Goal: Task Accomplishment & Management: Use online tool/utility

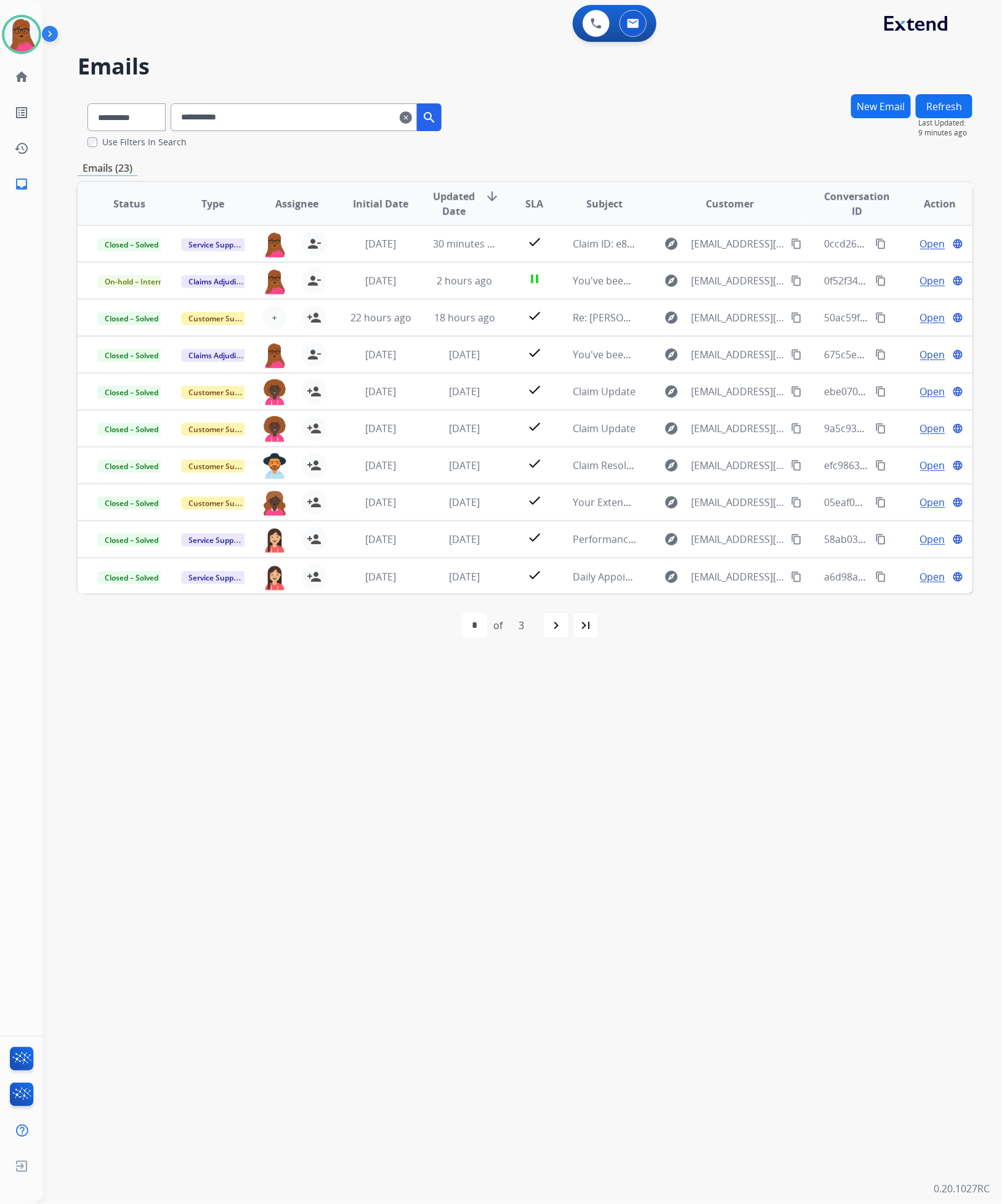
click at [412, 121] on mat-icon "clear" at bounding box center [406, 117] width 13 height 14
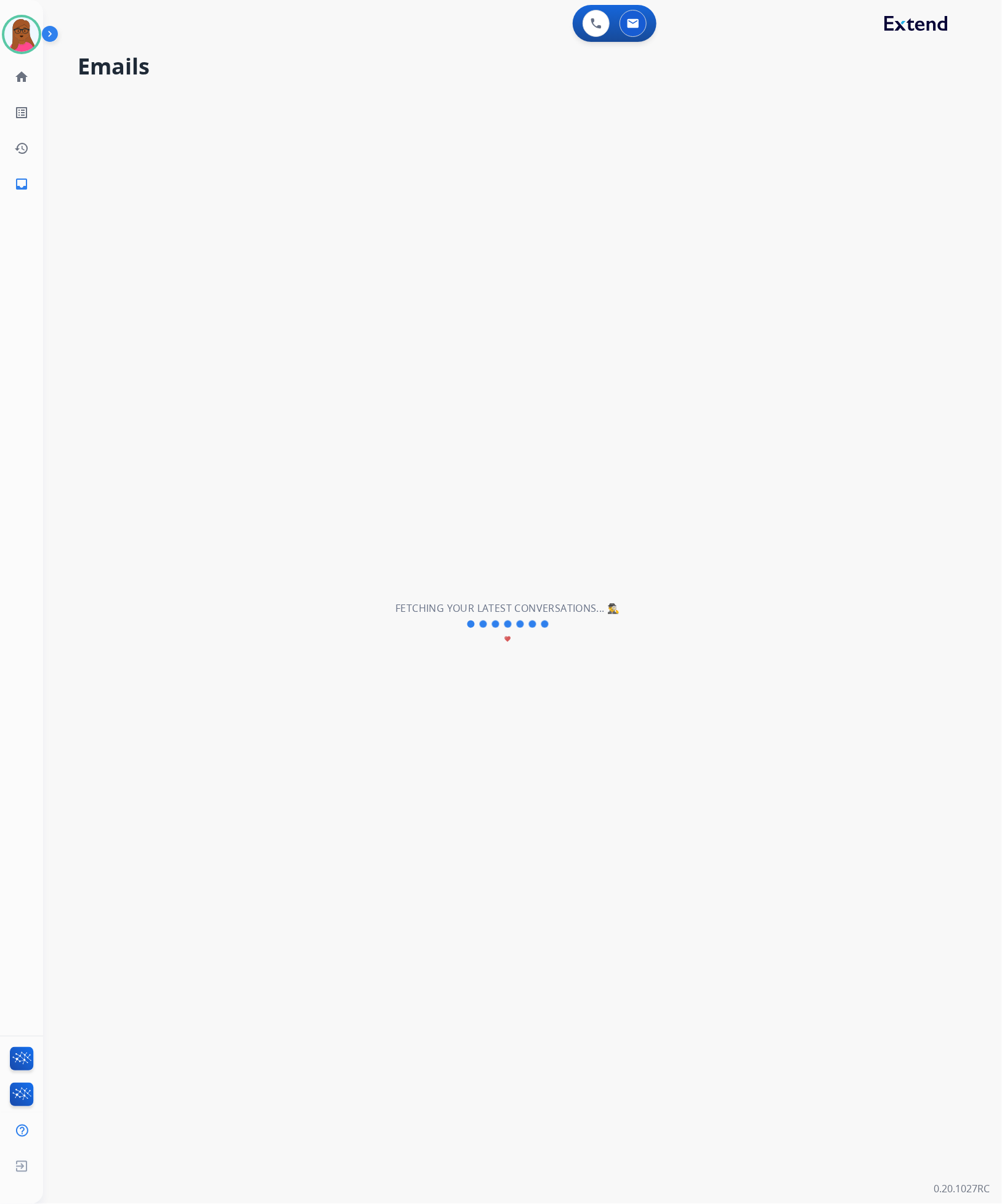
select select "**********"
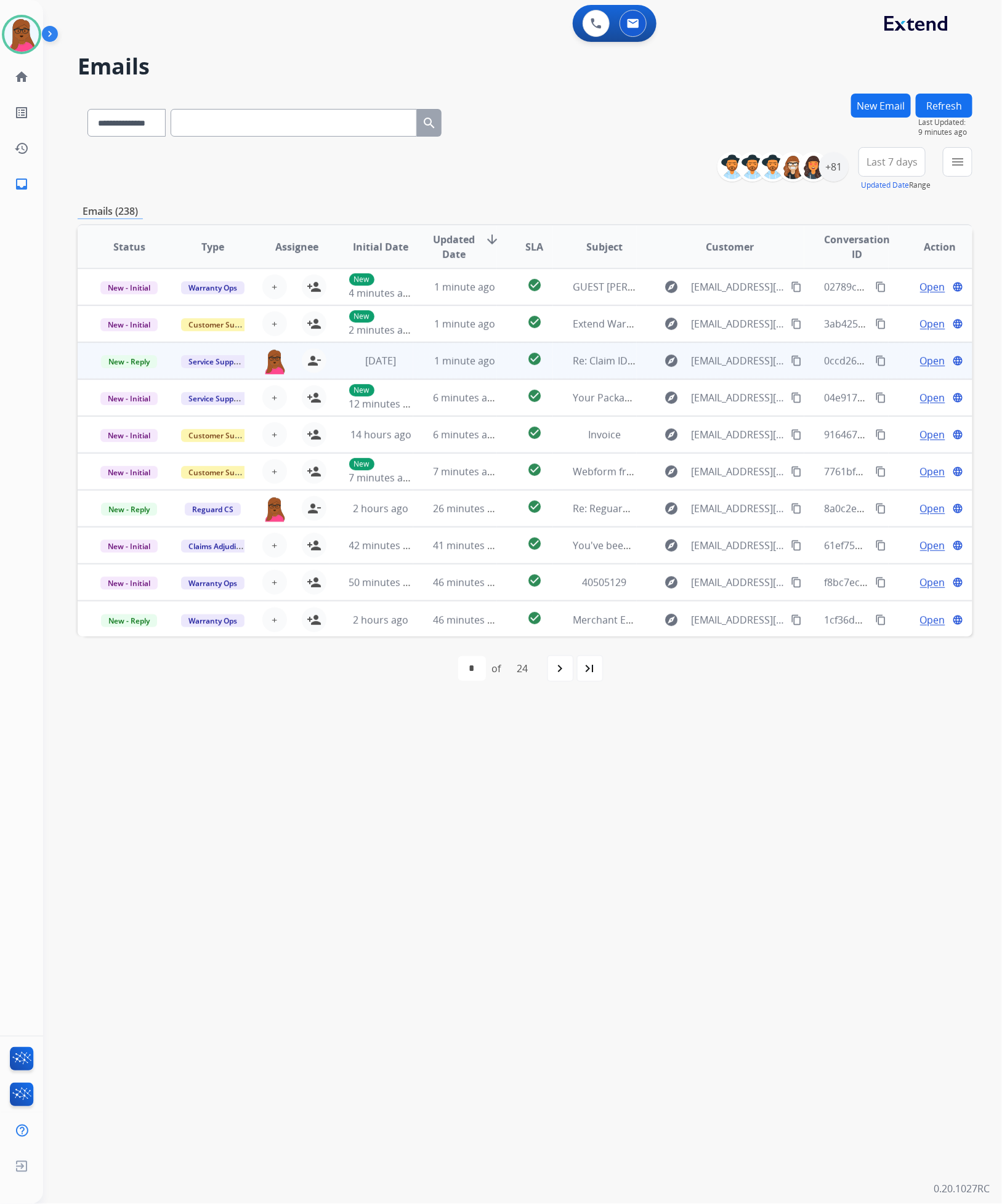
click at [925, 355] on span "Open" at bounding box center [933, 360] width 25 height 14
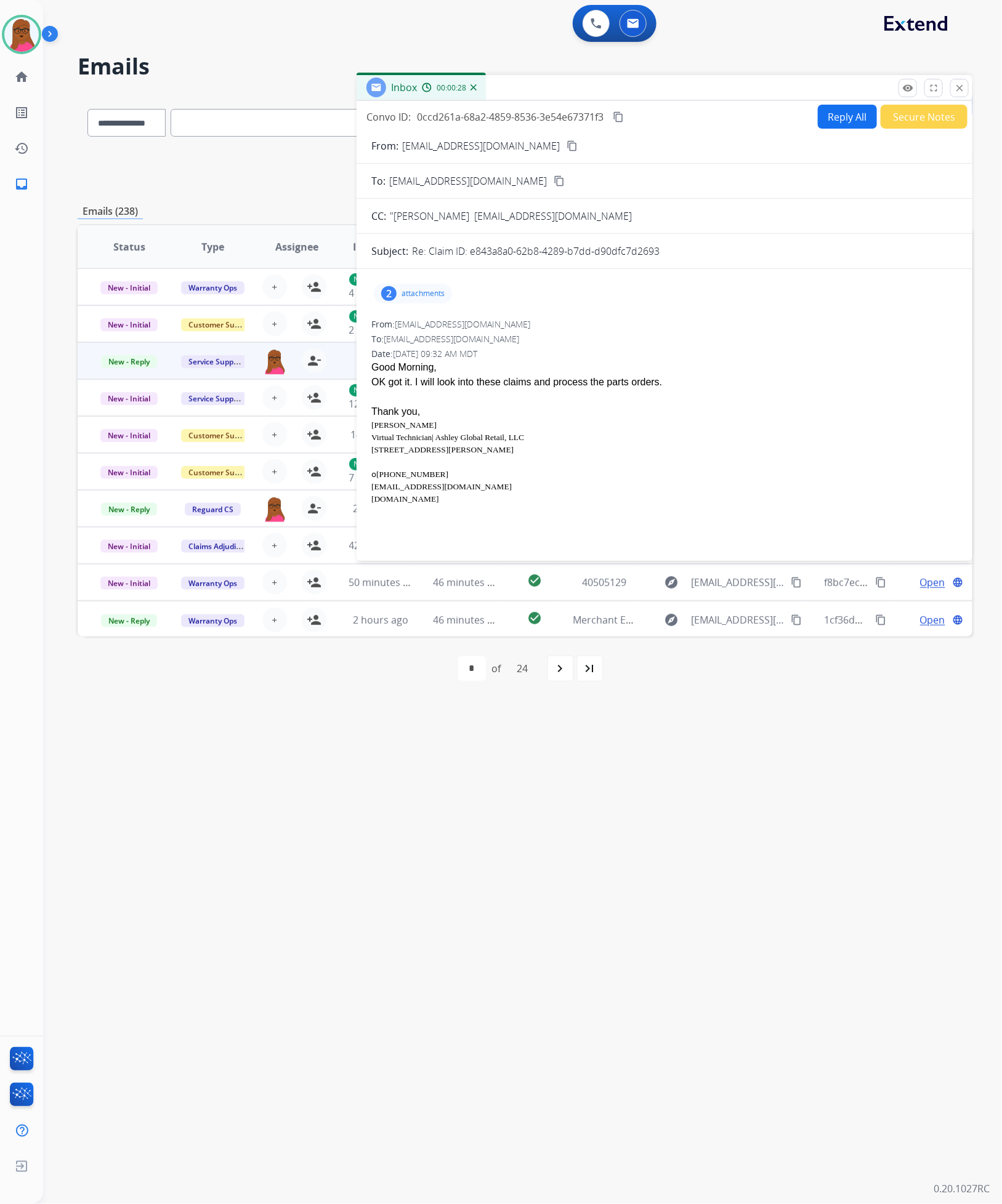
click at [966, 87] on button "close Close" at bounding box center [959, 87] width 18 height 18
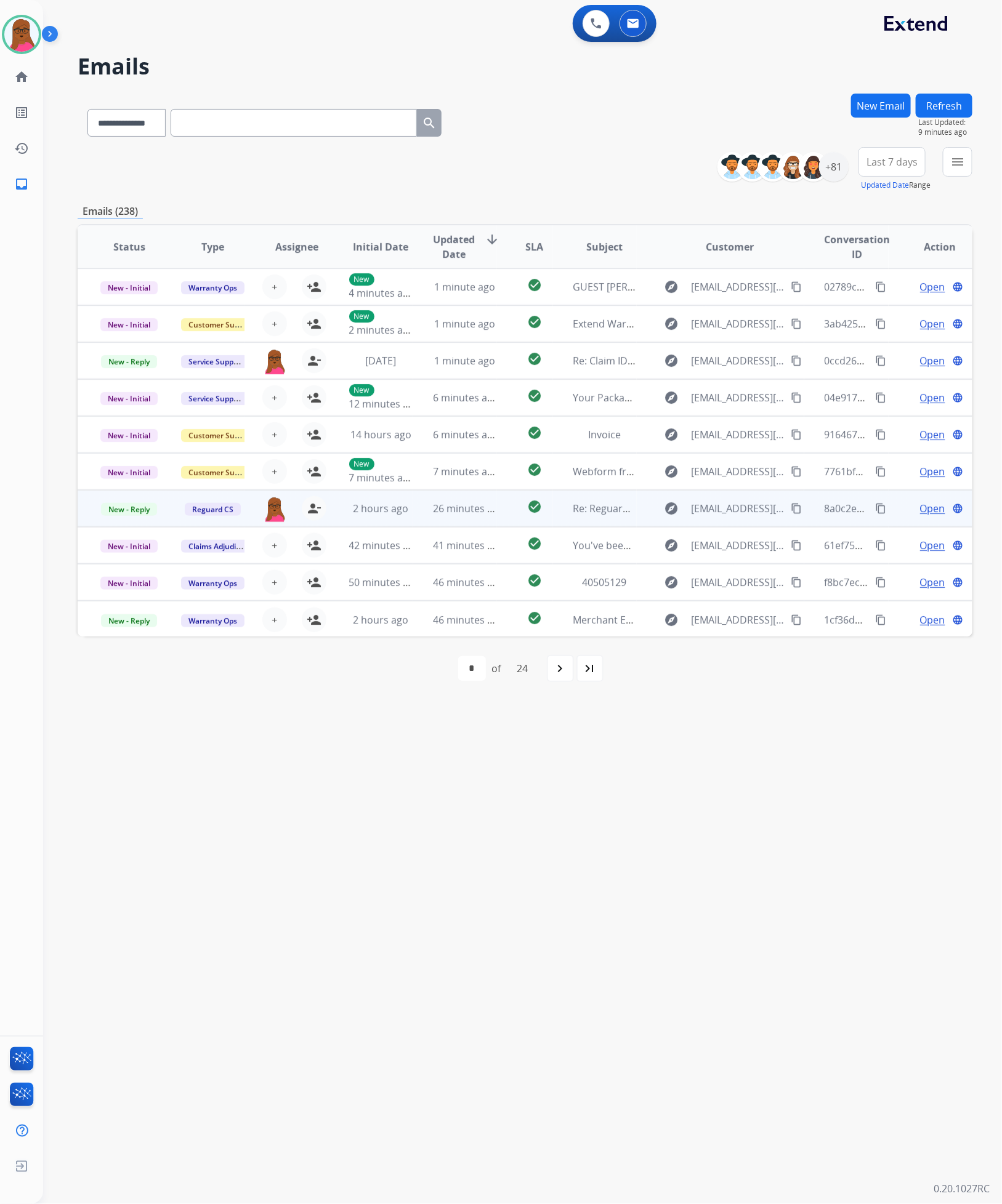
click at [791, 507] on mat-icon "content_copy" at bounding box center [796, 509] width 11 height 11
click at [928, 508] on span "Open" at bounding box center [933, 508] width 25 height 14
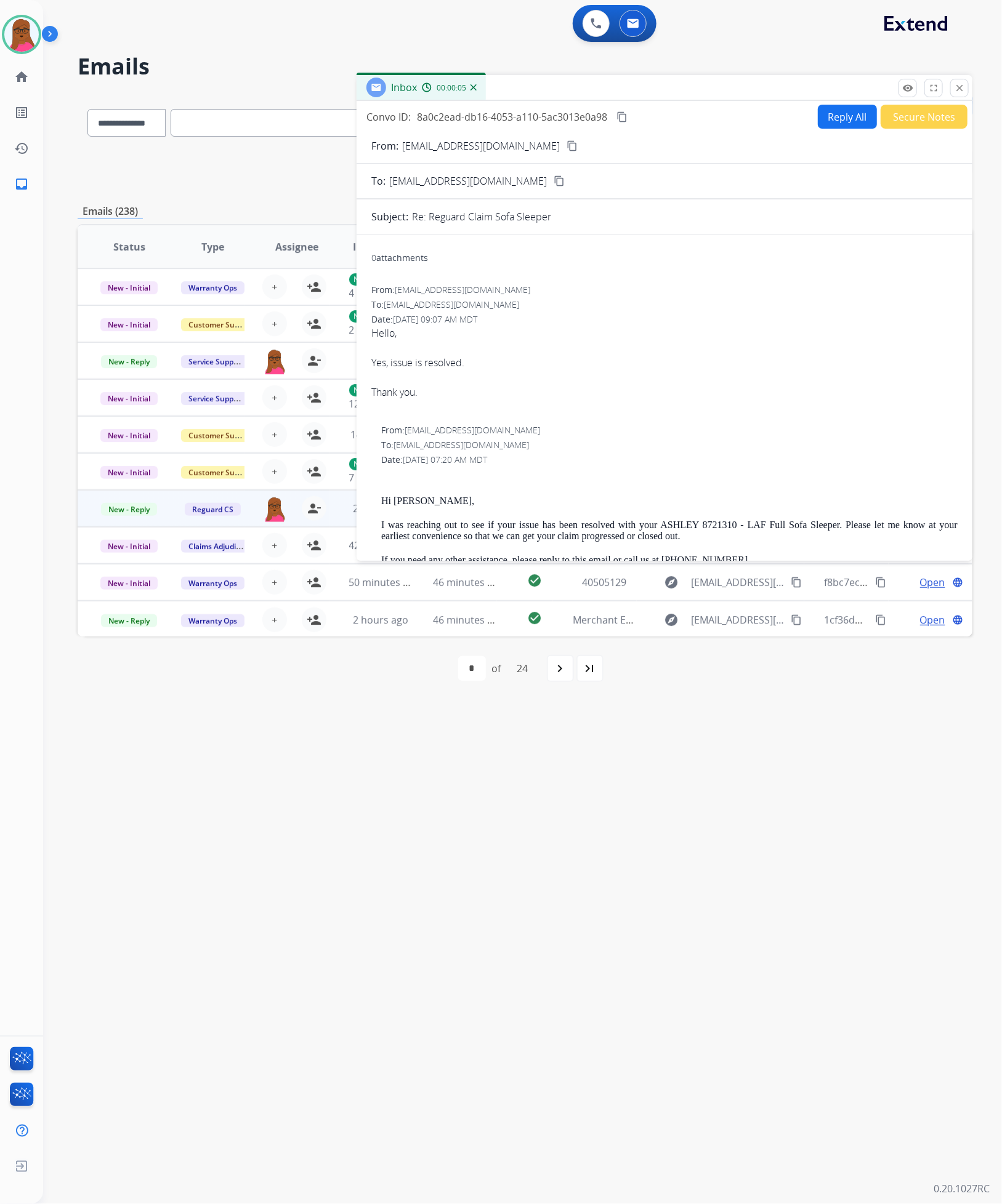
click at [847, 116] on button "Reply All" at bounding box center [847, 116] width 59 height 24
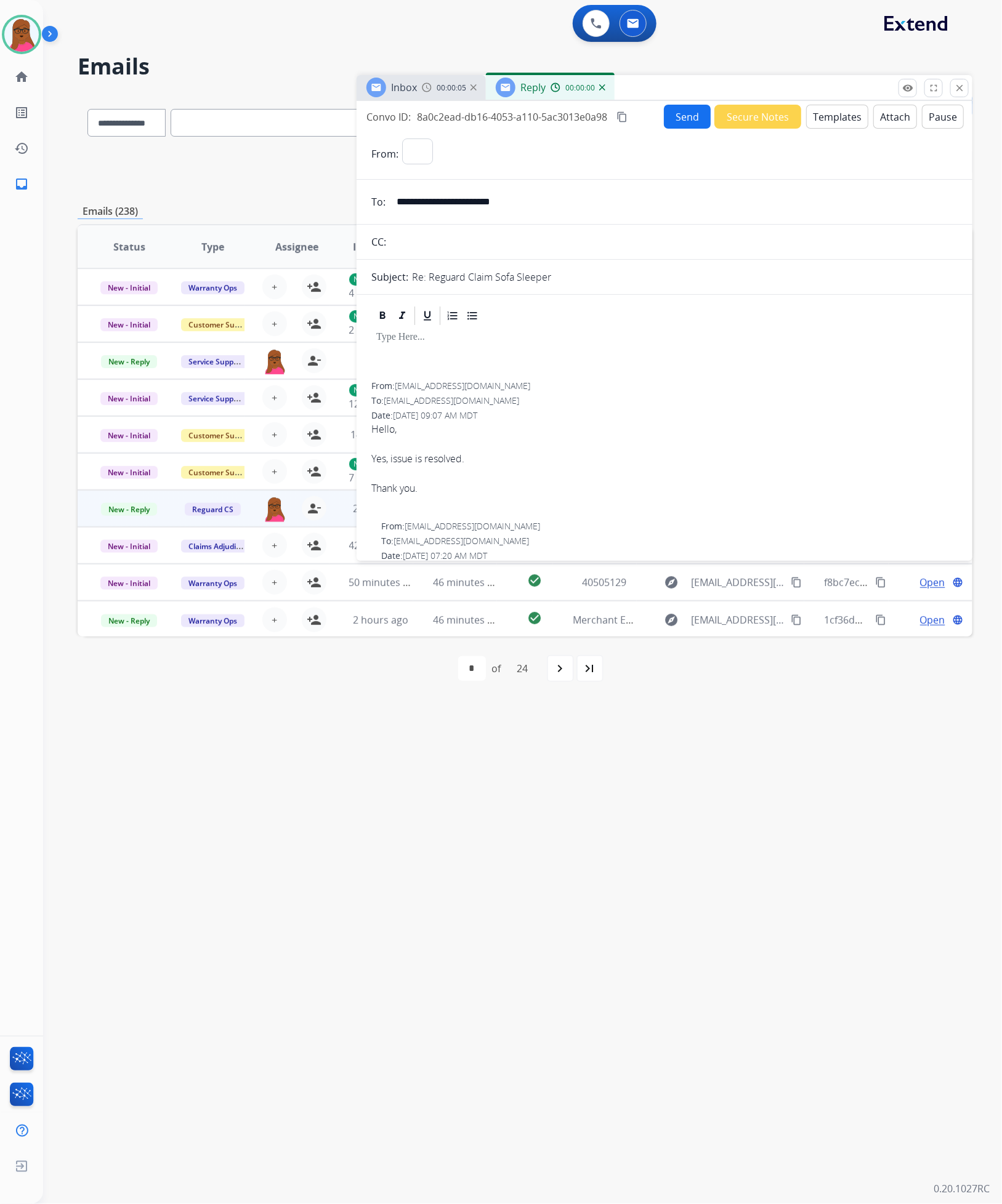
select select "**********"
click at [455, 340] on p at bounding box center [664, 338] width 576 height 11
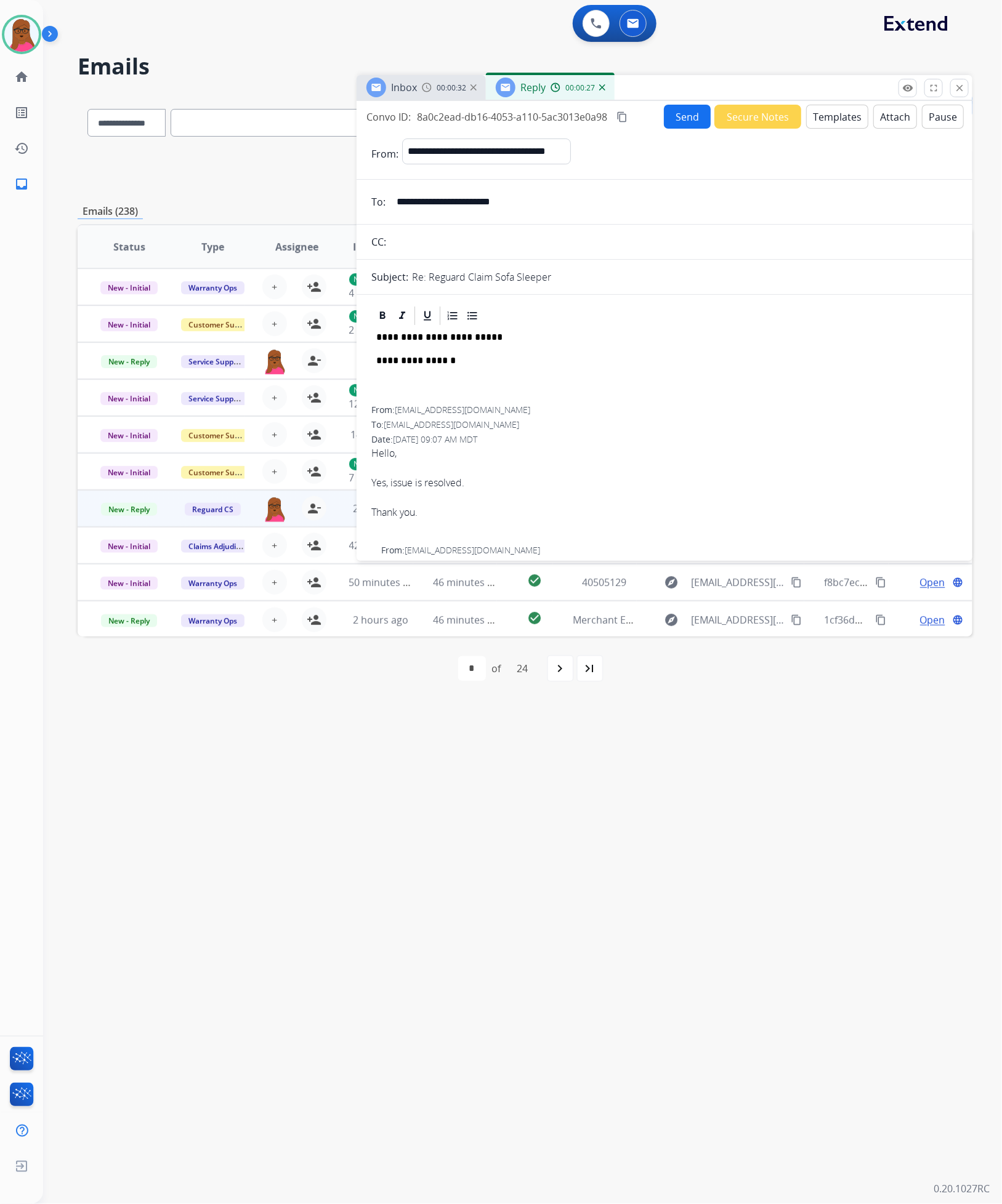
click at [658, 394] on div "**********" at bounding box center [664, 367] width 586 height 79
click at [677, 111] on button "Send" at bounding box center [687, 116] width 47 height 24
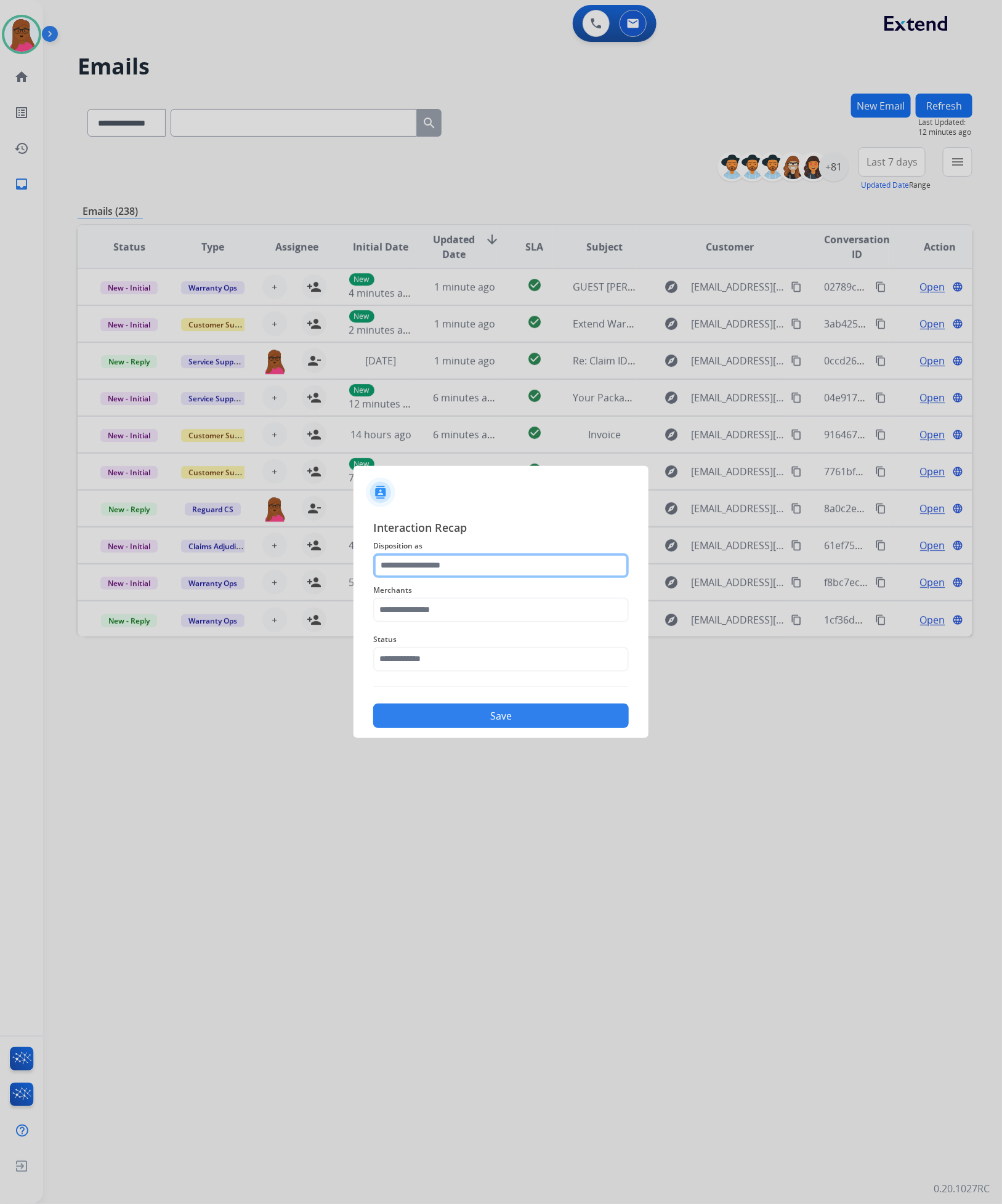
click at [486, 560] on input "text" at bounding box center [501, 565] width 255 height 25
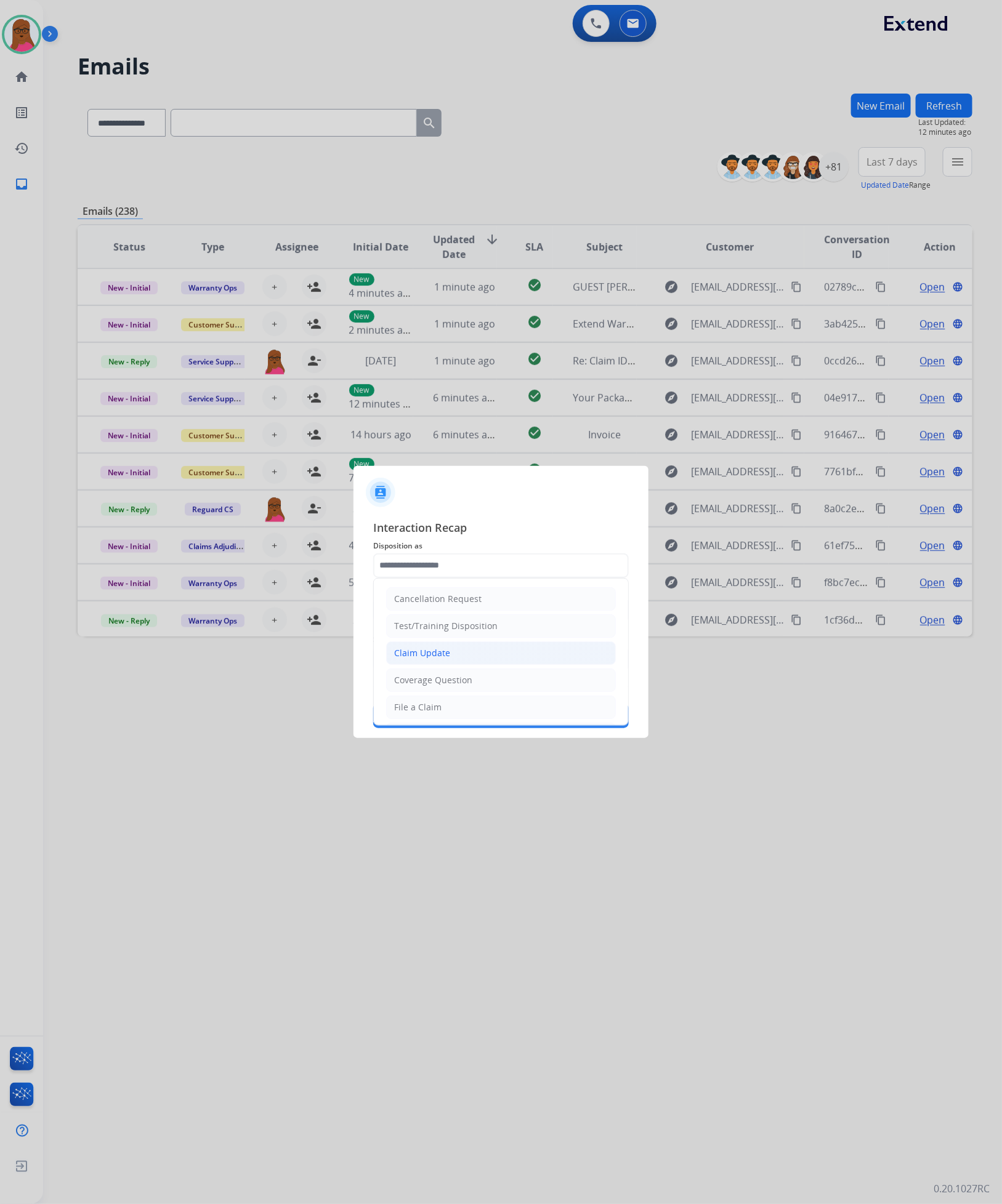
click at [452, 643] on li "Claim Update" at bounding box center [501, 653] width 230 height 23
type input "**********"
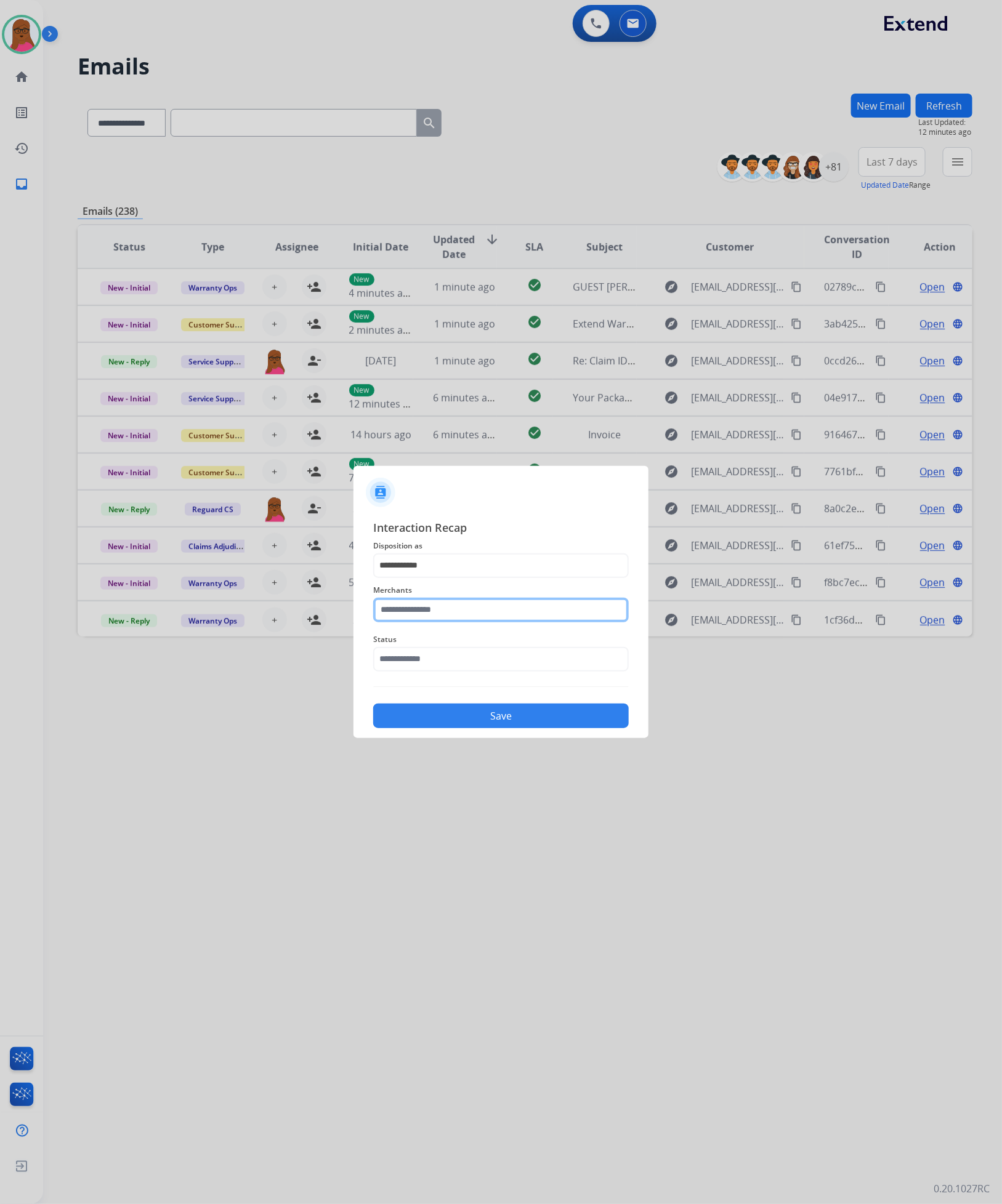
click at [460, 608] on input "text" at bounding box center [501, 610] width 255 height 25
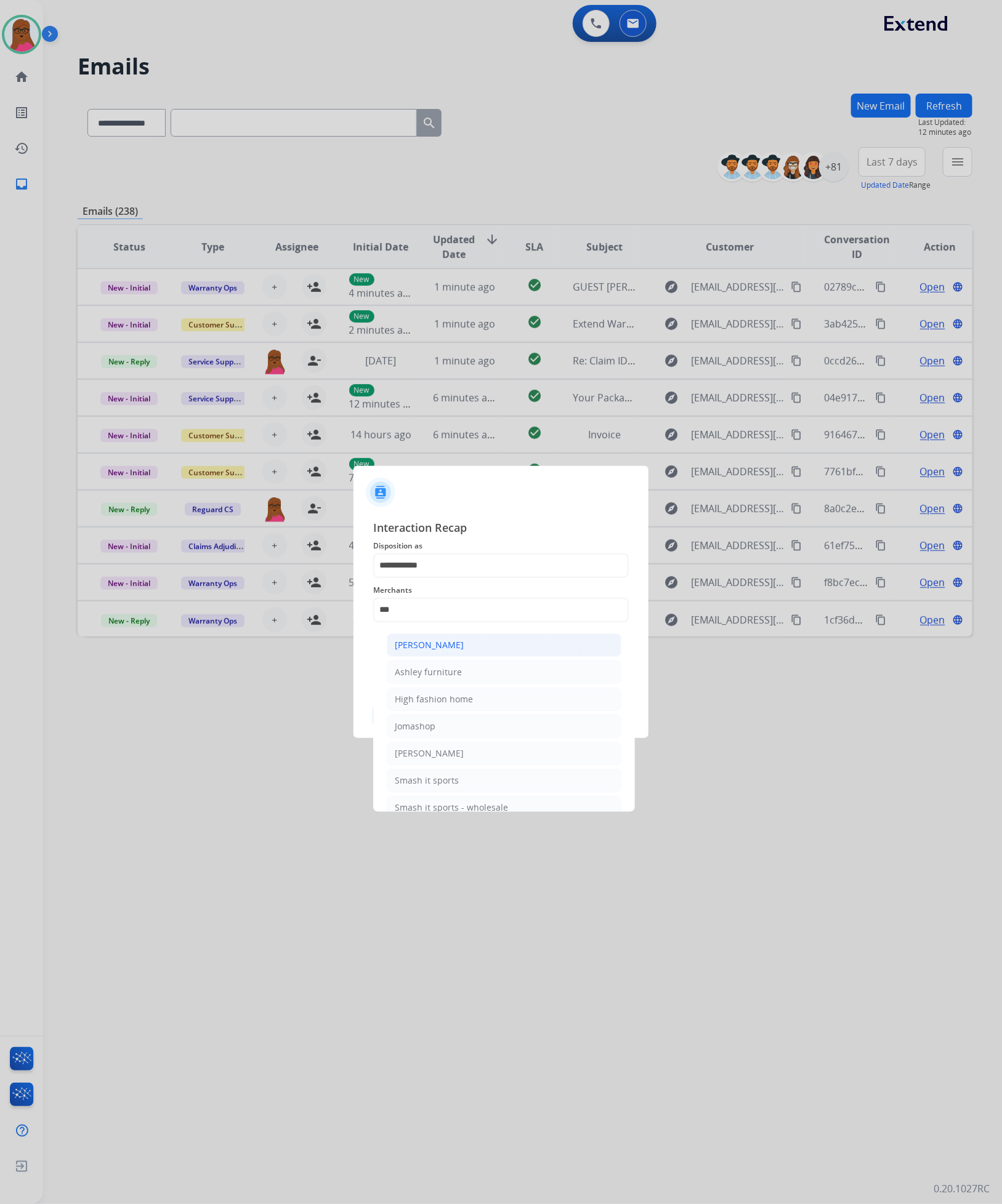
click at [460, 645] on div "[PERSON_NAME]" at bounding box center [430, 645] width 69 height 13
type input "**********"
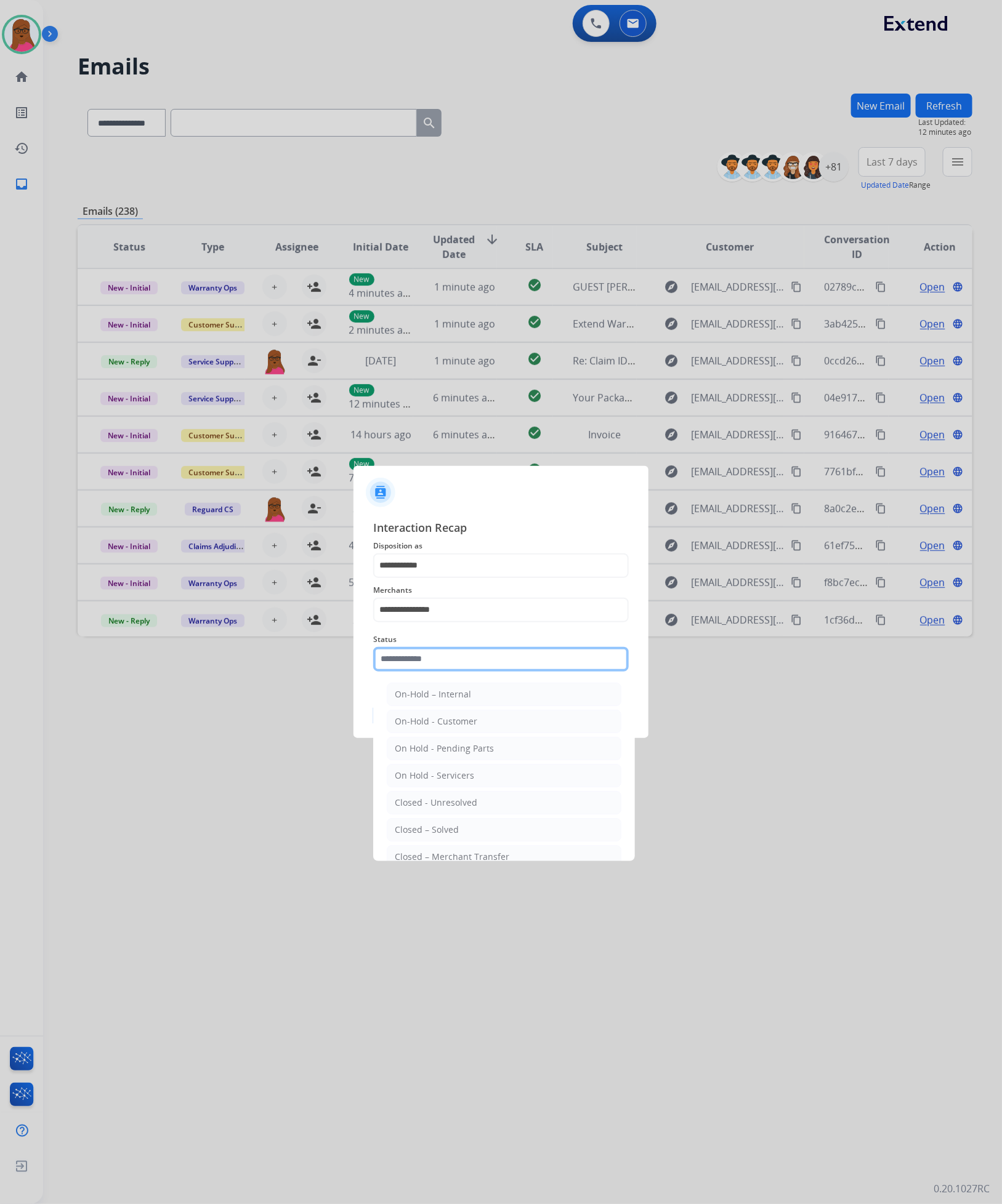
click at [458, 659] on input "text" at bounding box center [501, 659] width 255 height 25
click at [451, 832] on div "Closed – Solved" at bounding box center [427, 830] width 64 height 13
type input "**********"
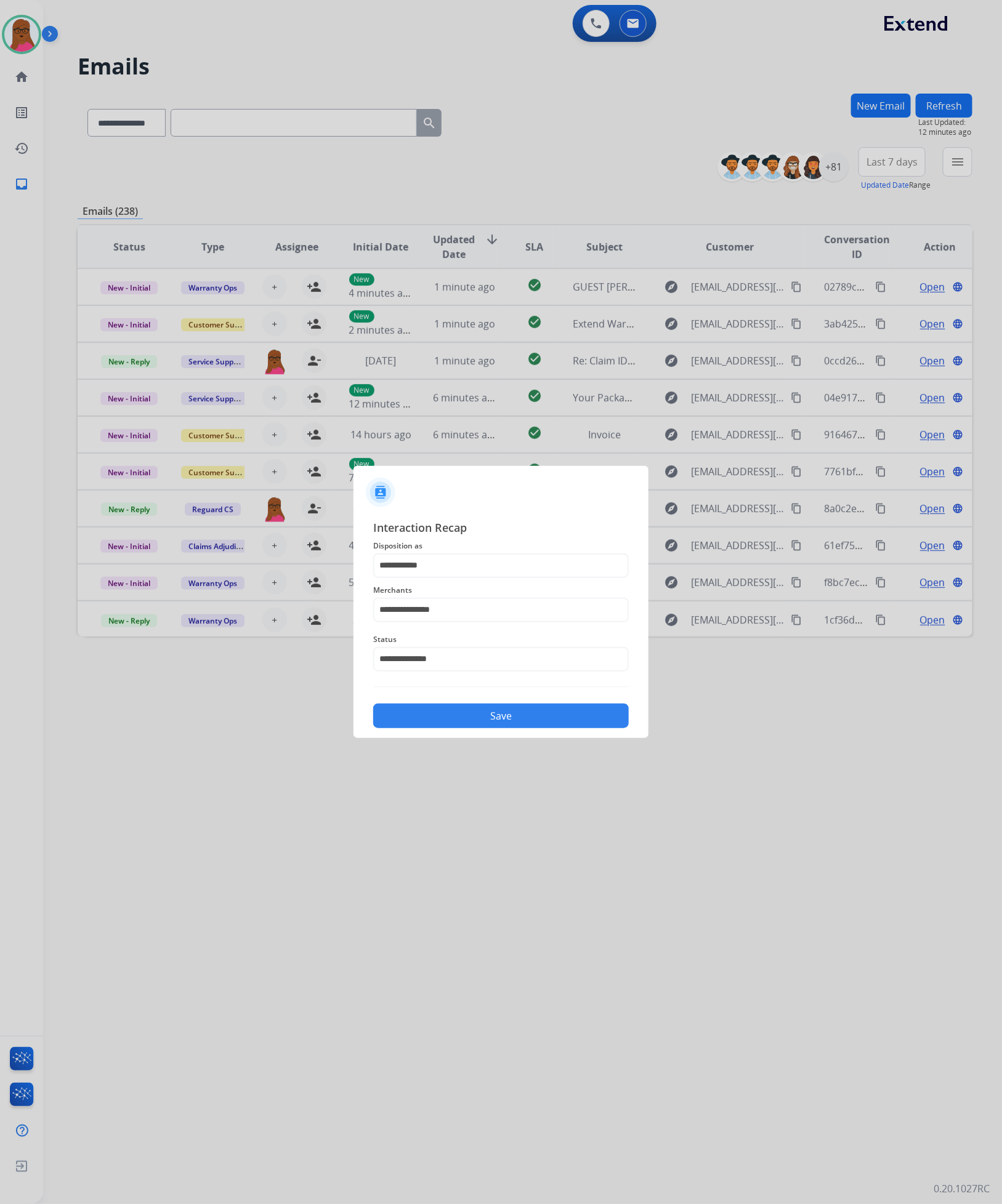
click at [531, 706] on button "Save" at bounding box center [501, 715] width 255 height 25
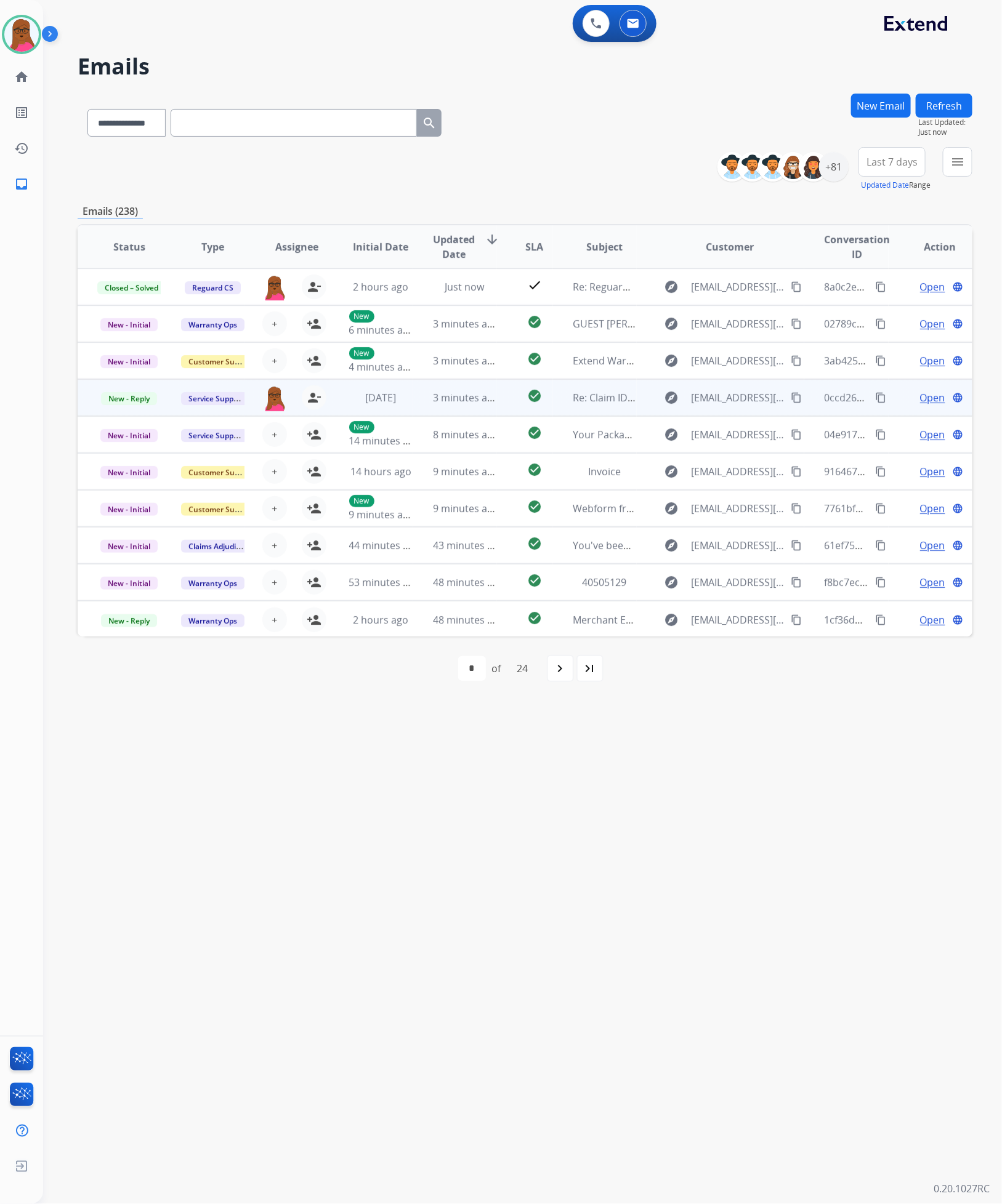
click at [921, 395] on span "Open" at bounding box center [933, 397] width 25 height 14
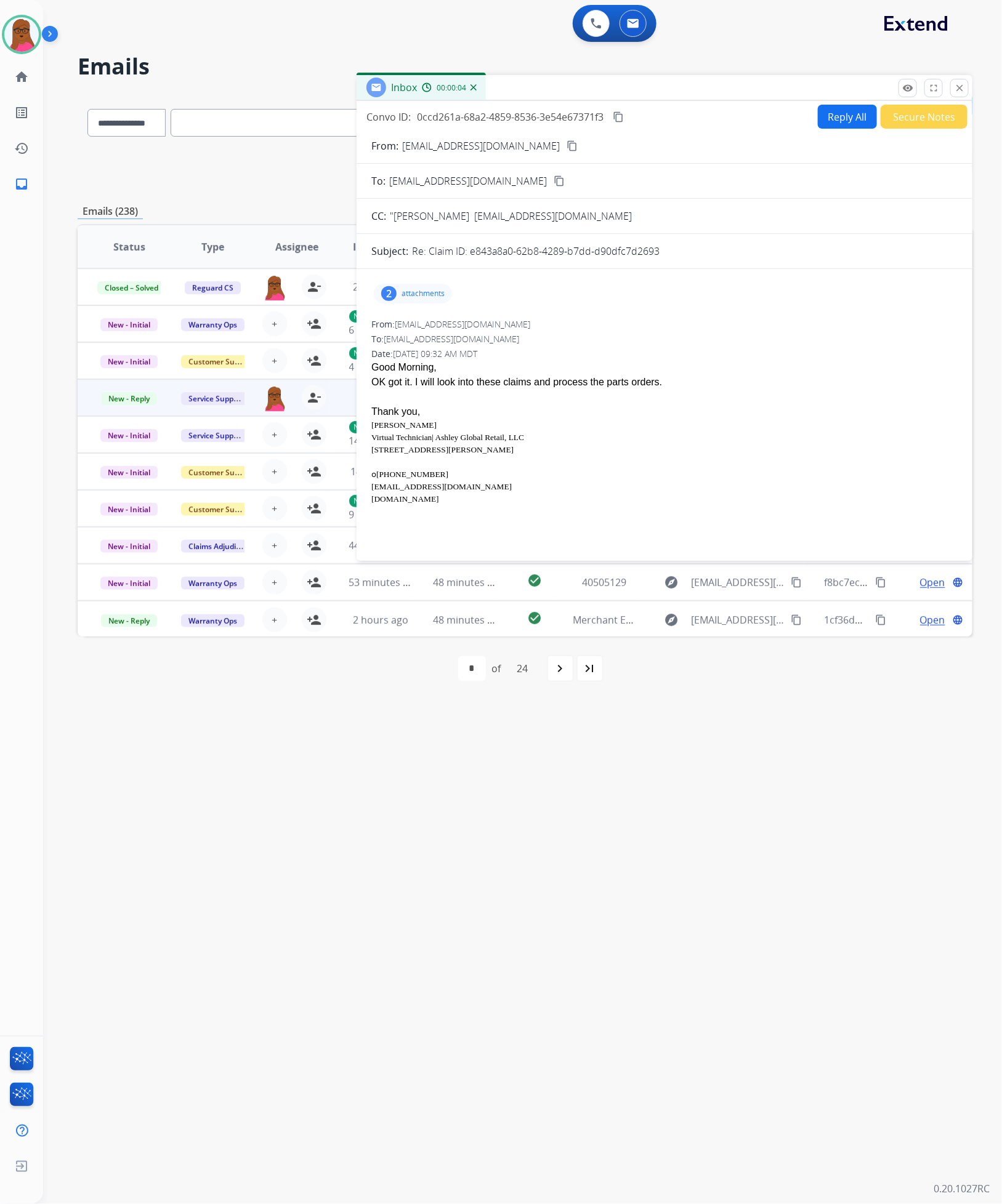
click at [830, 113] on button "Reply All" at bounding box center [847, 116] width 59 height 24
select select "**********"
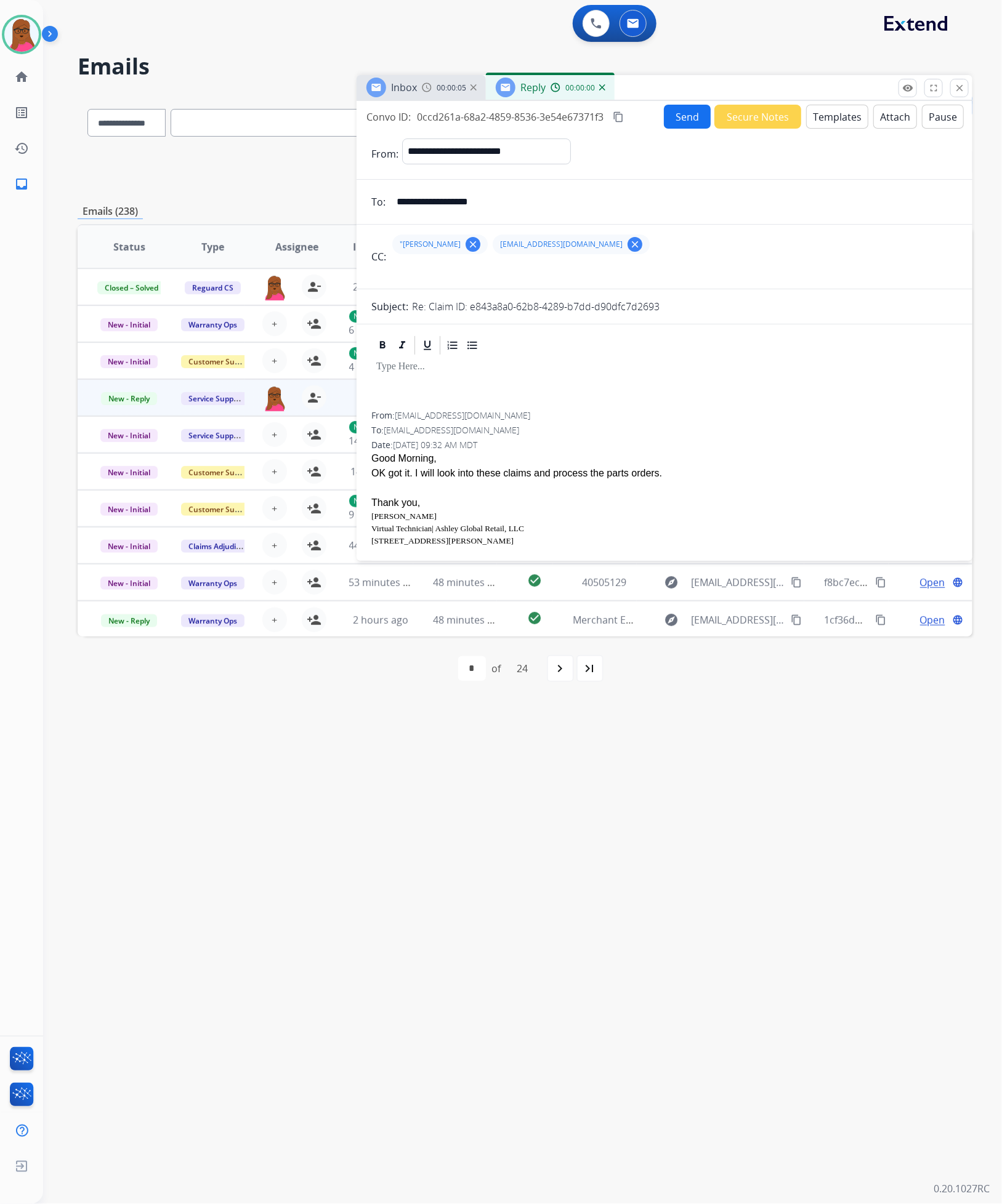
click at [495, 366] on p at bounding box center [664, 367] width 576 height 11
click at [689, 107] on button "Send" at bounding box center [687, 116] width 47 height 24
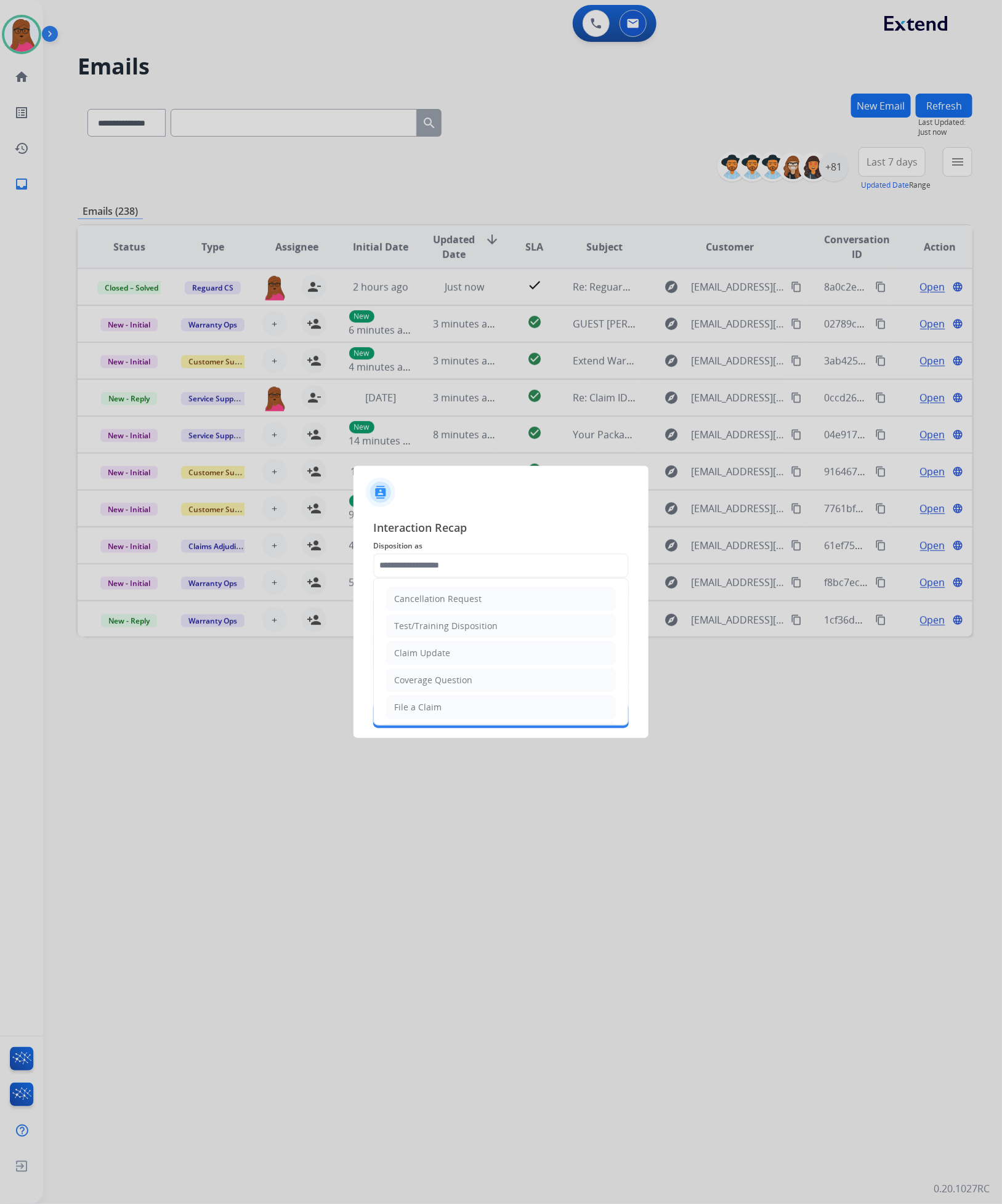
click at [527, 569] on input "text" at bounding box center [501, 565] width 255 height 25
click at [470, 660] on li "Claim Update" at bounding box center [501, 653] width 230 height 23
type input "**********"
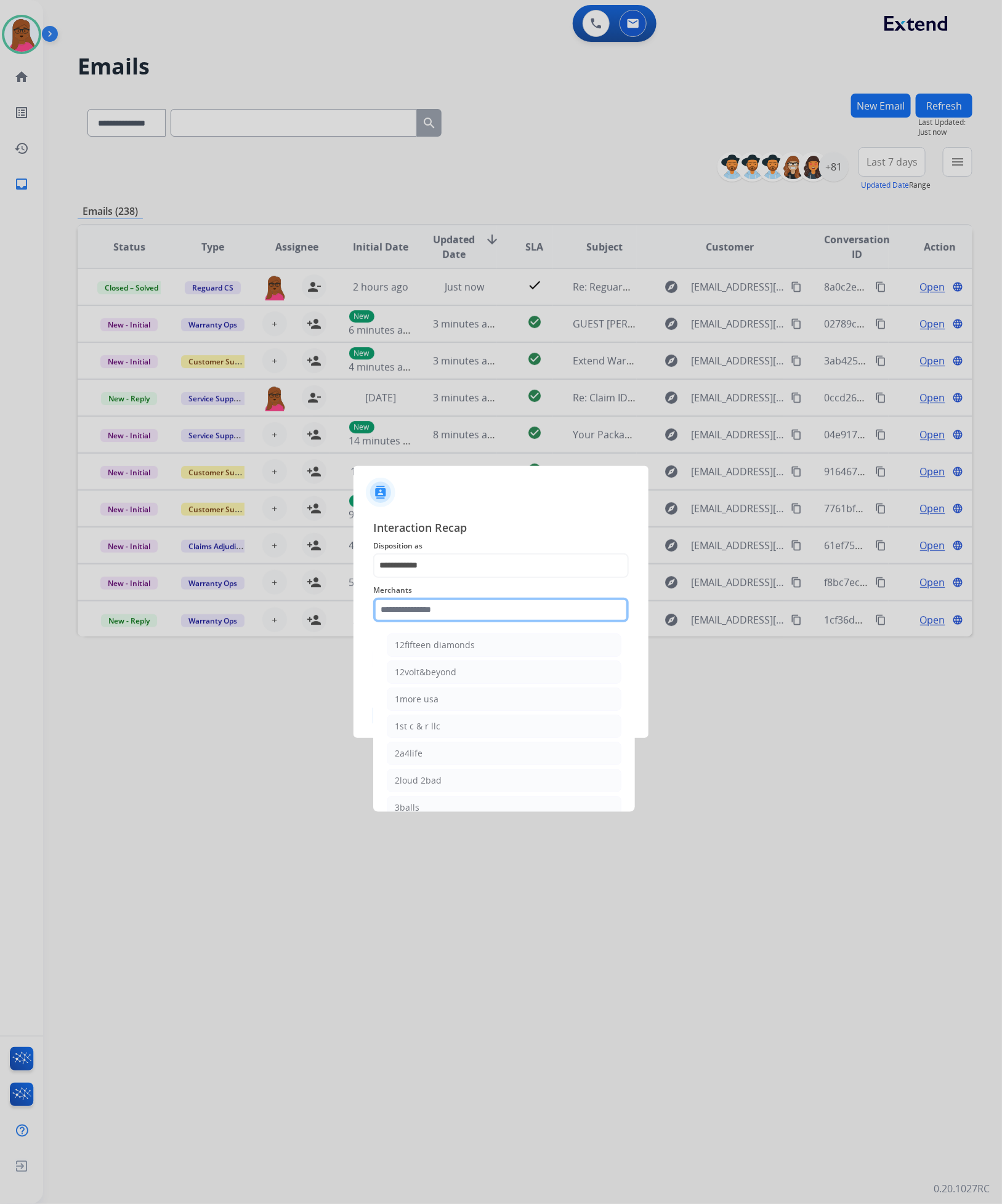
click at [474, 619] on input "text" at bounding box center [501, 610] width 255 height 25
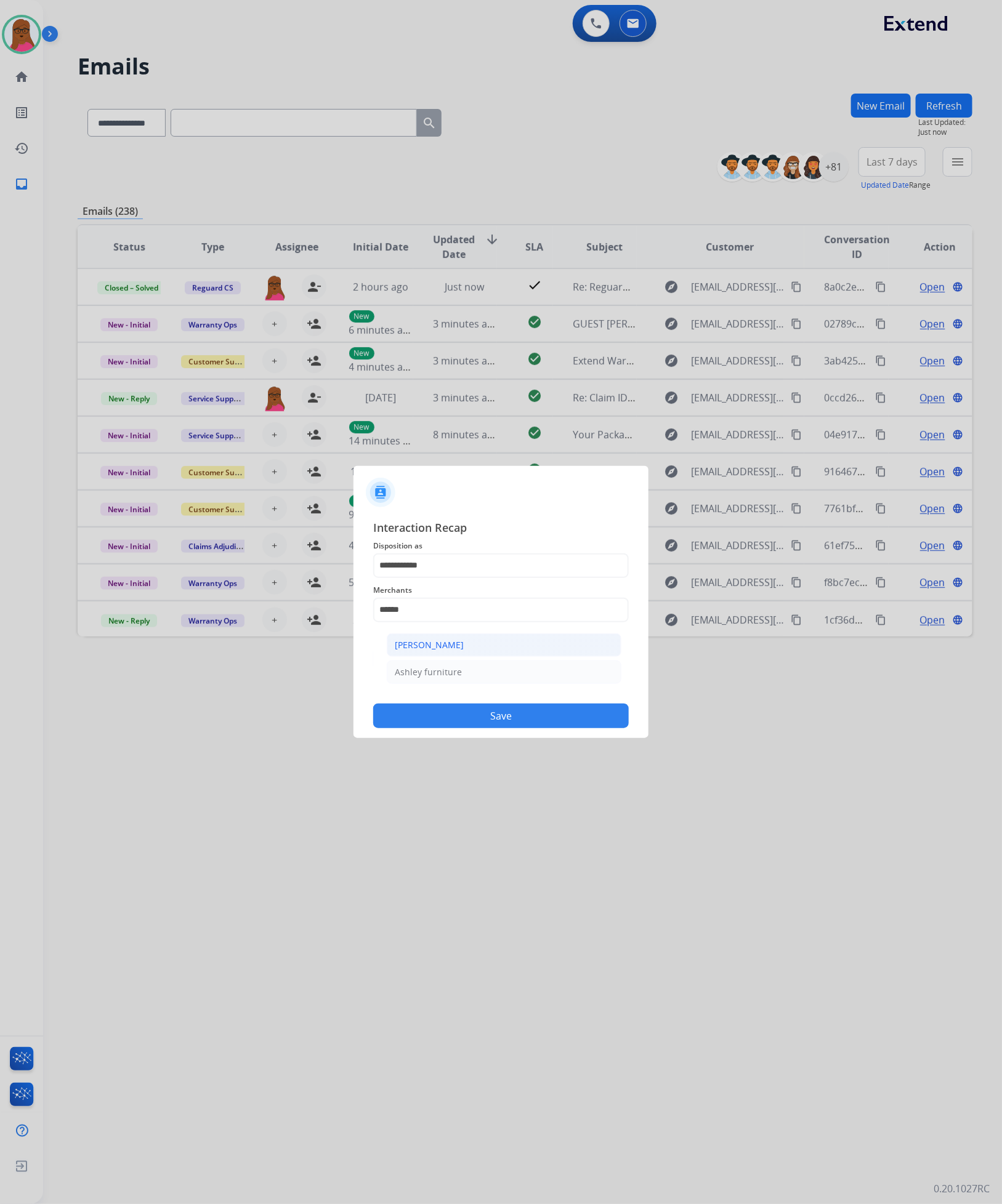
click at [415, 648] on div "[PERSON_NAME]" at bounding box center [430, 645] width 69 height 13
type input "**********"
click at [418, 663] on input "text" at bounding box center [501, 659] width 255 height 25
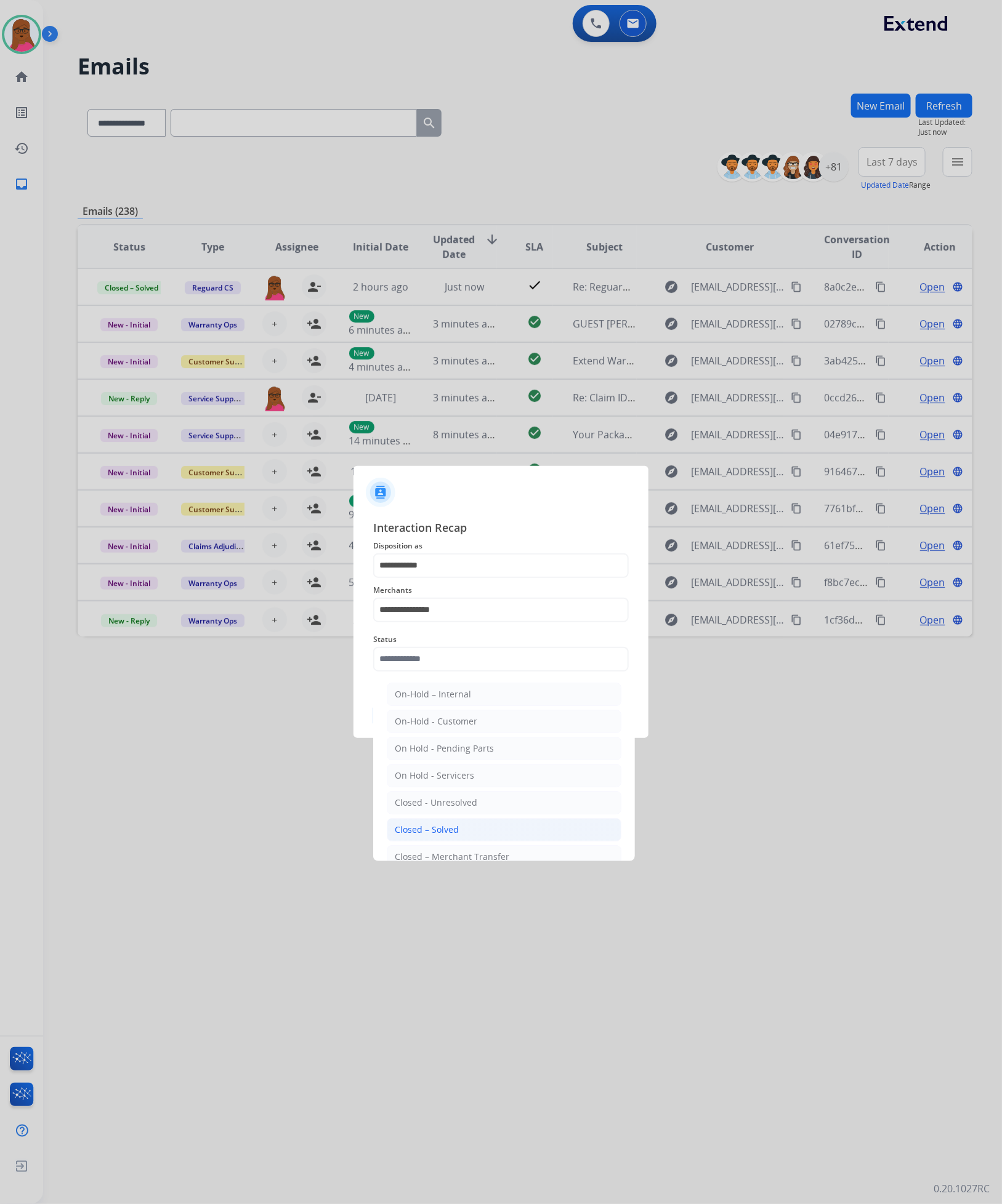
click at [412, 826] on div "Closed – Solved" at bounding box center [427, 830] width 64 height 13
type input "**********"
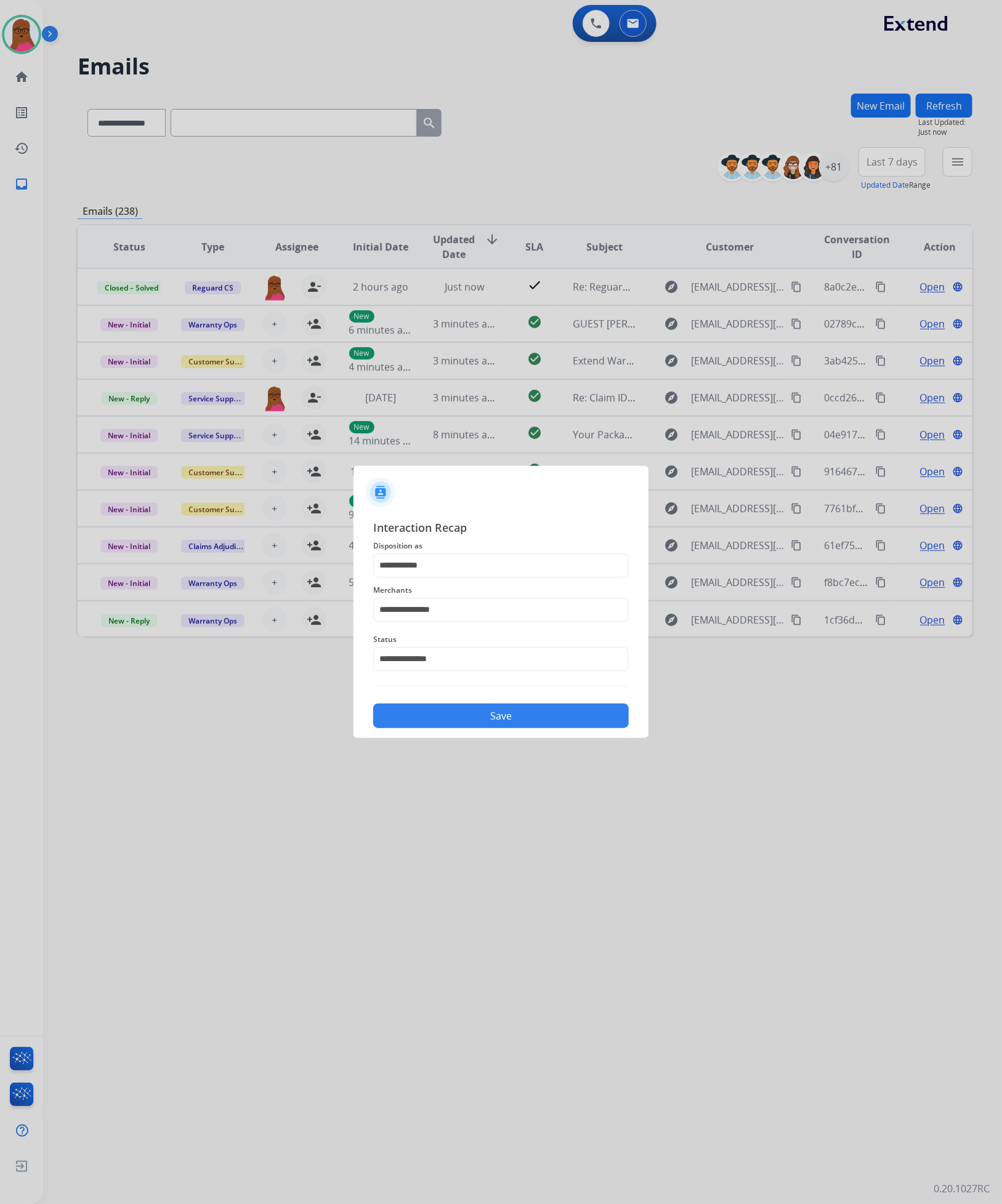
click at [511, 716] on button "Save" at bounding box center [501, 715] width 255 height 25
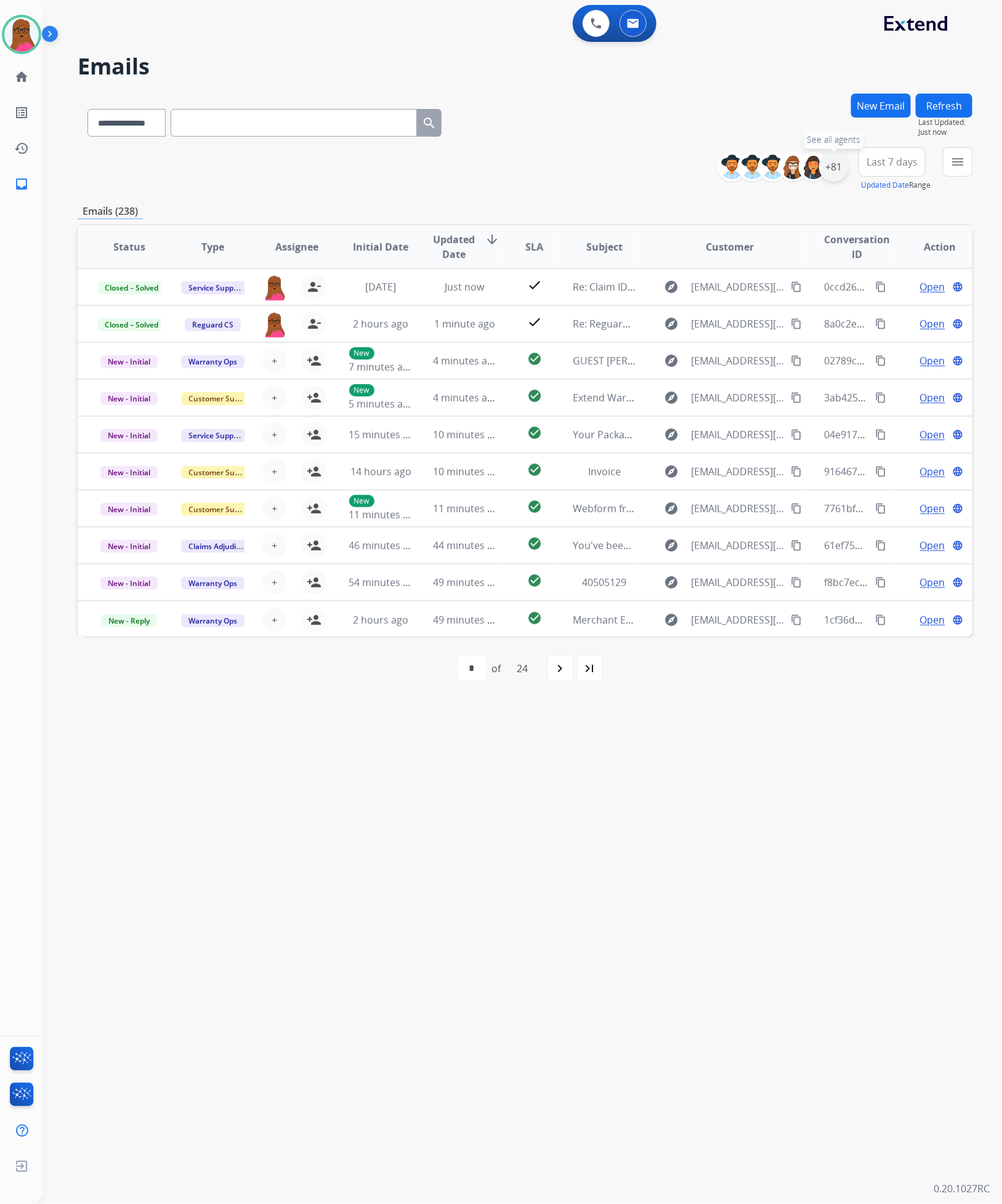
click at [837, 162] on div "+81" at bounding box center [833, 167] width 30 height 30
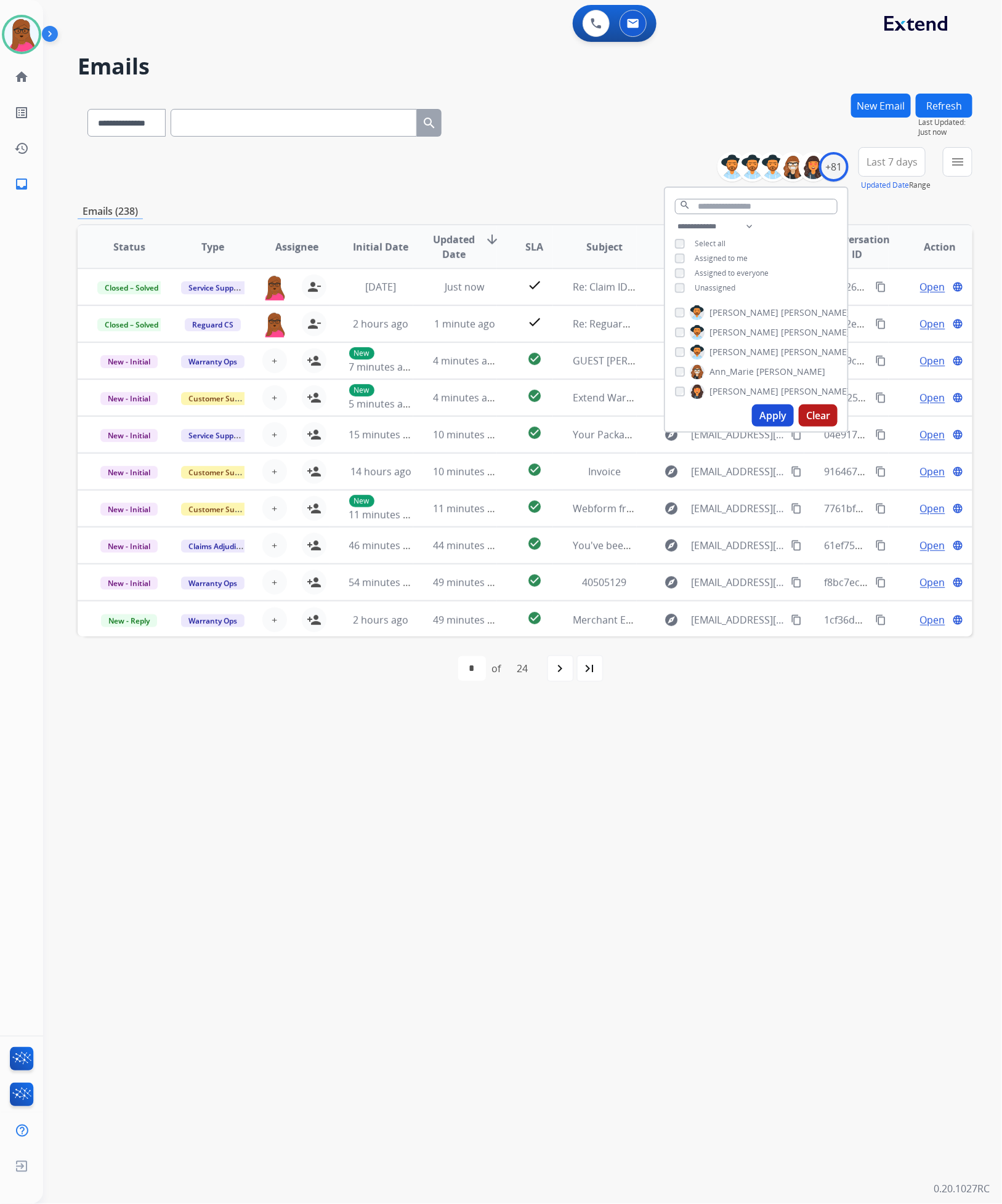
click at [771, 417] on button "Apply" at bounding box center [772, 415] width 42 height 22
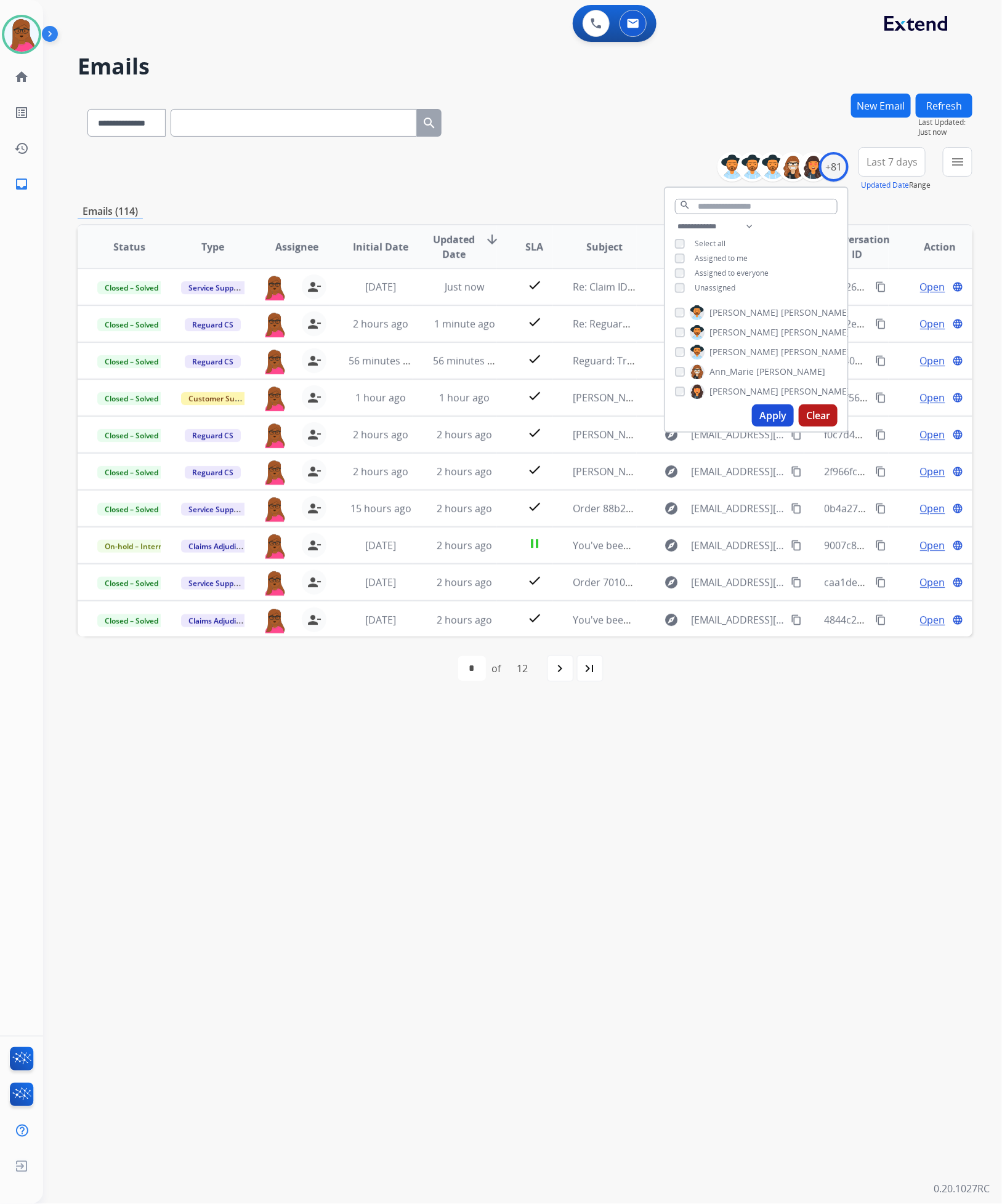
drag, startPoint x: 498, startPoint y: 778, endPoint x: 572, endPoint y: 715, distance: 97.2
click at [499, 778] on div "**********" at bounding box center [508, 624] width 929 height 1159
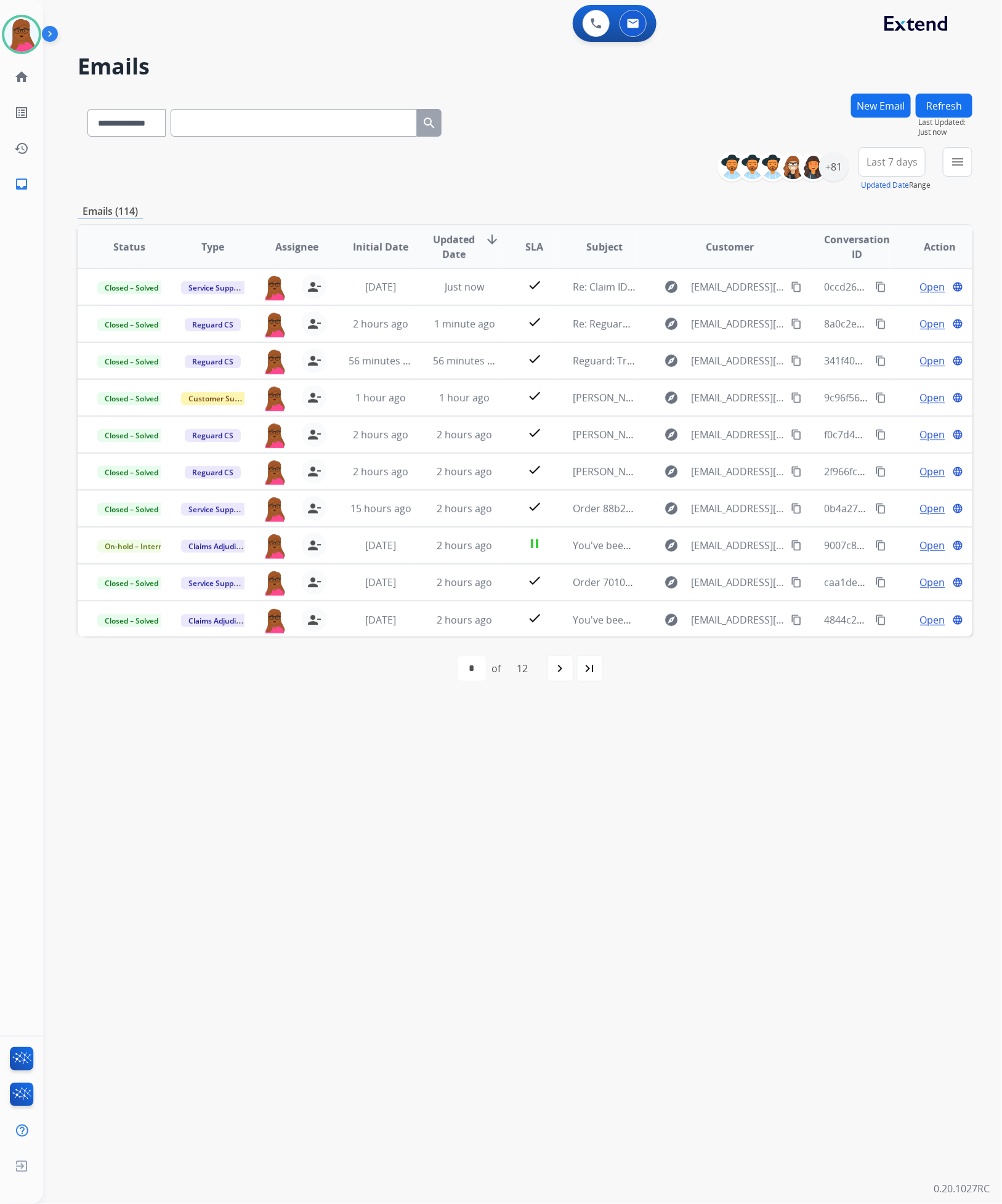
click at [941, 102] on button "Refresh" at bounding box center [944, 106] width 57 height 24
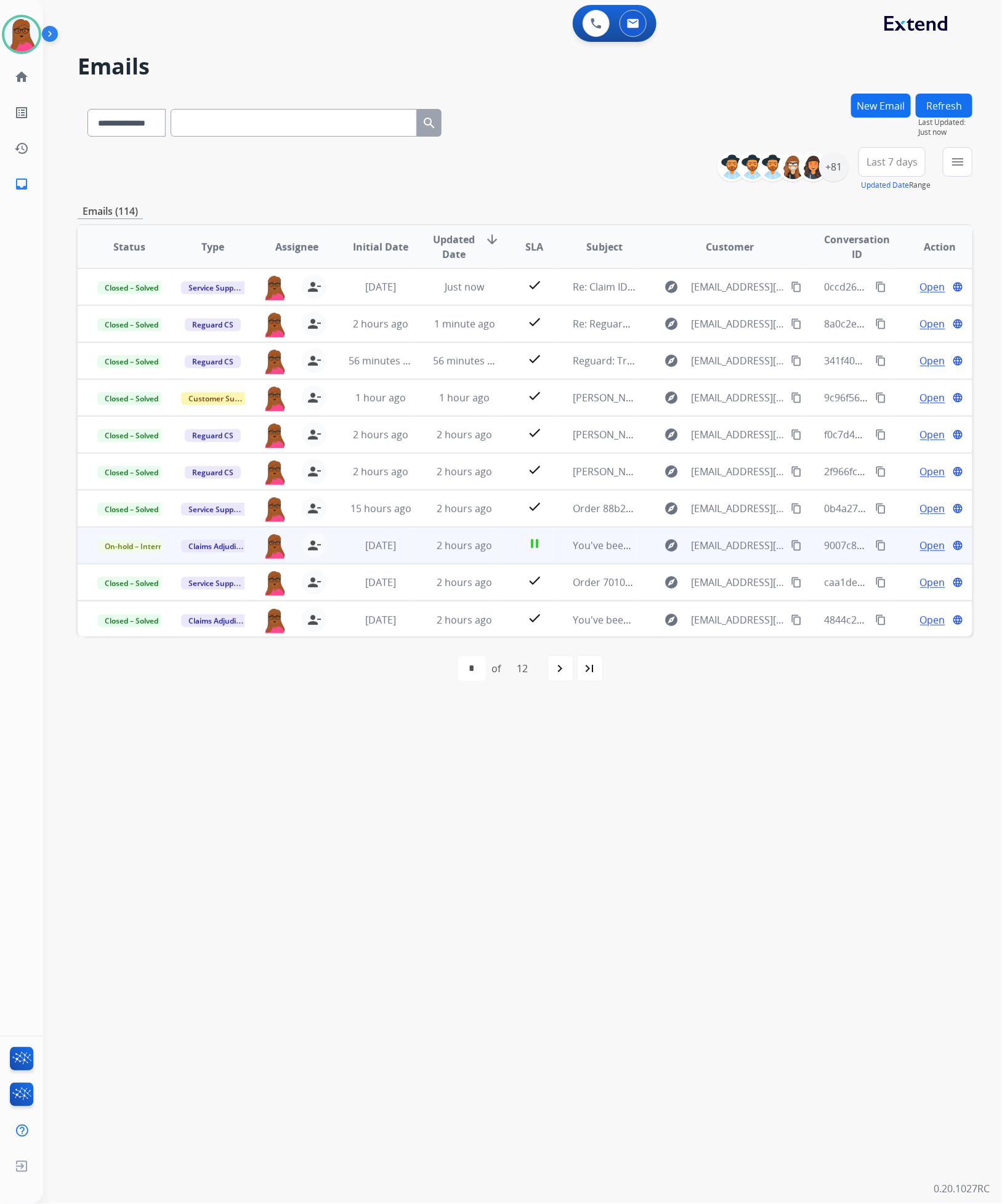
click at [925, 544] on span "Open" at bounding box center [933, 545] width 25 height 14
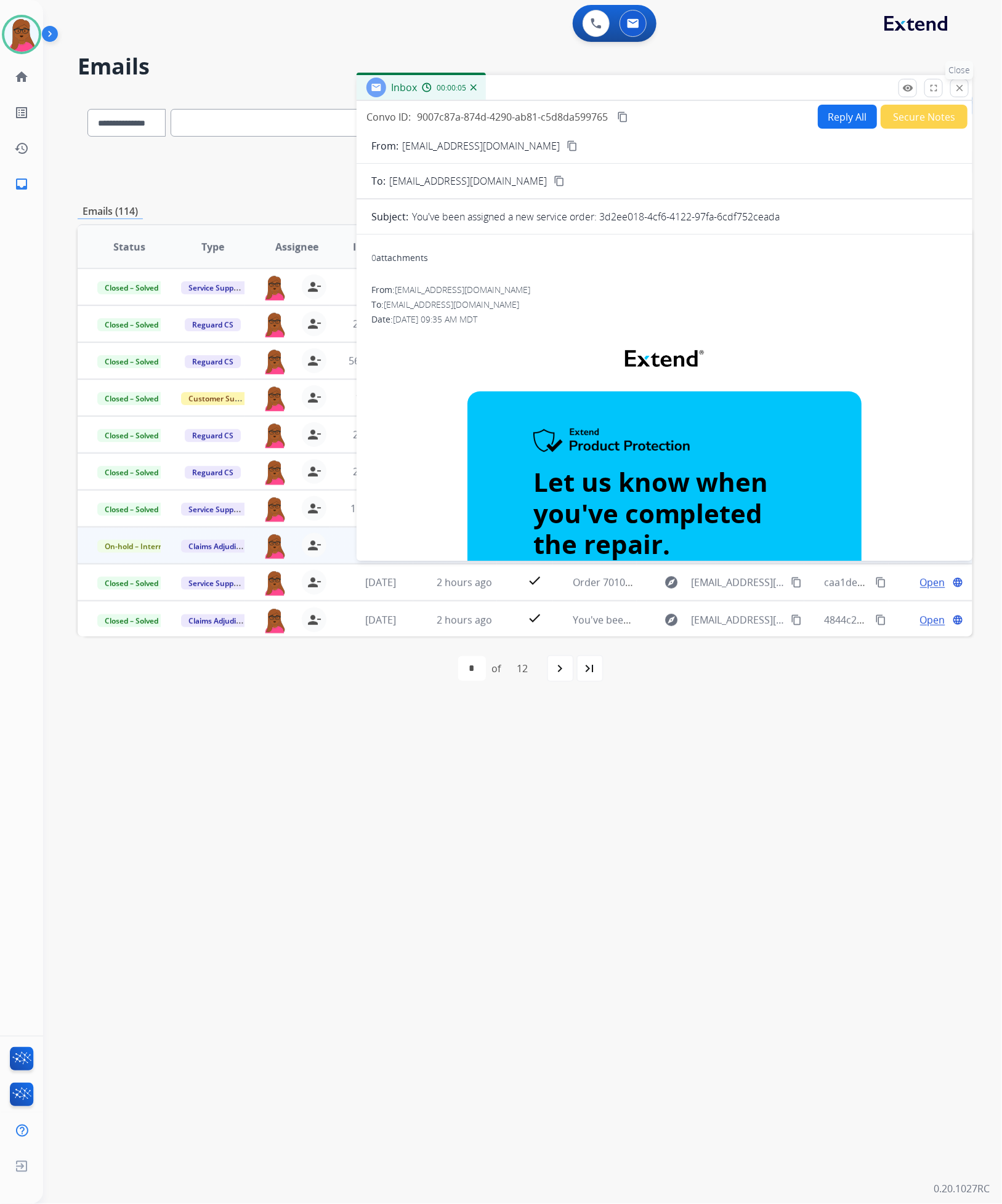
click at [954, 89] on mat-icon "close" at bounding box center [959, 88] width 11 height 11
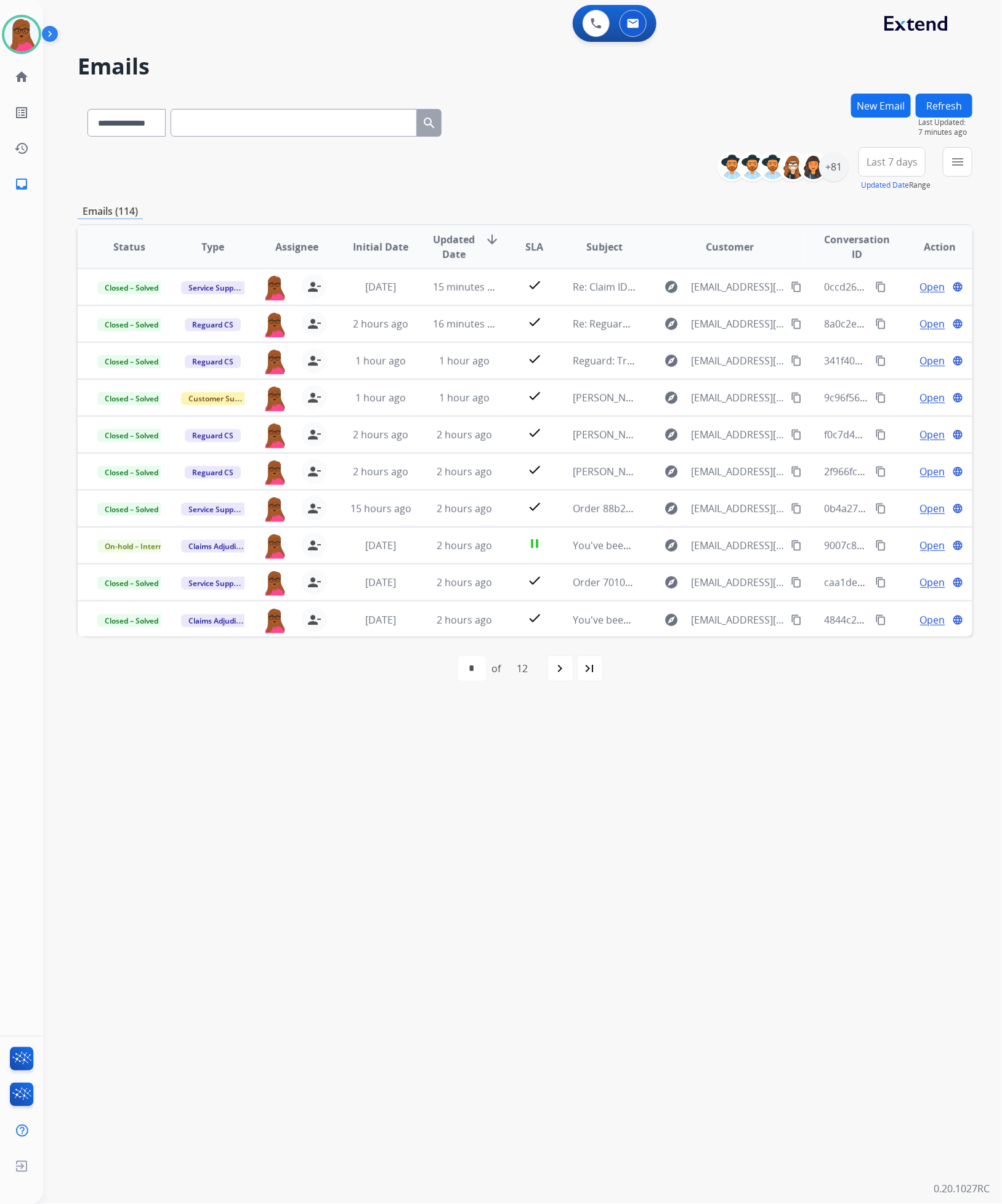
click at [939, 106] on button "Refresh" at bounding box center [944, 106] width 57 height 24
click at [837, 168] on div "+81" at bounding box center [833, 167] width 30 height 30
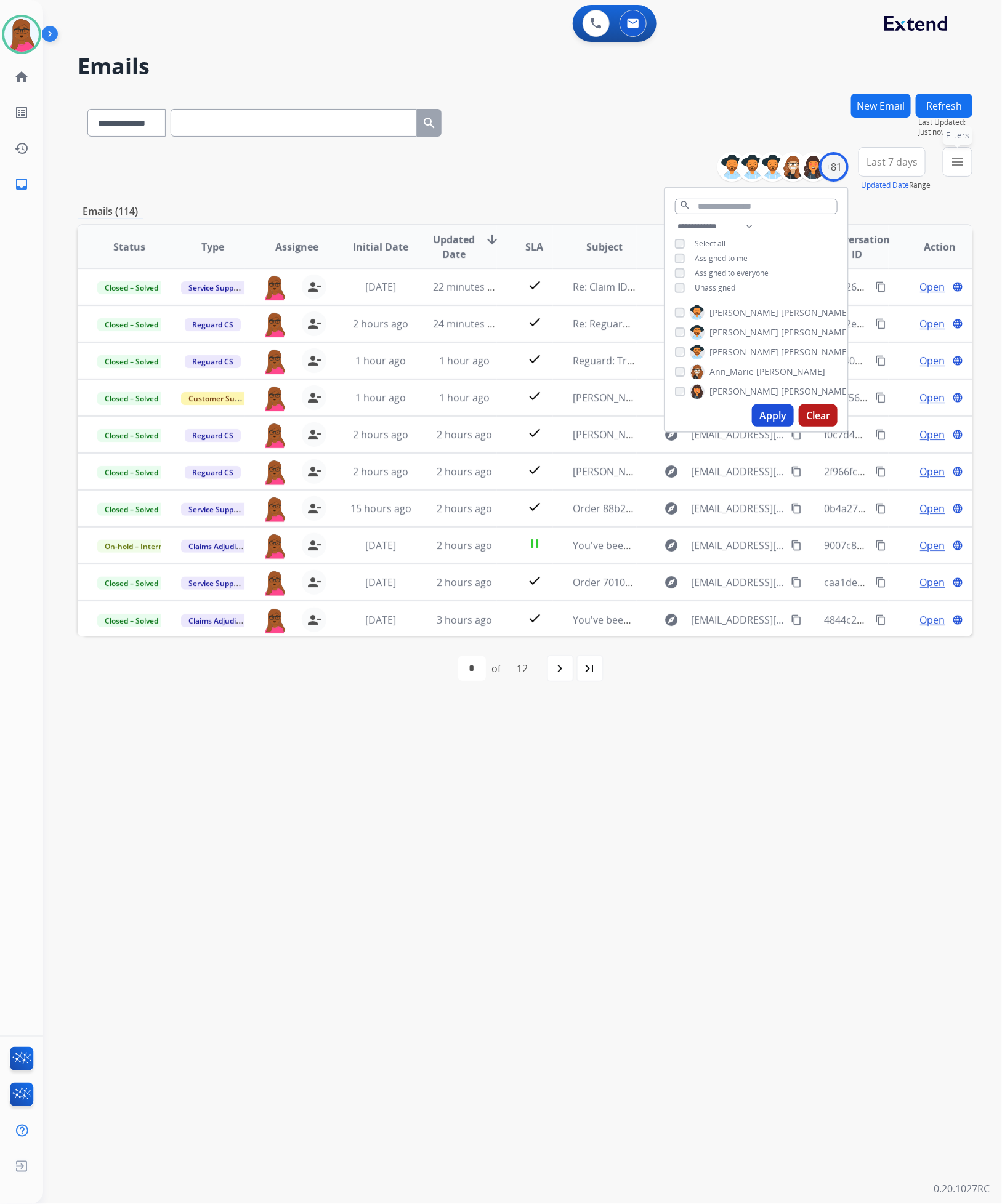
click at [954, 168] on button "menu Filters" at bounding box center [957, 162] width 30 height 30
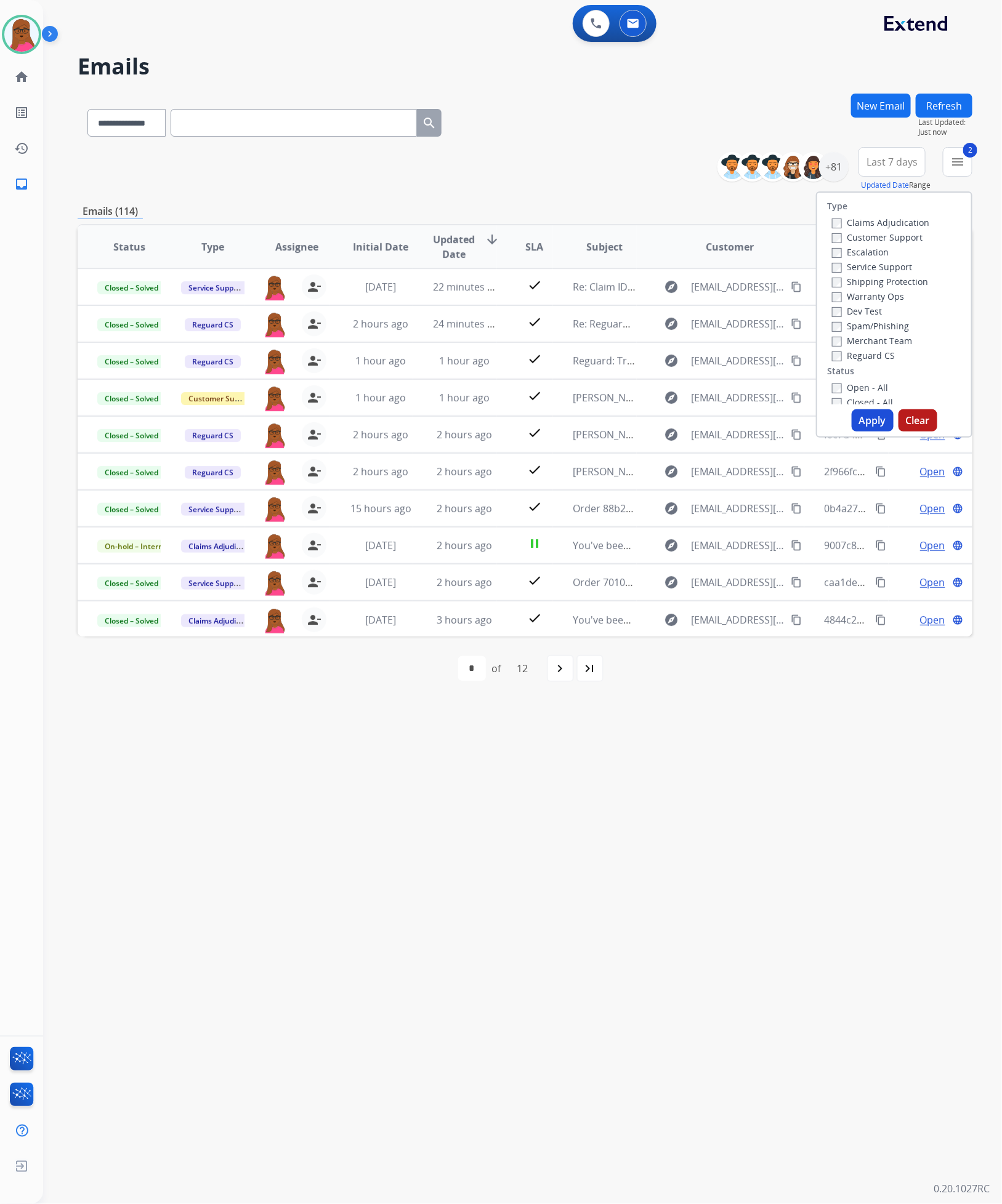
click at [856, 412] on button "Apply" at bounding box center [872, 420] width 42 height 22
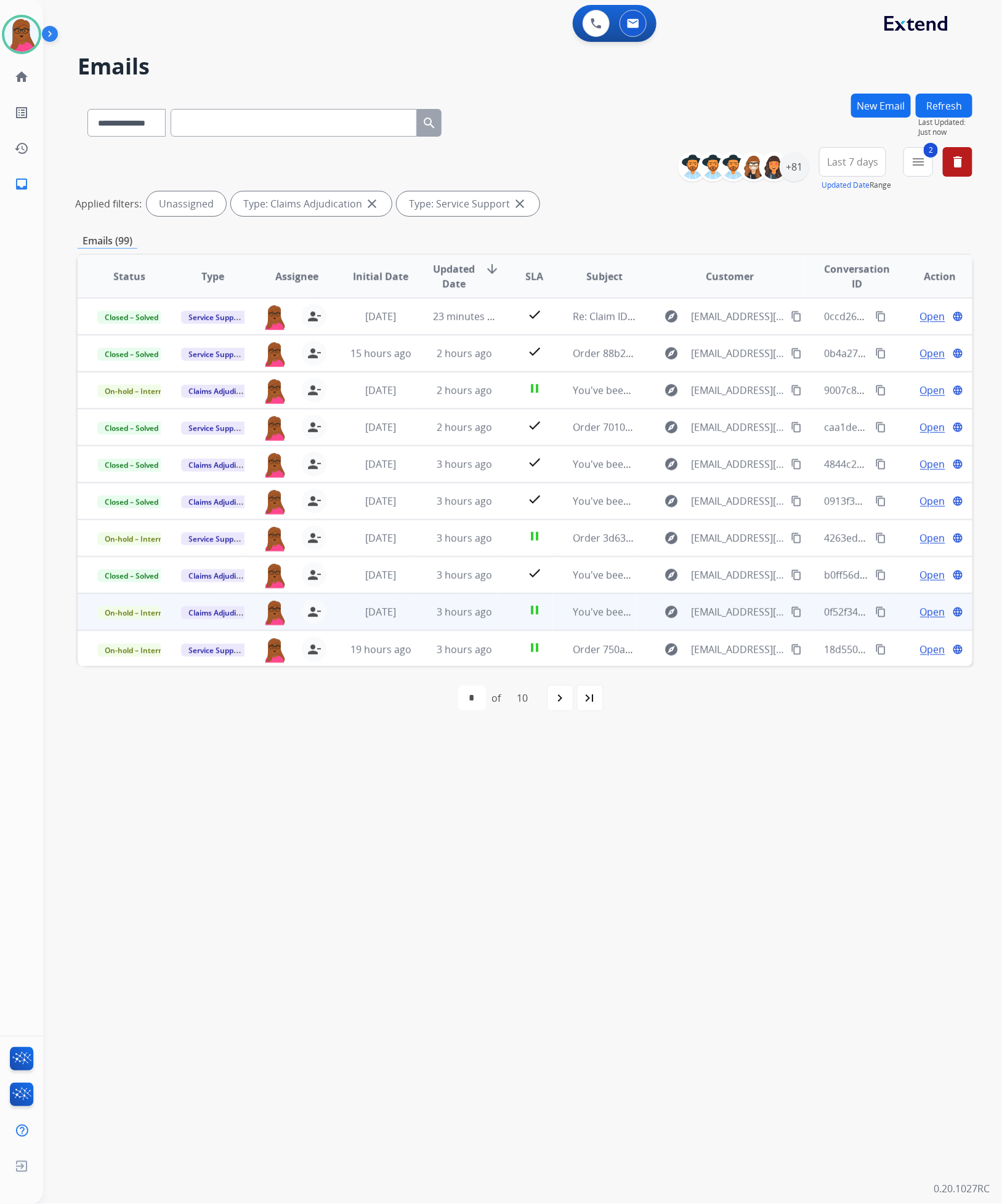
scroll to position [1, 0]
click at [785, 167] on div "+81" at bounding box center [794, 167] width 30 height 30
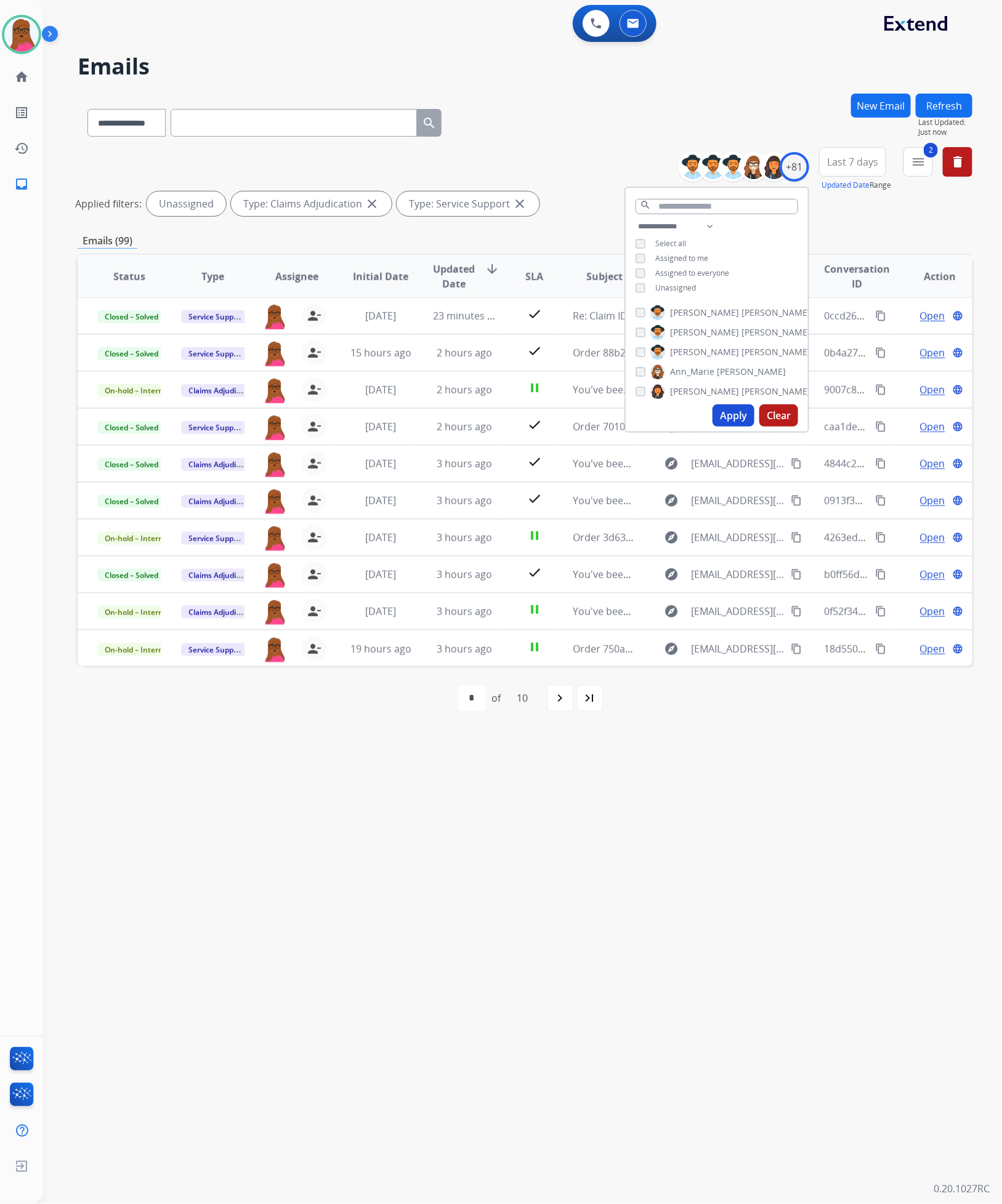
click at [726, 416] on button "Apply" at bounding box center [733, 415] width 42 height 22
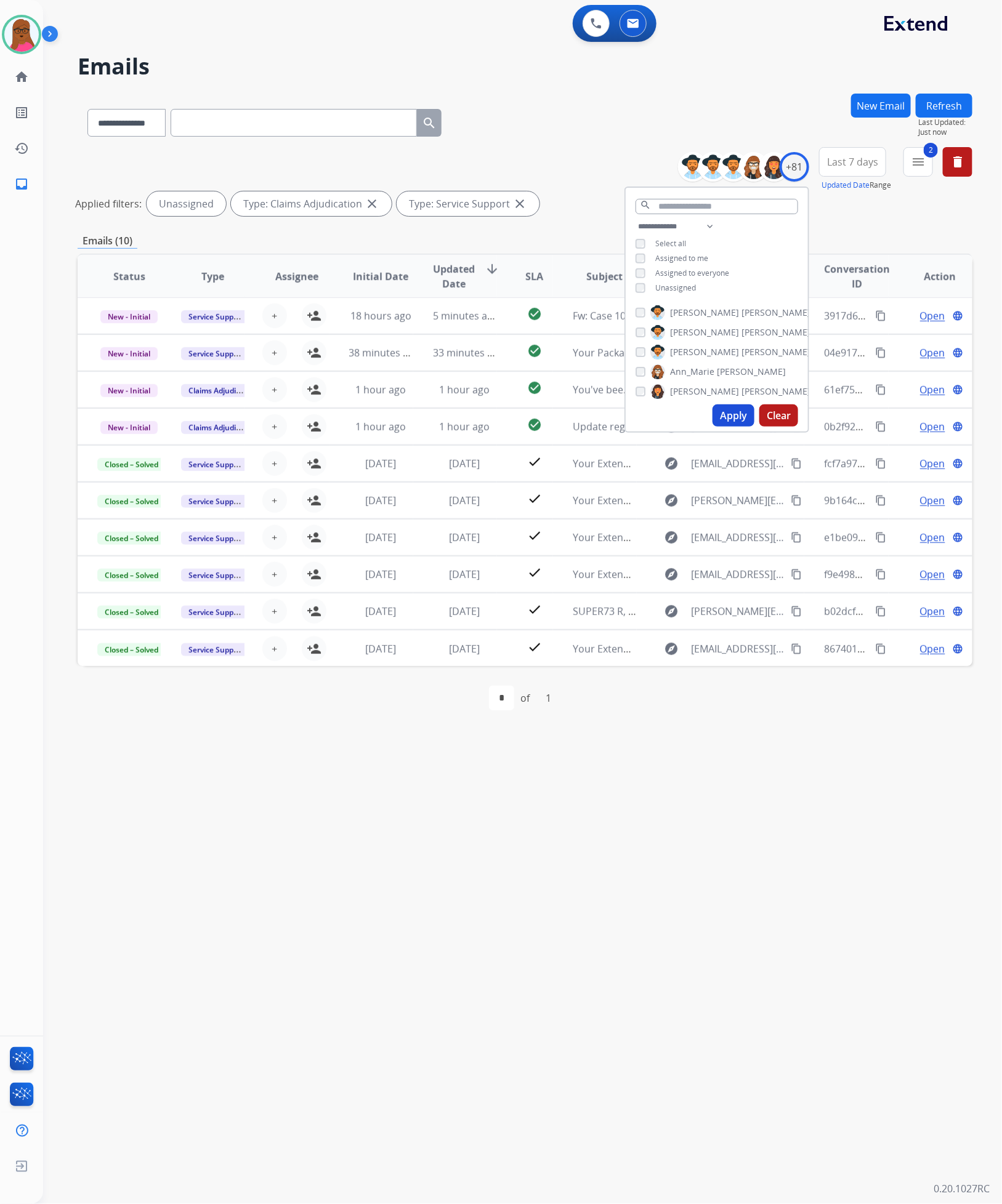
click at [850, 729] on div "first_page navigate_before * of 1 navigate_next last_page" at bounding box center [525, 698] width 894 height 64
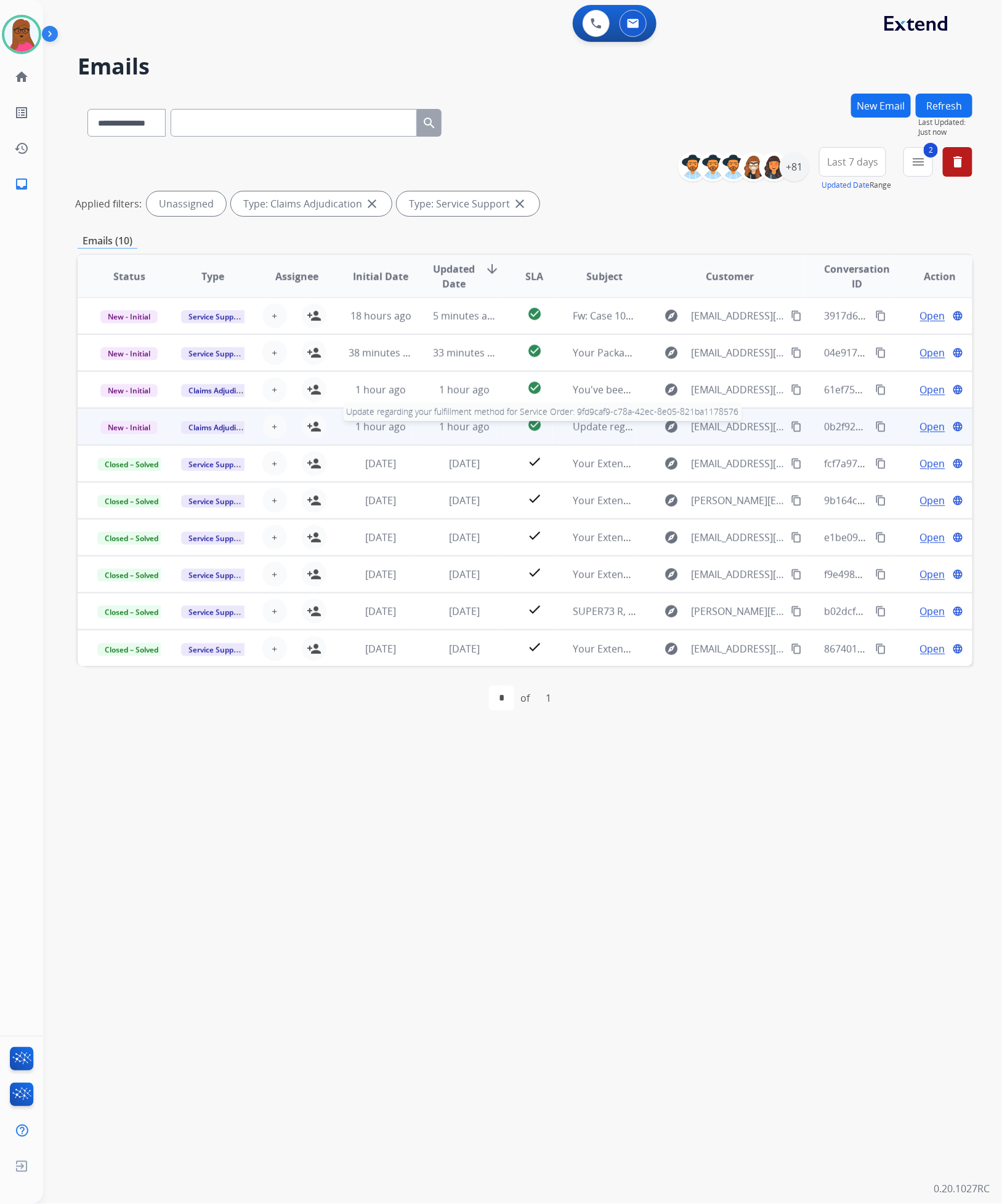
click at [582, 426] on span "Update regarding your fulfillment method for Service Order: 9fd9caf9-c78a-42ec-…" at bounding box center [805, 427] width 466 height 14
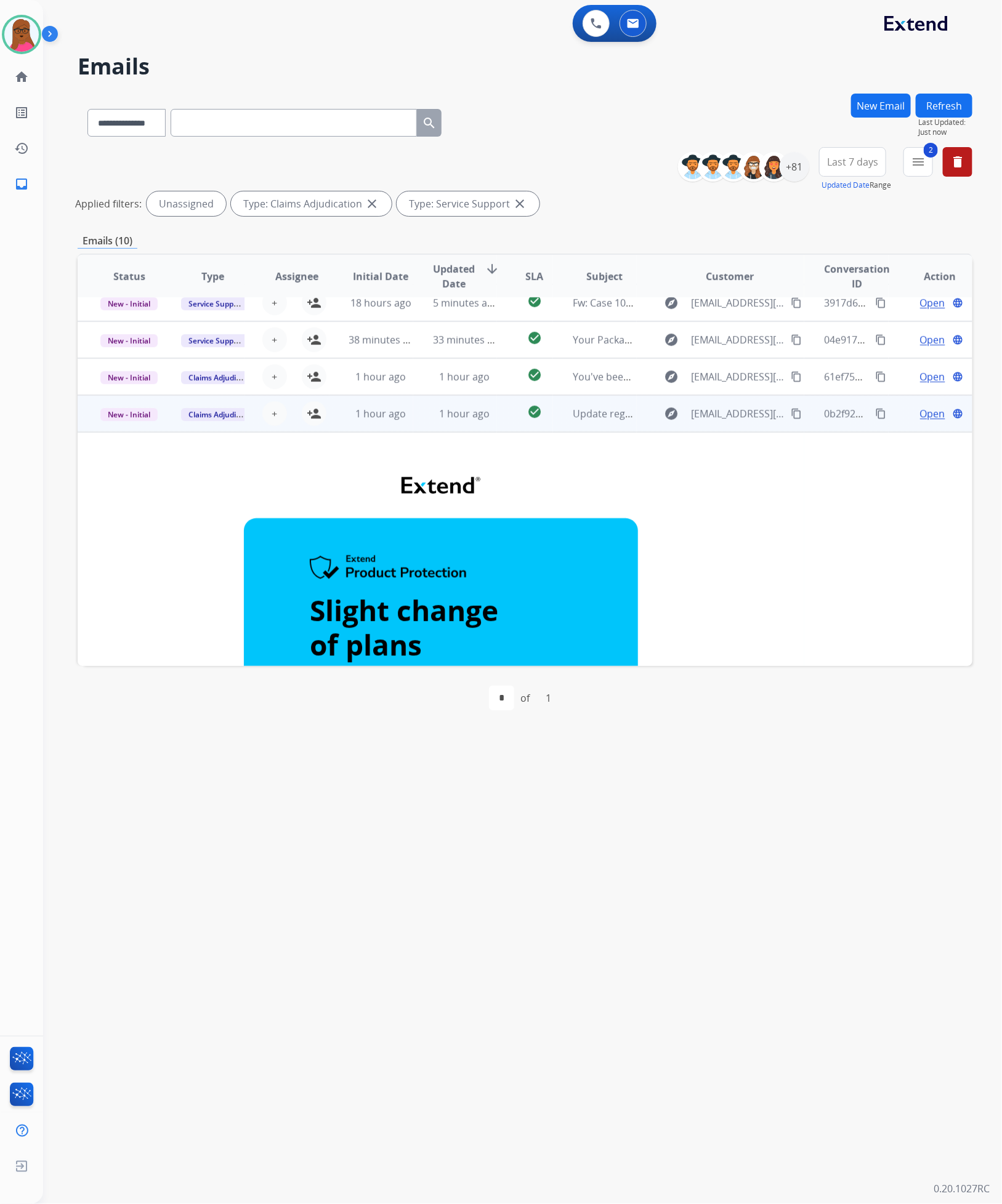
scroll to position [0, 0]
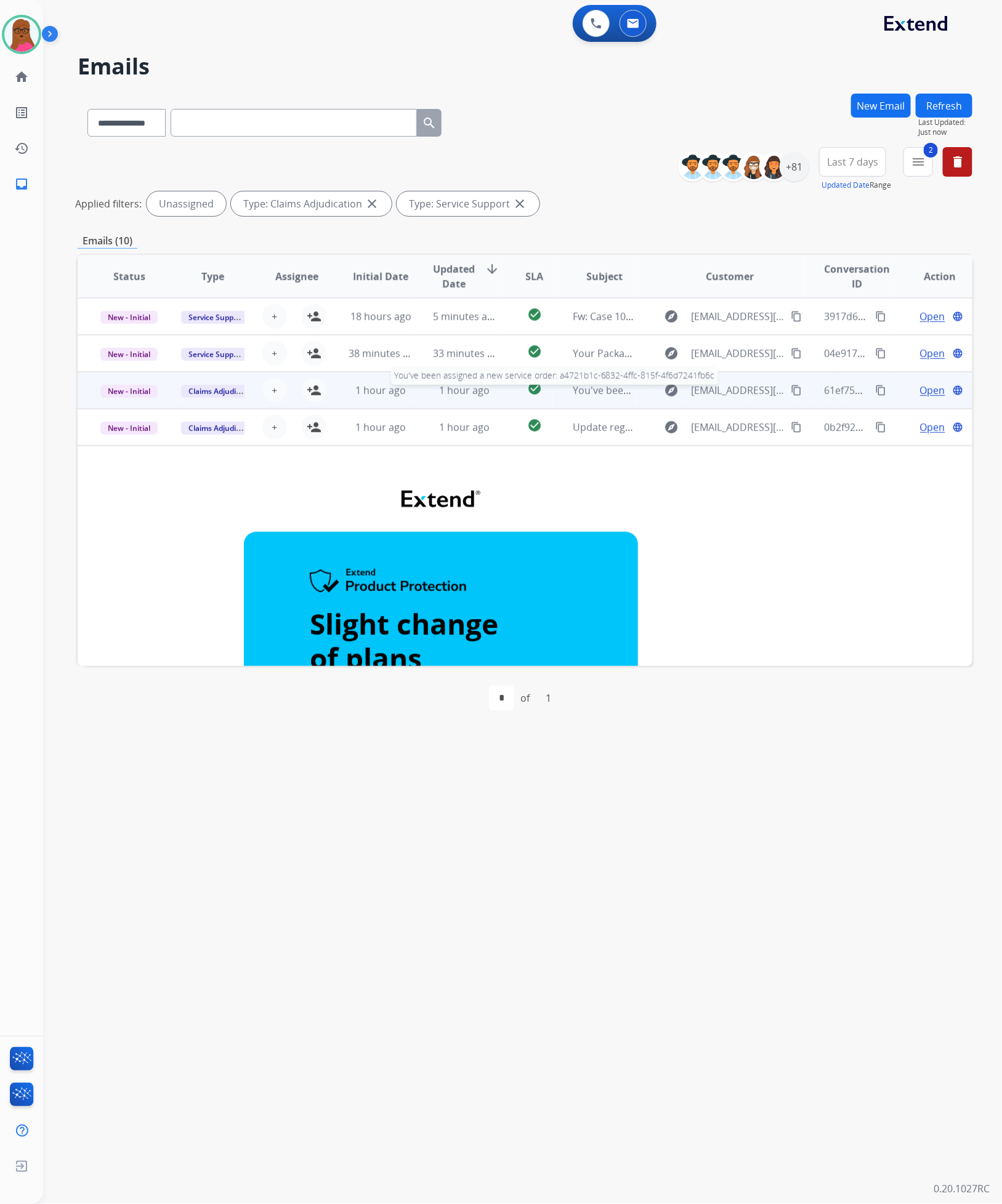
click at [598, 390] on span "You've been assigned a new service order: a4721b1c-6832-4ffc-815f-4f6d7241fb6c" at bounding box center [760, 390] width 377 height 14
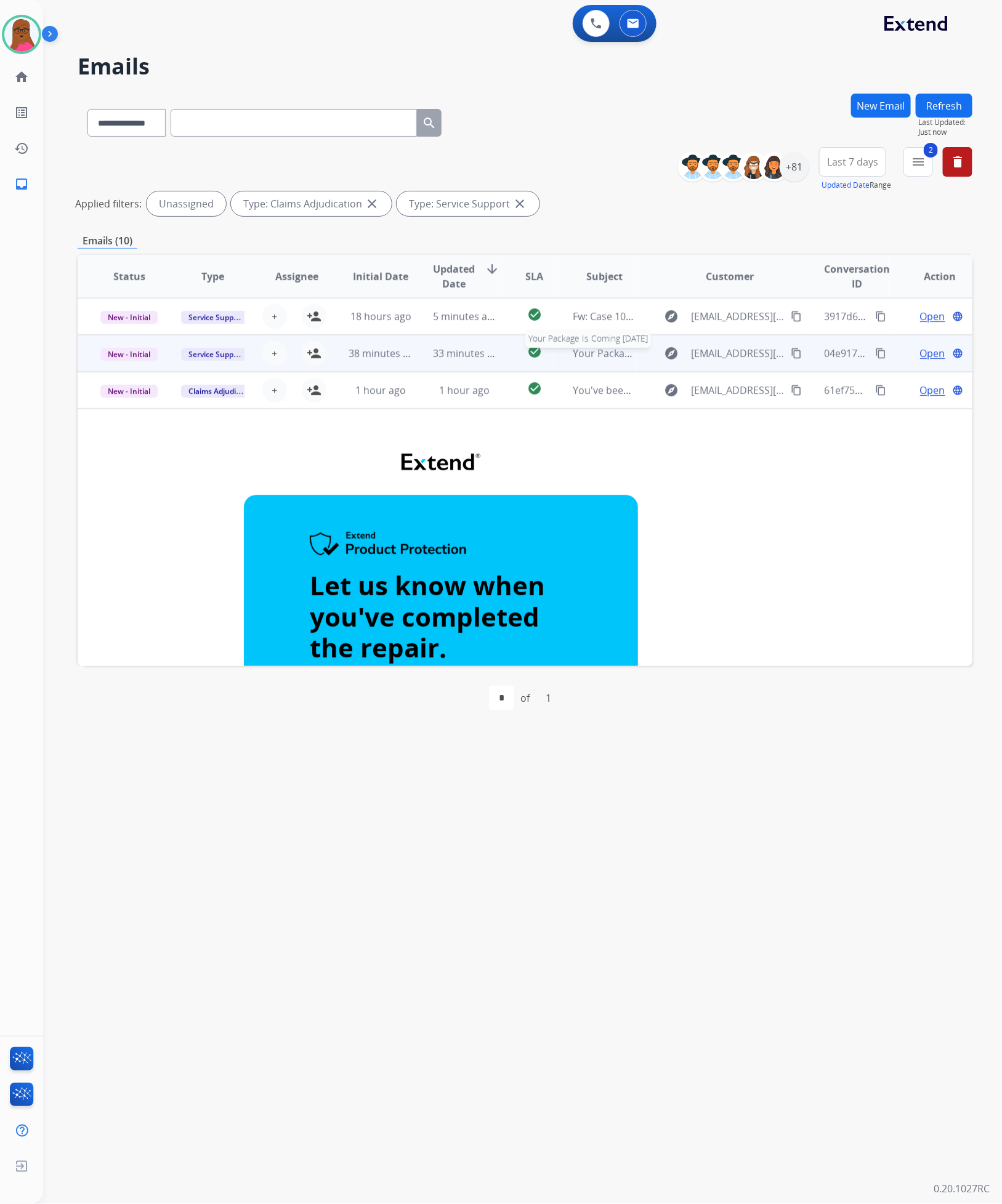
click at [594, 351] on span "Your Package Is Coming [DATE]" at bounding box center [644, 353] width 144 height 14
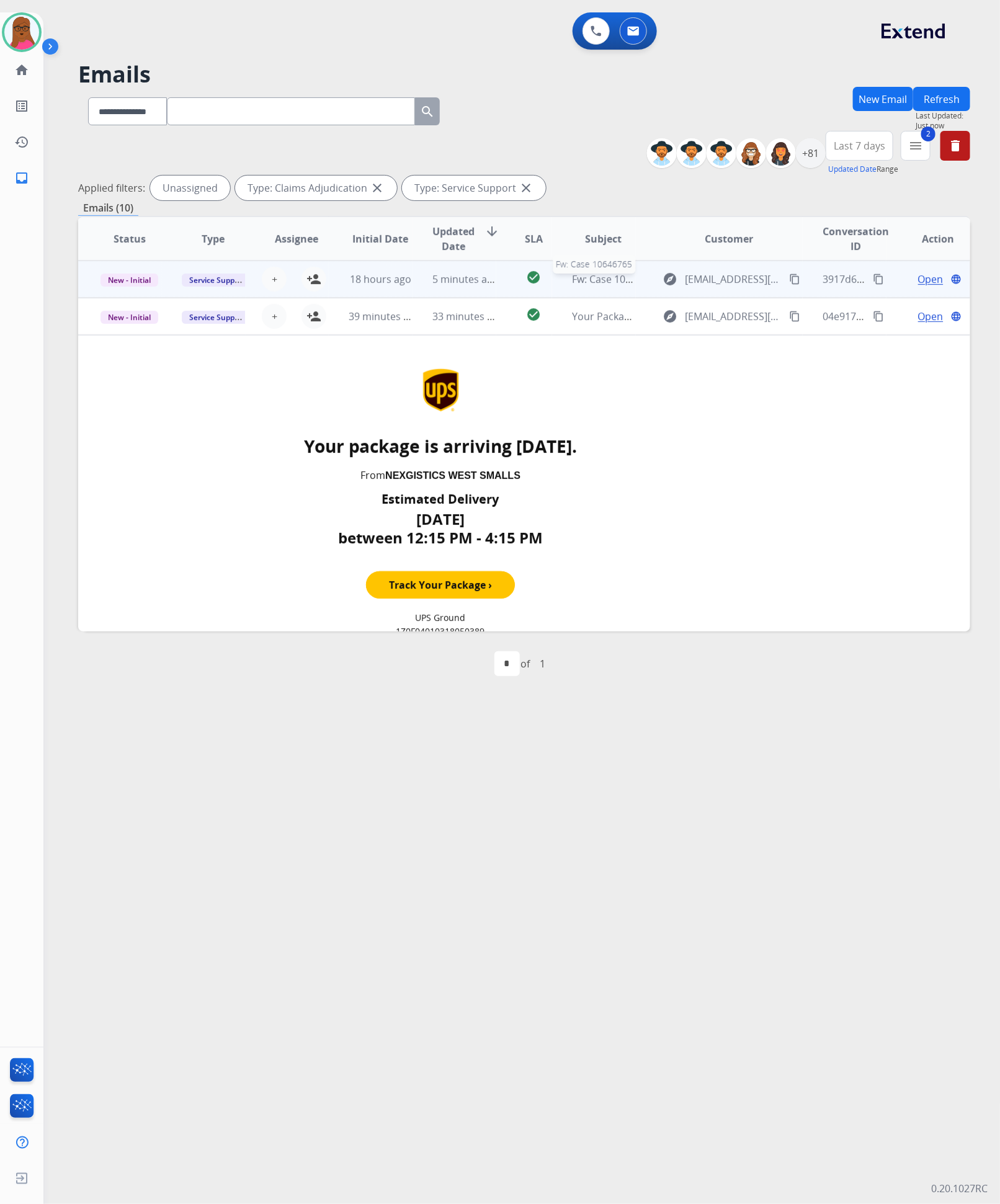
click at [589, 276] on span "Fw: Case 10646765" at bounding box center [615, 279] width 87 height 14
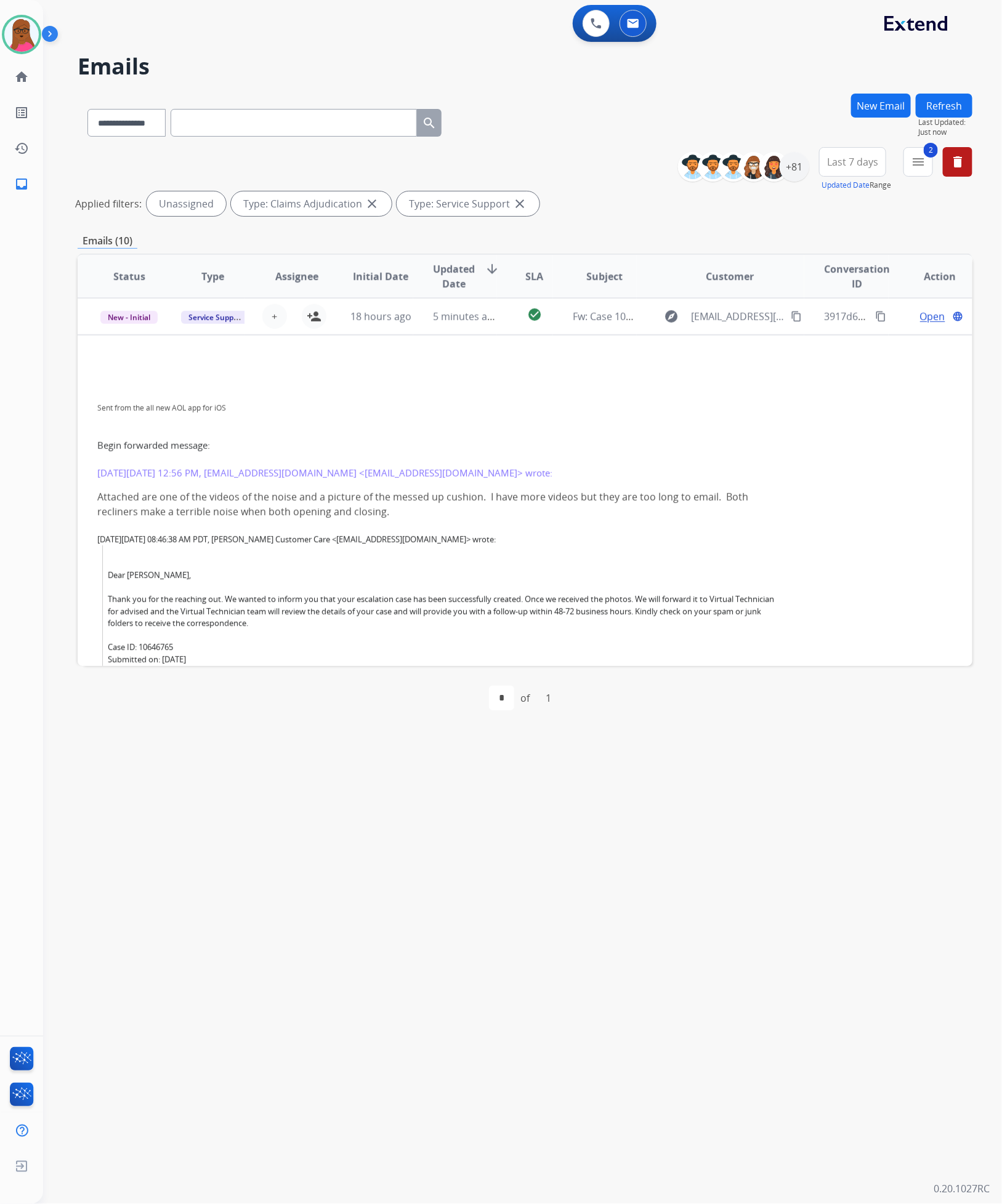
click at [938, 95] on button "Refresh" at bounding box center [944, 106] width 57 height 24
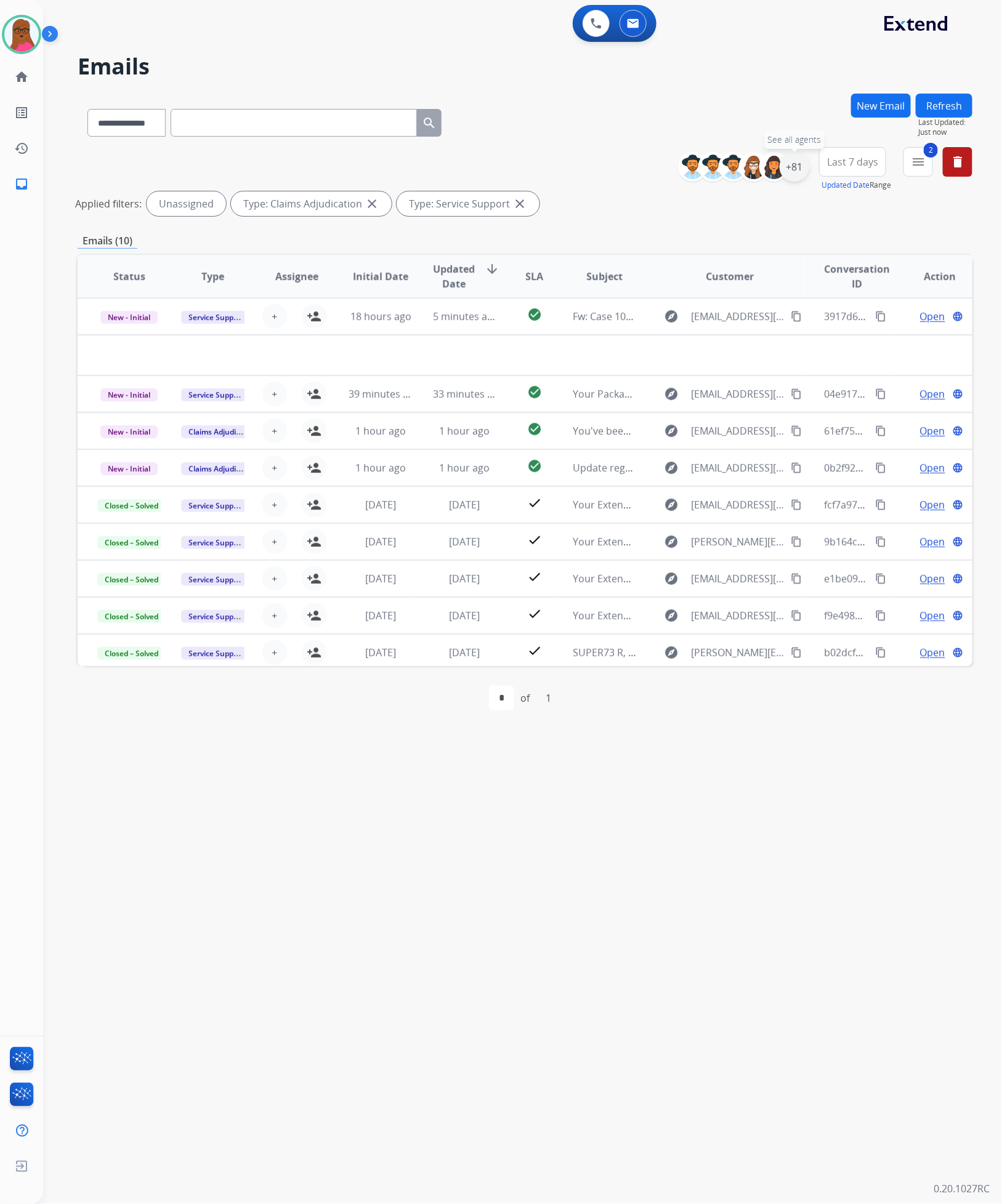
click at [789, 159] on div "+81" at bounding box center [794, 167] width 30 height 30
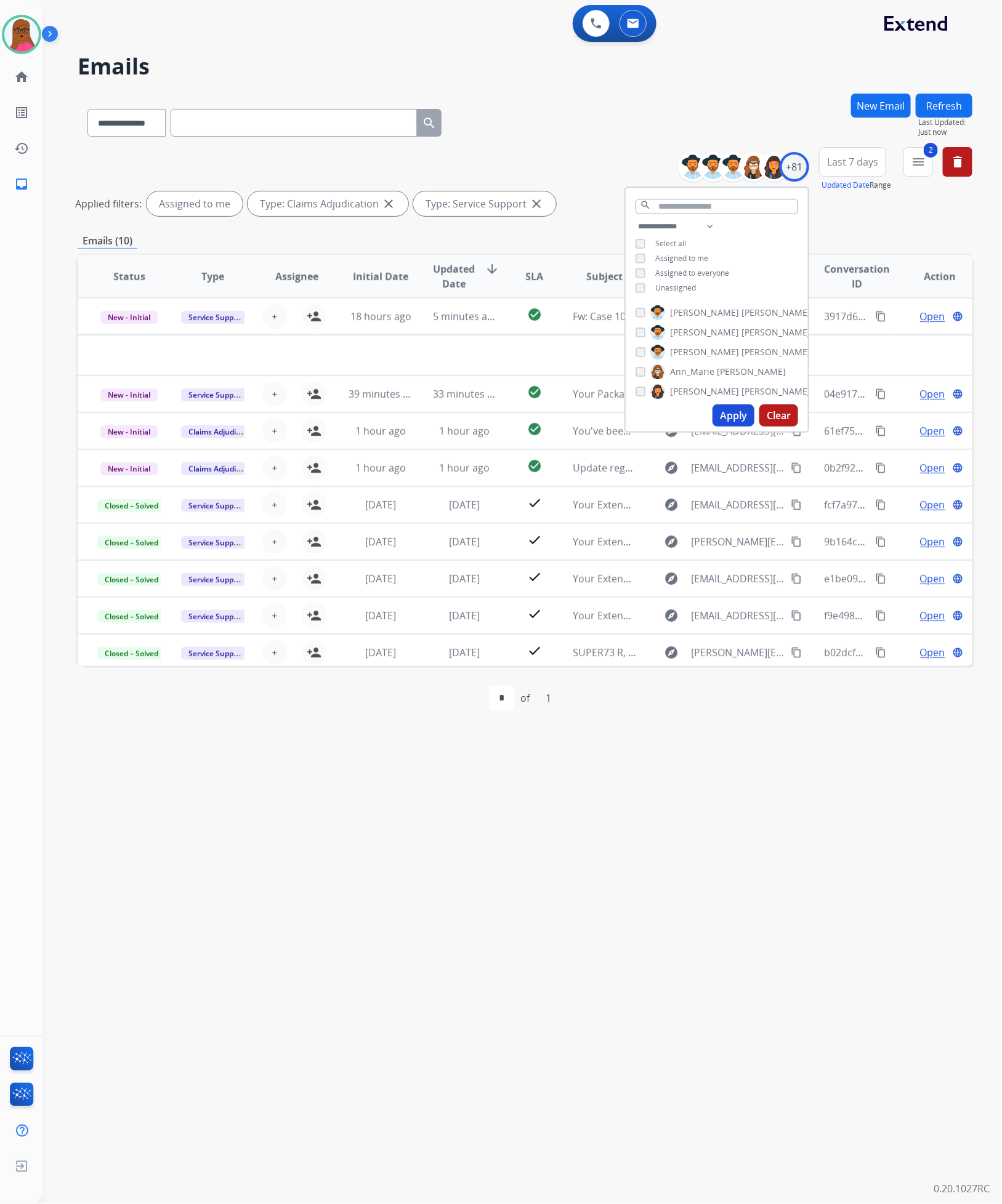
click at [721, 414] on button "Apply" at bounding box center [733, 415] width 42 height 22
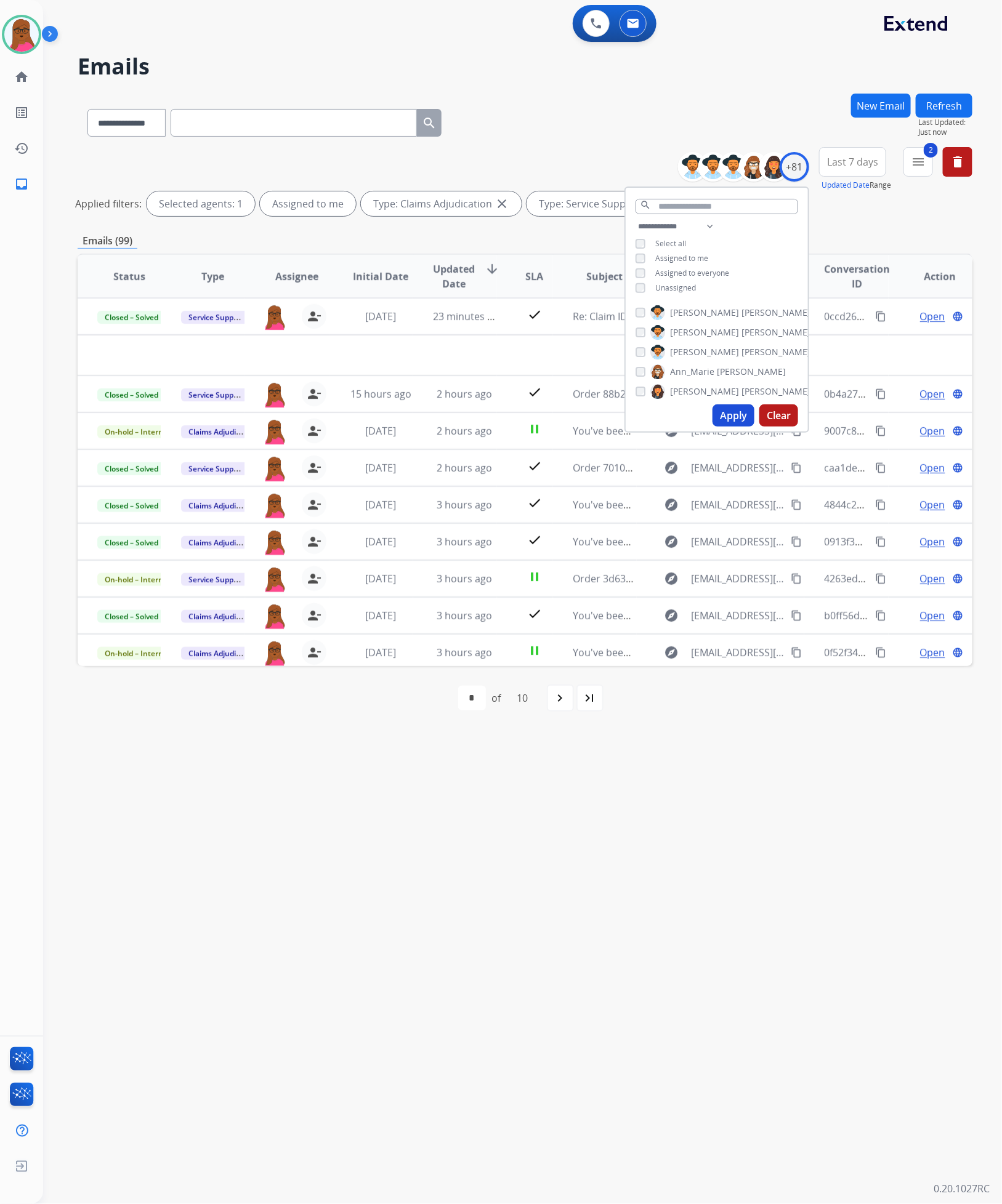
drag, startPoint x: 445, startPoint y: 855, endPoint x: 454, endPoint y: 852, distance: 9.5
click at [453, 855] on div "**********" at bounding box center [508, 624] width 929 height 1159
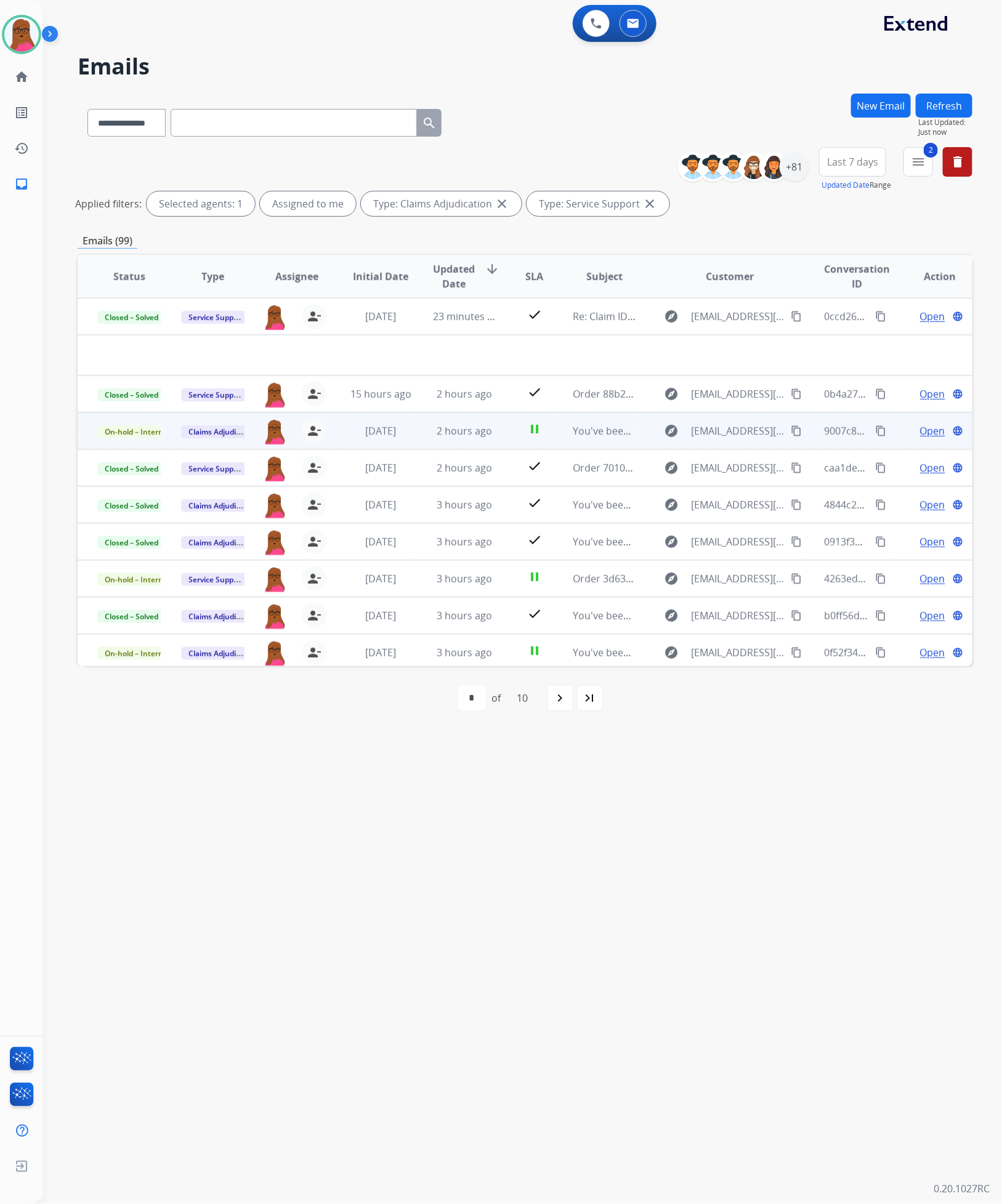
click at [920, 430] on span "Open" at bounding box center [933, 431] width 25 height 14
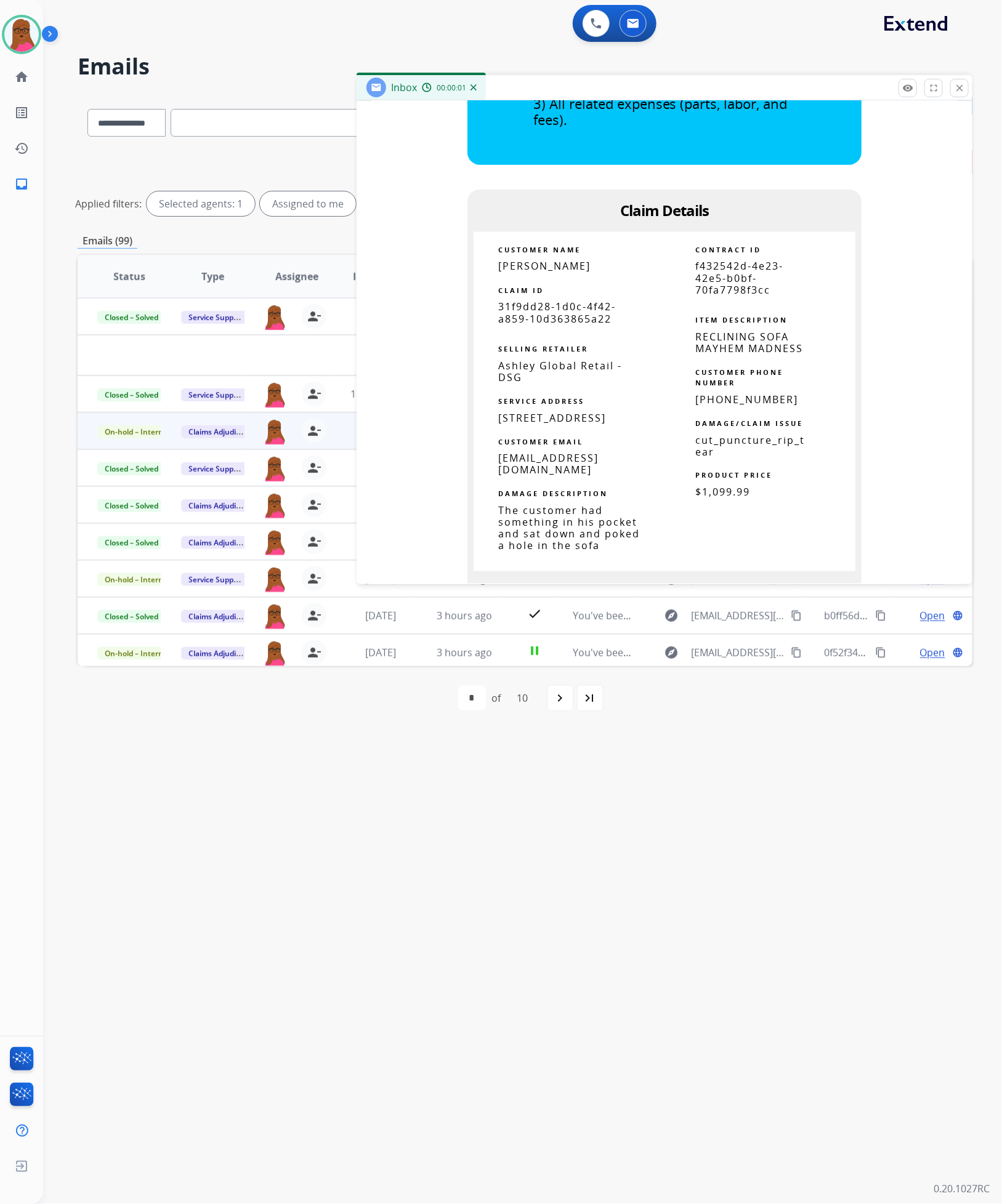
scroll to position [646, 0]
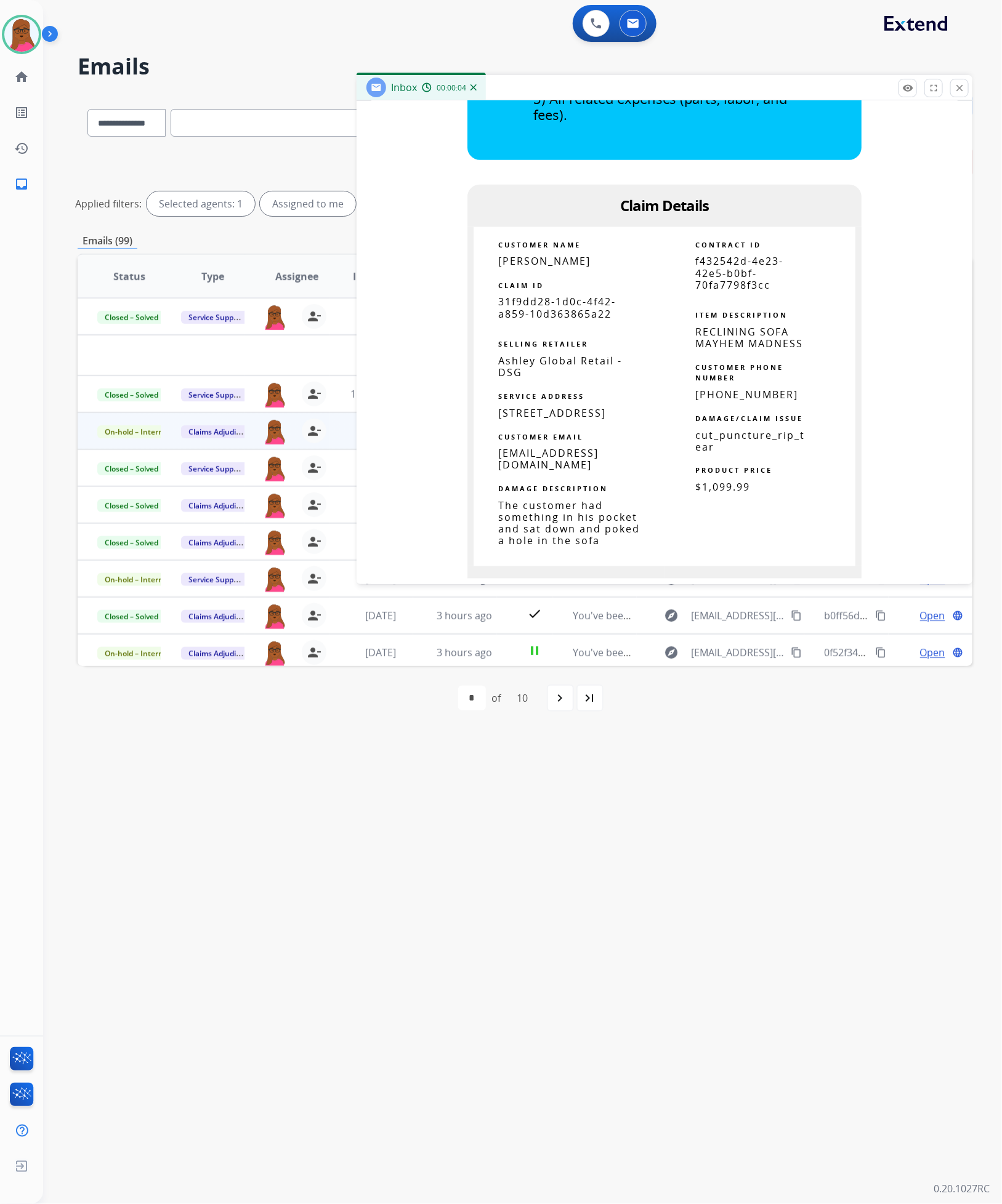
click at [643, 776] on div "**********" at bounding box center [508, 624] width 929 height 1159
click at [955, 89] on mat-icon "close" at bounding box center [959, 88] width 11 height 11
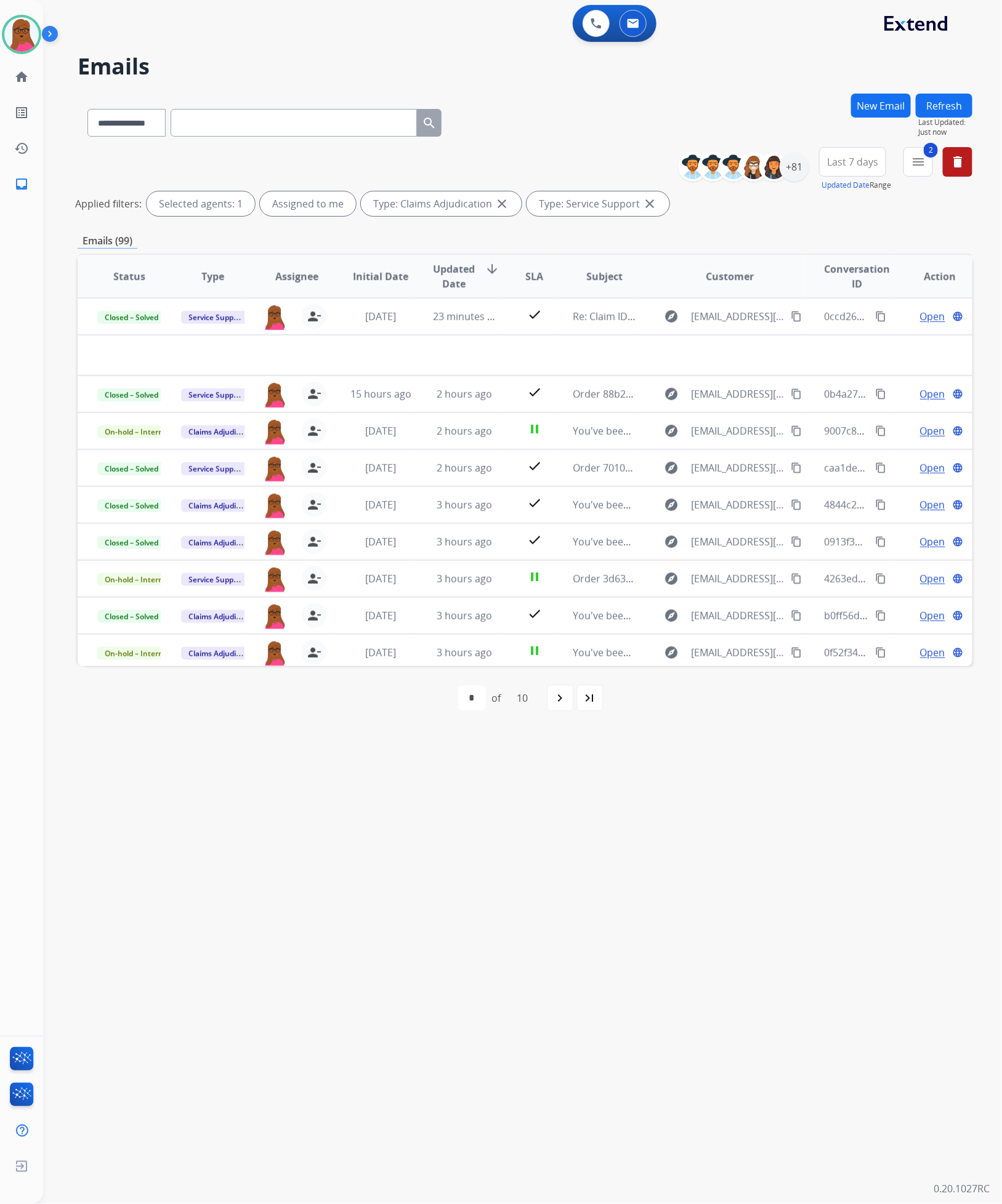
click at [562, 693] on mat-icon "navigate_next" at bounding box center [560, 697] width 14 height 14
click at [586, 693] on mat-icon "navigate_next" at bounding box center [587, 697] width 14 height 14
click at [465, 696] on mat-icon "navigate_before" at bounding box center [462, 697] width 14 height 14
click at [464, 696] on mat-icon "navigate_before" at bounding box center [462, 697] width 14 height 14
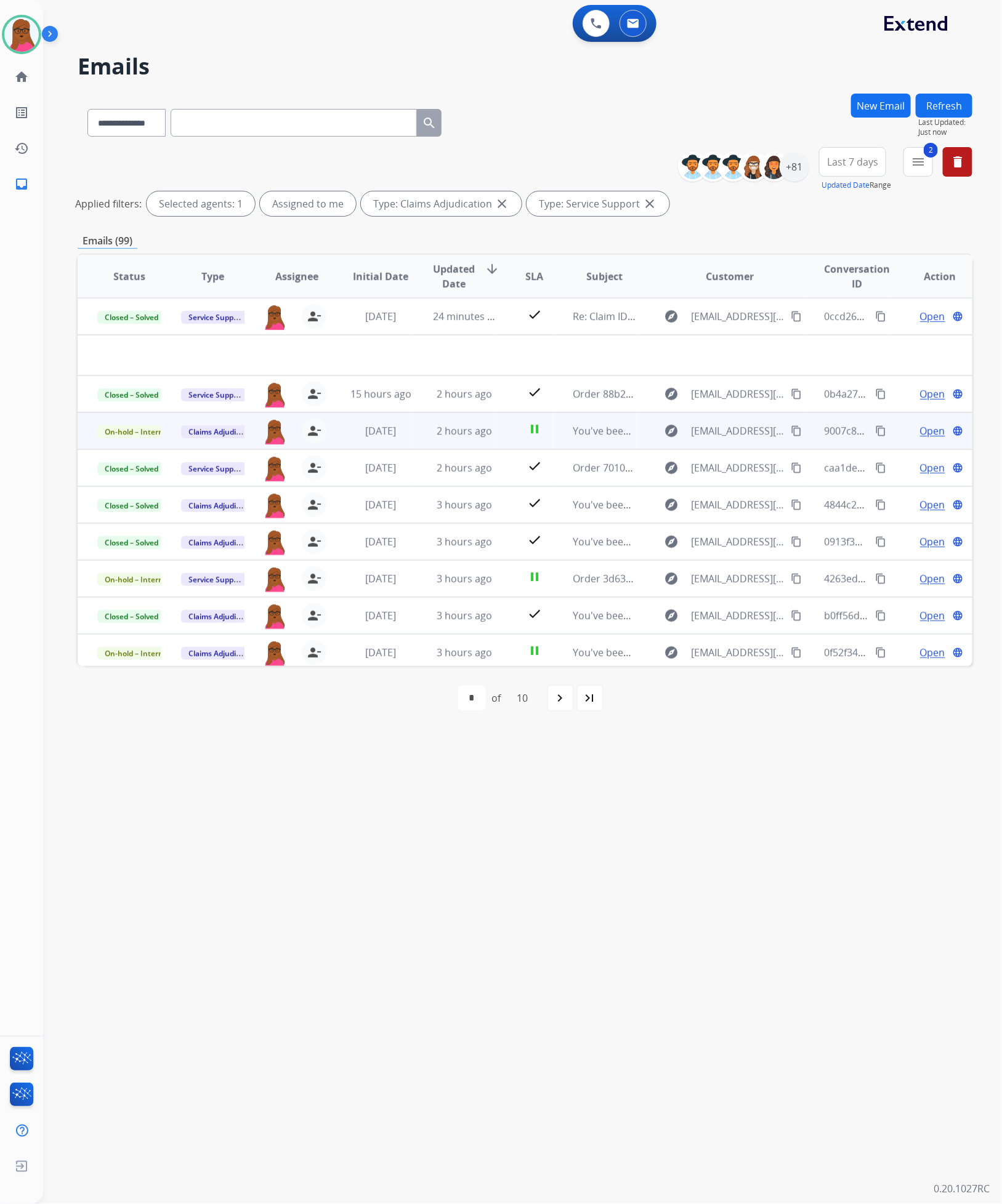
click at [921, 429] on span "Open" at bounding box center [933, 431] width 25 height 14
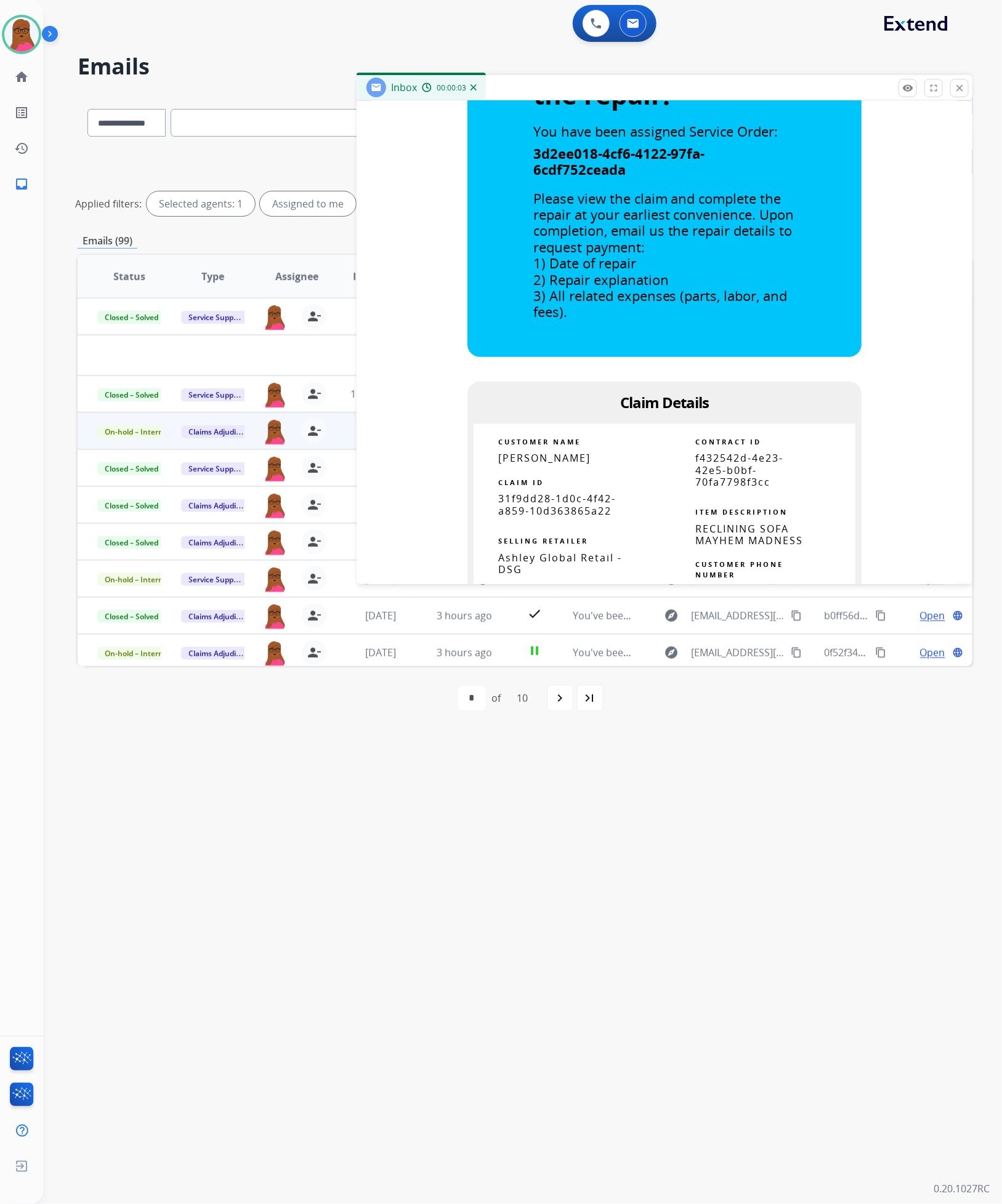
scroll to position [554, 0]
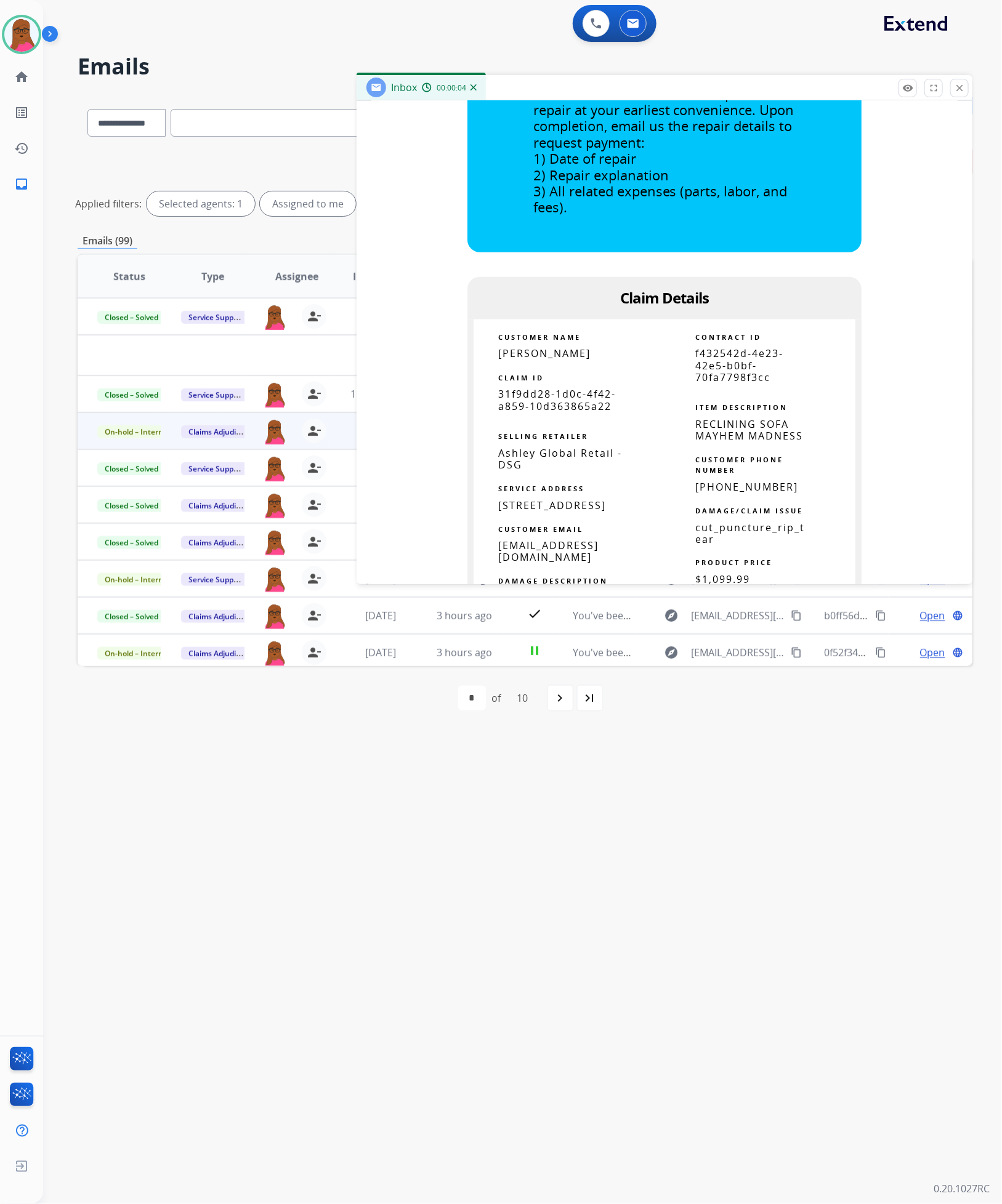
click at [552, 392] on span "31f9dd28-1d0c-4f42-a859-10d363865a22" at bounding box center [557, 400] width 118 height 25
click at [552, 390] on span "31f9dd28-1d0c-4f42-a859-10d363865a22" at bounding box center [557, 400] width 118 height 25
copy tbody
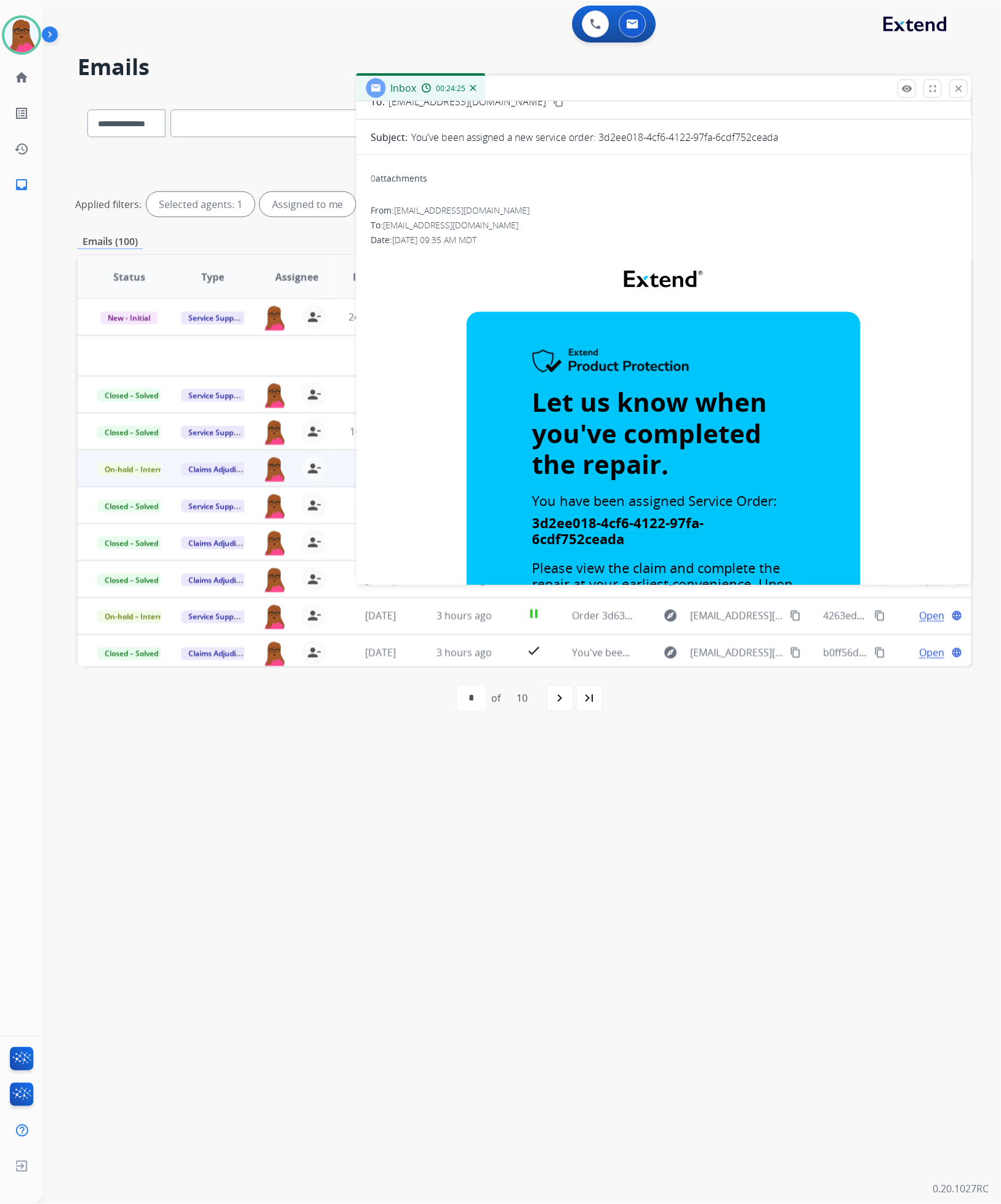
scroll to position [0, 0]
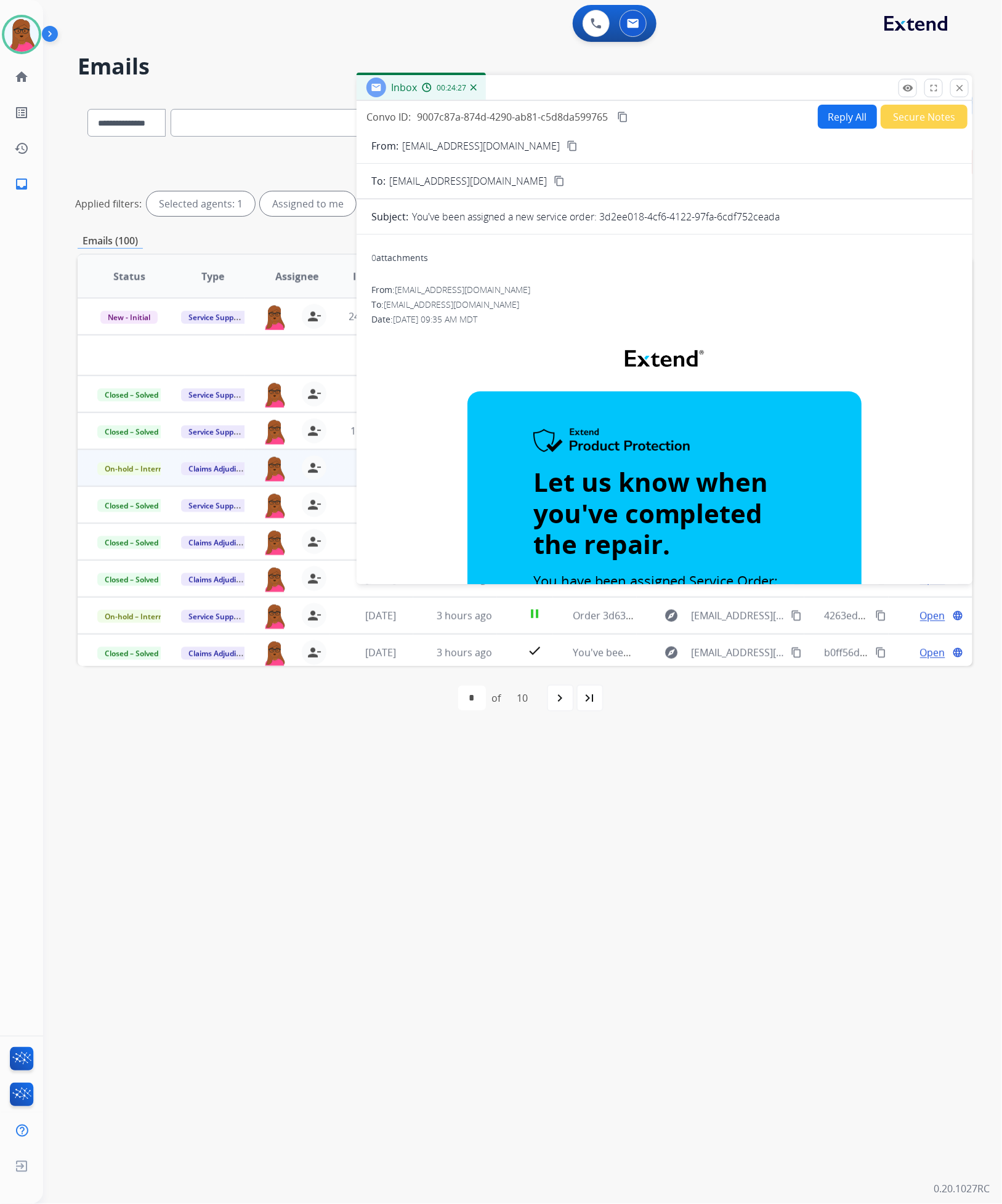
click at [960, 87] on mat-icon "close" at bounding box center [959, 88] width 11 height 11
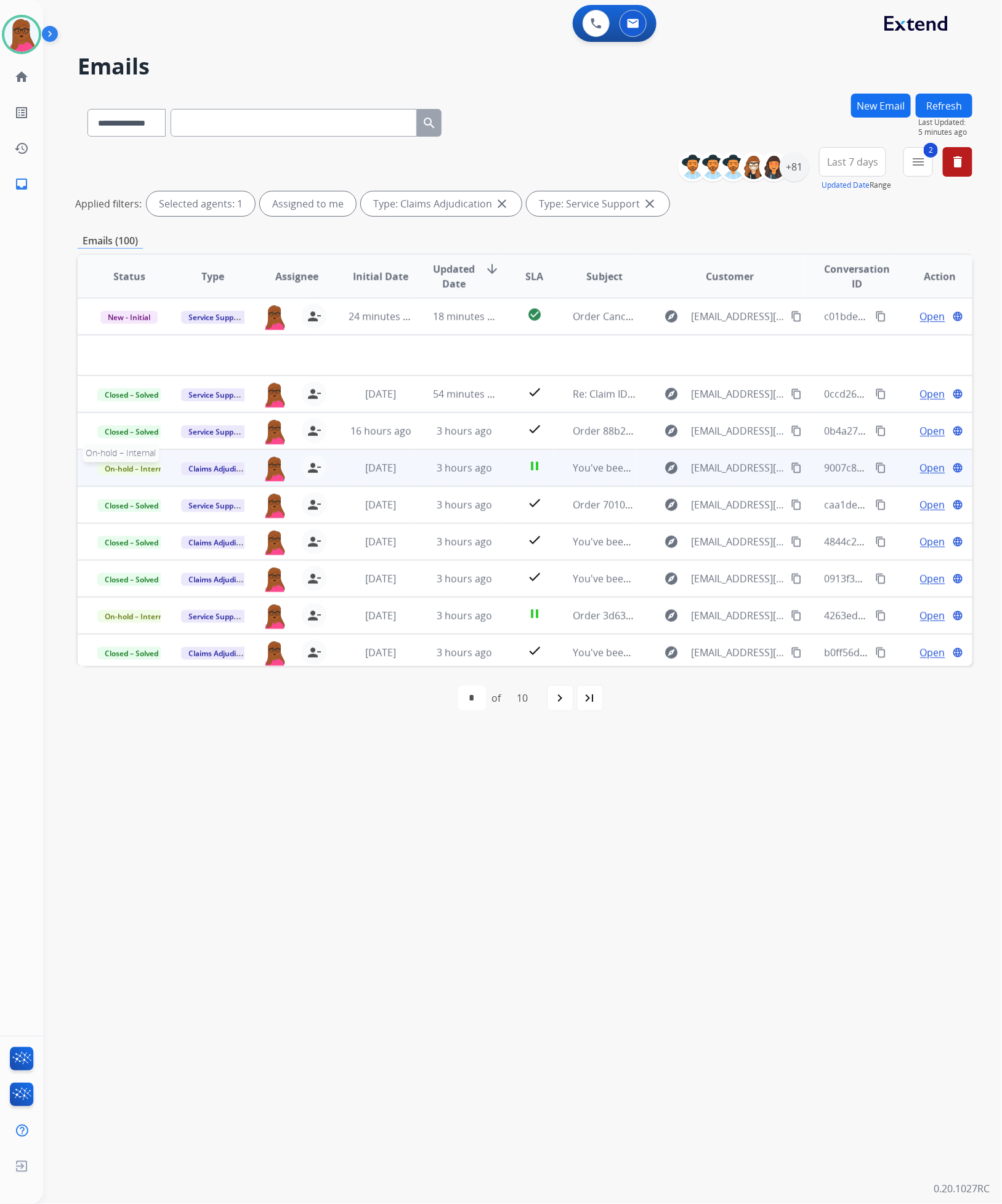
click at [143, 466] on span "On-hold – Internal" at bounding box center [137, 468] width 79 height 13
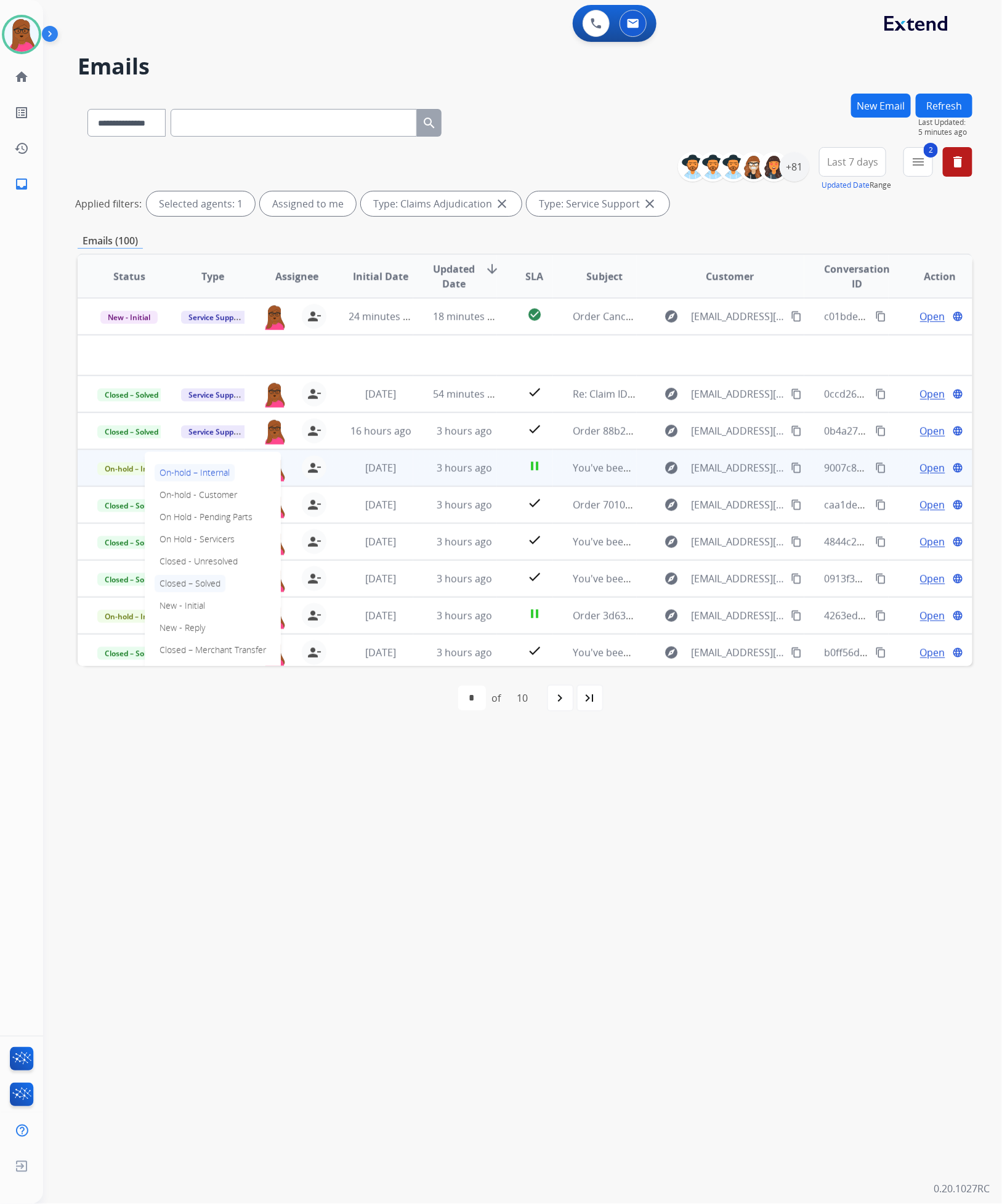
click at [211, 578] on p "Closed – Solved" at bounding box center [190, 583] width 71 height 17
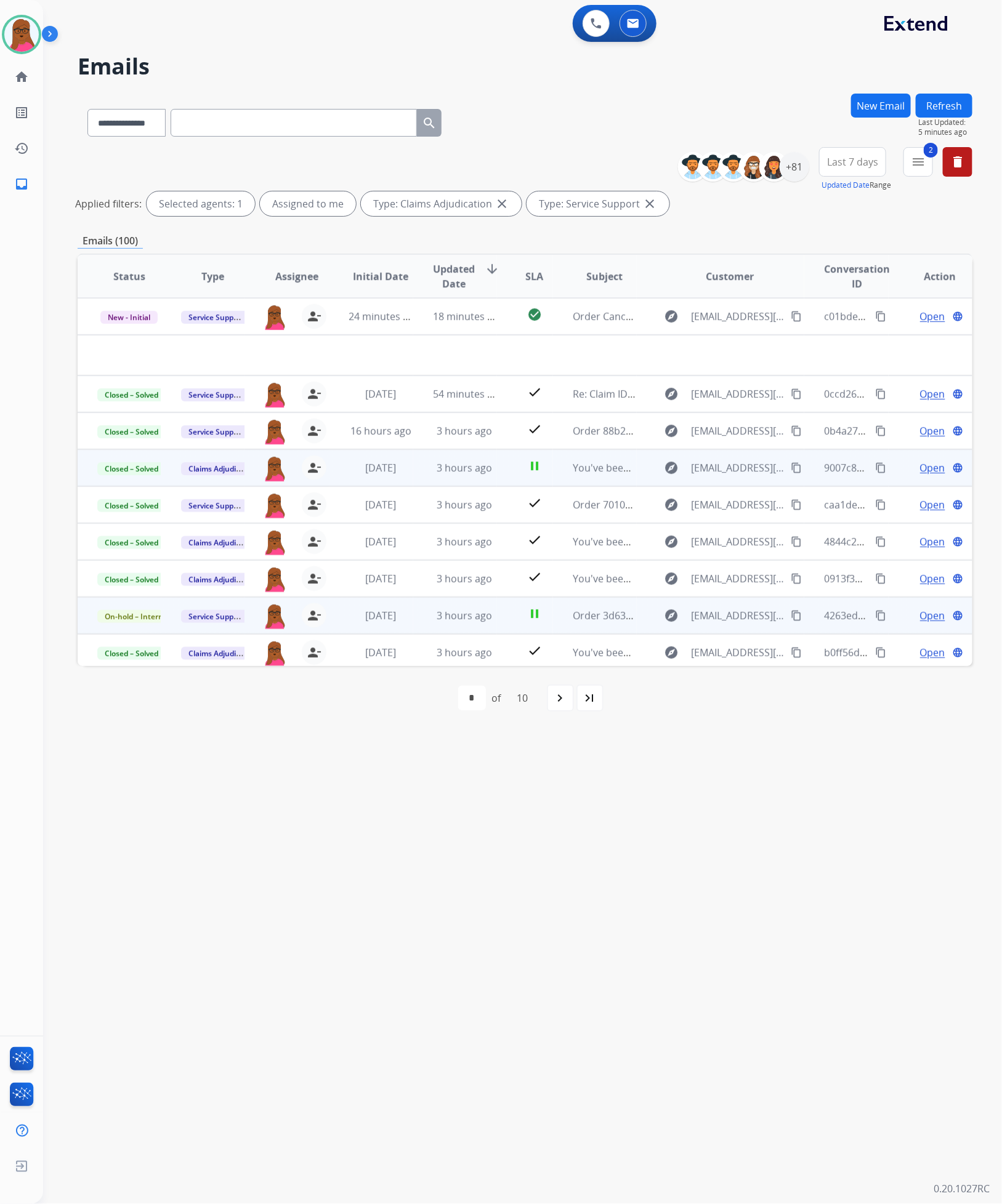
click at [922, 621] on span "Open" at bounding box center [933, 615] width 25 height 14
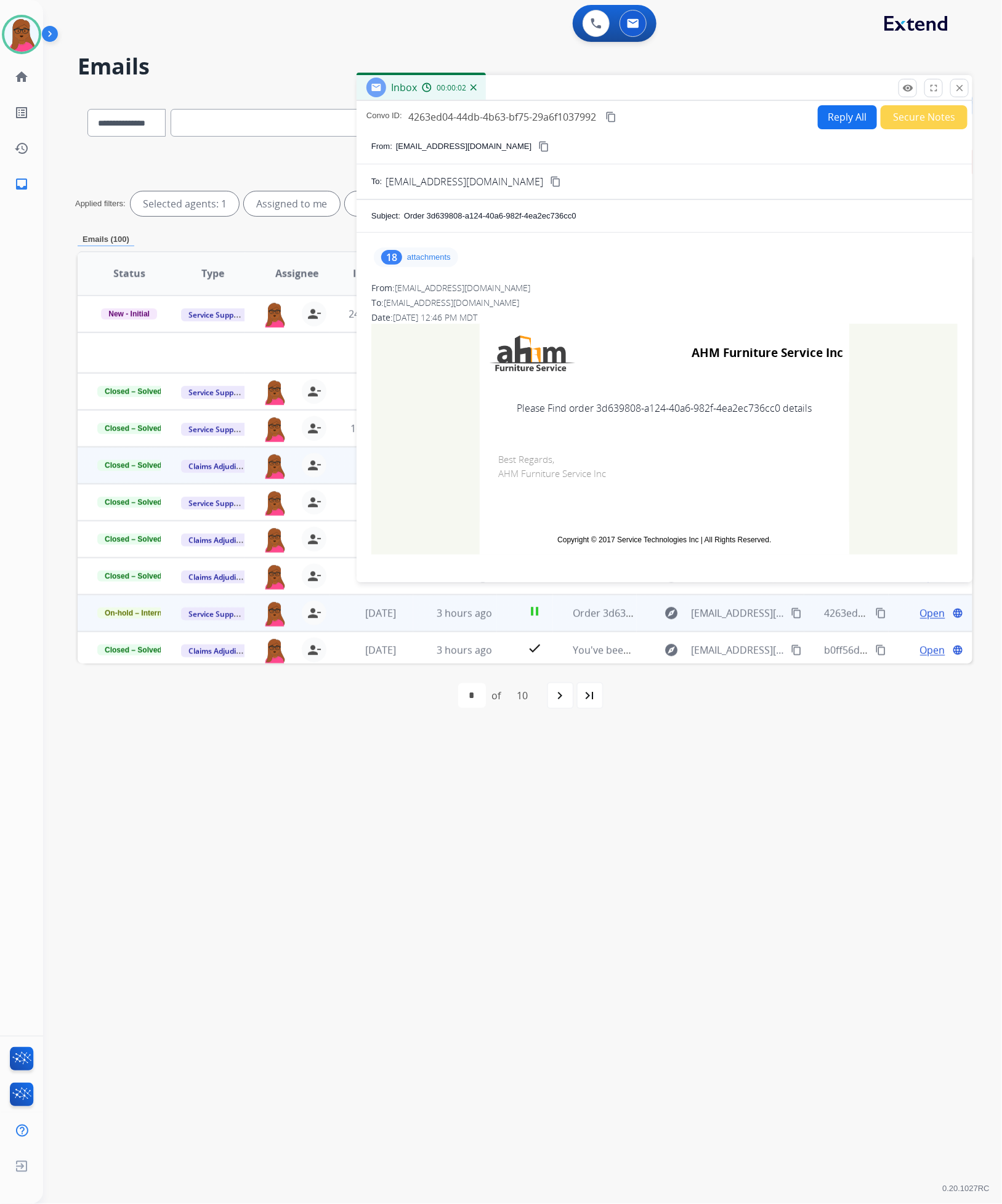
click at [429, 253] on p "attachments" at bounding box center [429, 257] width 44 height 10
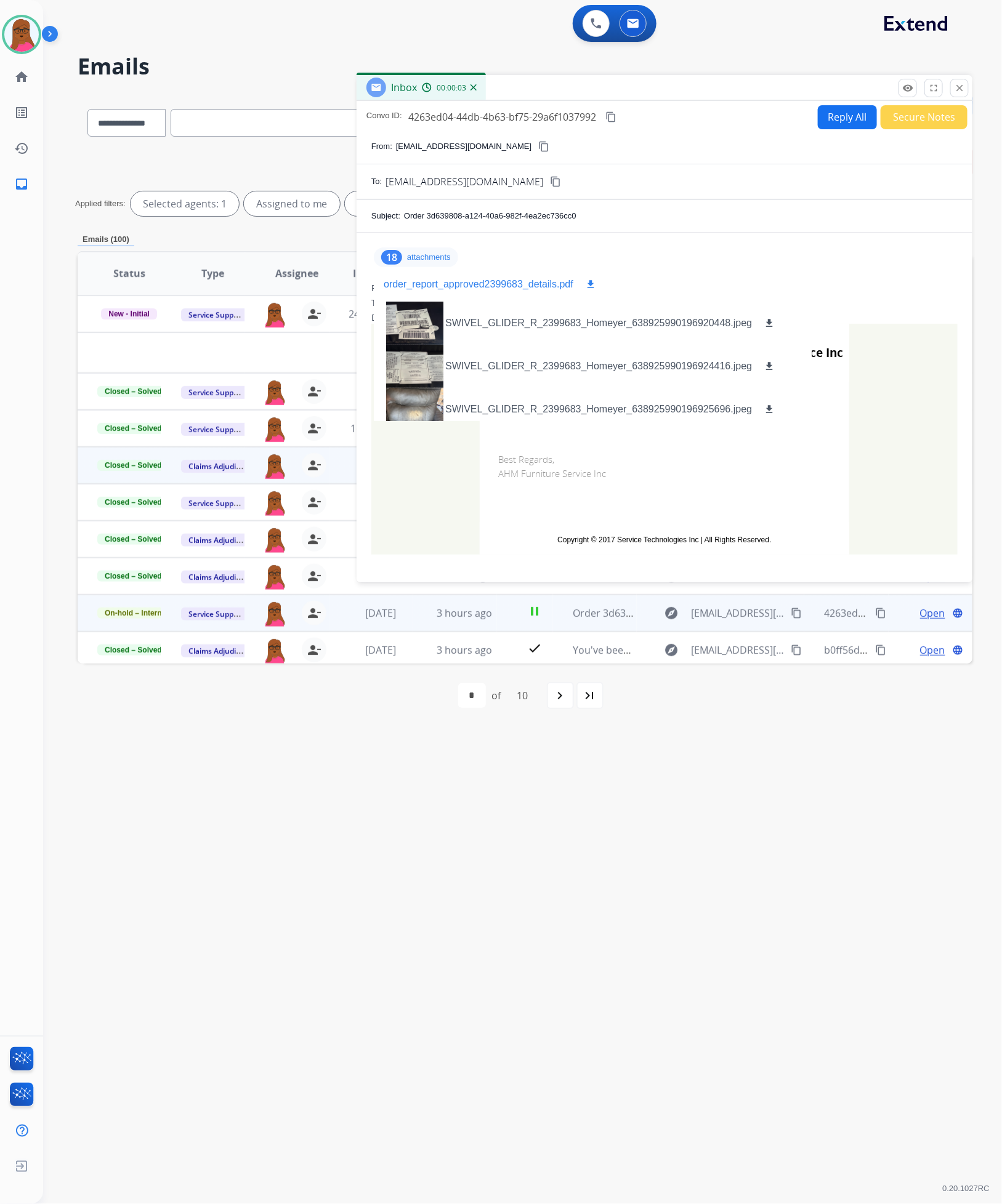
click at [586, 282] on mat-icon "download" at bounding box center [591, 284] width 11 height 11
click at [588, 284] on mat-icon "download" at bounding box center [591, 284] width 11 height 11
click at [959, 80] on button "close Close" at bounding box center [959, 87] width 18 height 18
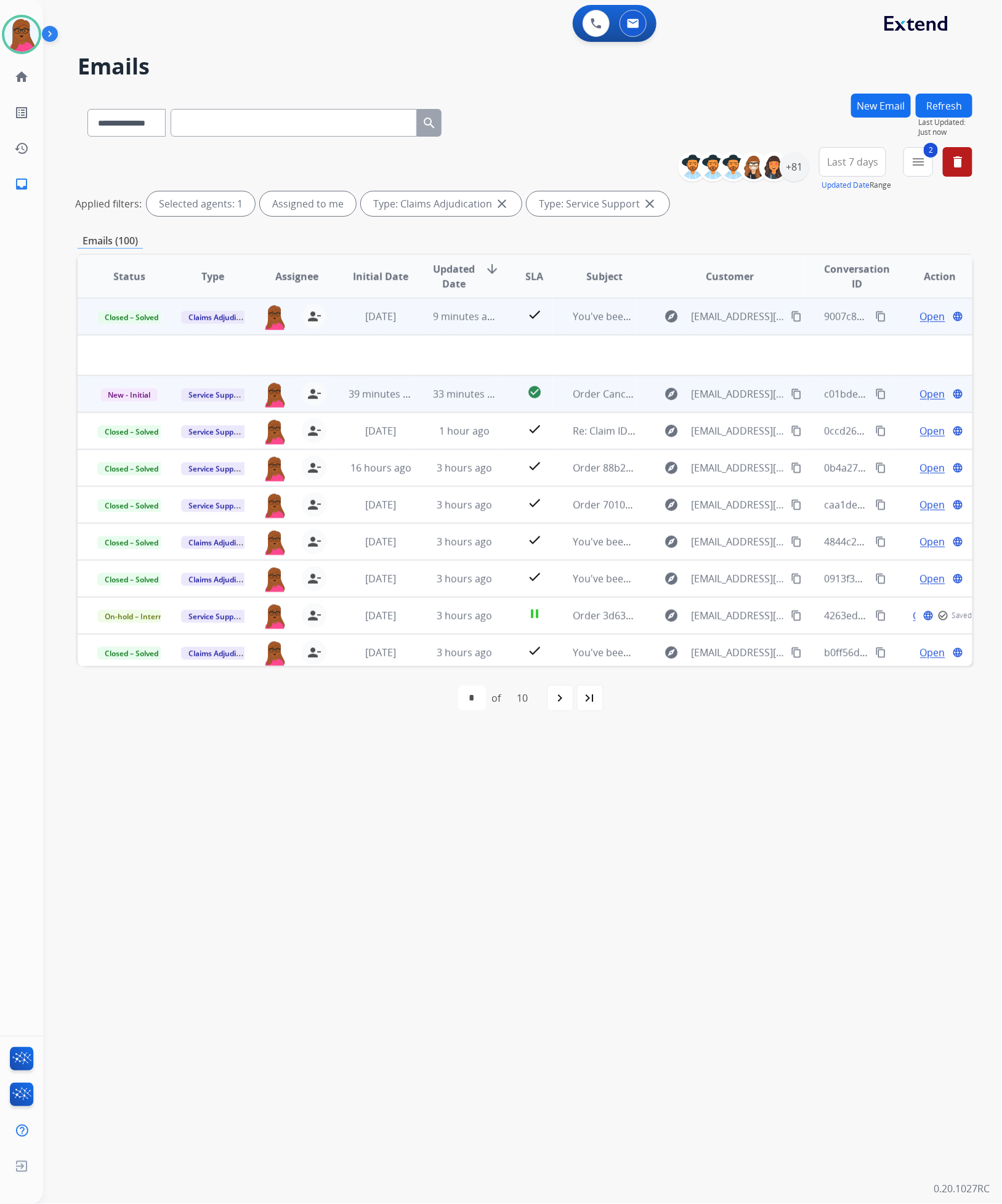
click at [920, 395] on span "Open" at bounding box center [933, 394] width 25 height 14
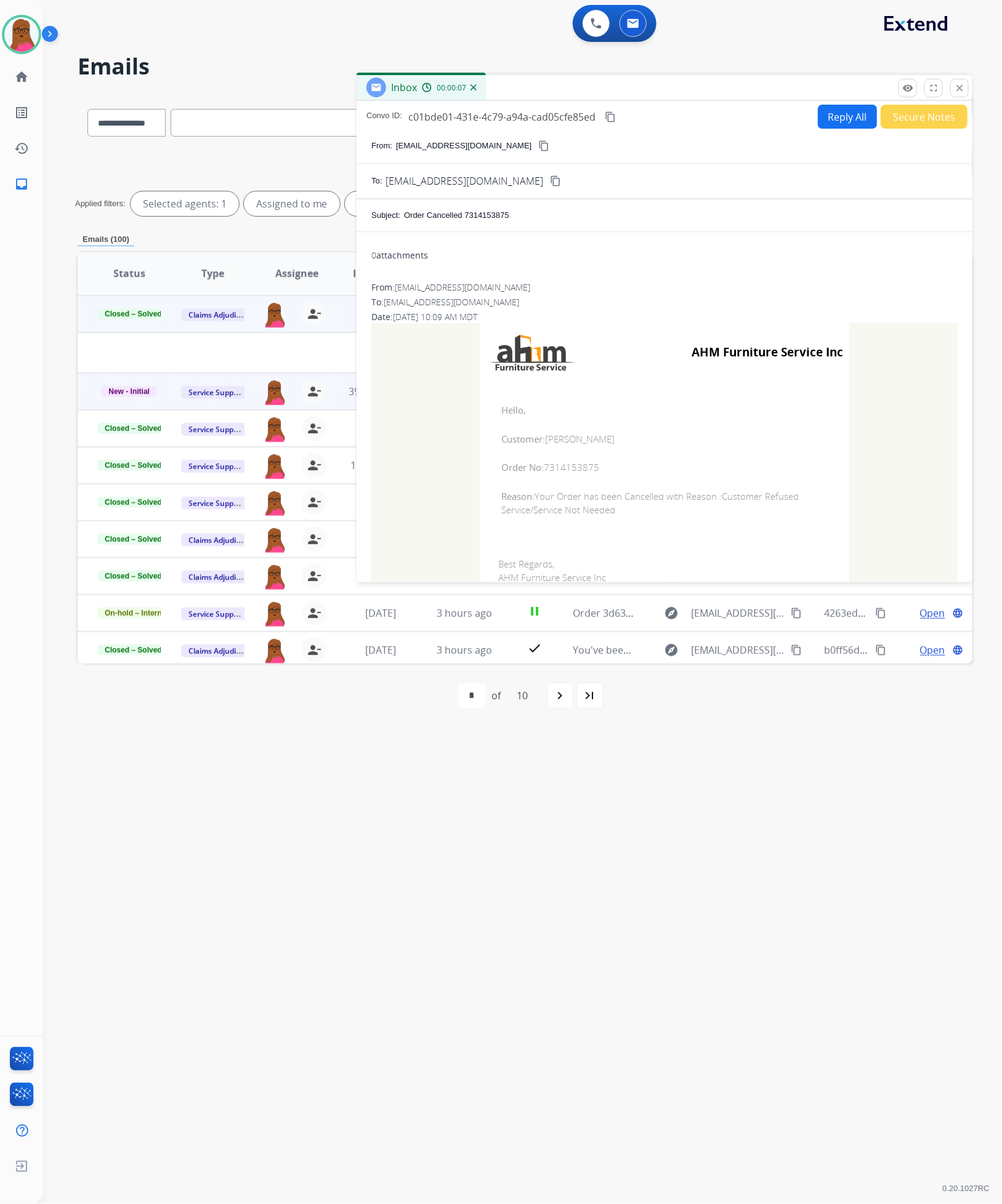
click at [568, 470] on span "Order No: 7314153875" at bounding box center [664, 467] width 326 height 14
copy span "7314153875"
drag, startPoint x: 493, startPoint y: 412, endPoint x: 625, endPoint y: 526, distance: 174.4
click at [625, 526] on td "Hello, Customer: [PERSON_NAME] Order No: 7314153875 Reason: Your Order has been…" at bounding box center [664, 460] width 369 height 157
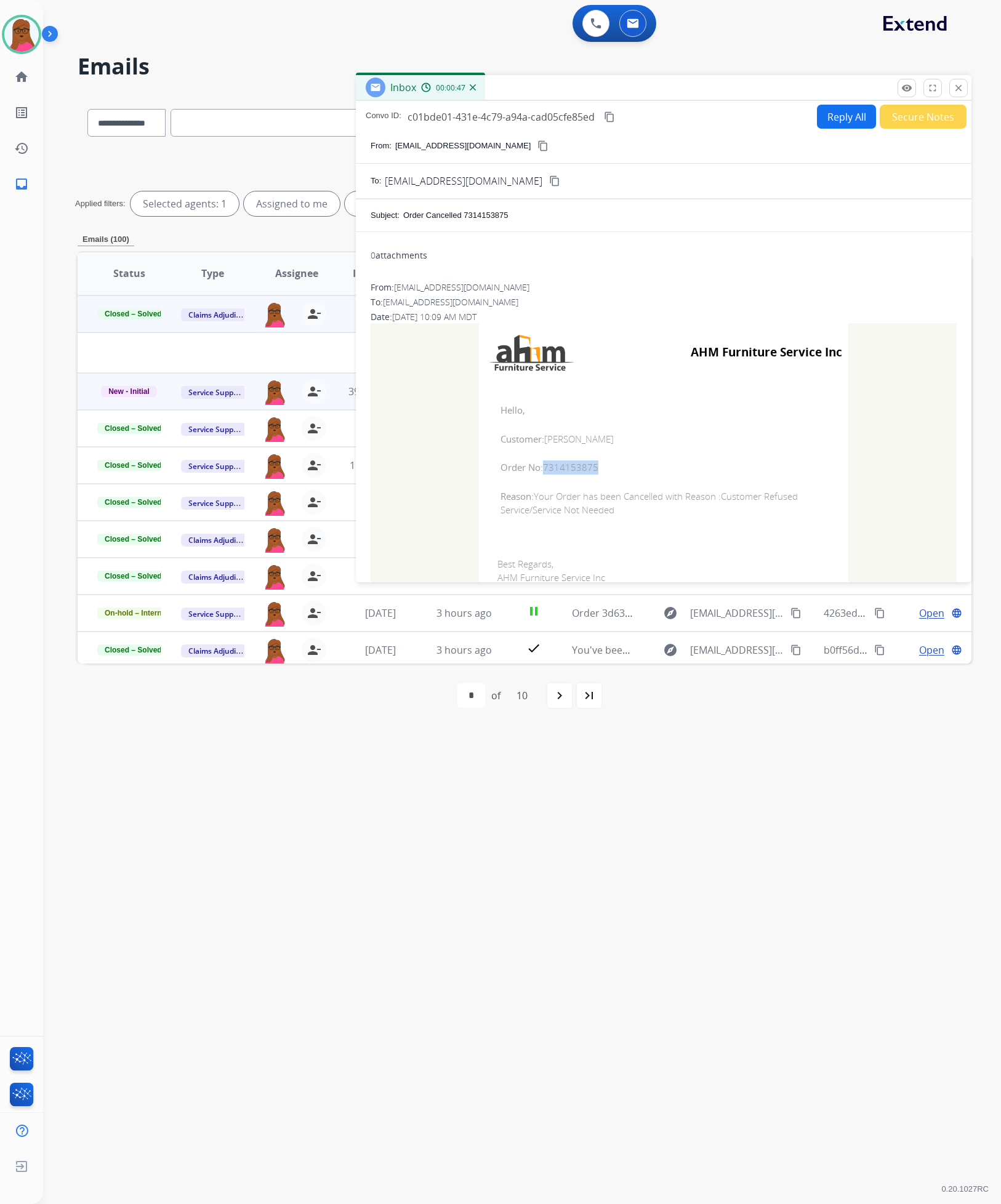
copy td "Hello, Customer: [PERSON_NAME] Order No: 7314153875 Reason: Your Order has been…"
click at [961, 89] on mat-icon "close" at bounding box center [958, 88] width 11 height 11
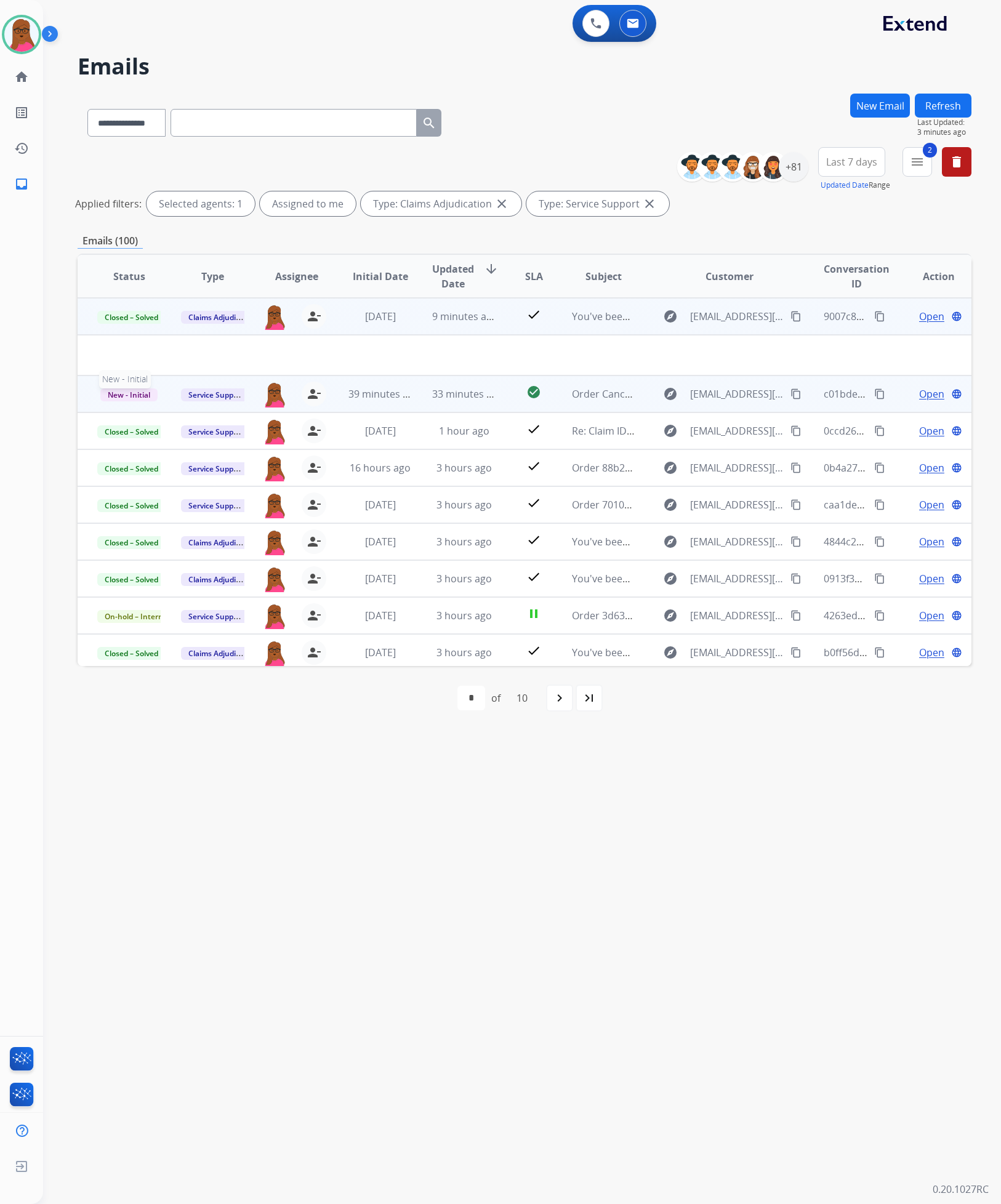
click at [115, 399] on span "New - Initial" at bounding box center [129, 395] width 57 height 13
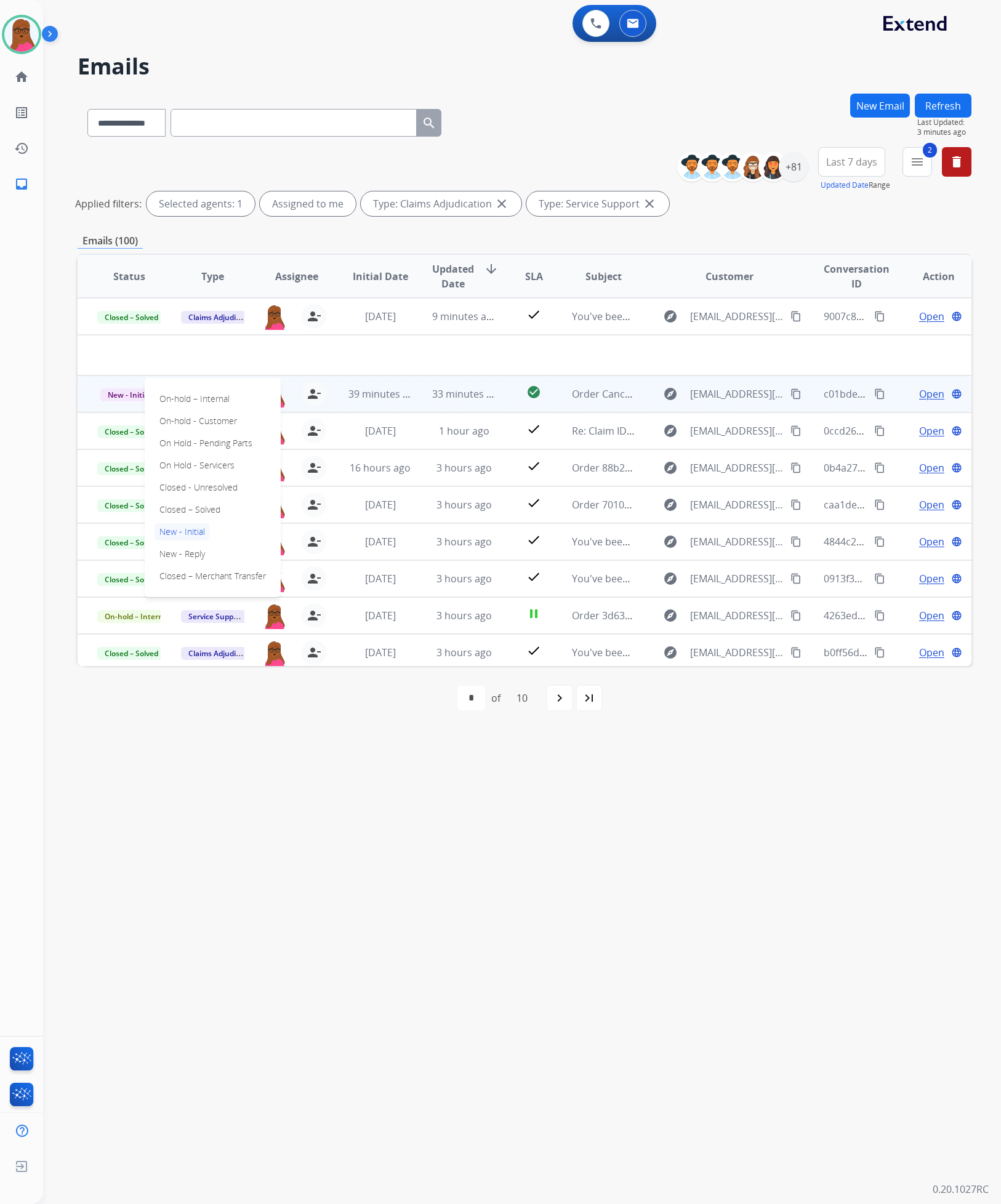
click at [230, 514] on div "On-hold – Internal On-hold - Customer On Hold - Pending Parts On Hold - Service…" at bounding box center [213, 487] width 136 height 219
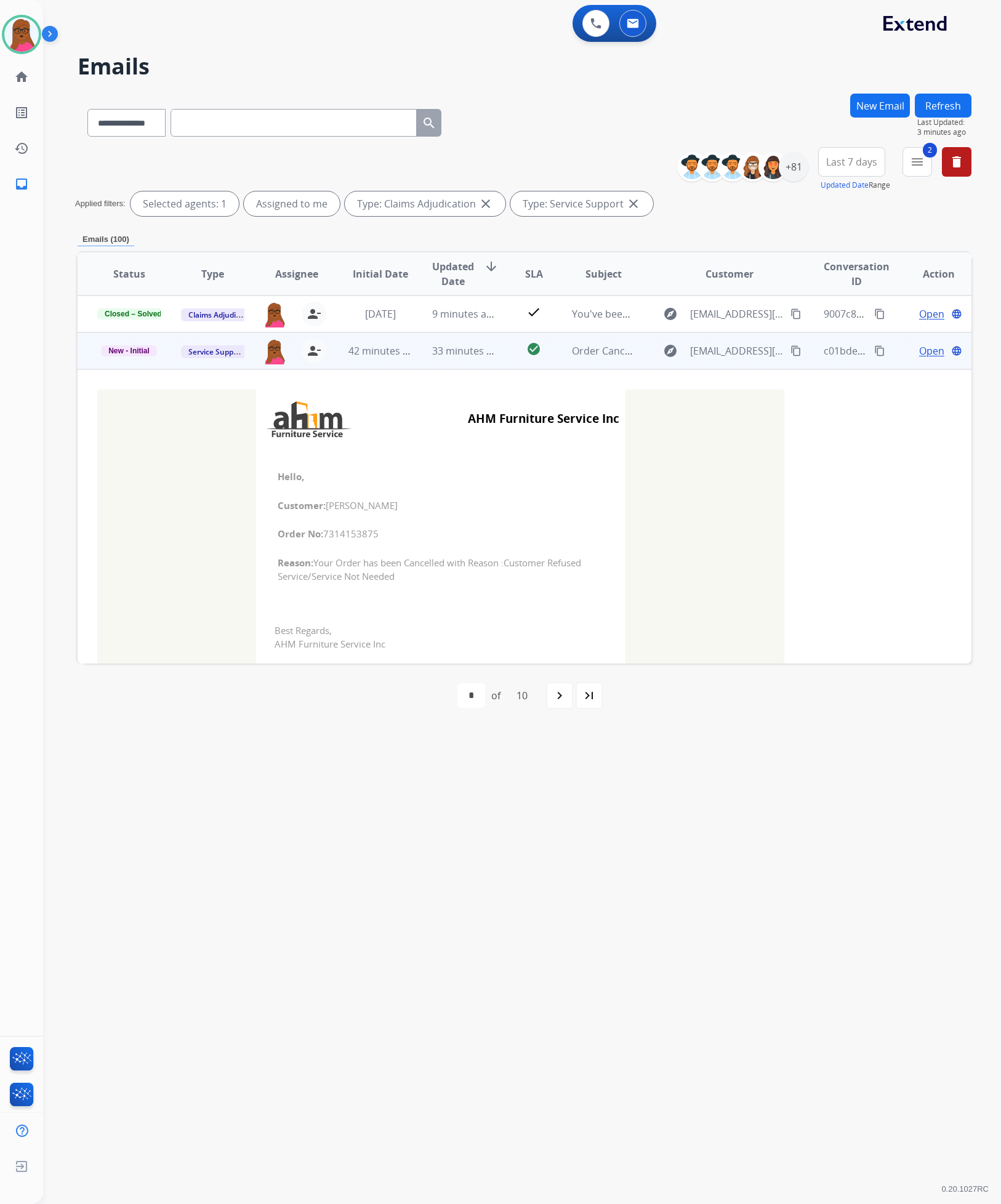
scroll to position [37, 0]
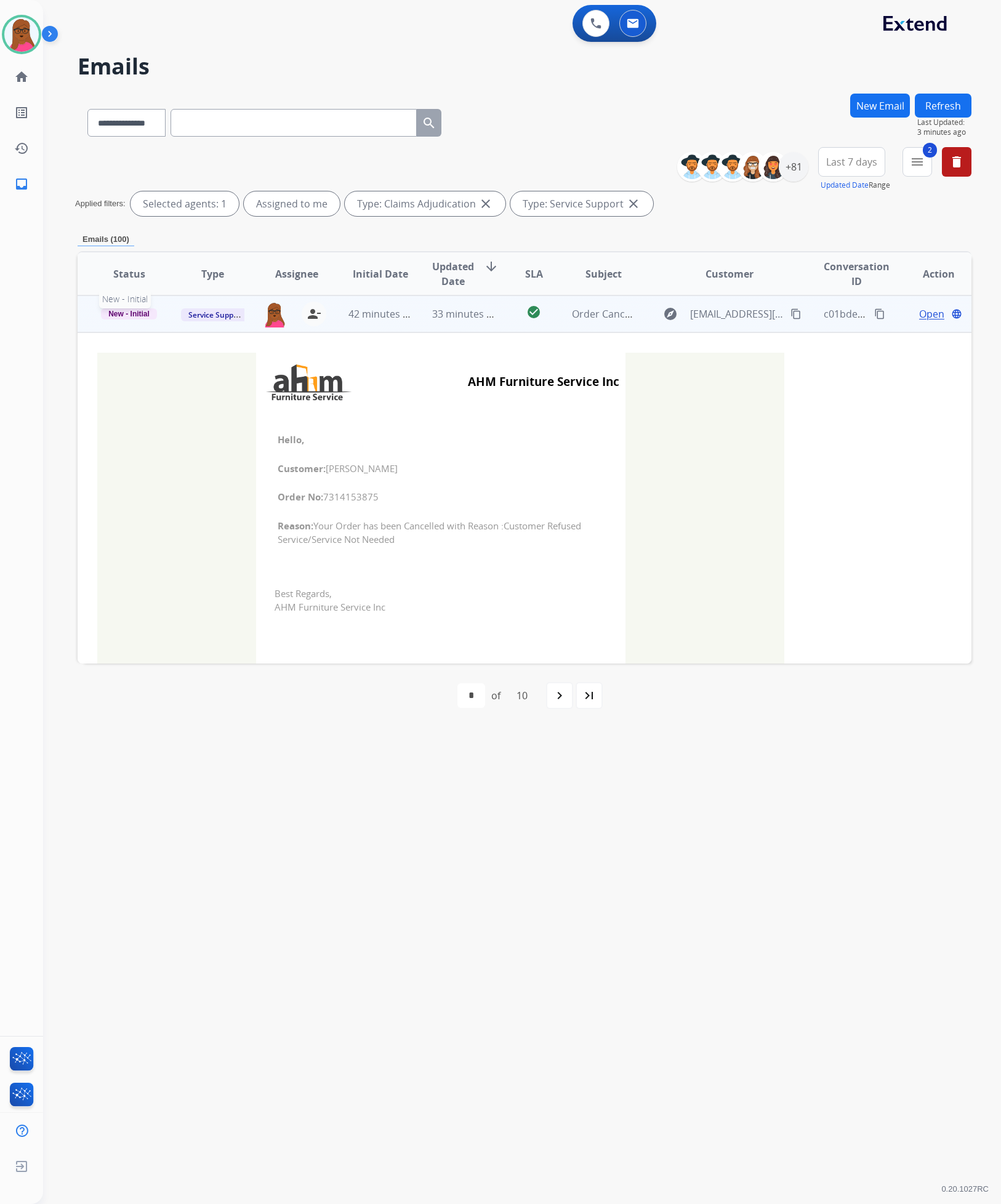
click at [135, 311] on span "New - Initial" at bounding box center [129, 314] width 56 height 11
click at [231, 431] on div "On-hold – Internal On-hold - Customer On Hold - Pending Parts On Hold - Service…" at bounding box center [209, 407] width 128 height 219
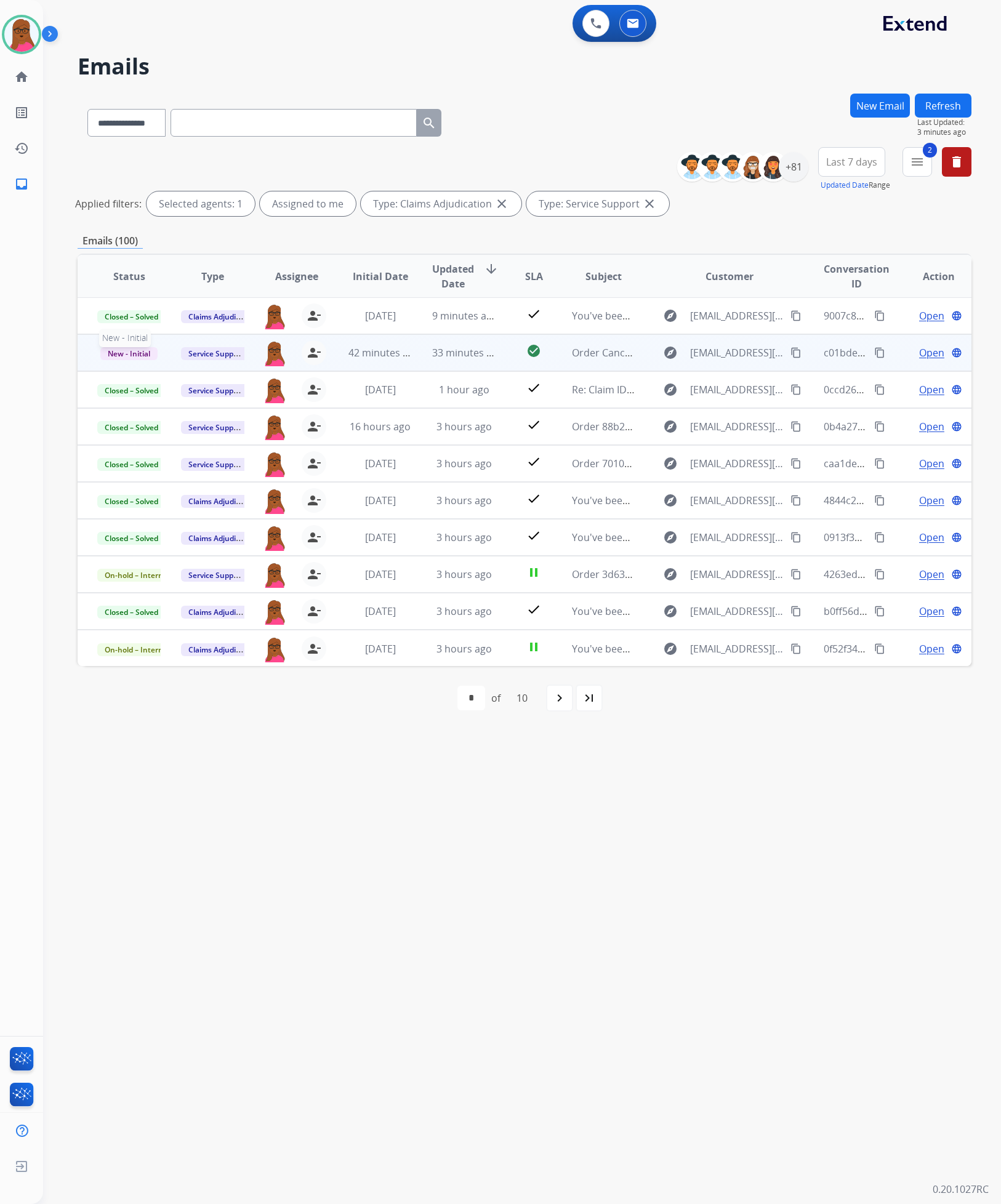
click at [148, 351] on span "New - Initial" at bounding box center [129, 353] width 57 height 13
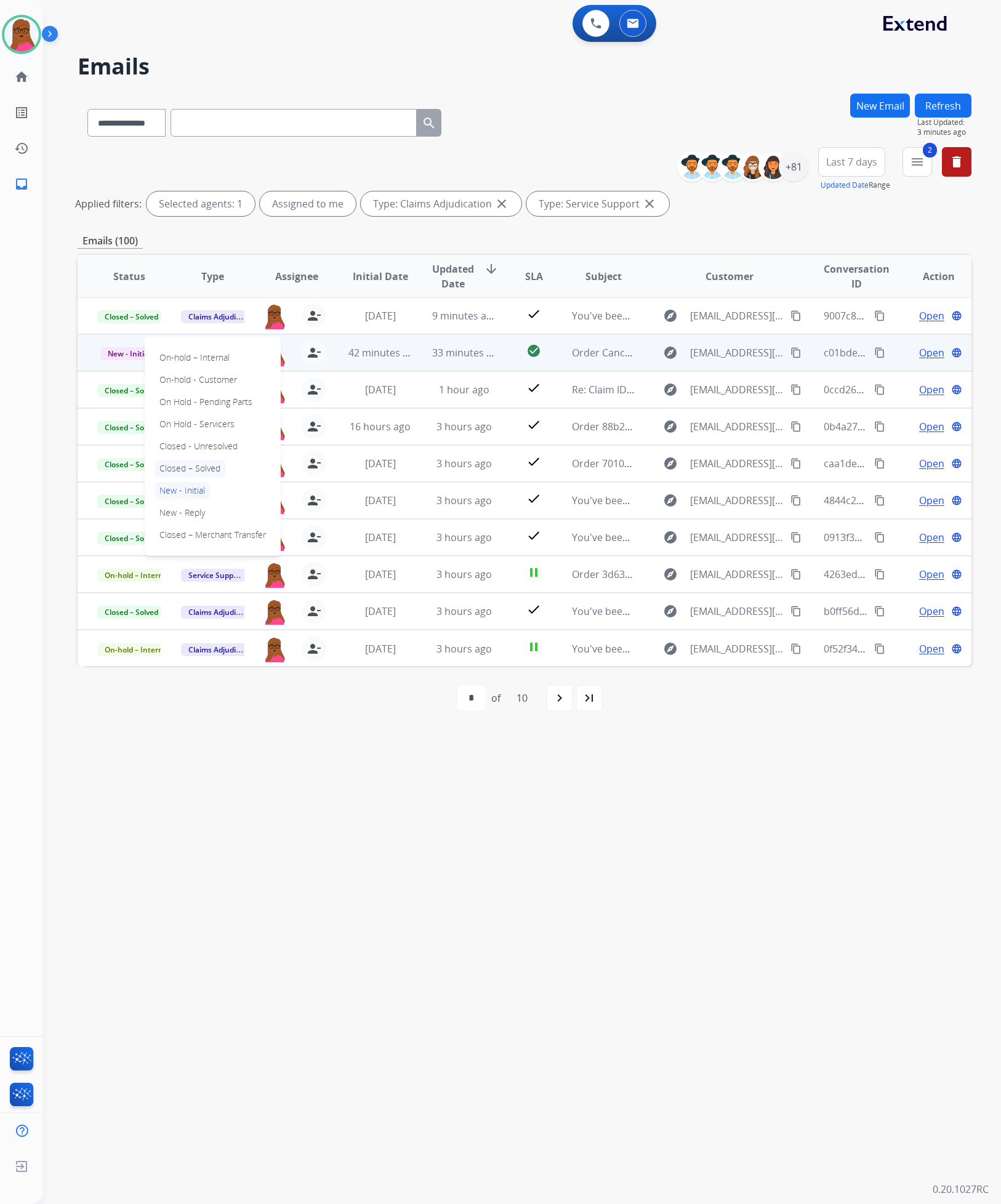
click at [200, 468] on p "Closed – Solved" at bounding box center [190, 468] width 71 height 17
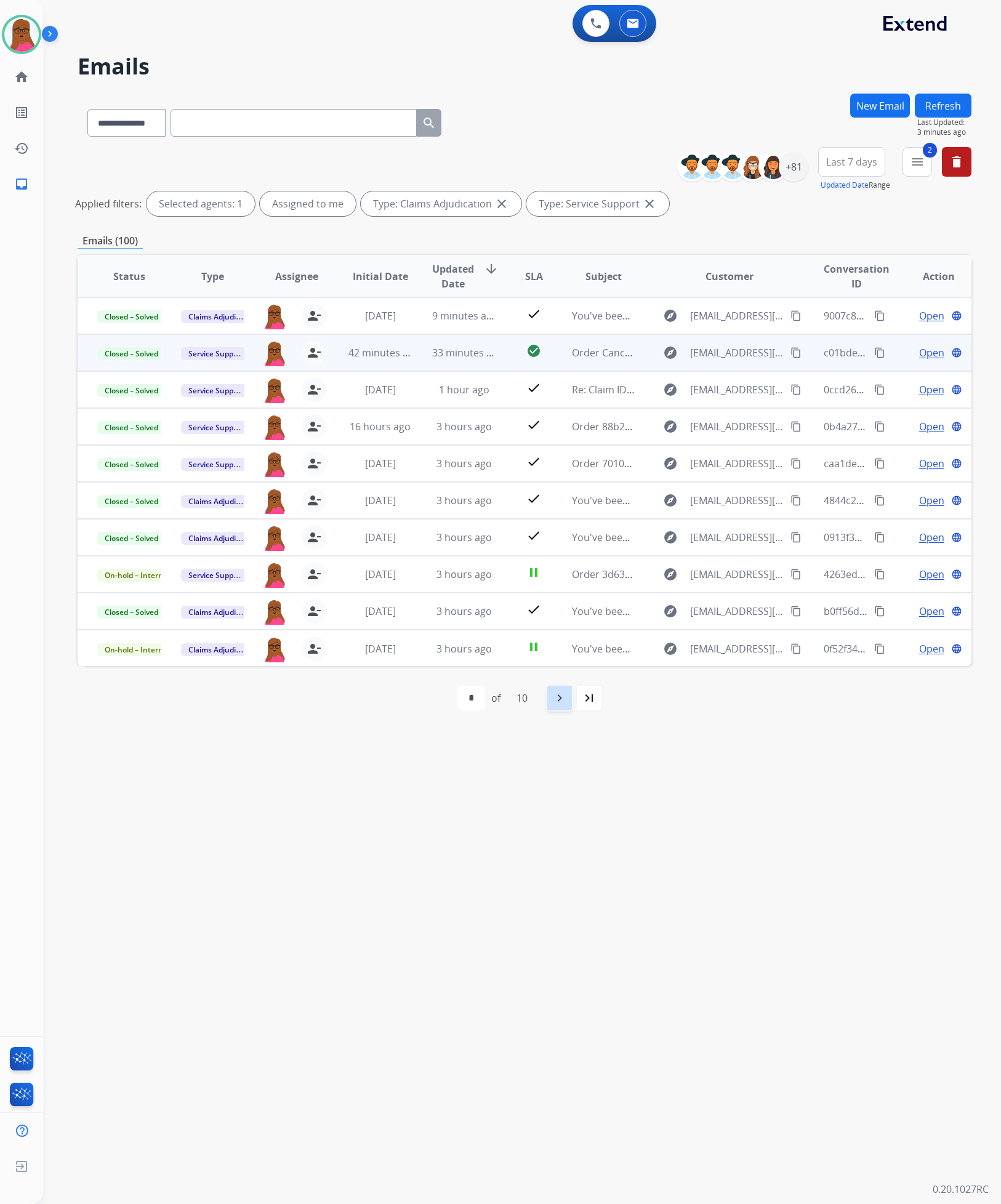
click at [560, 698] on mat-icon "navigate_next" at bounding box center [559, 697] width 14 height 14
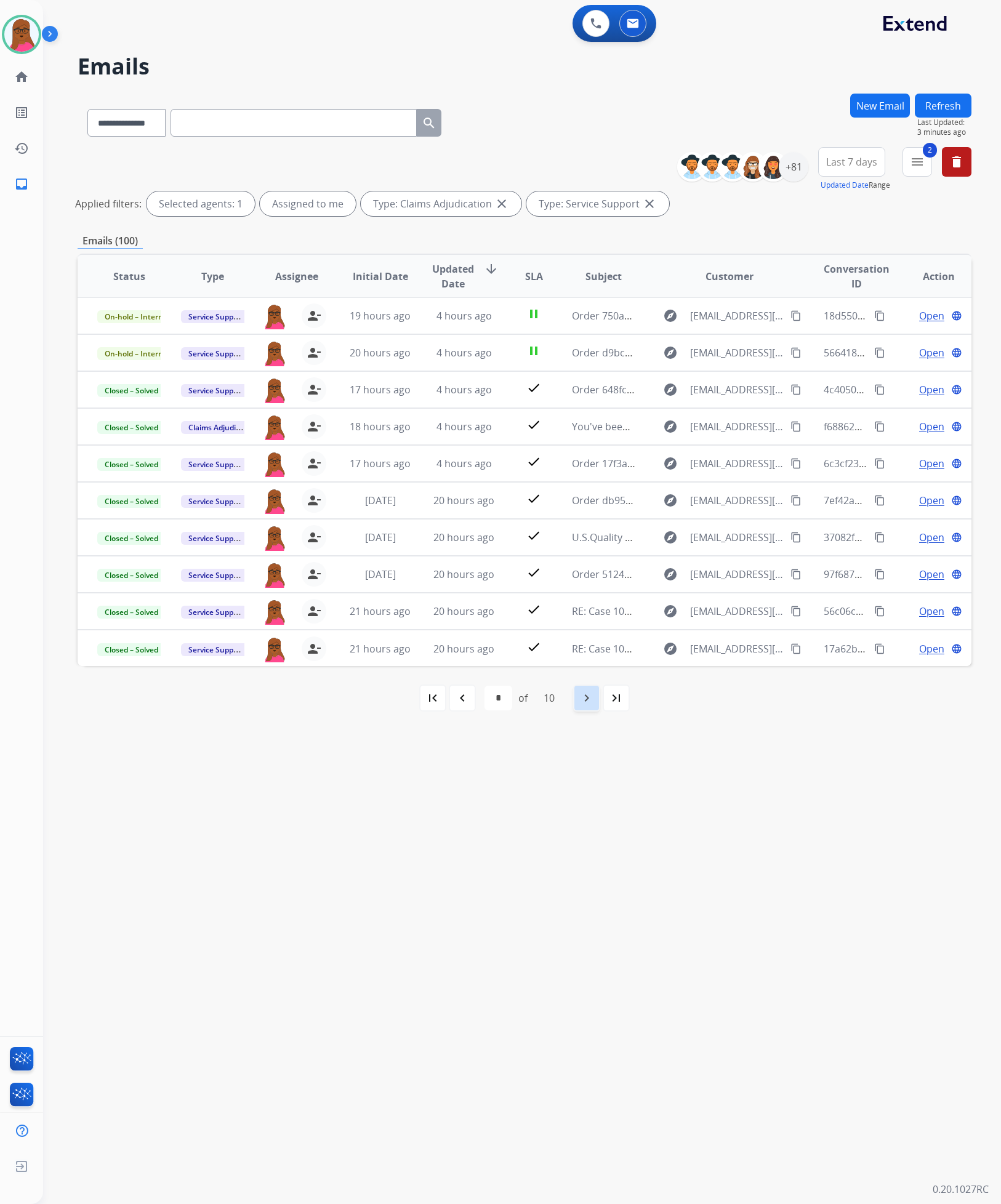
click at [582, 697] on div "navigate_next" at bounding box center [586, 698] width 27 height 27
click at [588, 699] on mat-icon "navigate_next" at bounding box center [586, 697] width 14 height 14
click at [589, 700] on mat-icon "navigate_next" at bounding box center [586, 697] width 14 height 14
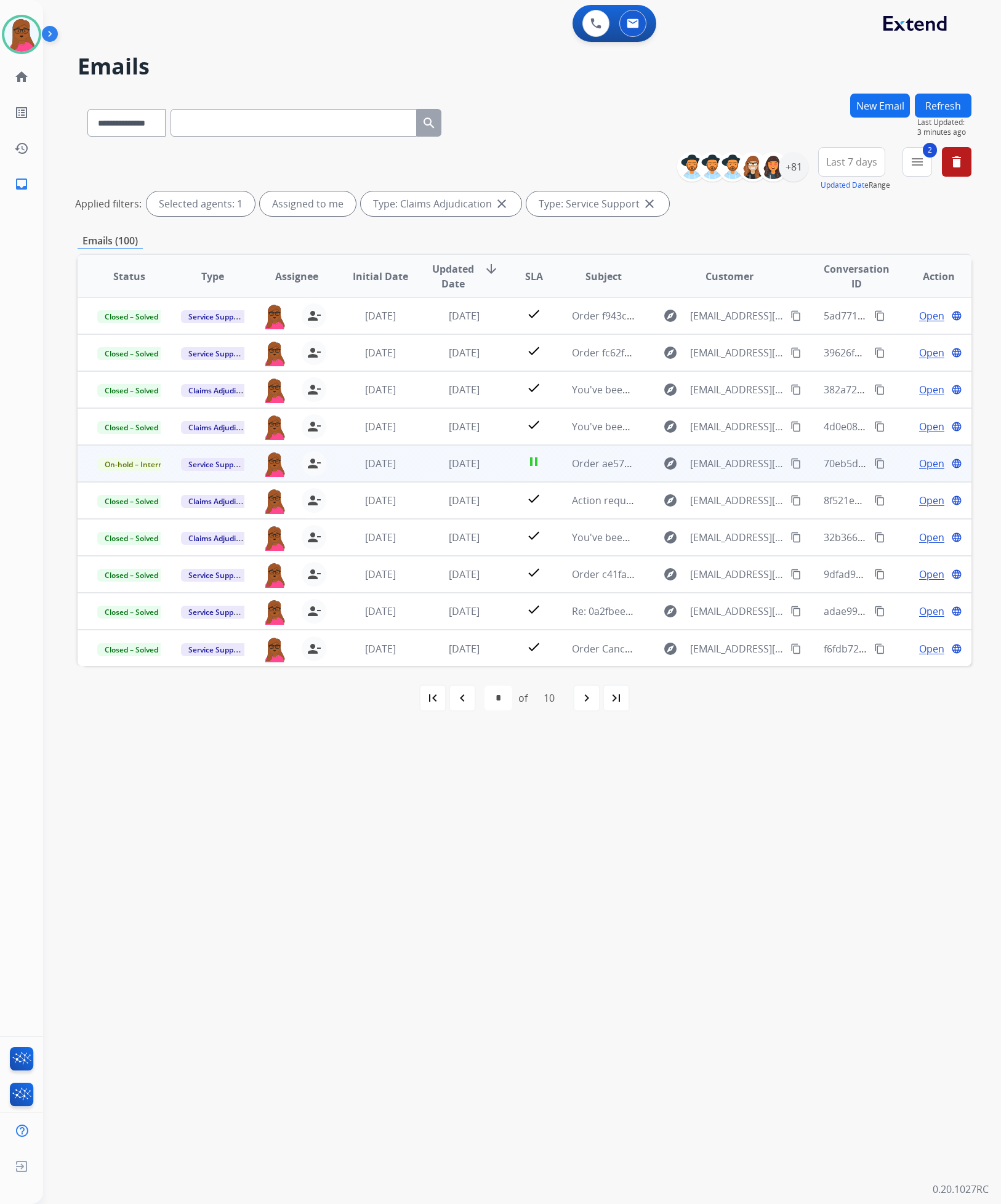
click at [923, 464] on span "Open" at bounding box center [932, 463] width 25 height 14
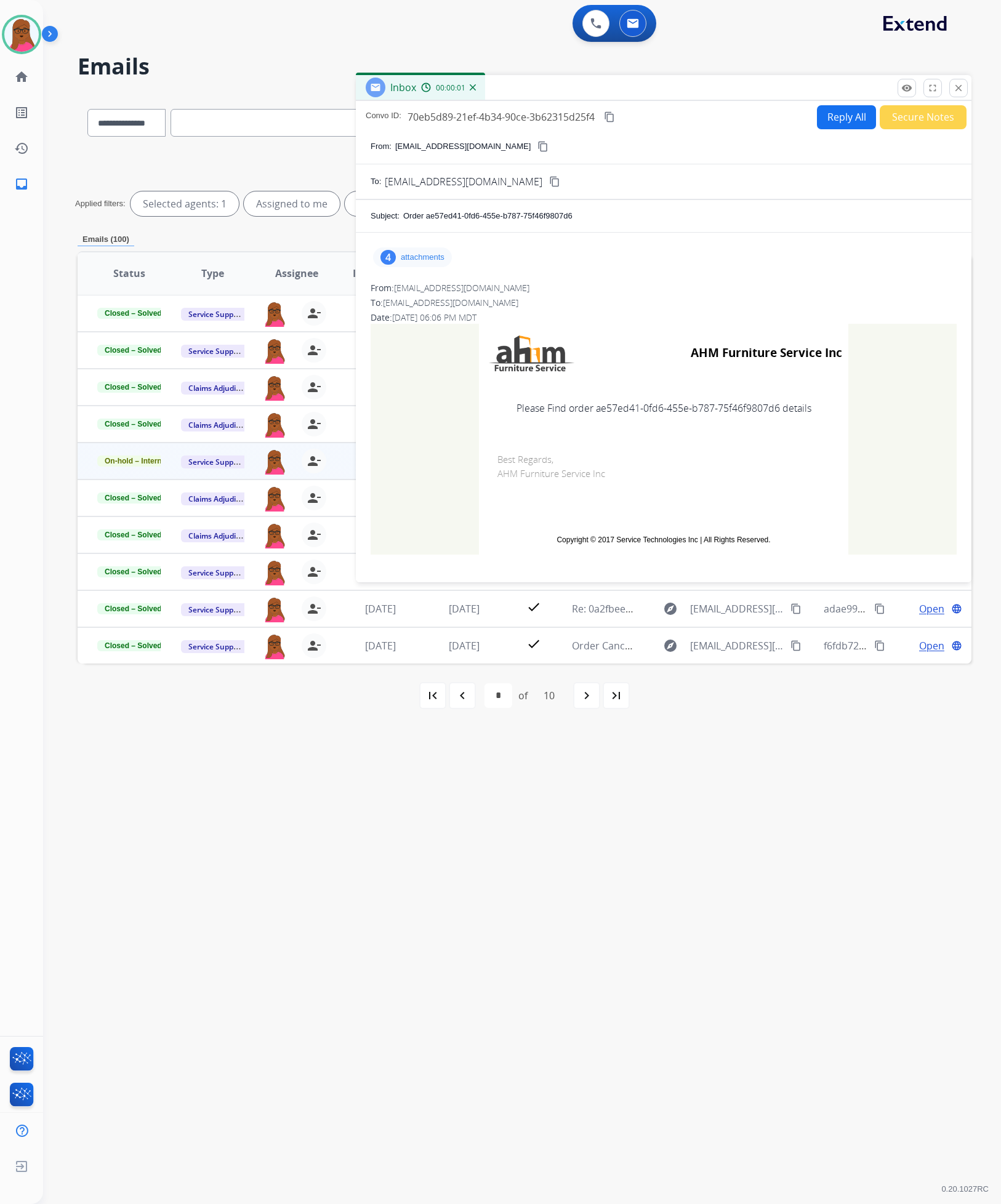
click at [424, 262] on p "attachments" at bounding box center [423, 257] width 44 height 10
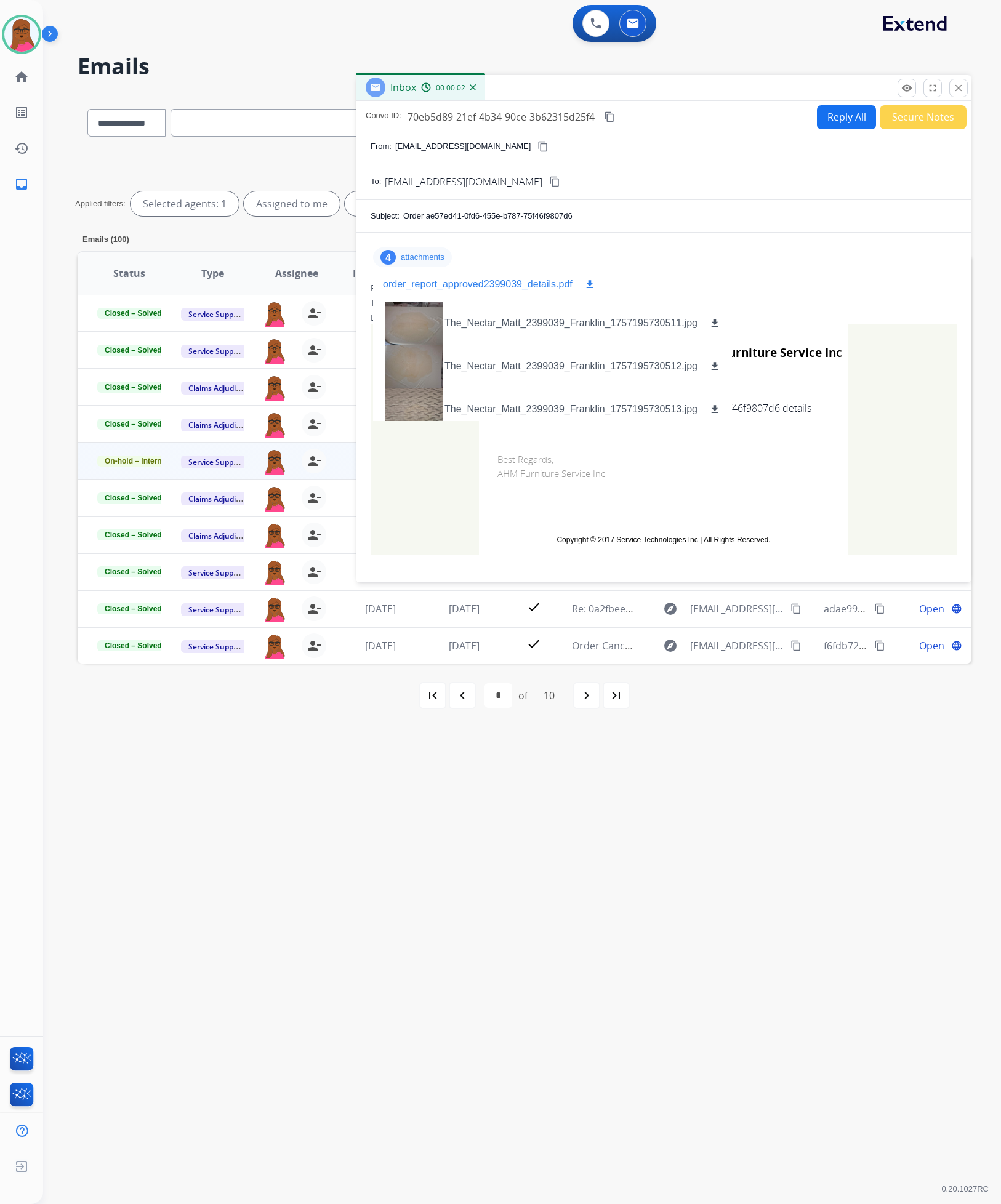
click at [462, 274] on div "order_report_approved2399039_details.pdf download" at bounding box center [490, 284] width 234 height 35
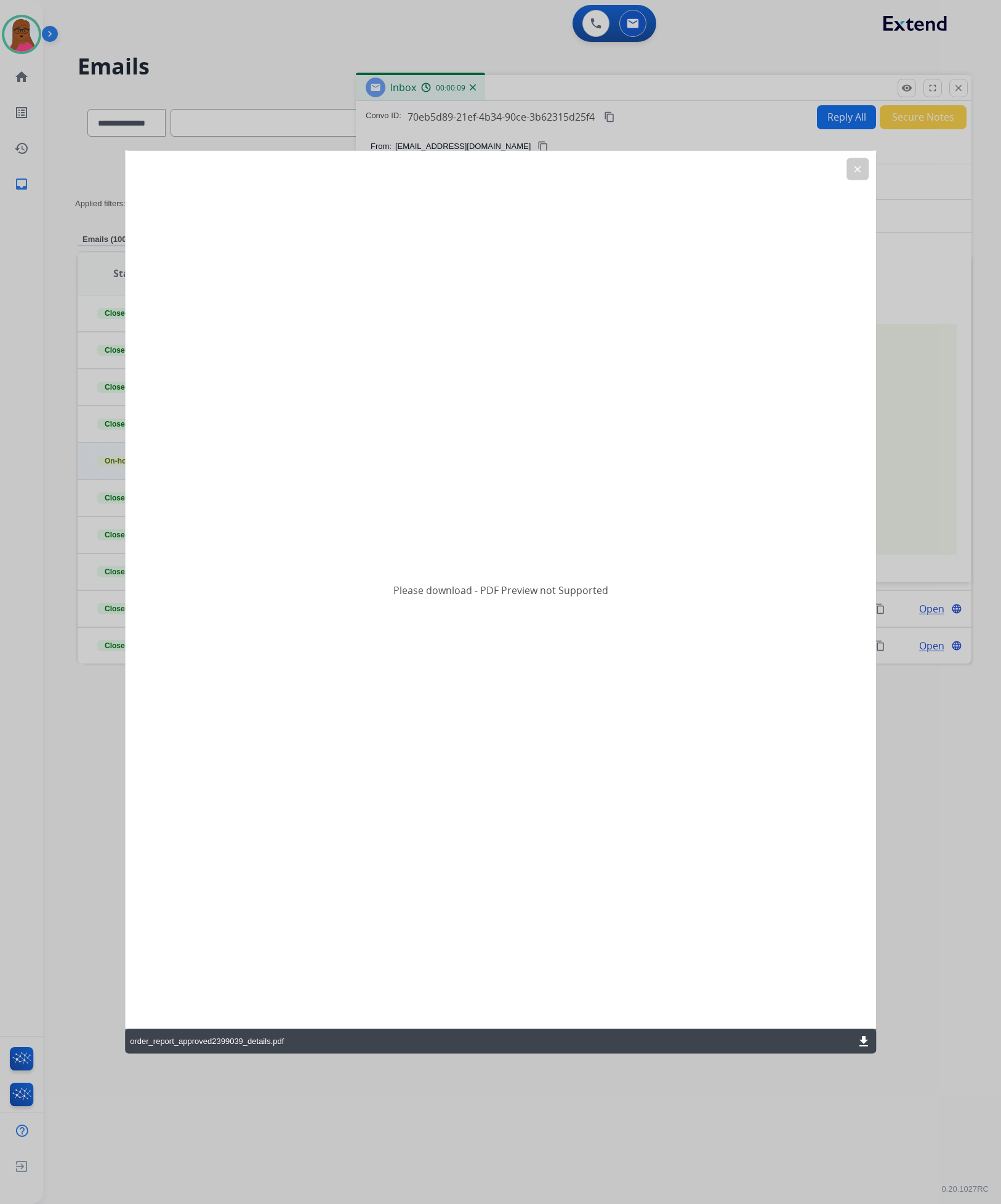
click at [861, 1038] on mat-icon "download" at bounding box center [863, 1041] width 14 height 14
click at [857, 175] on button "clear" at bounding box center [857, 169] width 22 height 22
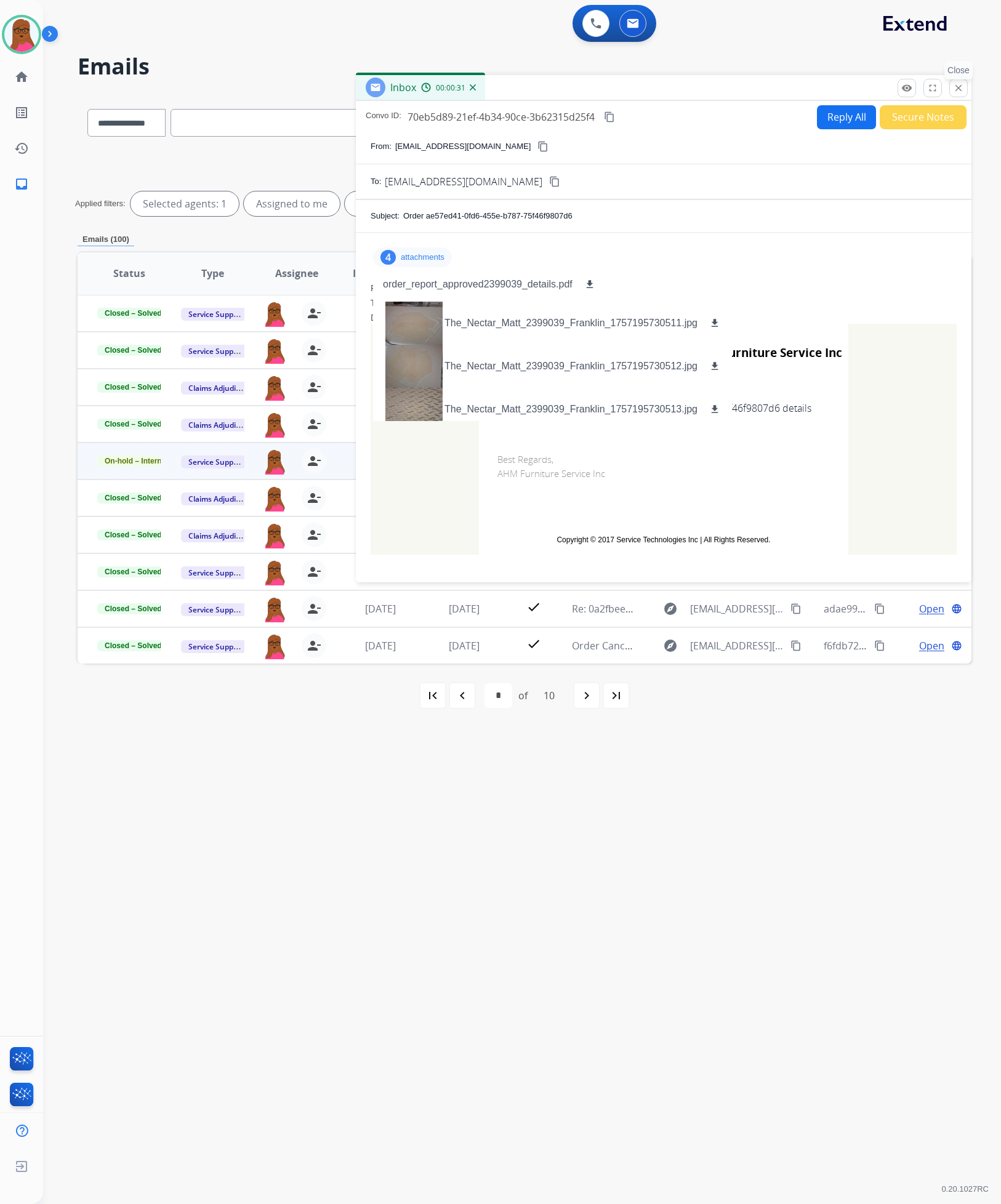
click at [953, 84] on mat-icon "close" at bounding box center [958, 88] width 11 height 11
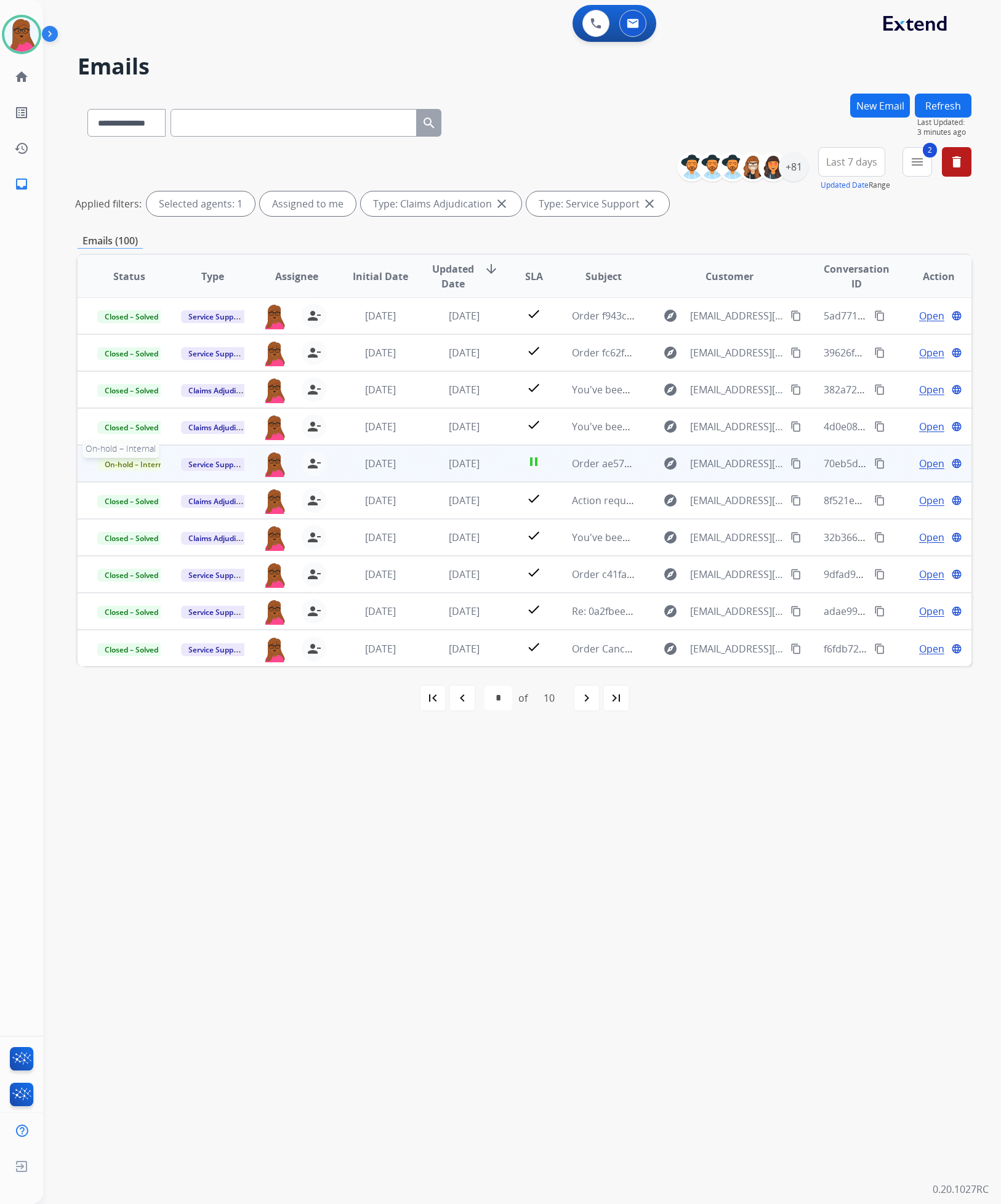
click at [121, 468] on span "On-hold – Internal" at bounding box center [137, 464] width 79 height 13
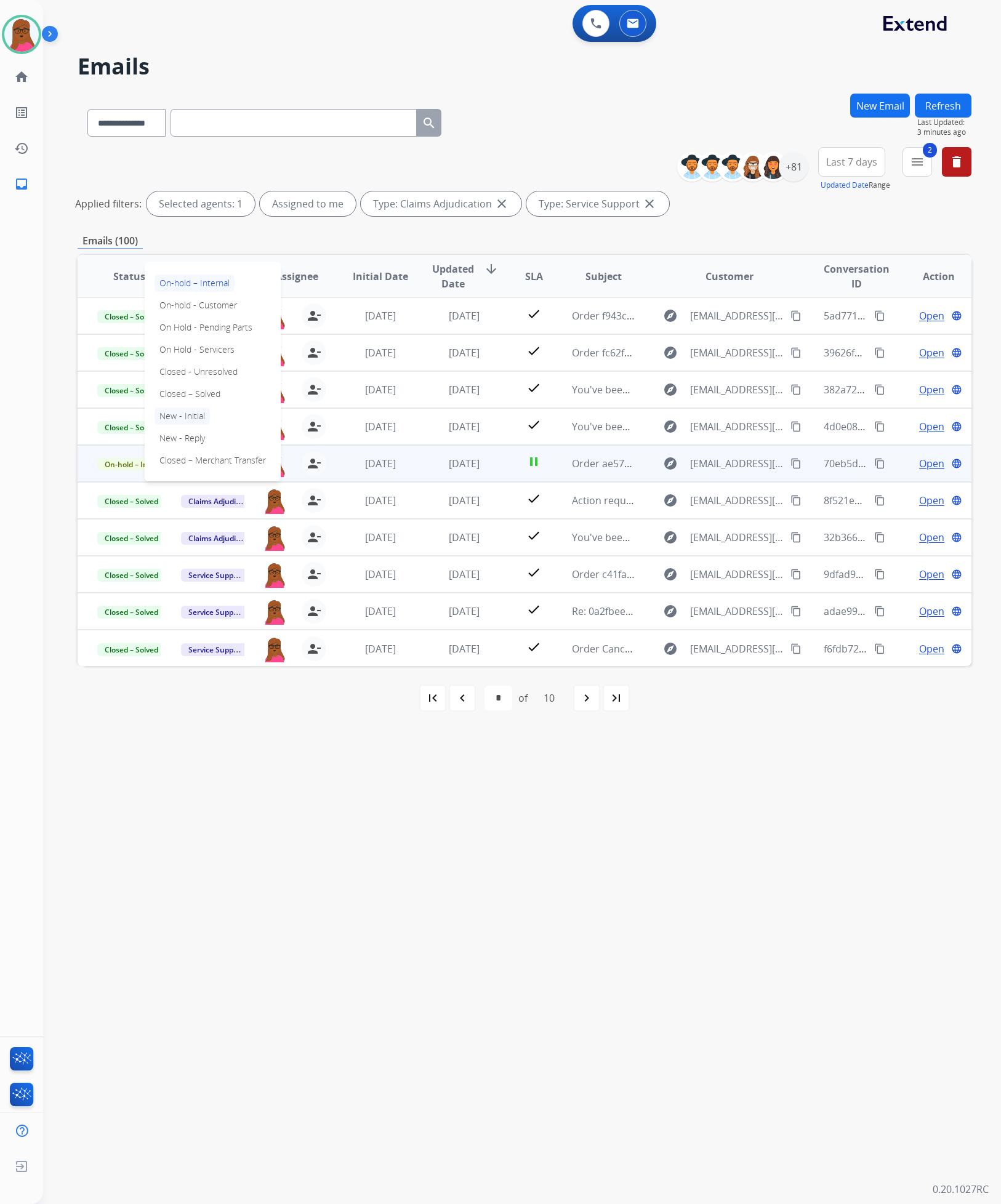
click at [201, 416] on p "New - Initial" at bounding box center [182, 416] width 55 height 17
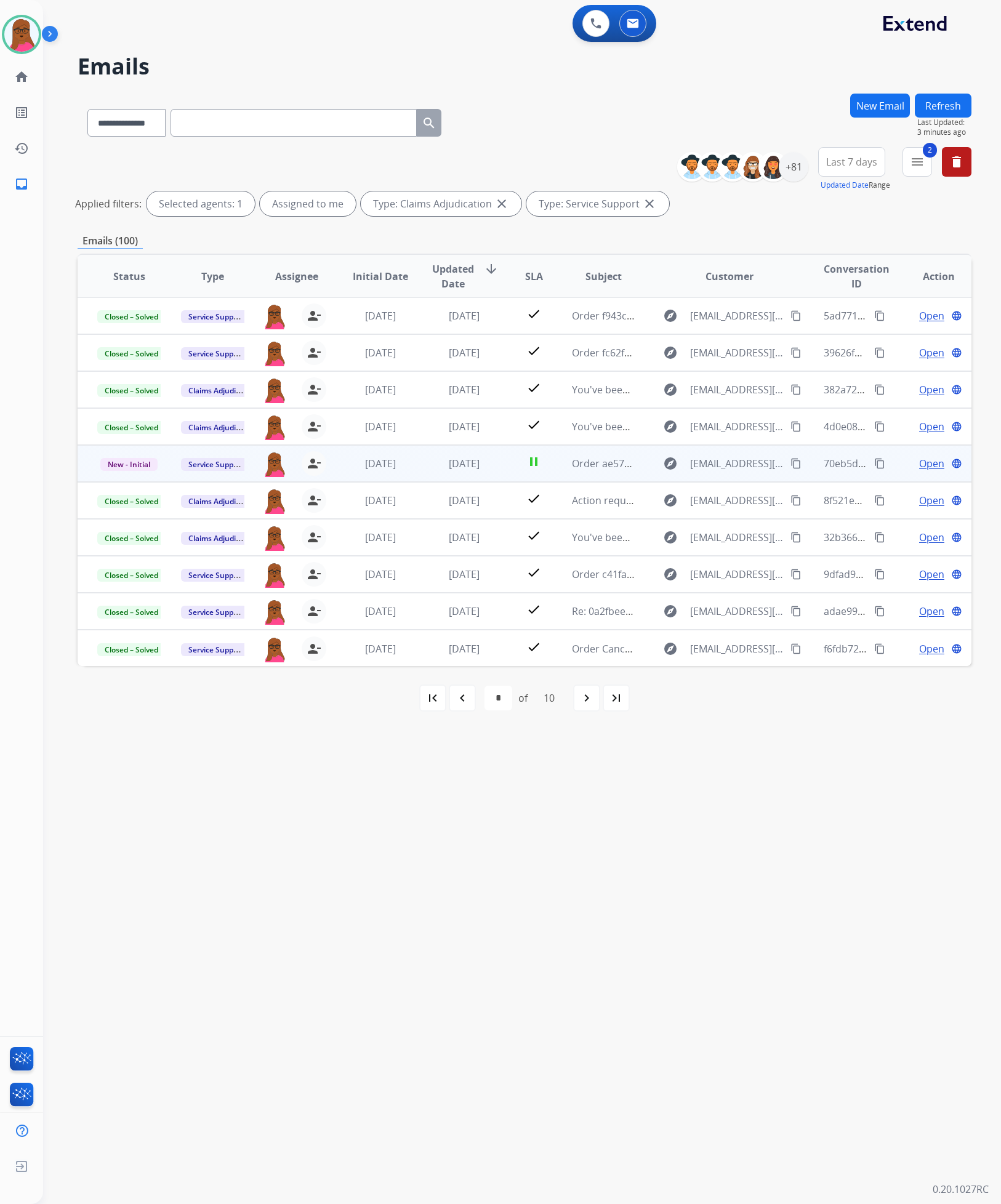
click at [937, 108] on button "Refresh" at bounding box center [943, 106] width 57 height 24
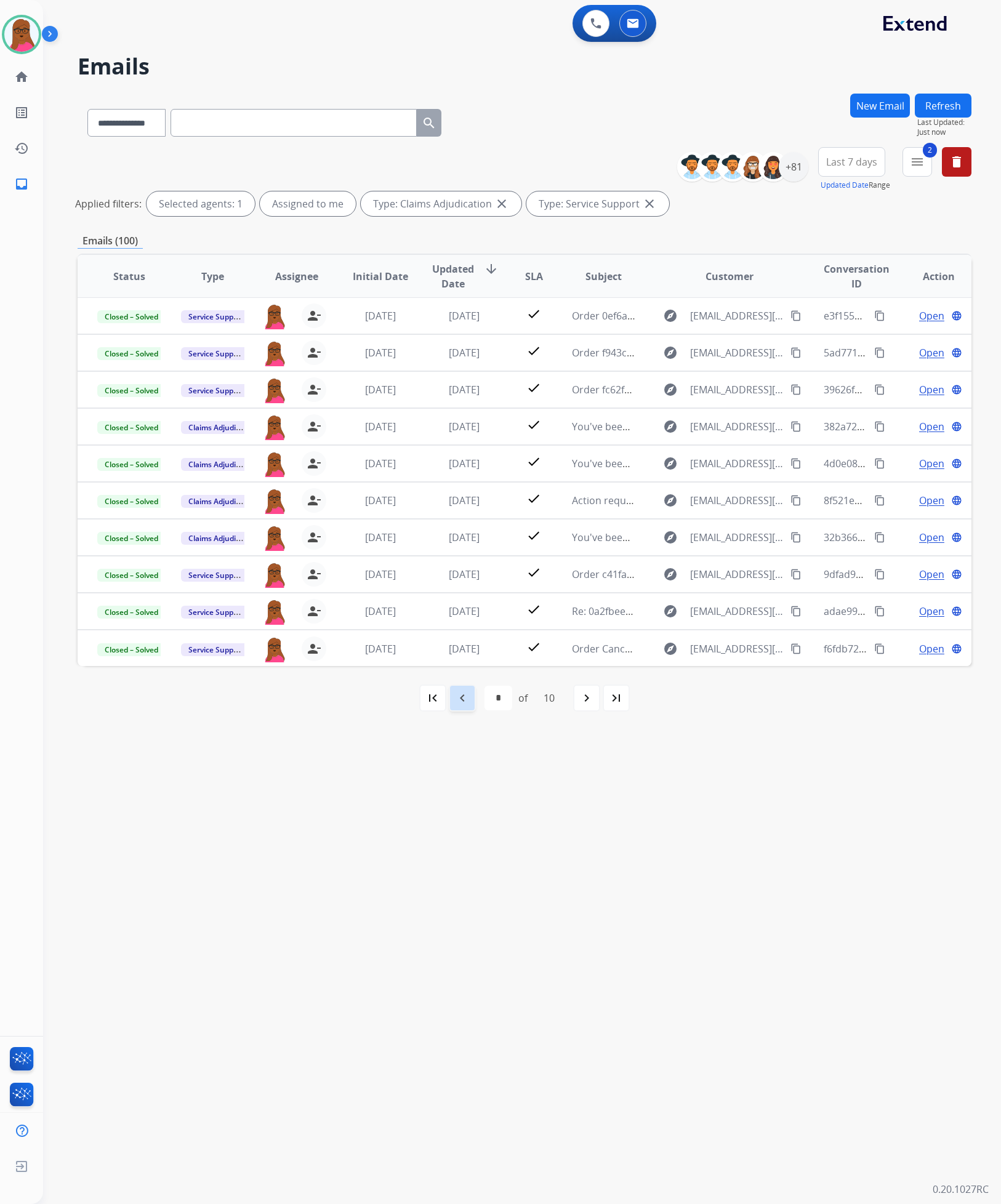
click at [465, 700] on mat-icon "navigate_before" at bounding box center [462, 697] width 14 height 14
click at [464, 700] on mat-icon "navigate_before" at bounding box center [462, 697] width 14 height 14
click at [456, 700] on mat-icon "navigate_before" at bounding box center [462, 697] width 14 height 14
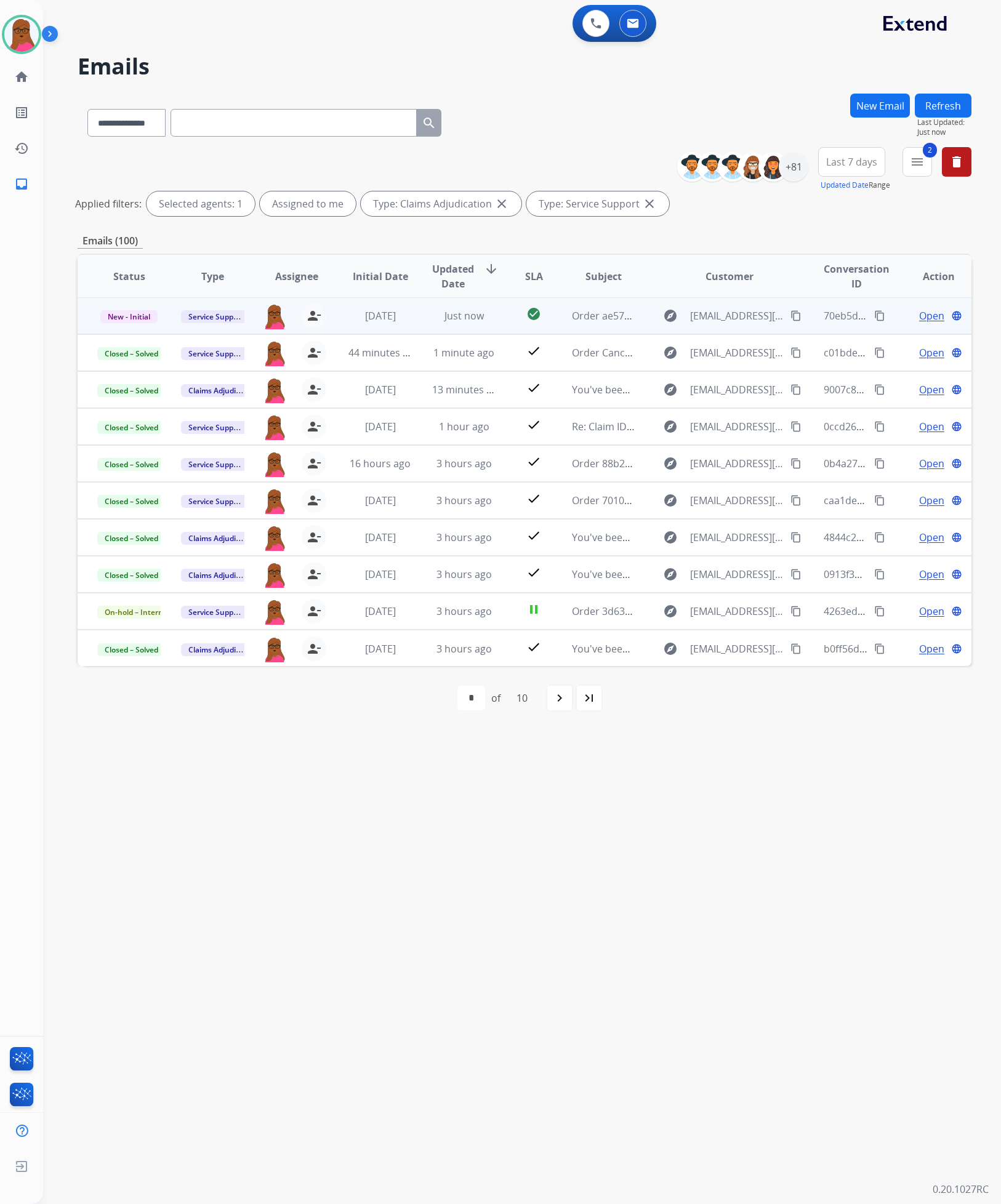
click at [921, 316] on span "Open" at bounding box center [932, 315] width 25 height 14
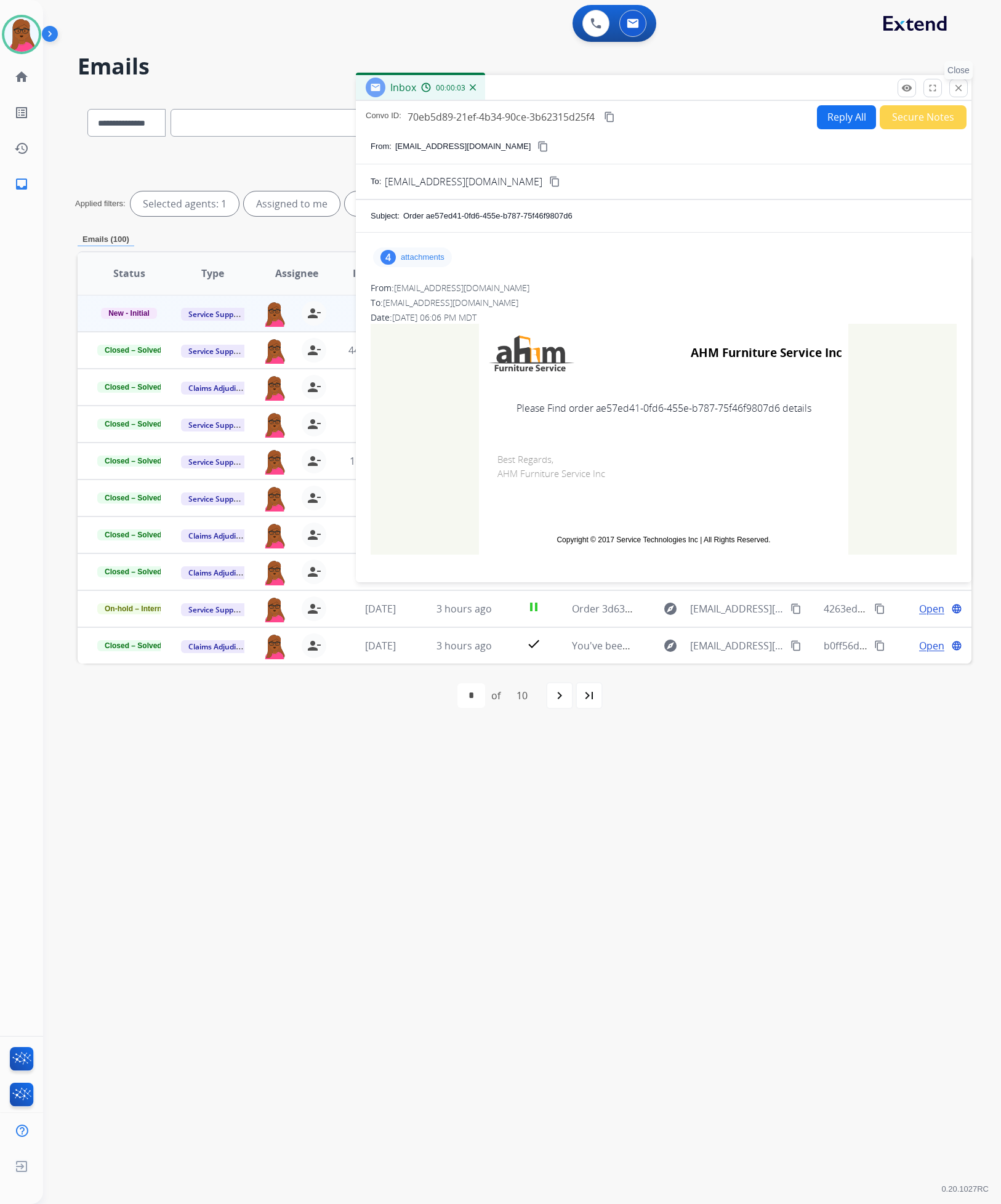
click at [957, 86] on mat-icon "close" at bounding box center [958, 88] width 11 height 11
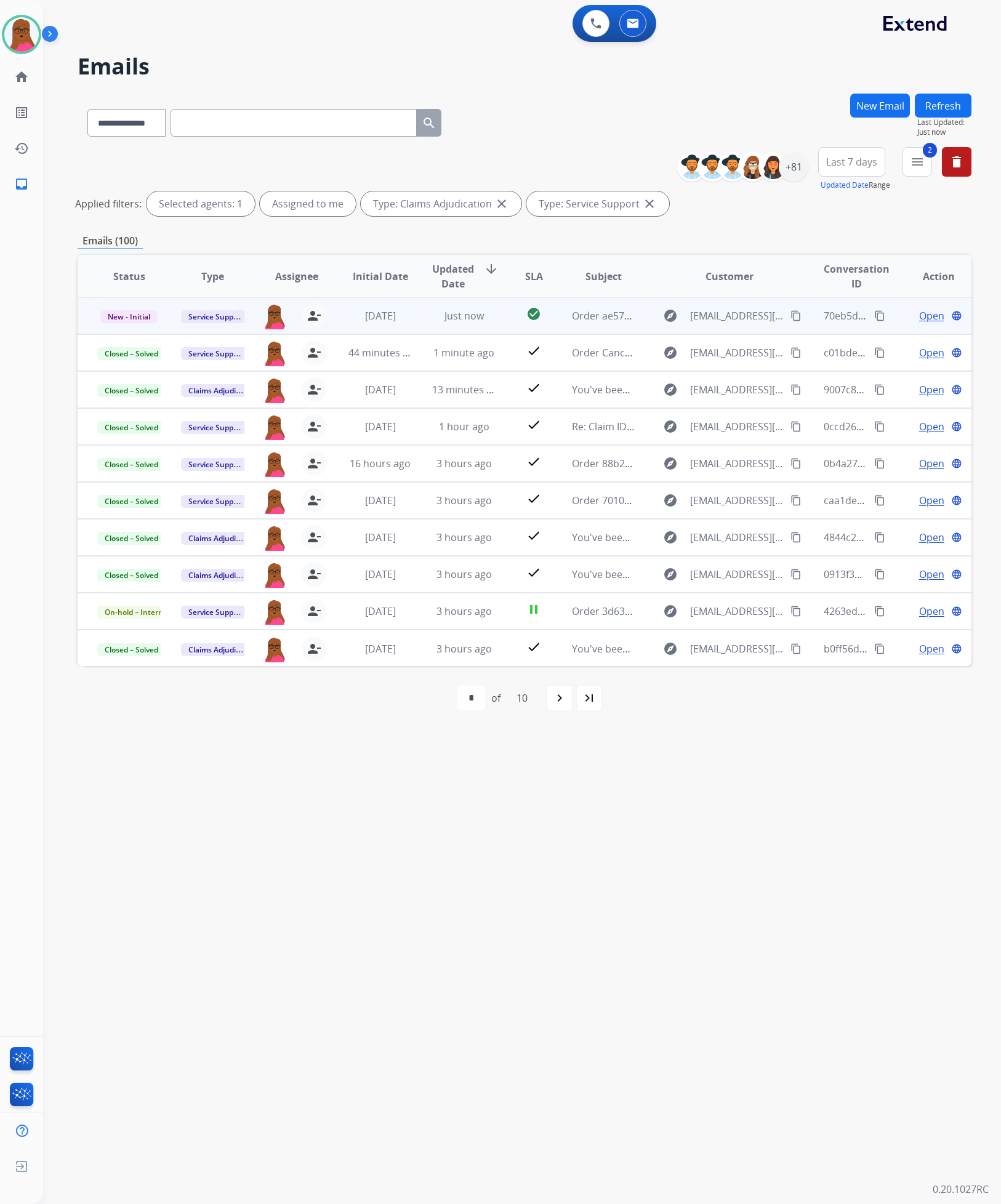
click at [927, 311] on span "Open" at bounding box center [932, 315] width 25 height 14
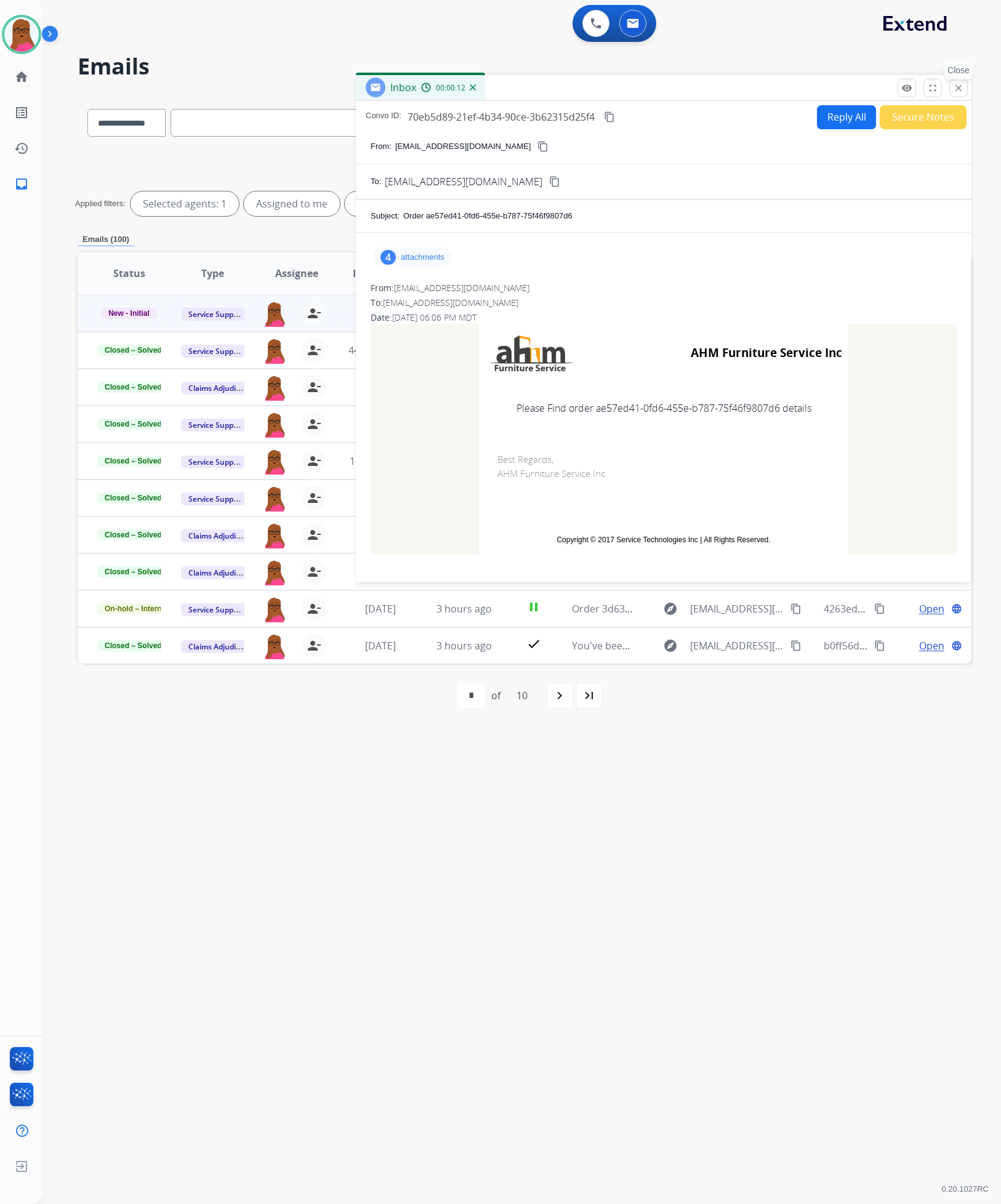
click at [966, 91] on button "close Close" at bounding box center [958, 87] width 18 height 18
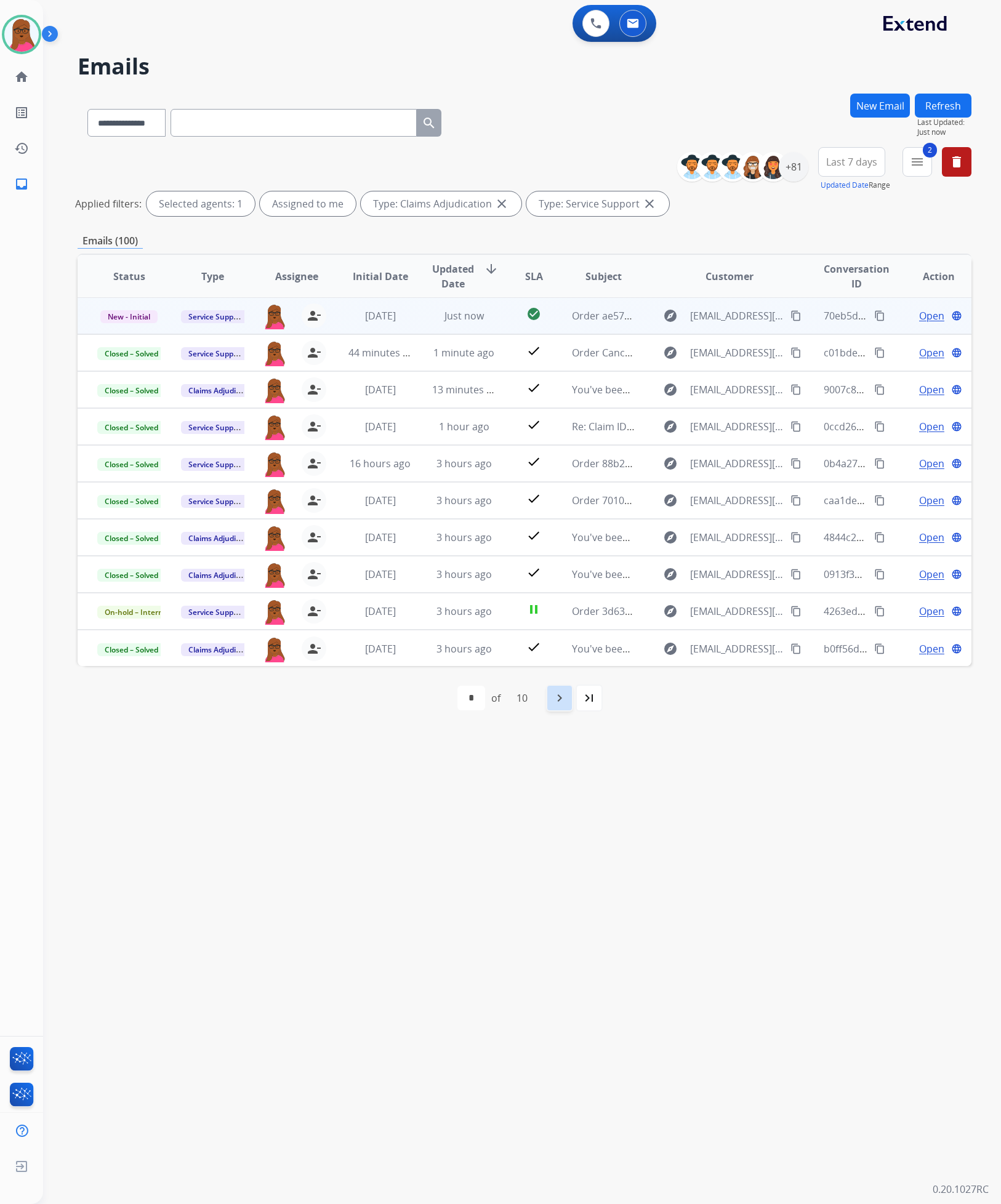
click at [555, 691] on mat-icon "navigate_next" at bounding box center [559, 697] width 14 height 14
click at [919, 320] on span "Open" at bounding box center [932, 315] width 25 height 14
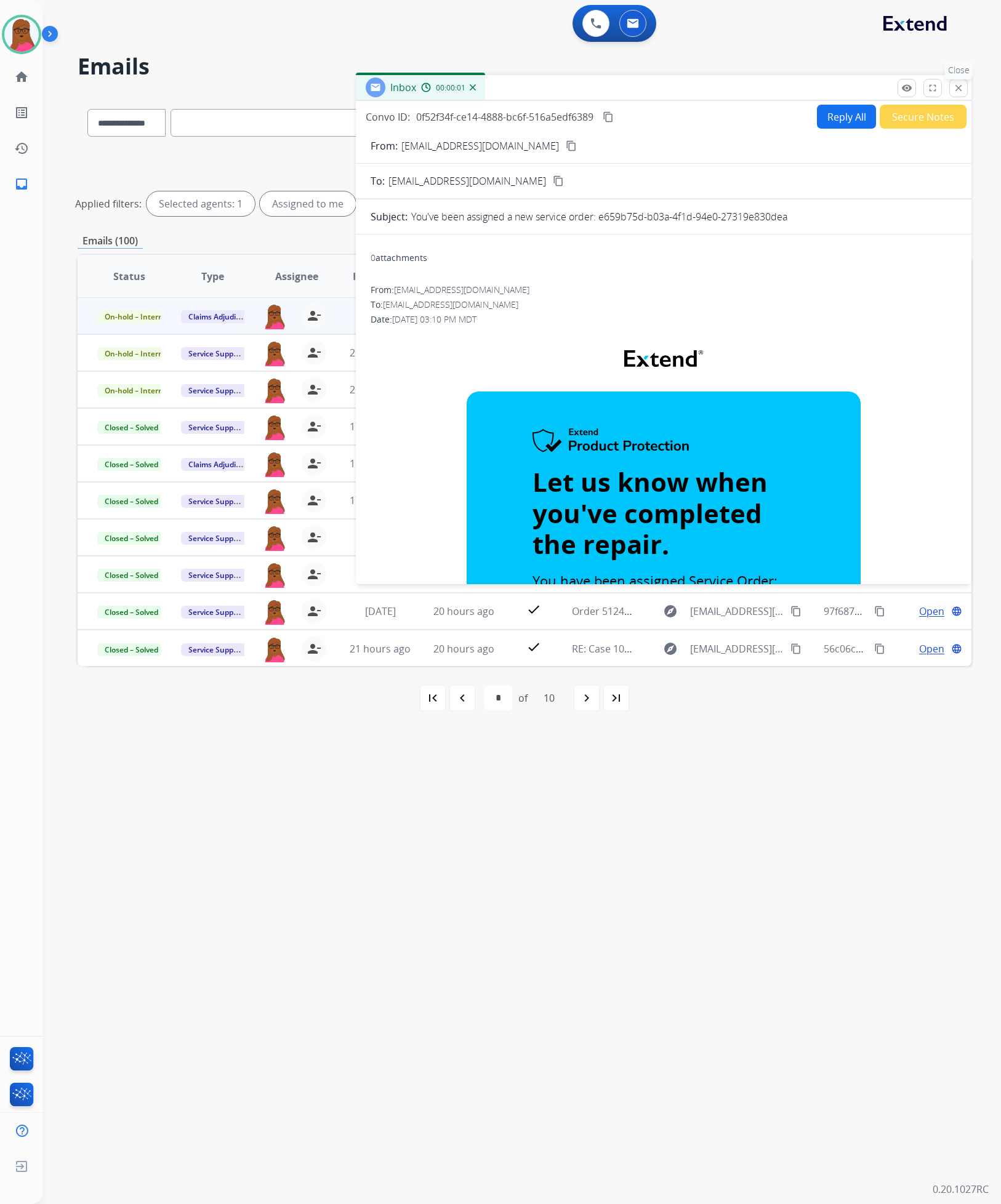
click at [966, 80] on button "close Close" at bounding box center [958, 87] width 18 height 18
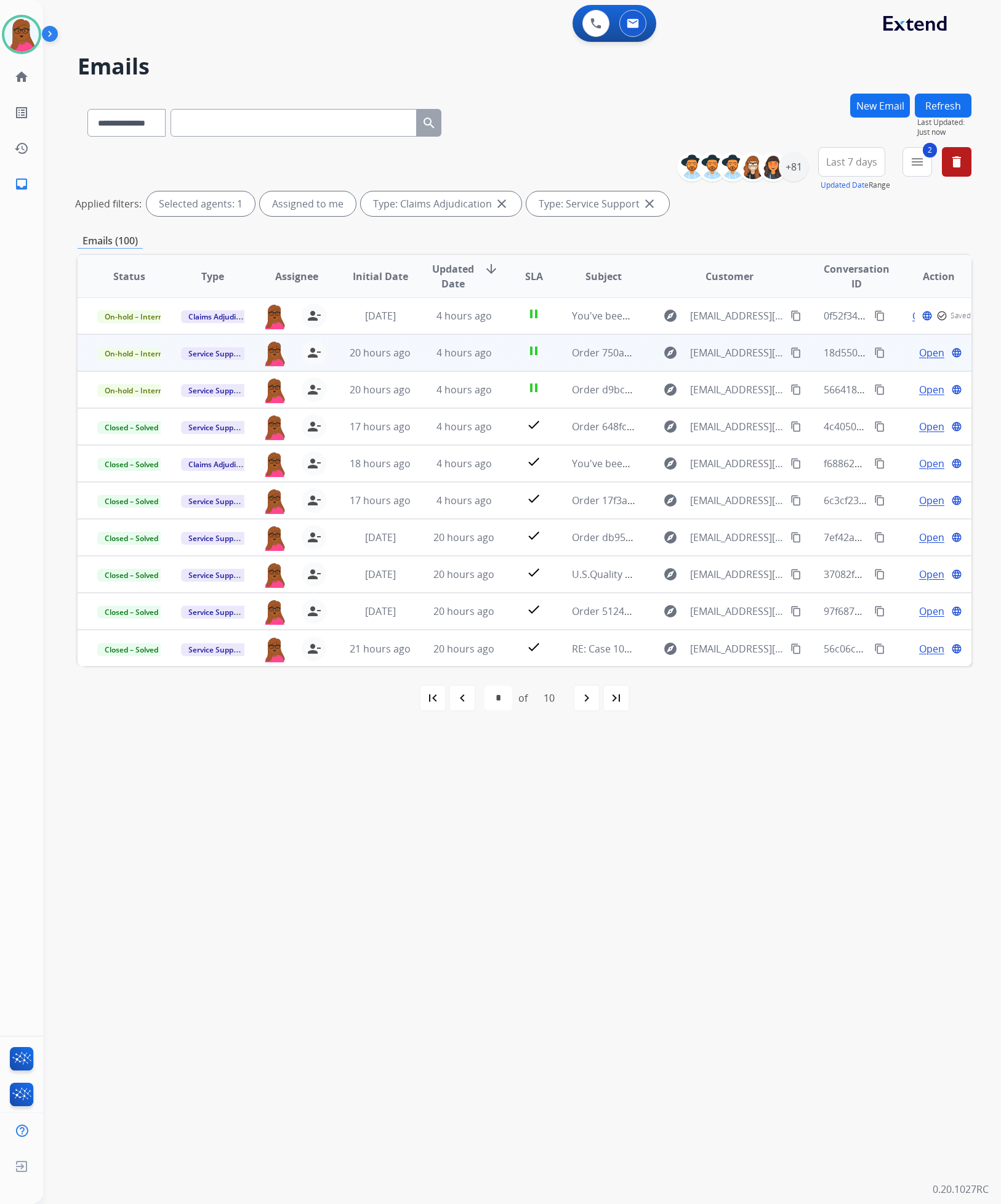
click at [922, 356] on span "Open" at bounding box center [932, 352] width 25 height 14
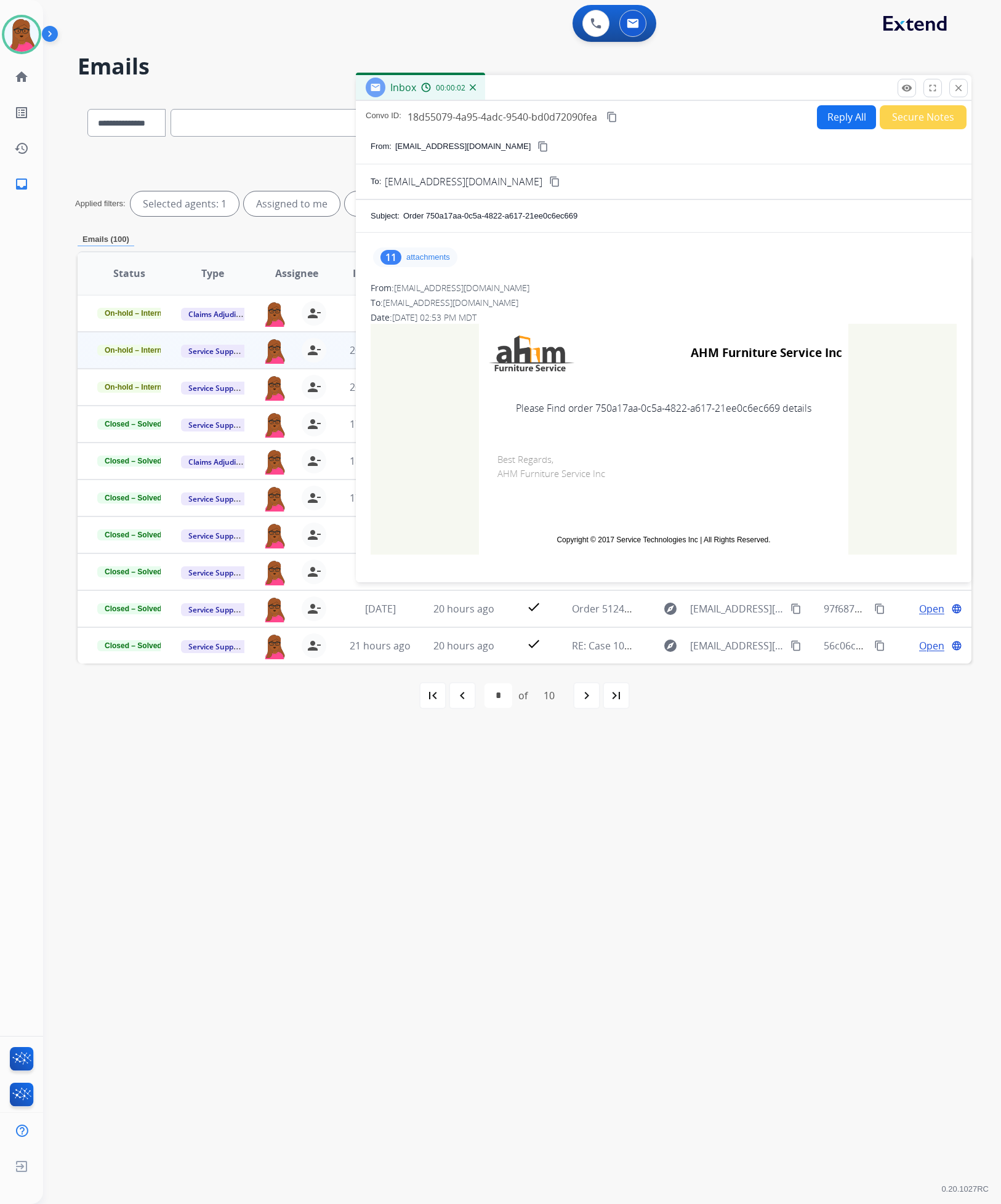
click at [432, 260] on p "attachments" at bounding box center [428, 257] width 44 height 10
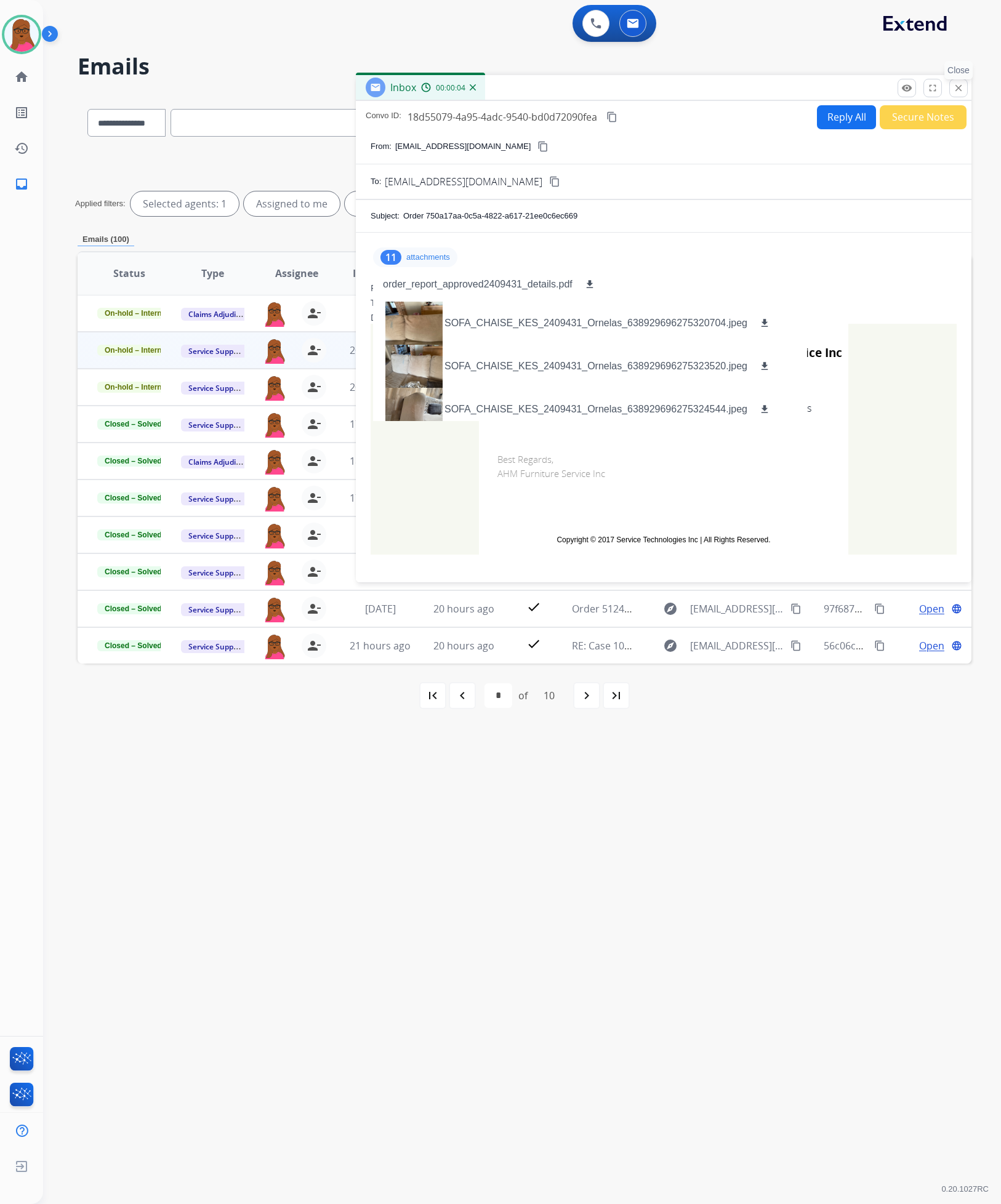
click at [951, 87] on button "close Close" at bounding box center [958, 87] width 18 height 18
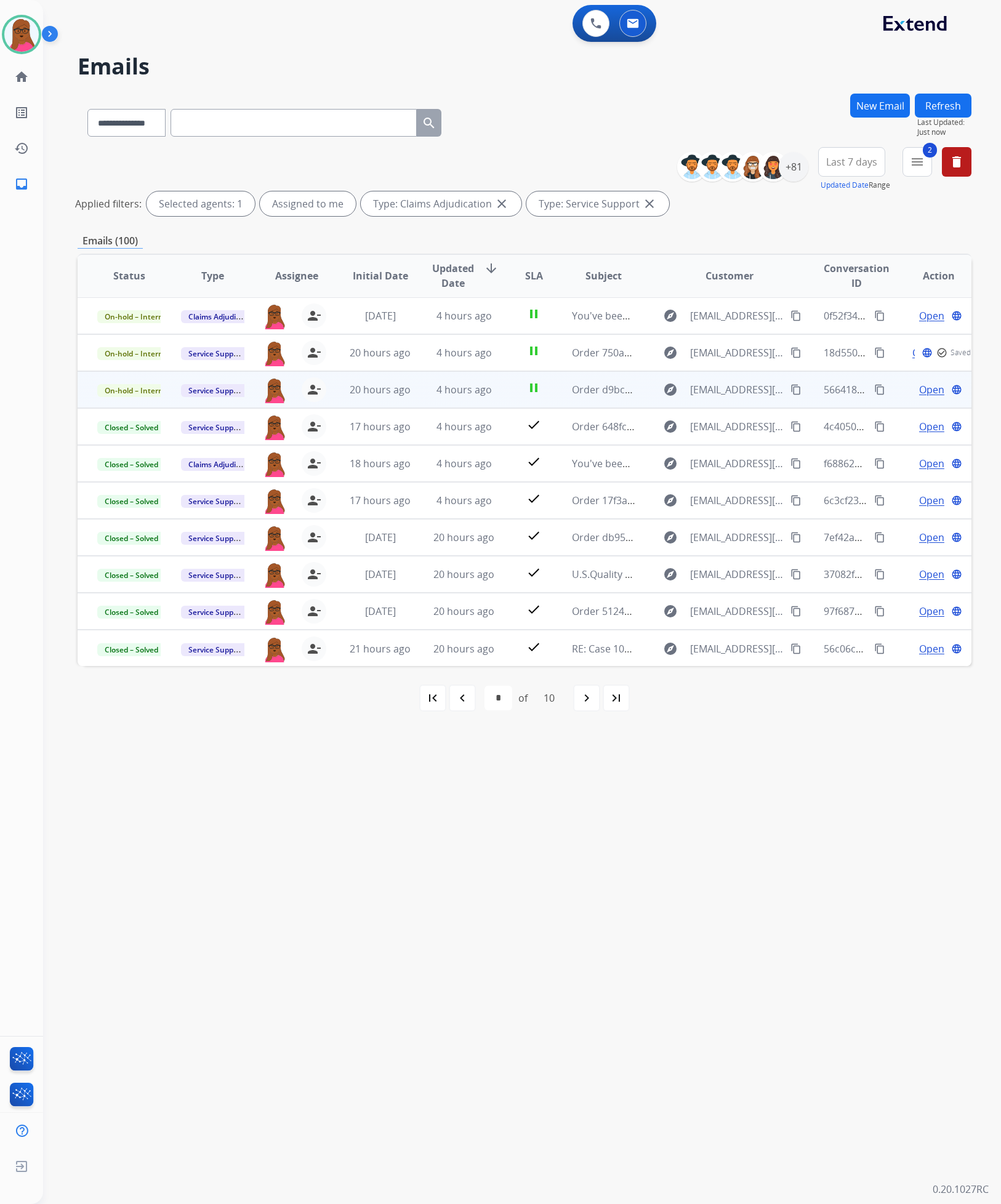
click at [927, 386] on span "Open" at bounding box center [932, 389] width 25 height 14
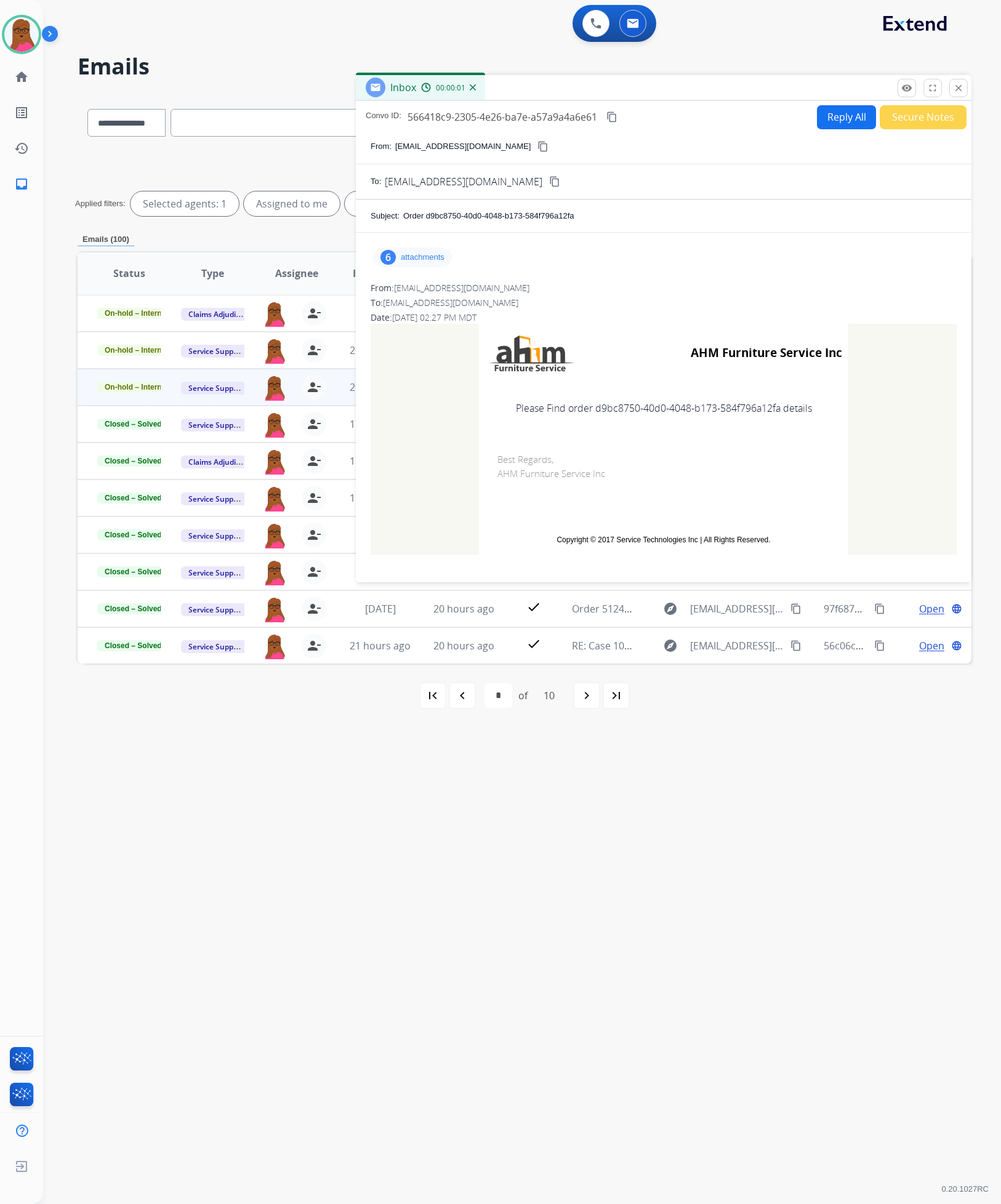
click at [431, 267] on div "6 attachments" at bounding box center [412, 257] width 79 height 19
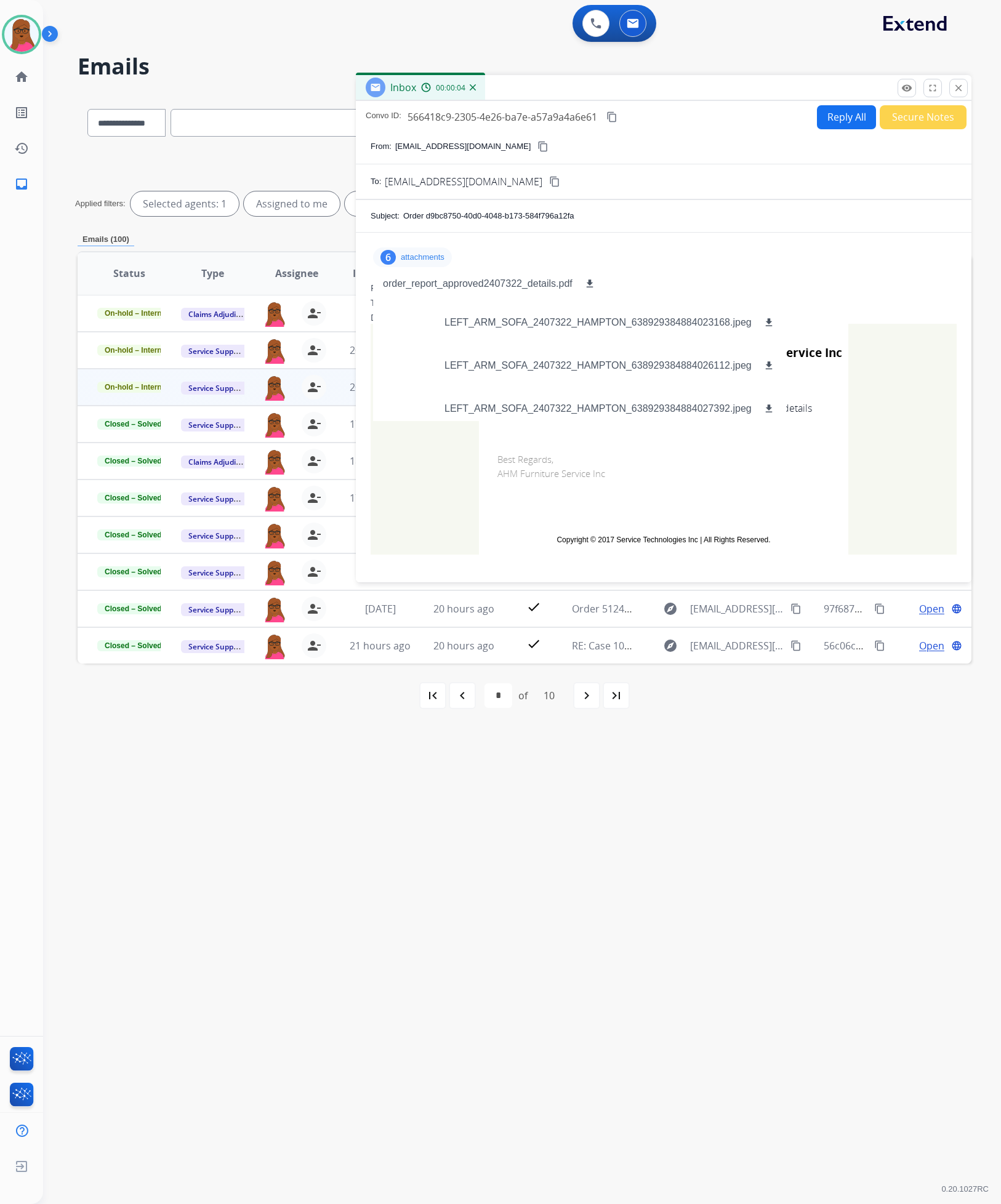
scroll to position [0, 0]
click at [953, 91] on mat-icon "close" at bounding box center [958, 88] width 11 height 11
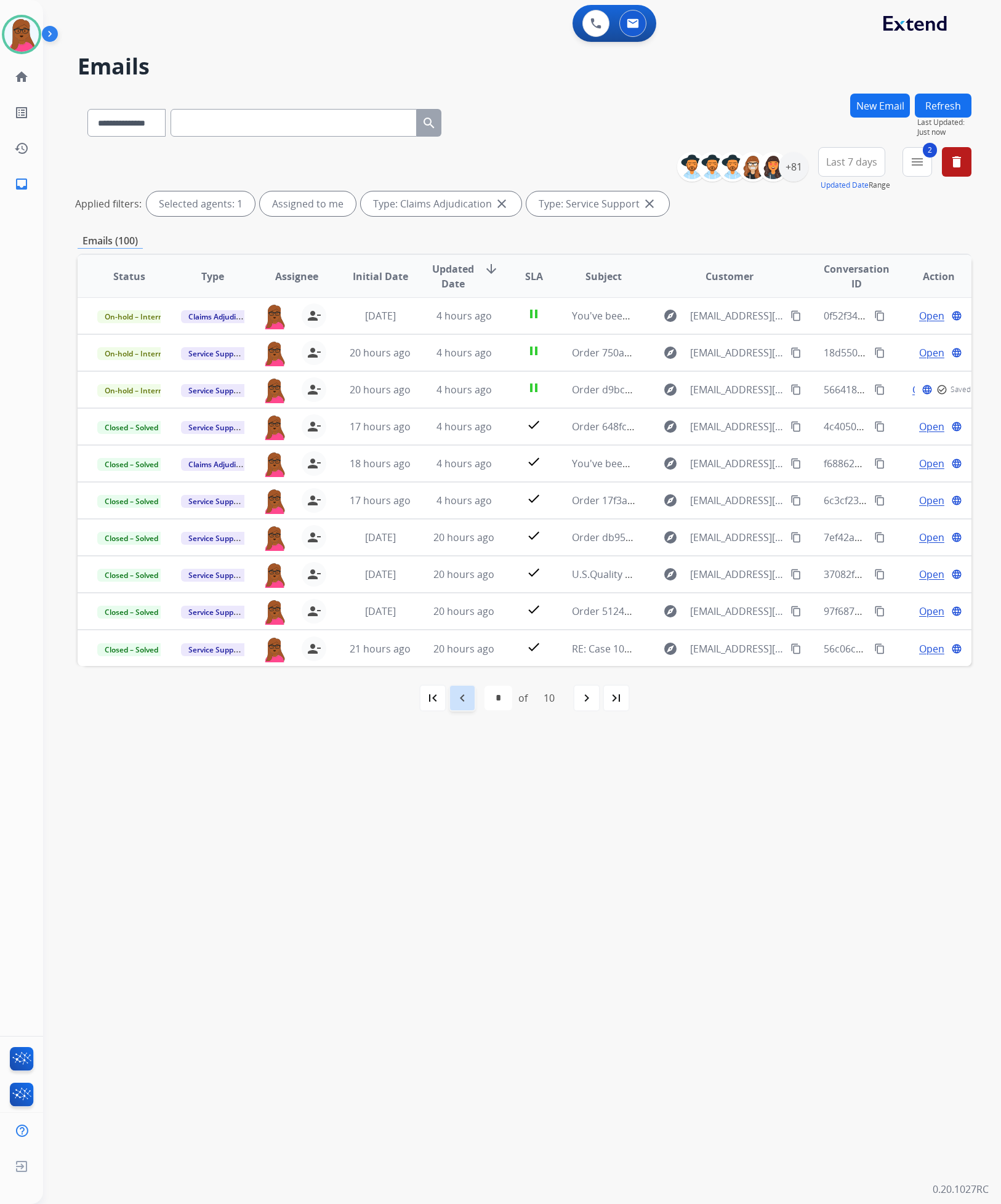
click at [463, 697] on mat-icon "navigate_before" at bounding box center [462, 697] width 14 height 14
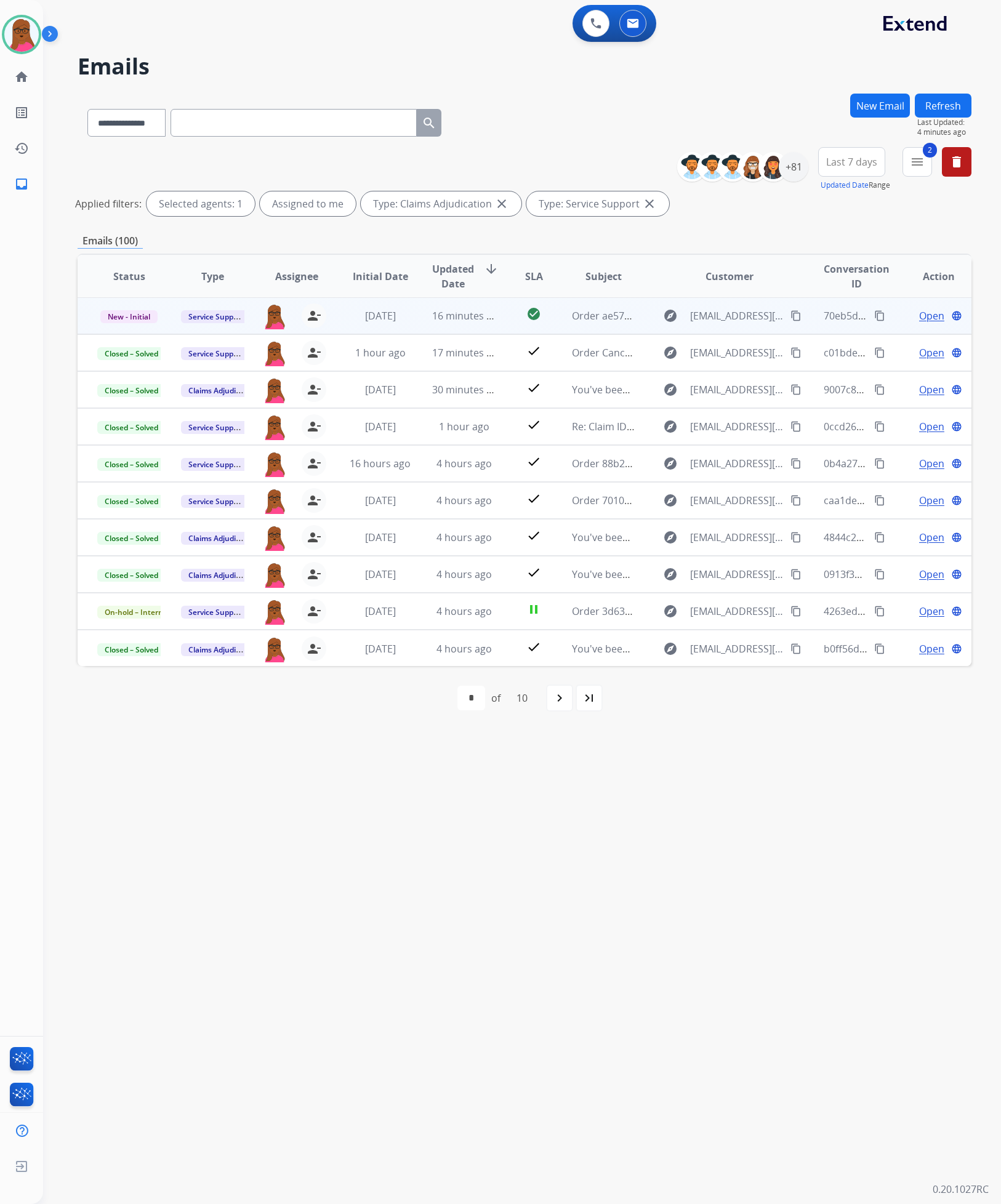
click at [924, 318] on span "Open" at bounding box center [932, 315] width 25 height 14
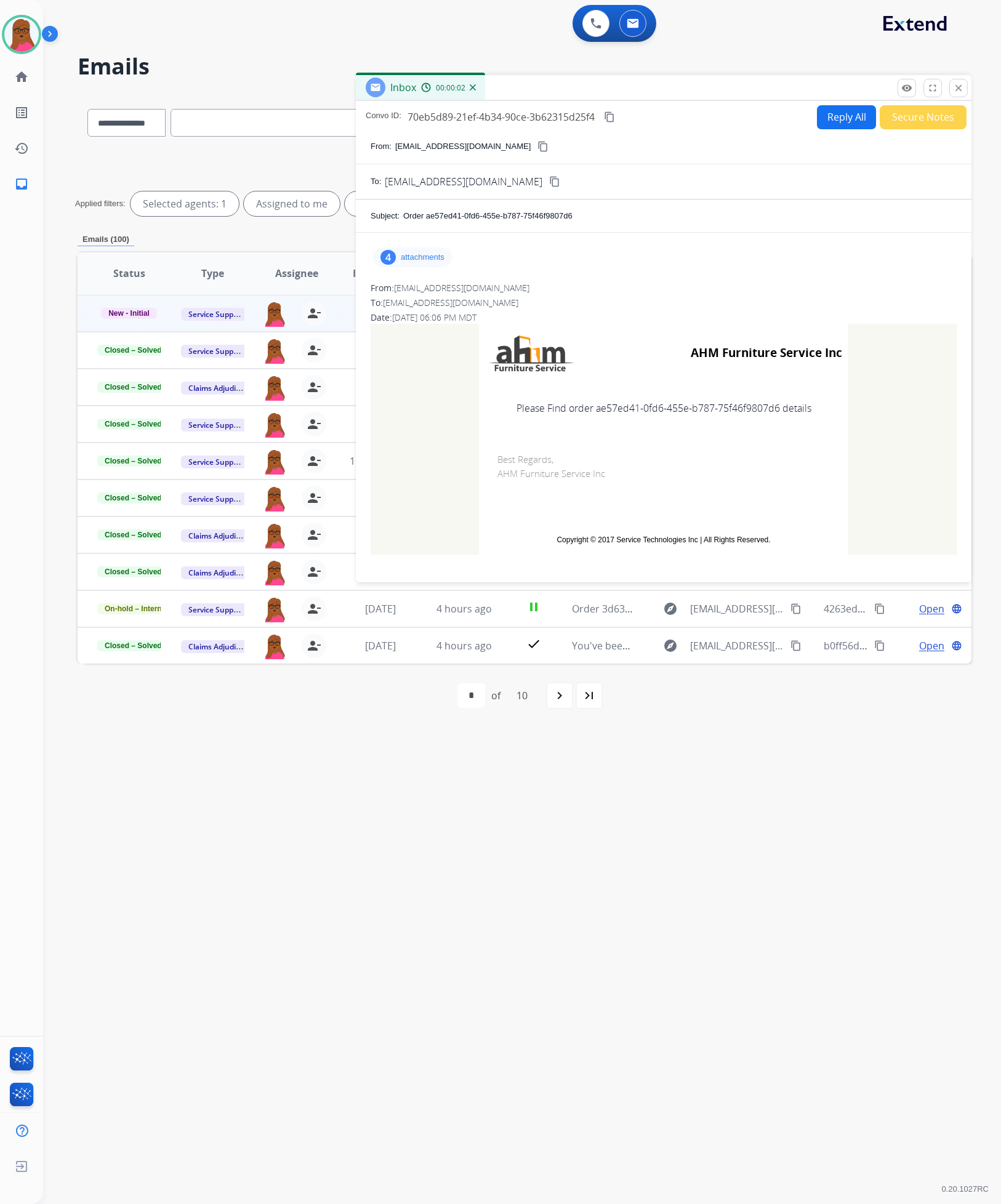
click at [409, 262] on p "attachments" at bounding box center [423, 257] width 44 height 10
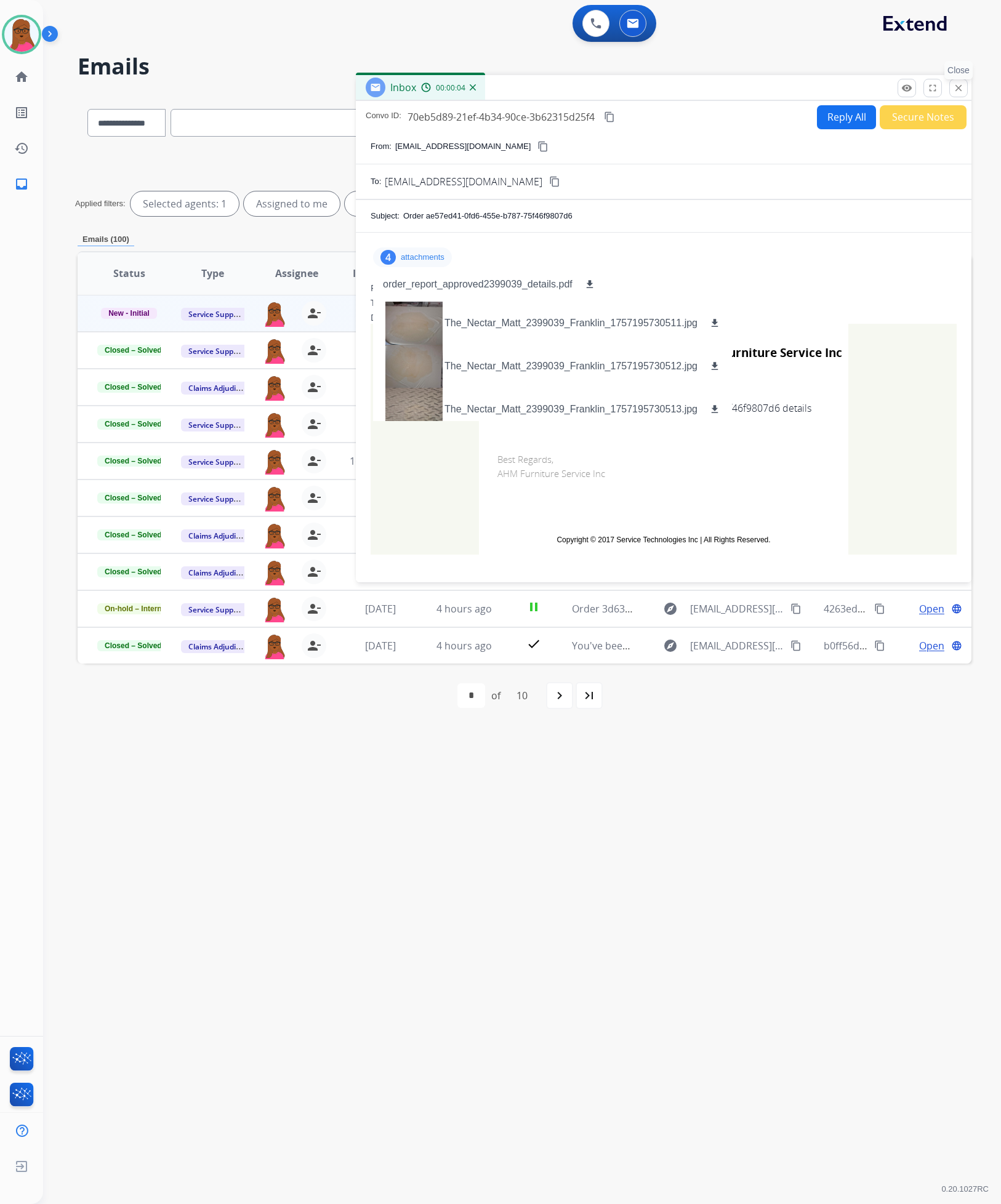
click at [961, 81] on button "close Close" at bounding box center [958, 87] width 18 height 18
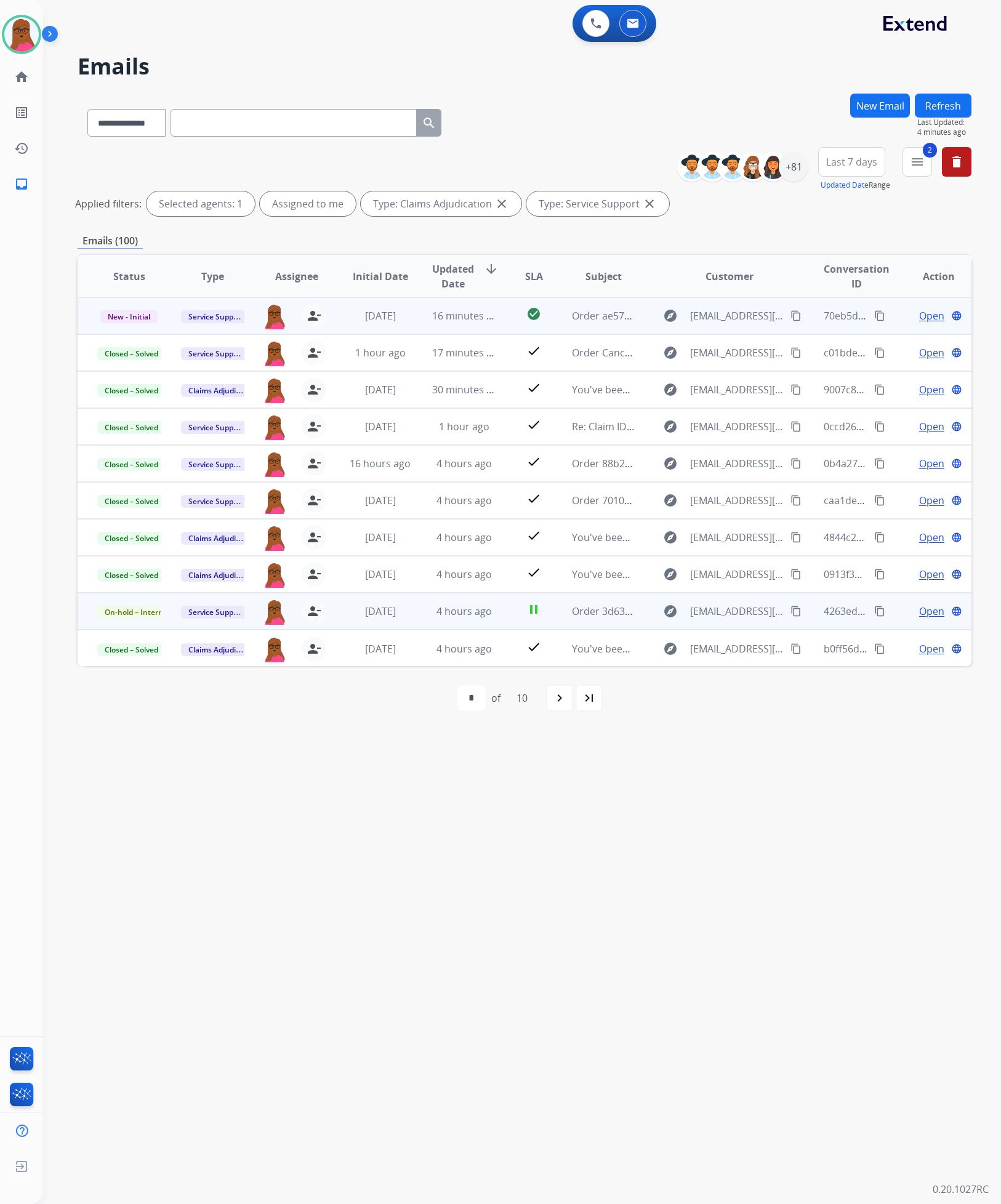
click at [907, 615] on div "Open language" at bounding box center [939, 610] width 64 height 14
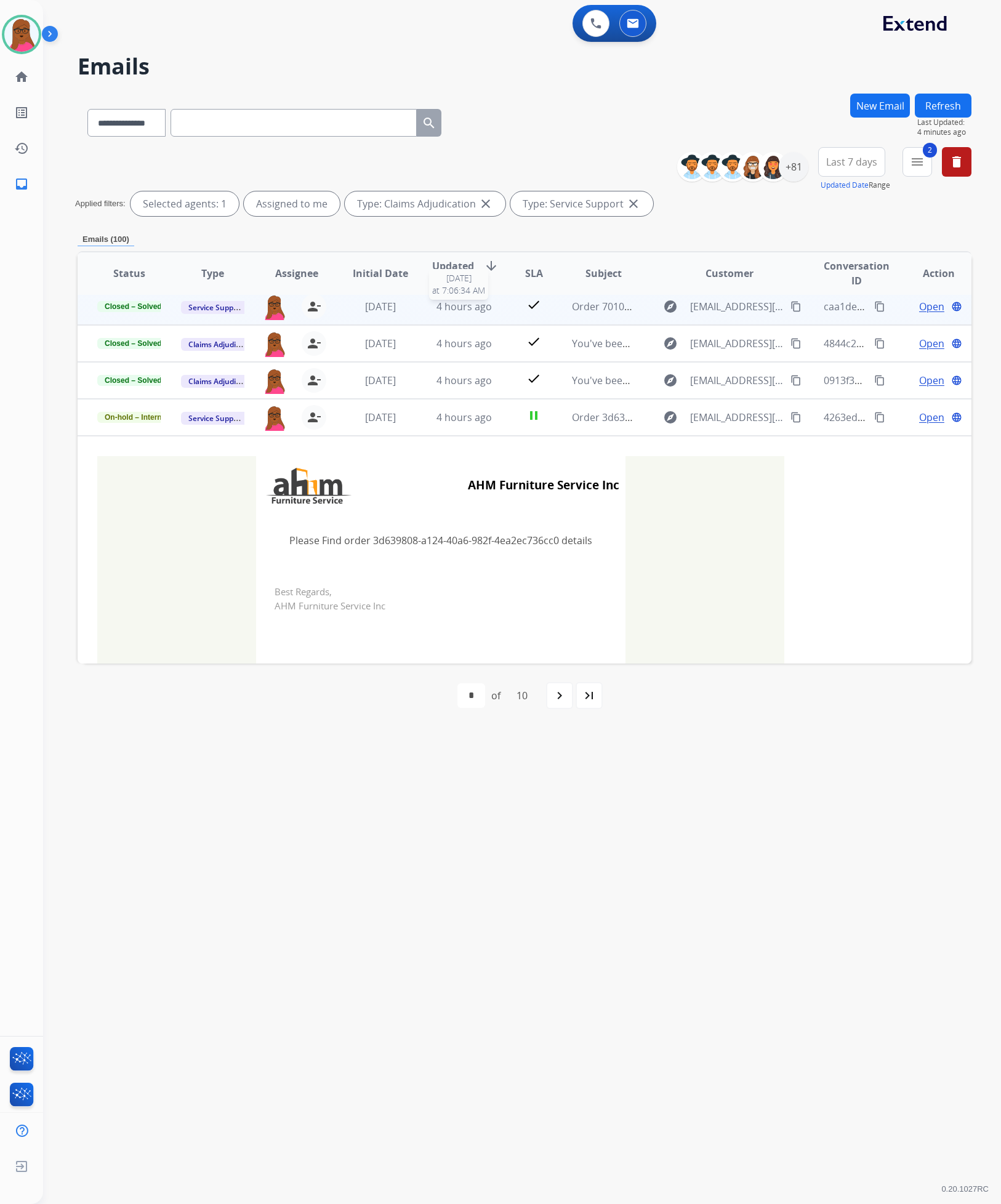
scroll to position [87, 0]
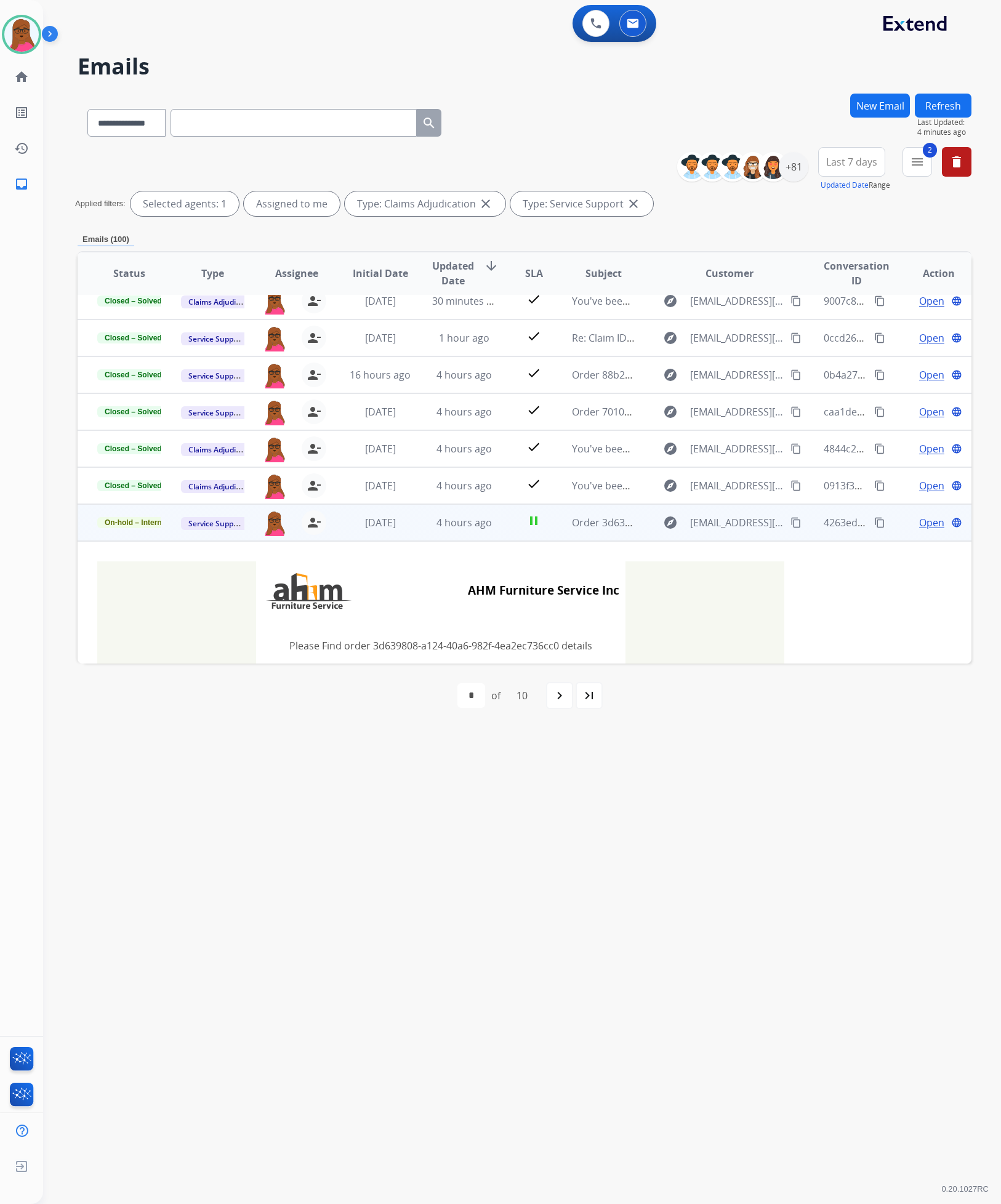
click at [921, 523] on span "Open" at bounding box center [932, 522] width 25 height 14
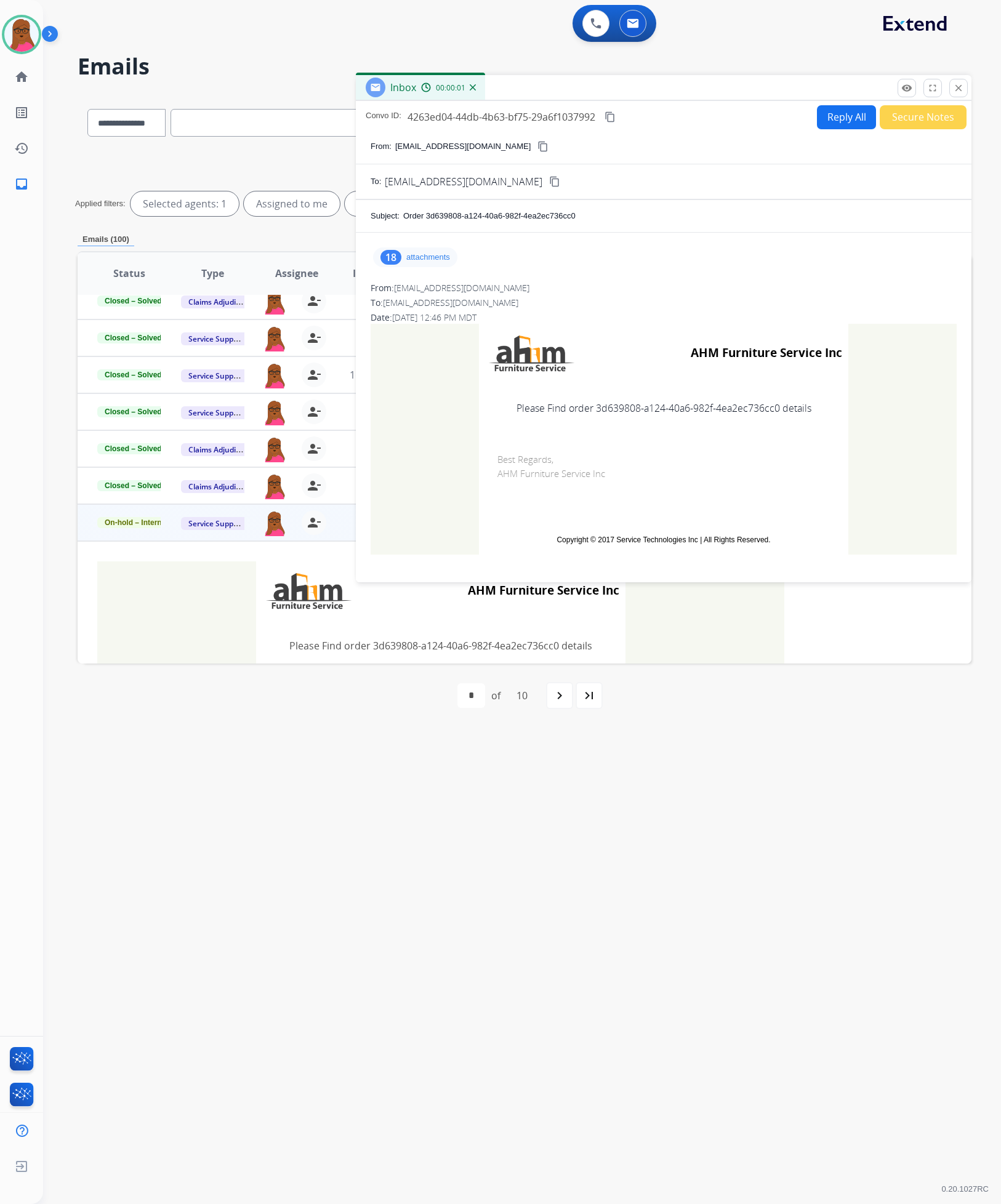
click at [430, 248] on div "18 attachments" at bounding box center [415, 257] width 84 height 19
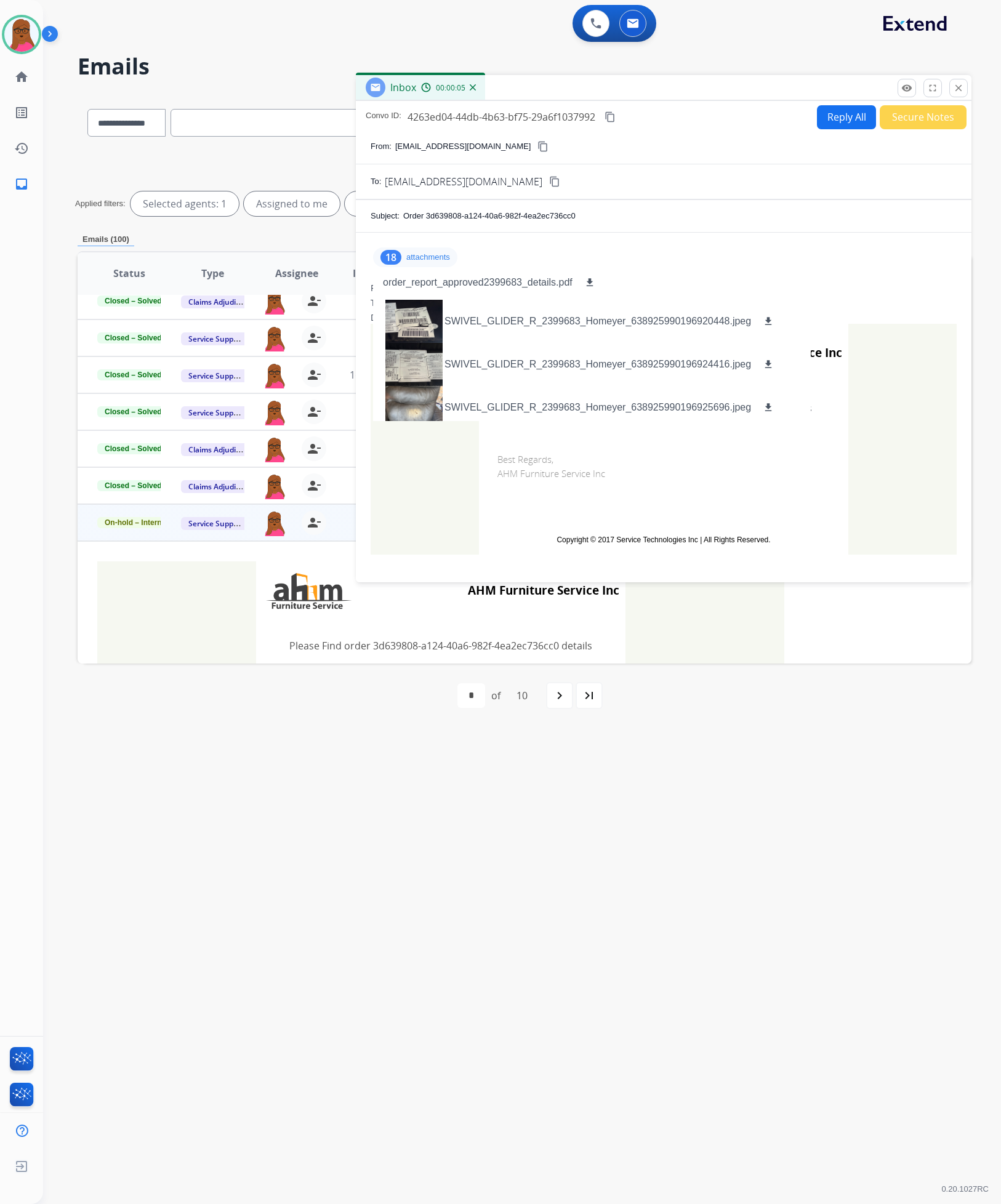
scroll to position [0, 0]
click at [958, 87] on mat-icon "close" at bounding box center [958, 88] width 11 height 11
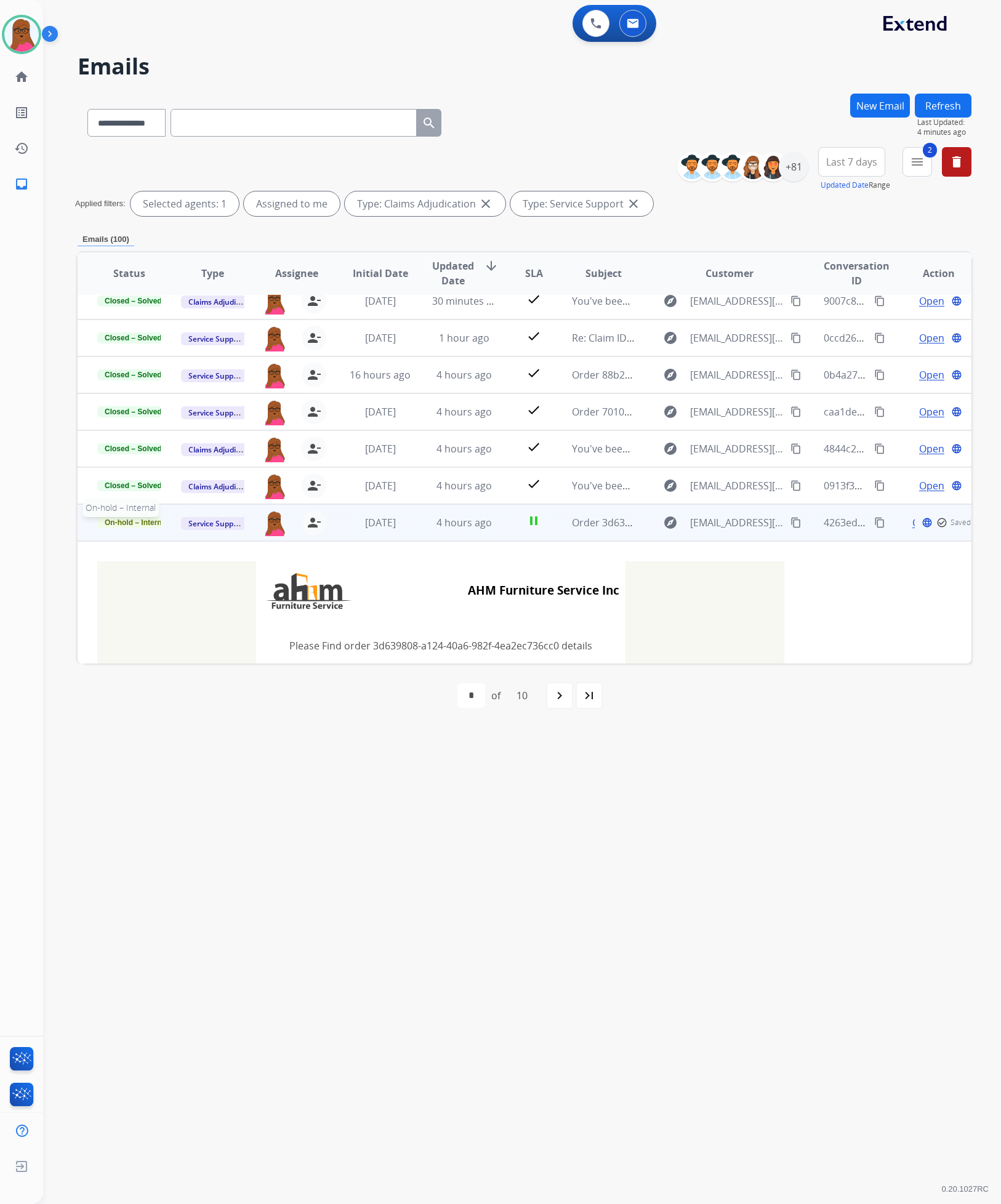
click at [150, 525] on span "On-hold – Internal" at bounding box center [136, 522] width 78 height 11
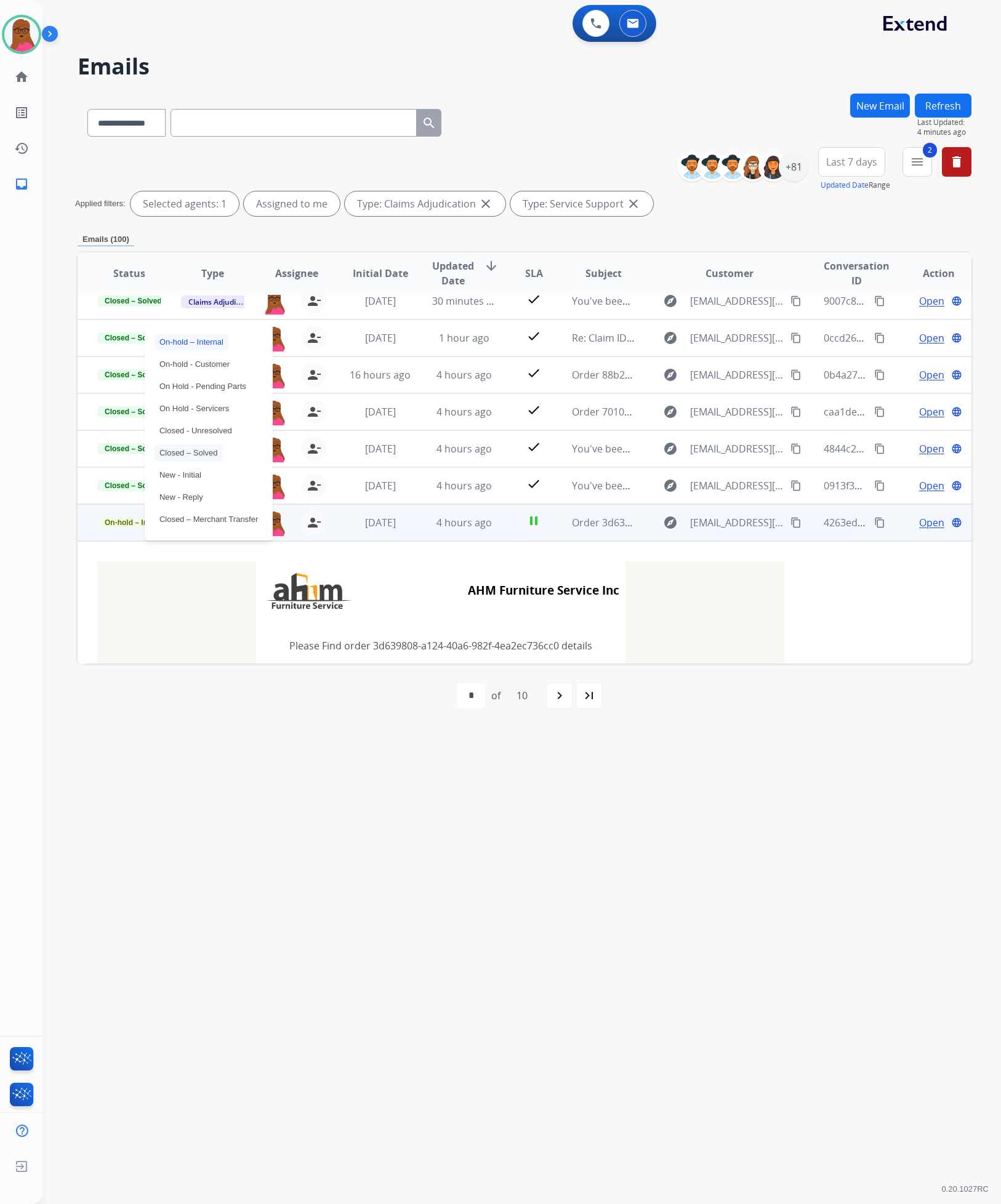
click at [219, 449] on p "Closed – Solved" at bounding box center [189, 453] width 69 height 17
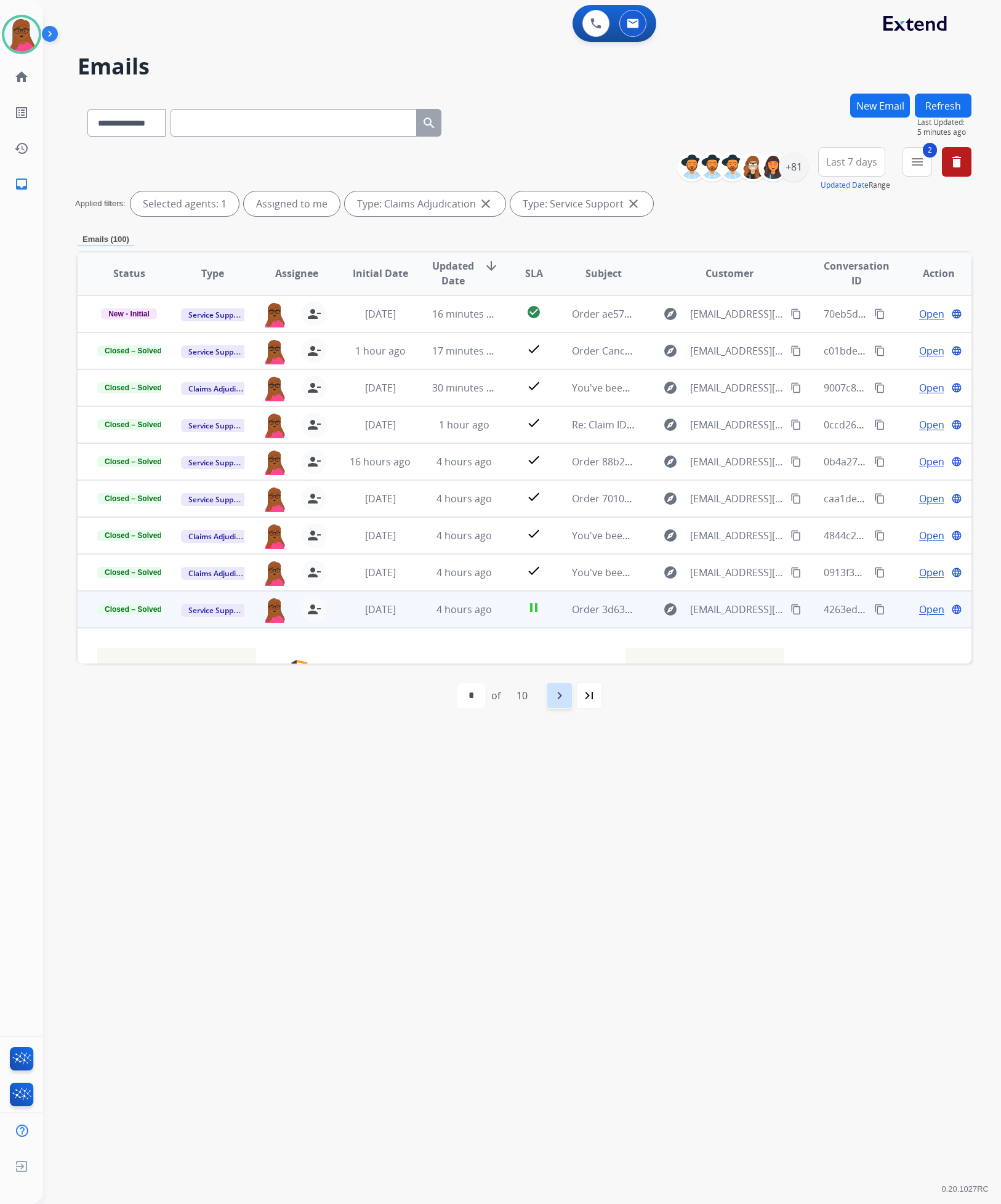
click at [556, 688] on mat-icon "navigate_next" at bounding box center [559, 695] width 14 height 14
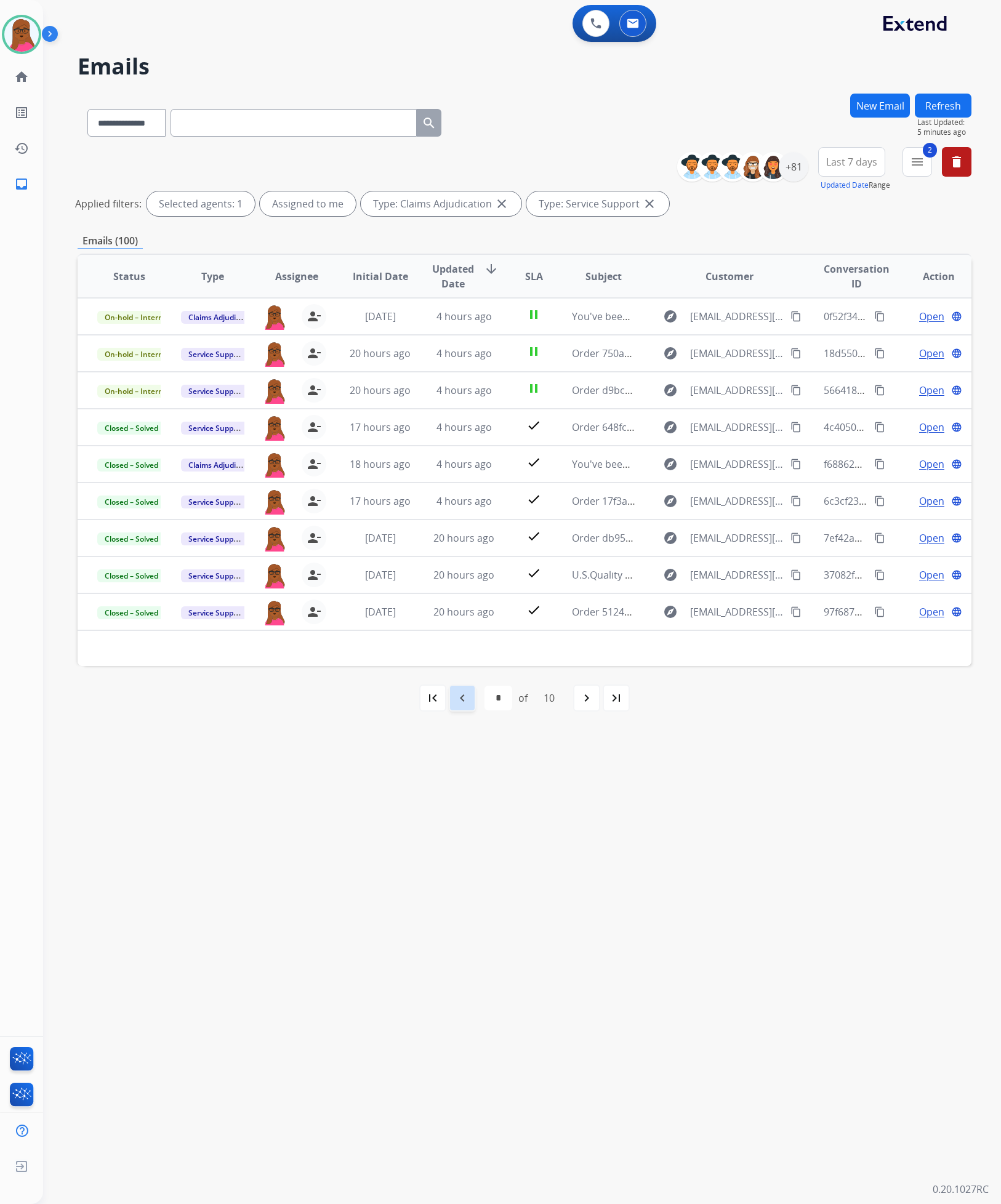
click at [468, 700] on div "navigate_before" at bounding box center [462, 698] width 27 height 27
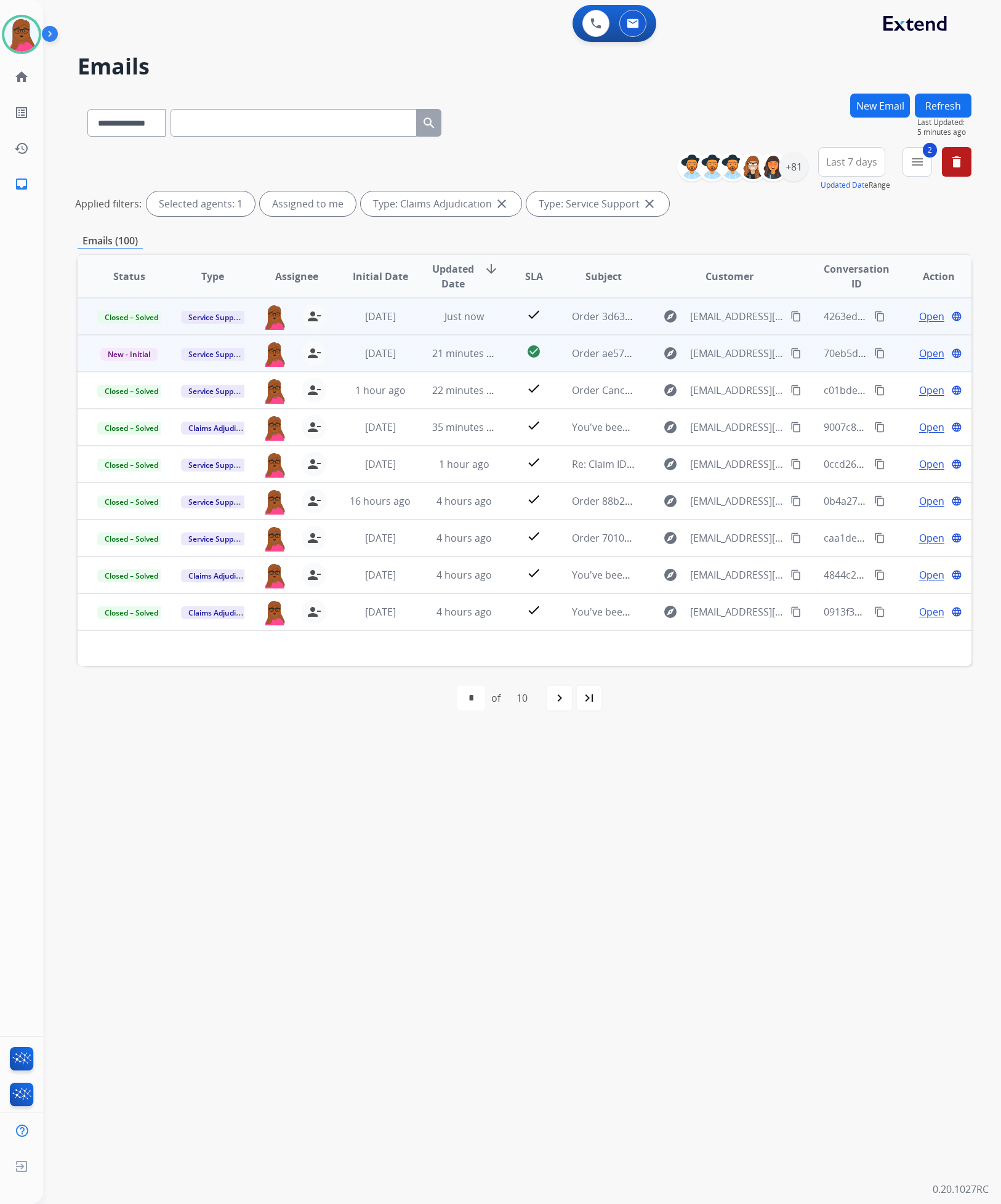
click at [919, 353] on span "Open" at bounding box center [932, 353] width 25 height 14
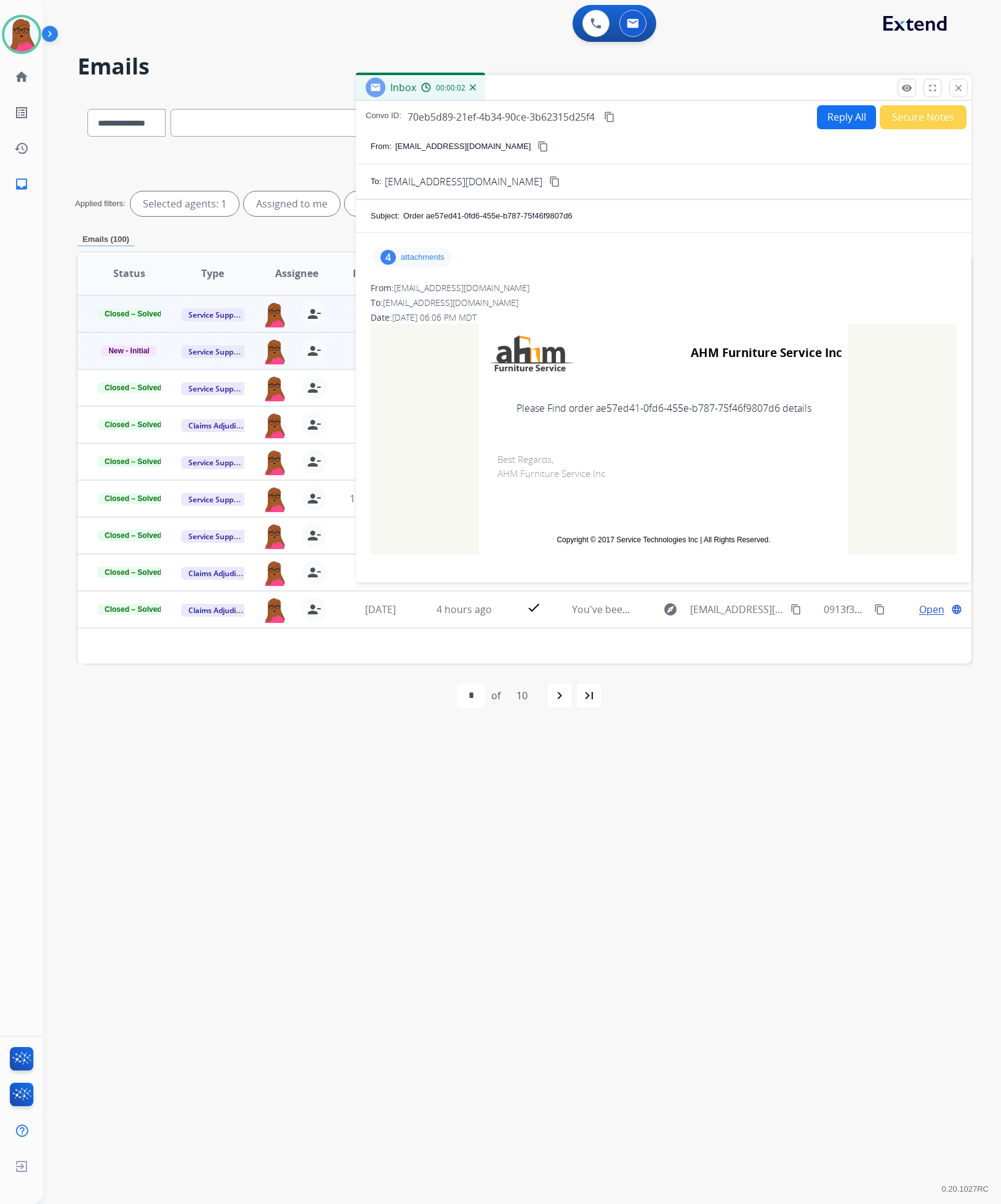
click at [429, 260] on p "attachments" at bounding box center [423, 257] width 44 height 10
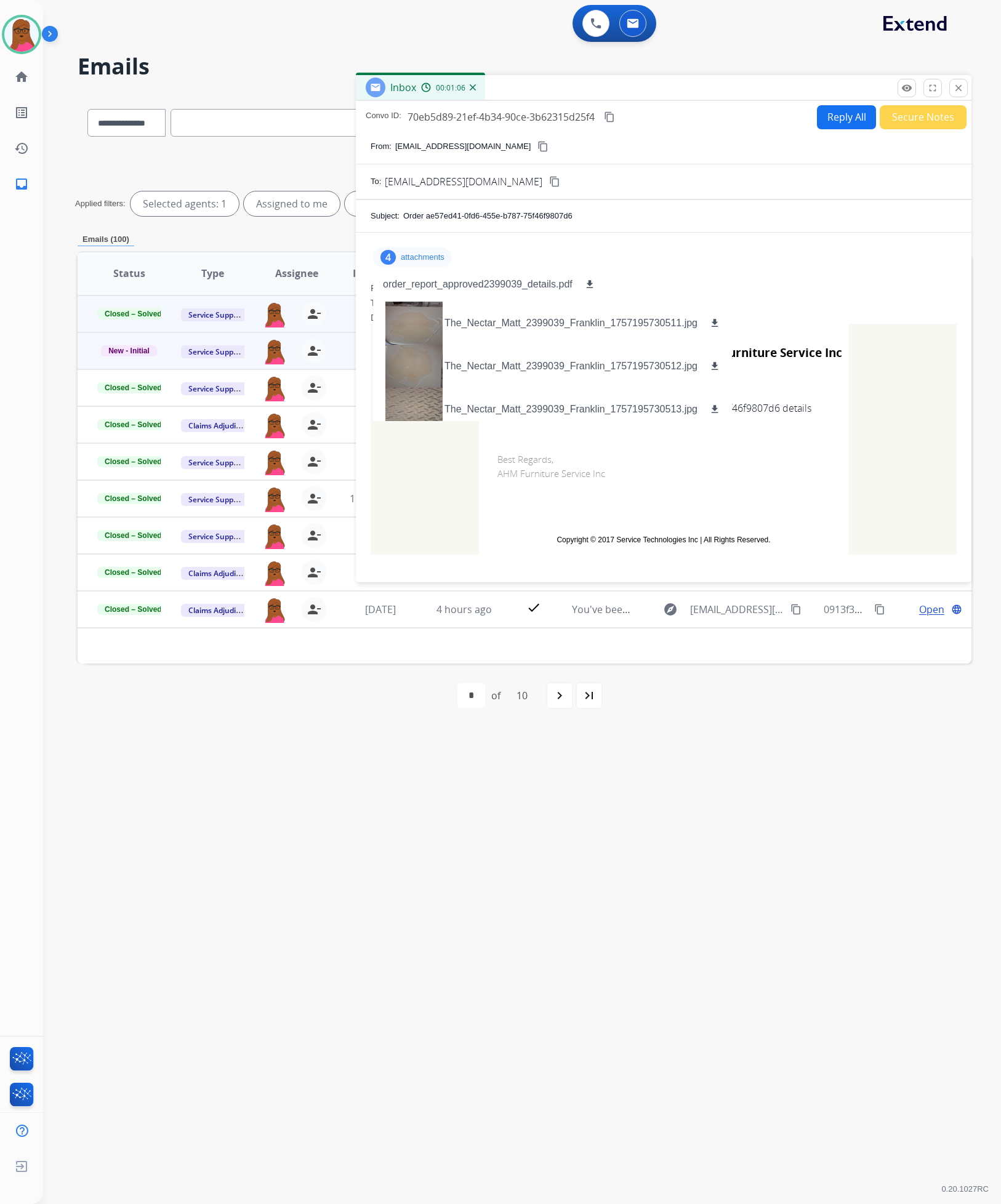
drag, startPoint x: 590, startPoint y: 284, endPoint x: 613, endPoint y: 272, distance: 25.9
click at [590, 284] on mat-icon "download" at bounding box center [590, 284] width 11 height 11
click at [957, 91] on mat-icon "close" at bounding box center [958, 88] width 11 height 11
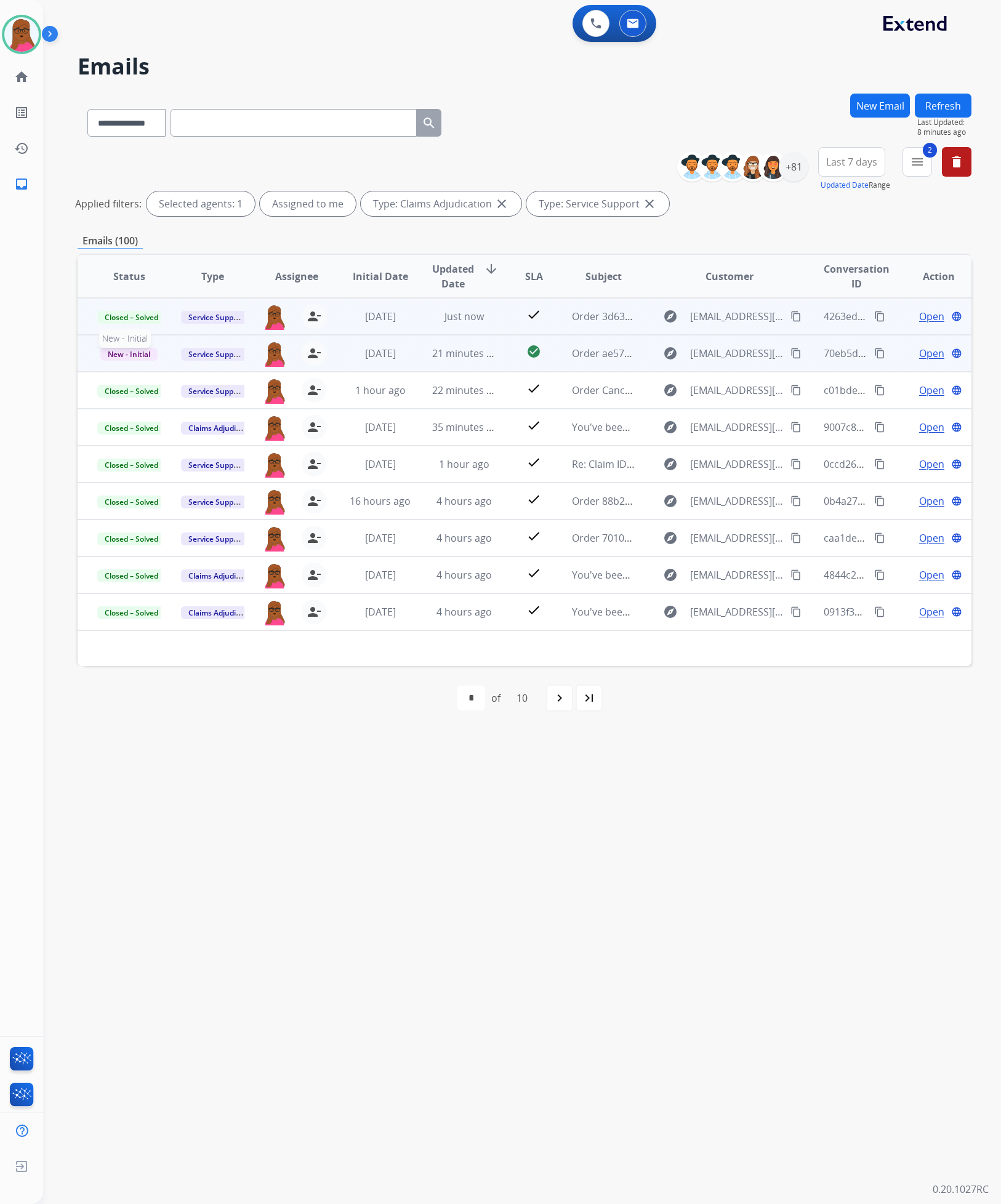
click at [130, 348] on span "New - Initial" at bounding box center [129, 354] width 57 height 13
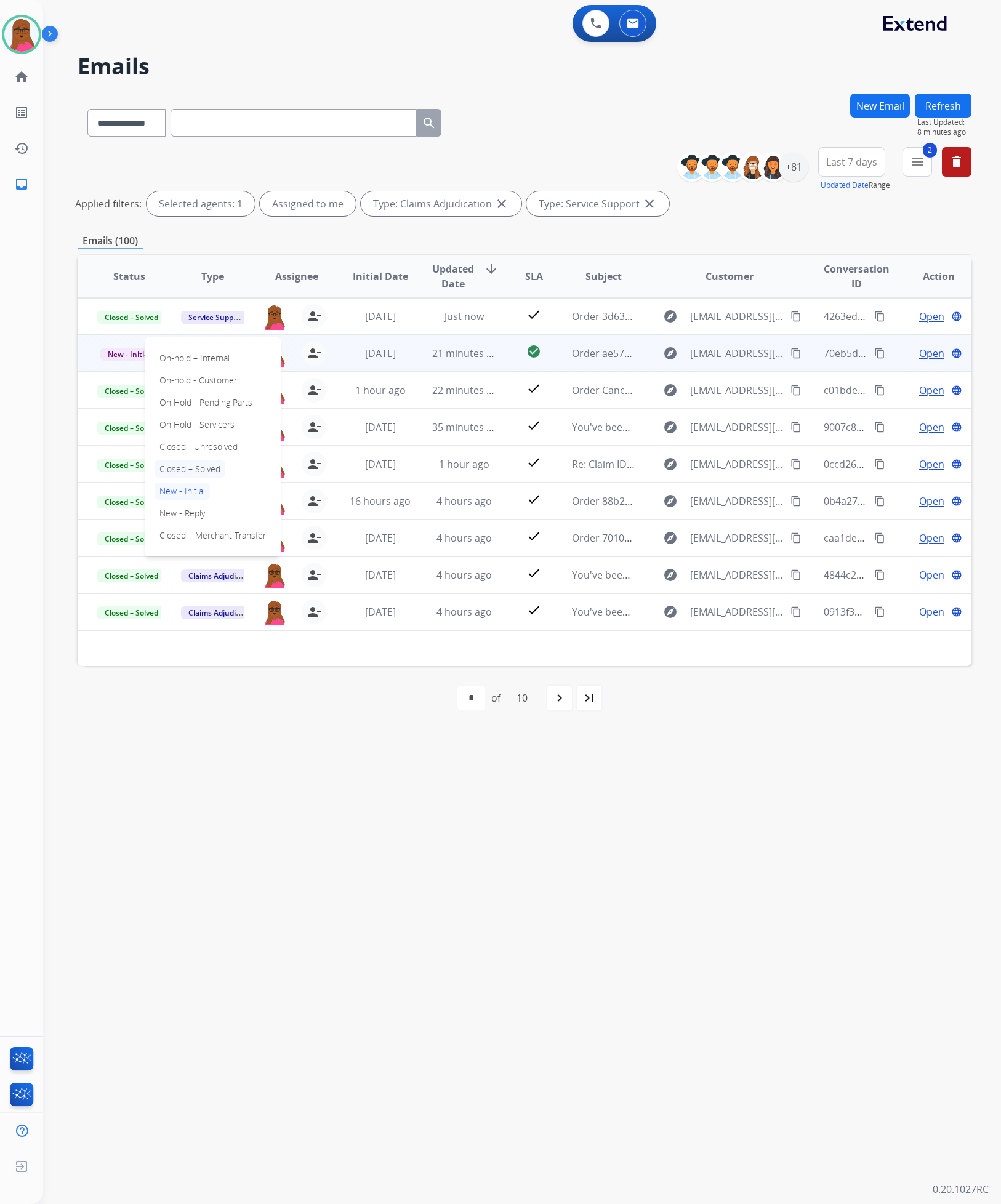
click at [194, 467] on p "Closed – Solved" at bounding box center [190, 468] width 71 height 17
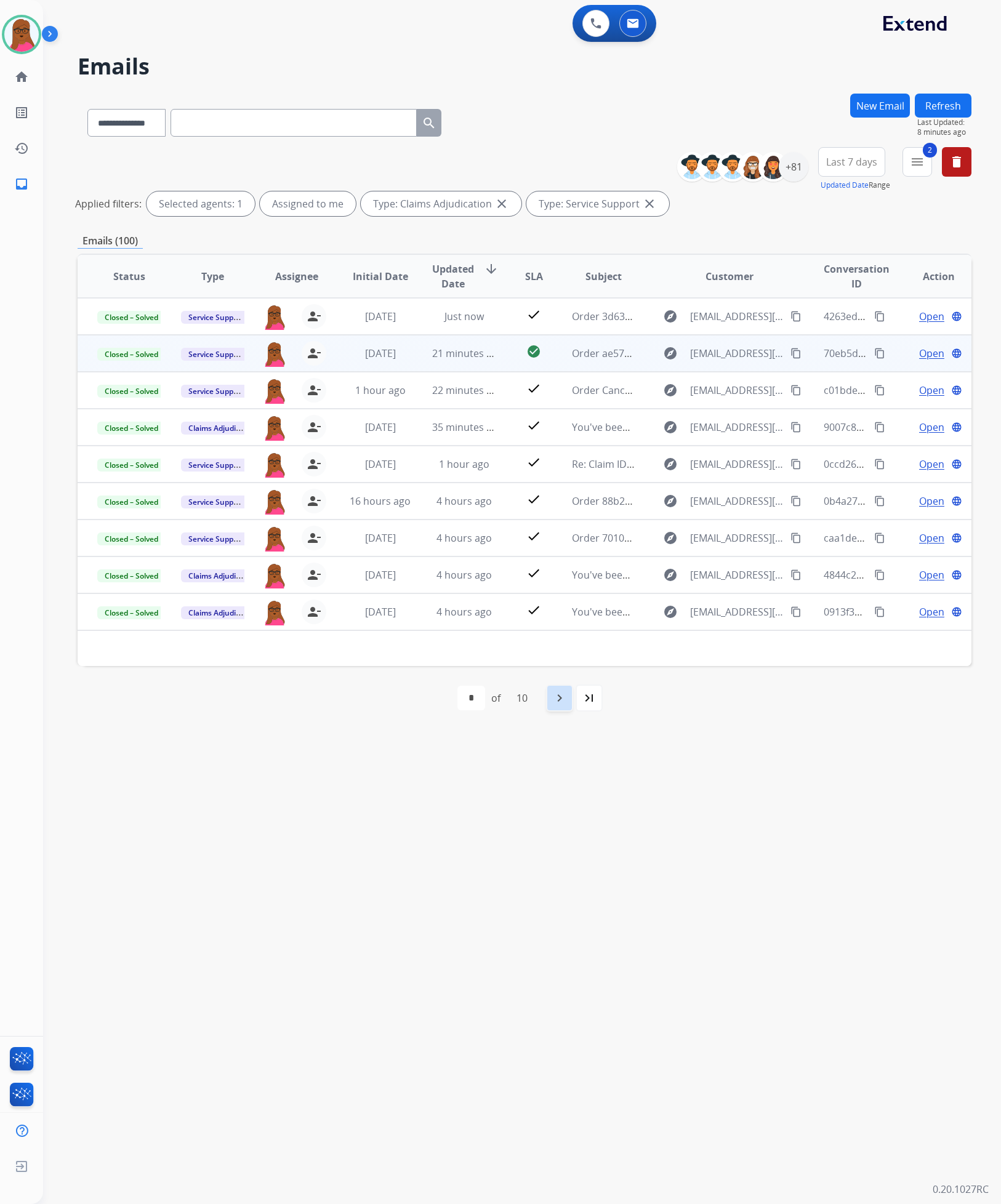
click at [567, 704] on mat-icon "navigate_next" at bounding box center [559, 697] width 14 height 14
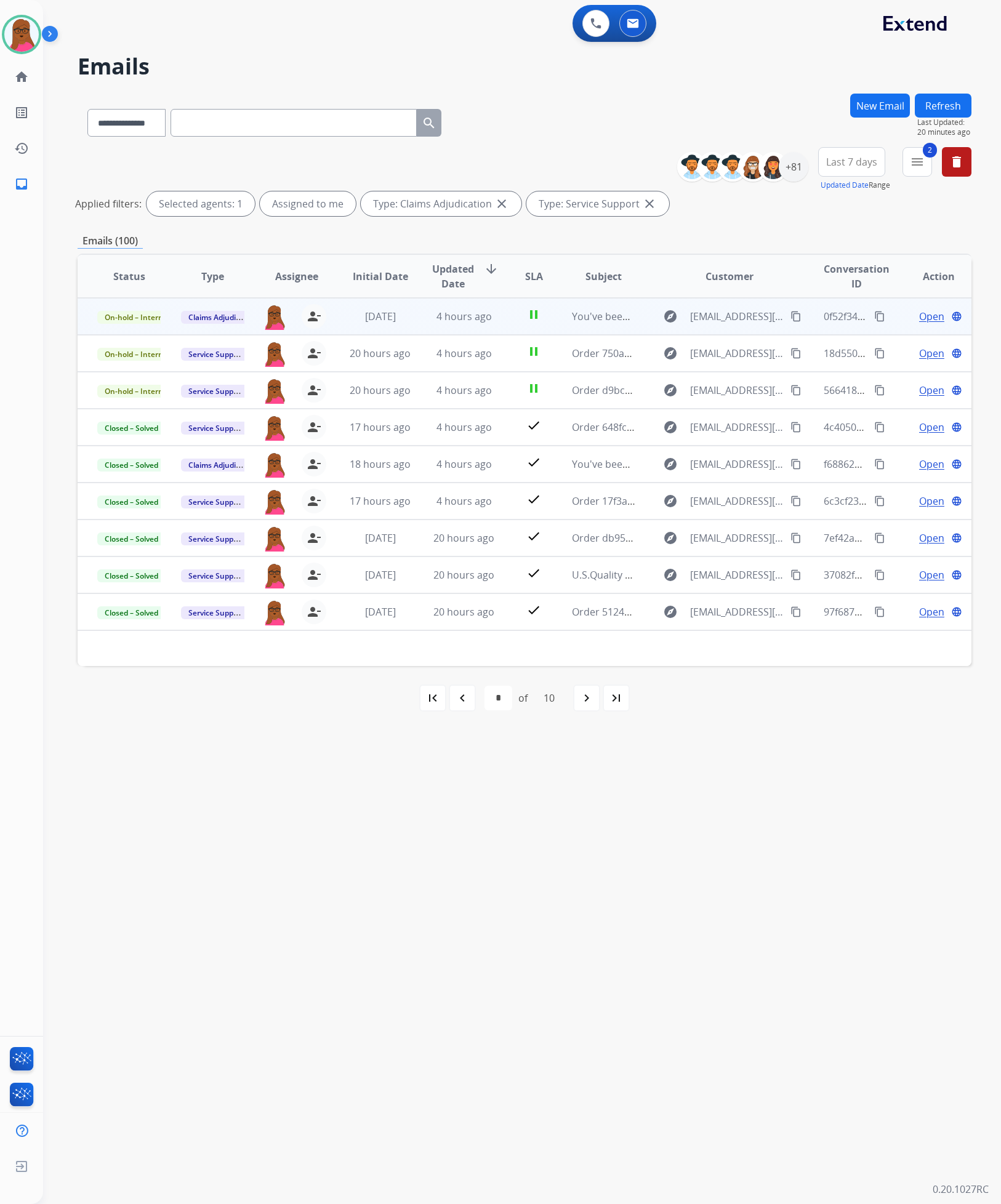
click at [922, 314] on span "Open" at bounding box center [932, 316] width 25 height 14
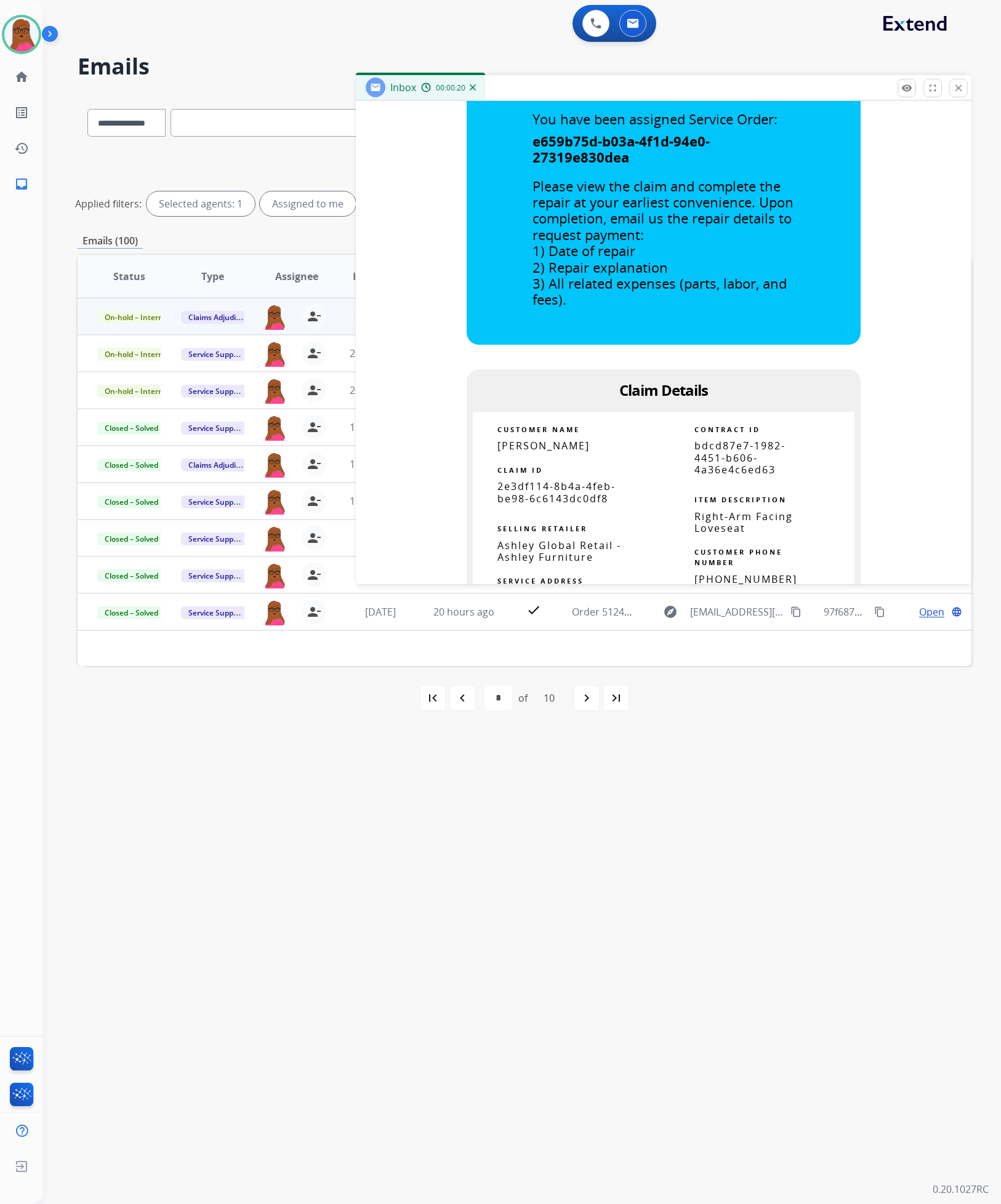
scroll to position [739, 0]
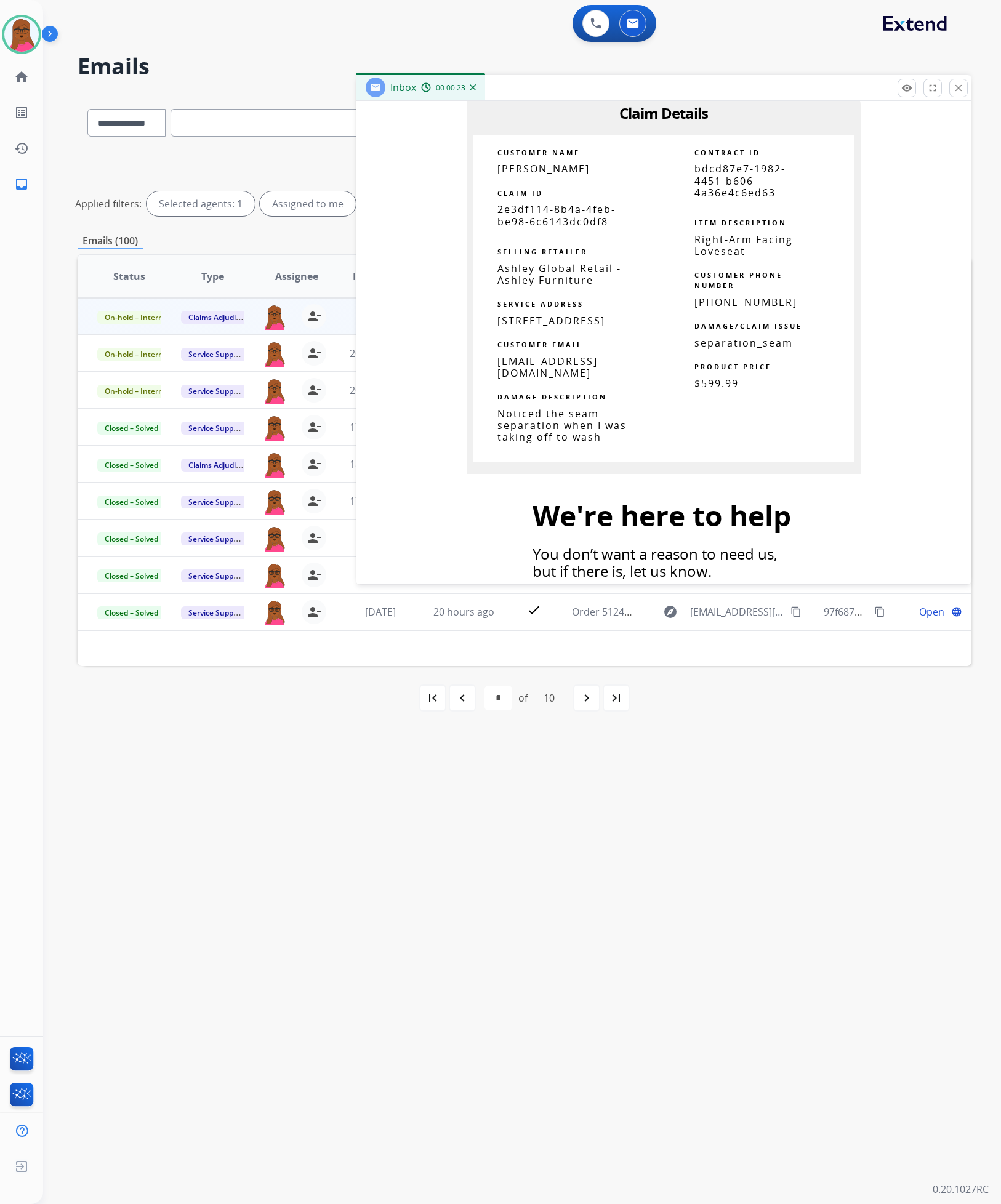
click at [562, 215] on span "2e3df114-8b4a-4feb-be98-6c6143dc0df8" at bounding box center [556, 215] width 118 height 25
copy tbody
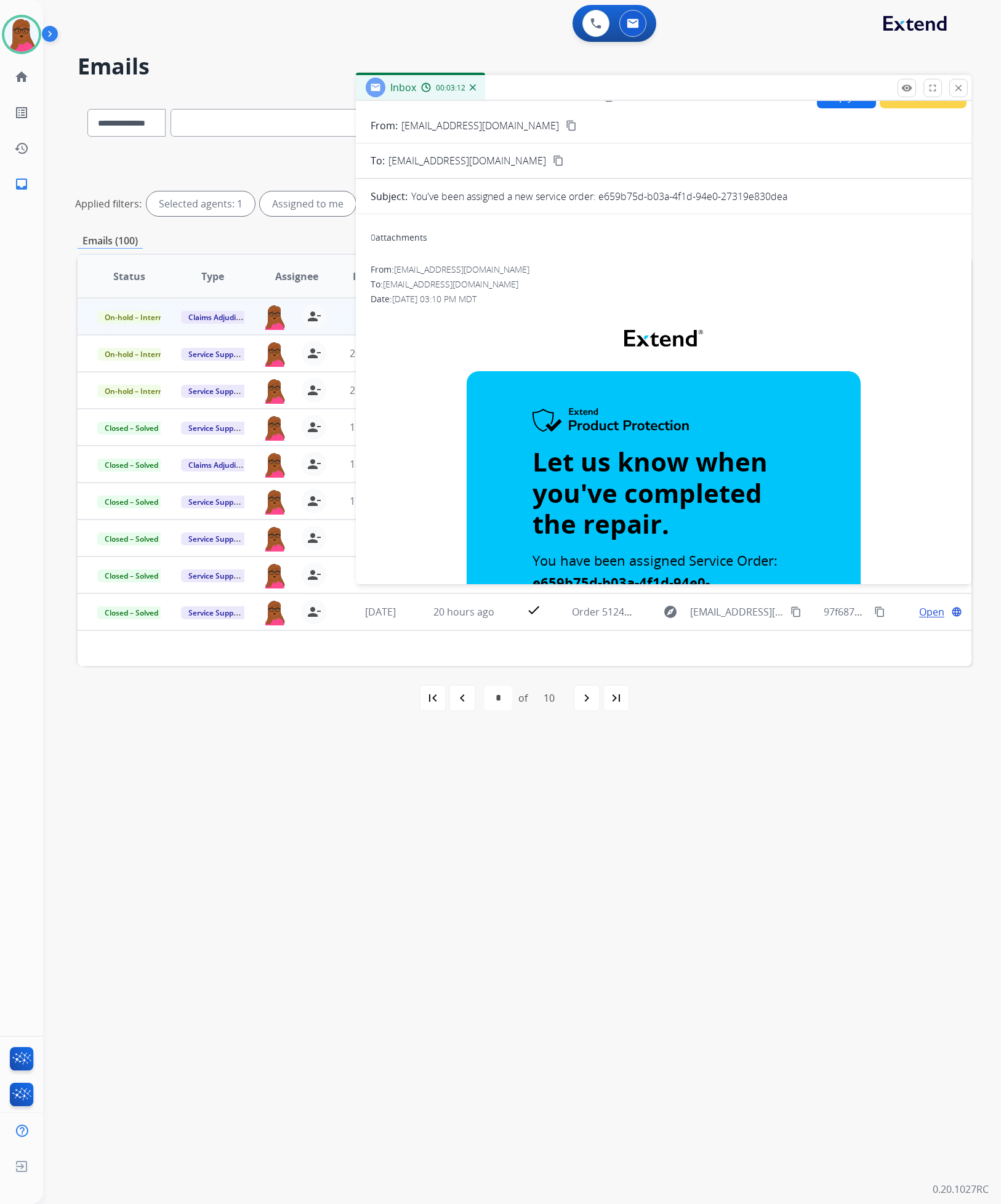
scroll to position [0, 0]
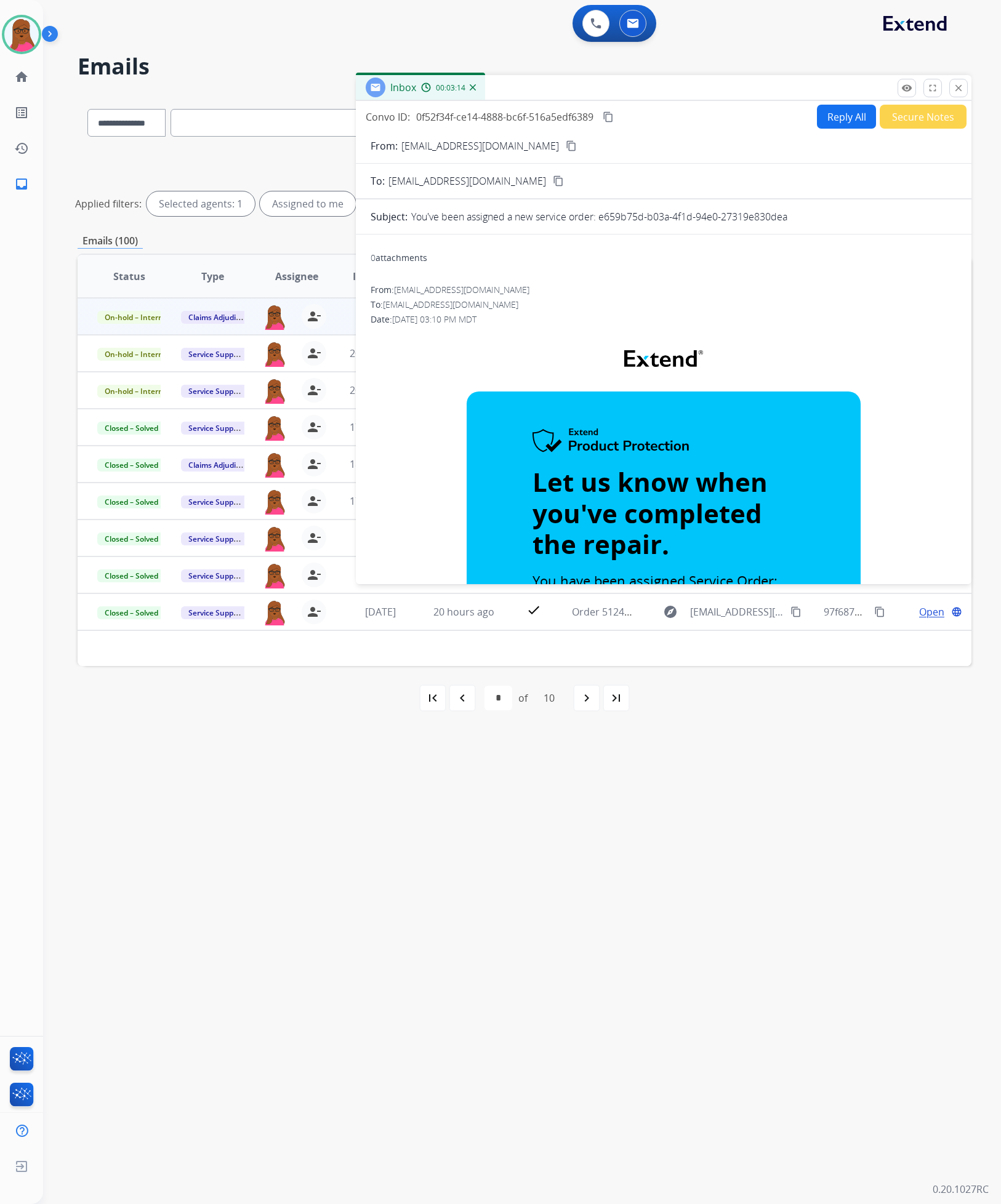
click at [959, 91] on mat-icon "close" at bounding box center [958, 88] width 11 height 11
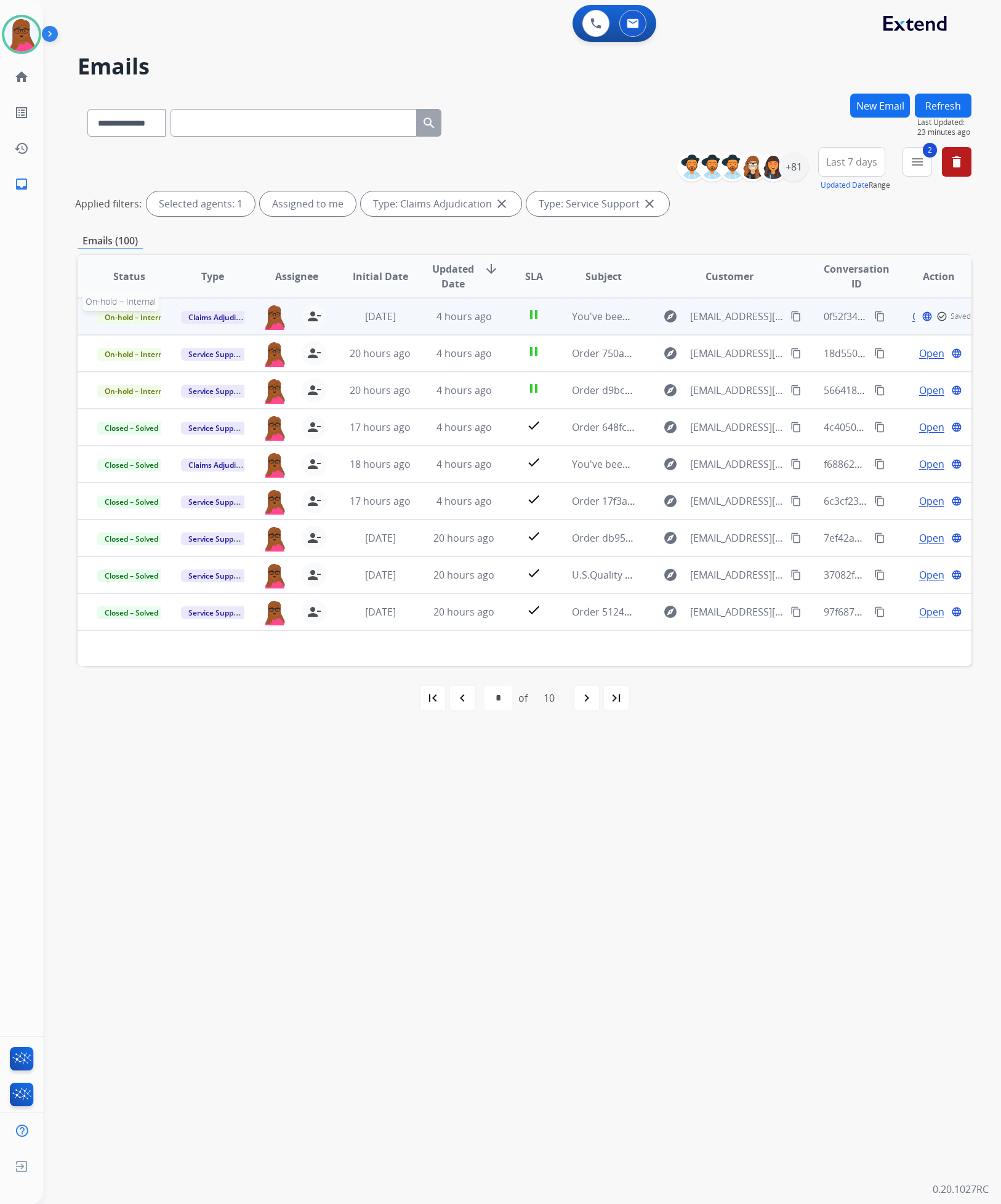
click at [144, 322] on span "On-hold – Internal" at bounding box center [137, 317] width 79 height 13
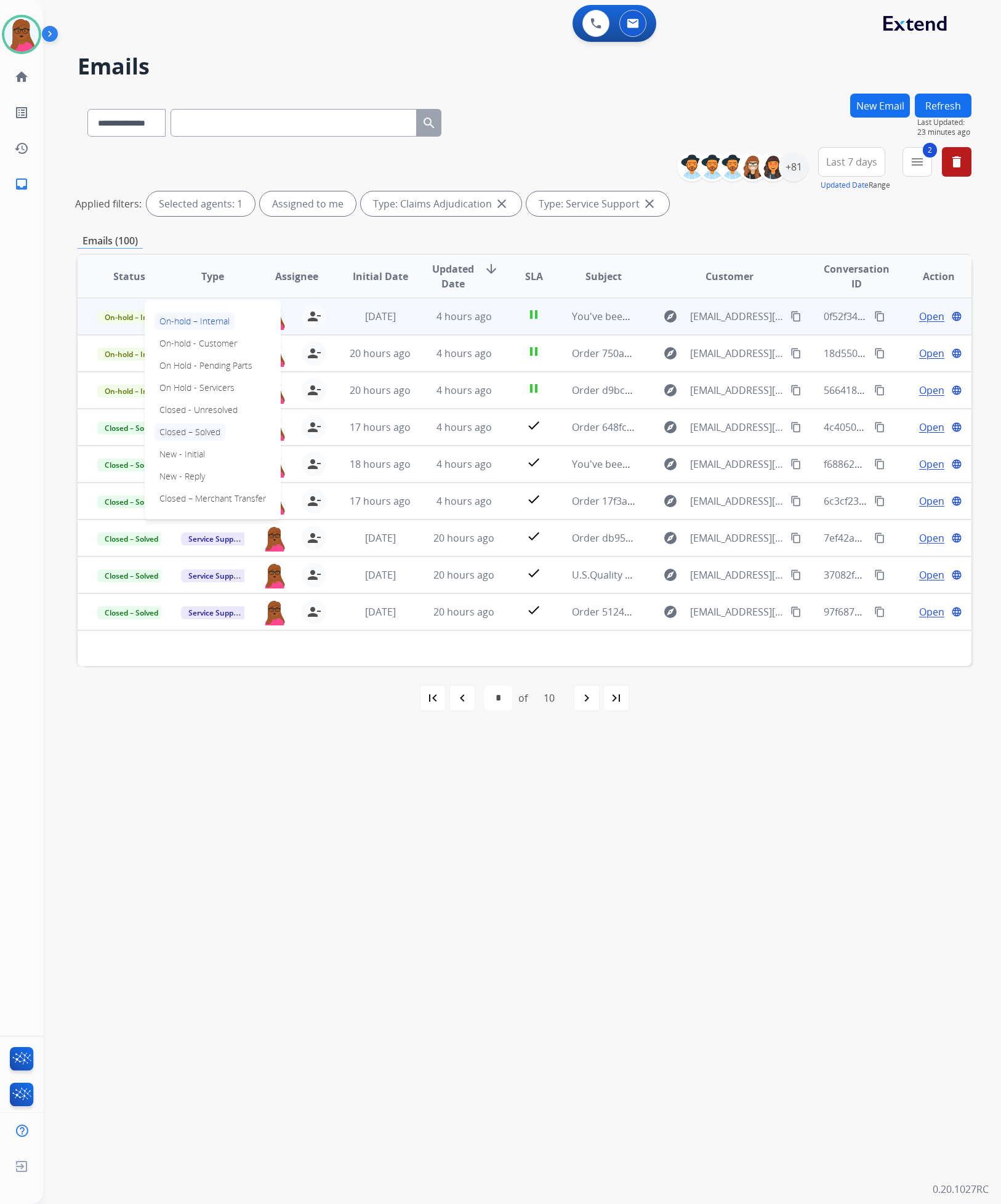
click at [184, 433] on p "Closed – Solved" at bounding box center [190, 432] width 71 height 17
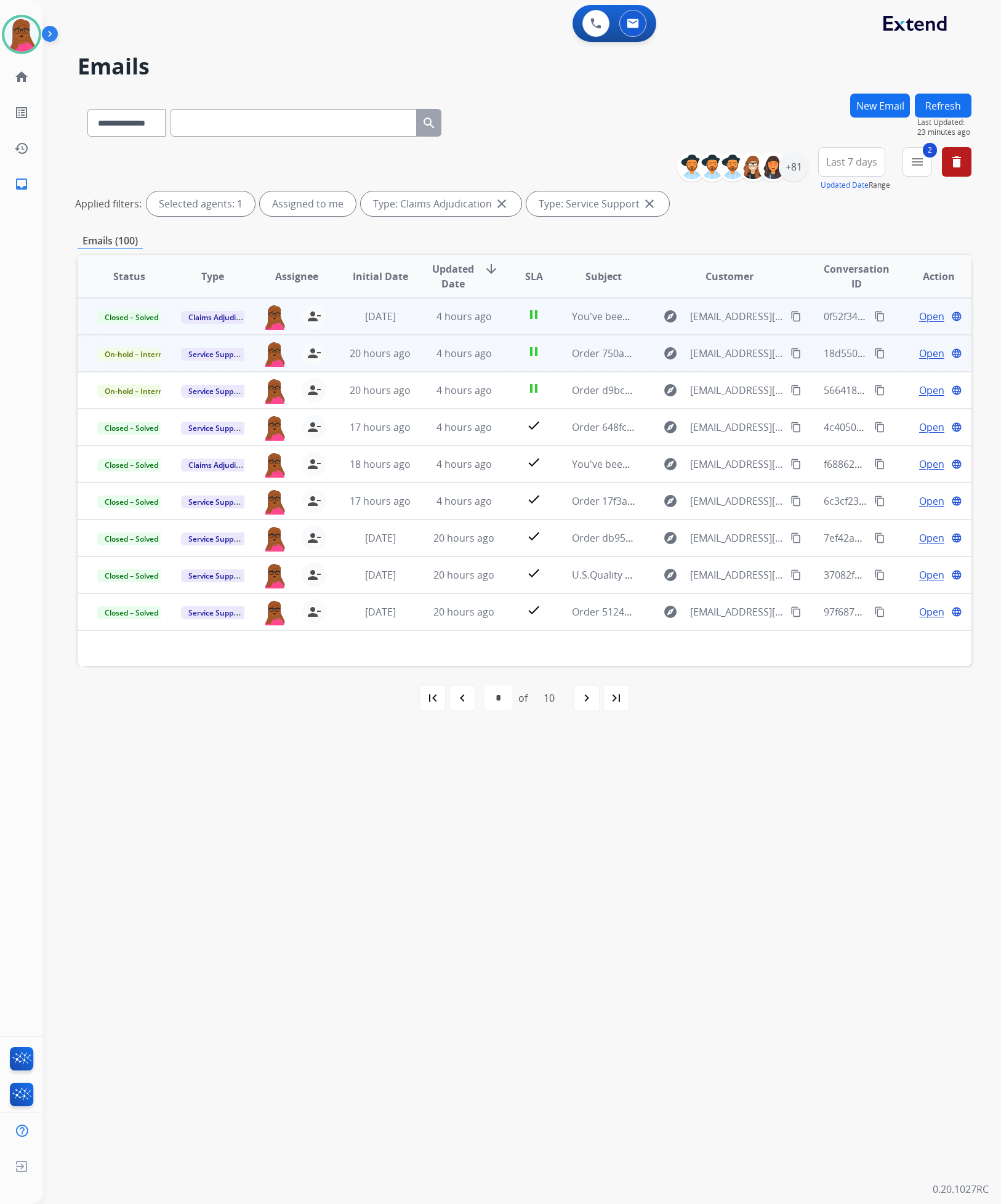
click at [920, 355] on span "Open" at bounding box center [932, 353] width 25 height 14
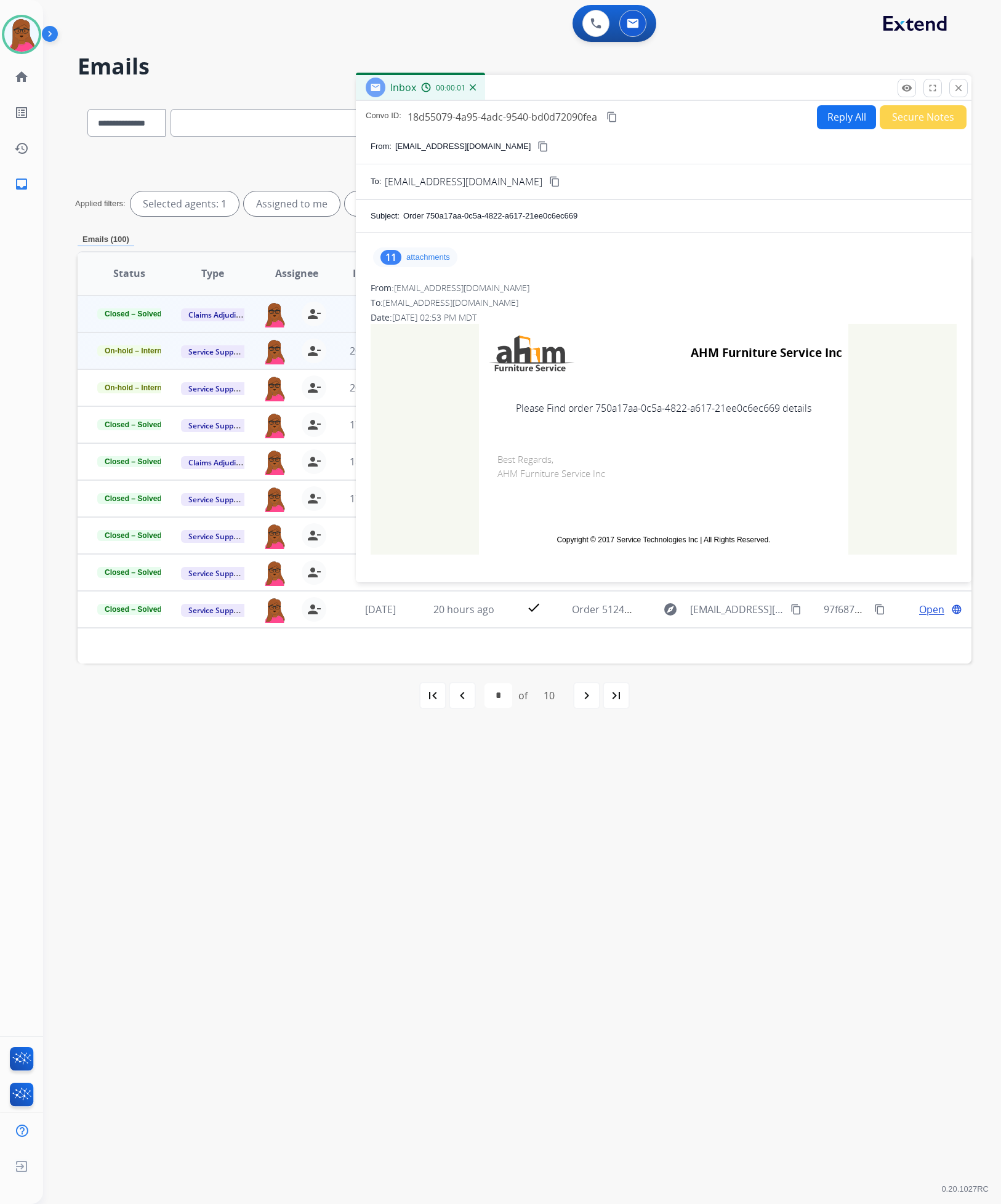
click at [424, 257] on p "attachments" at bounding box center [428, 257] width 44 height 10
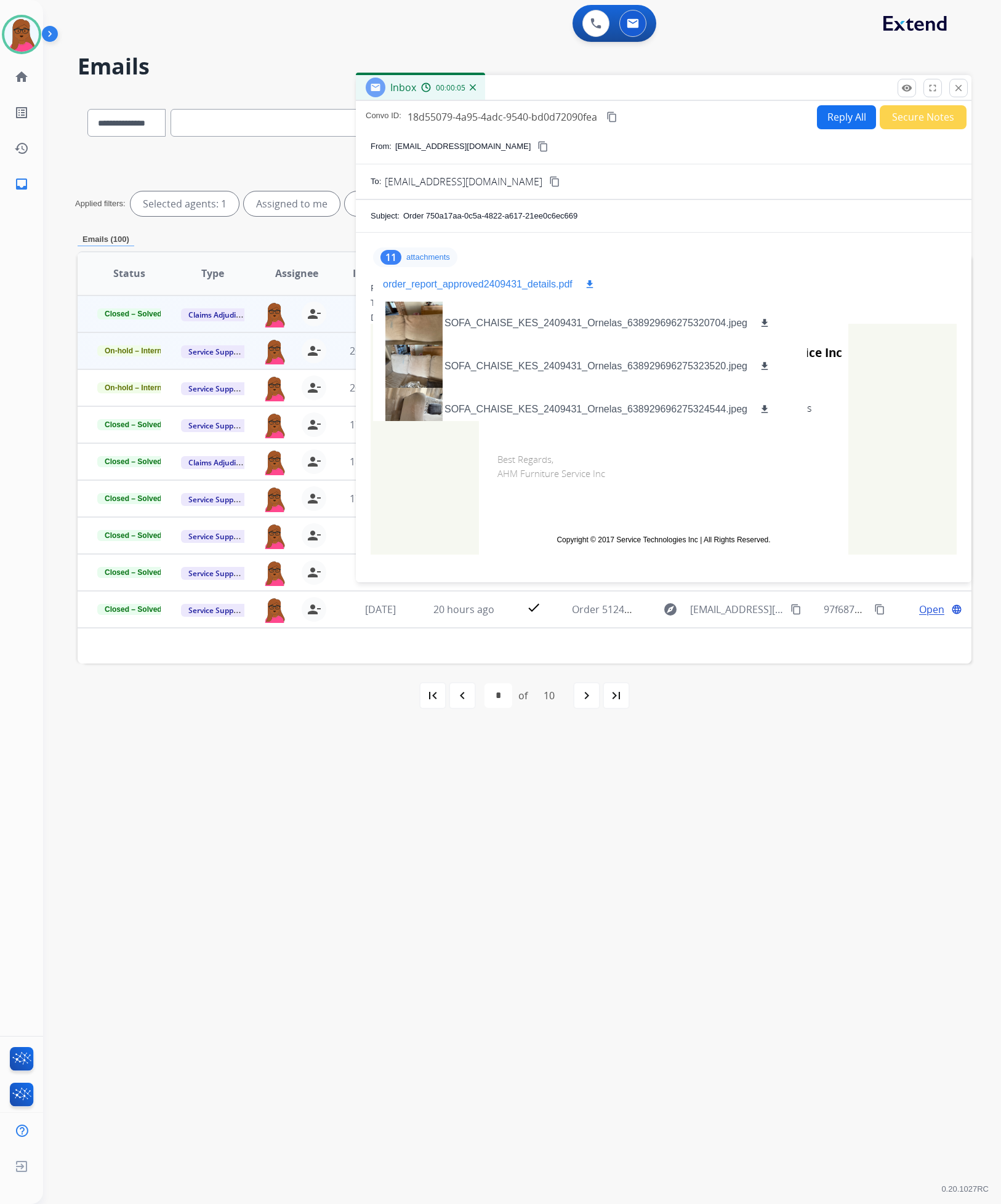
click at [584, 287] on mat-icon "download" at bounding box center [590, 284] width 11 height 11
click at [949, 95] on button "close Close" at bounding box center [958, 87] width 18 height 18
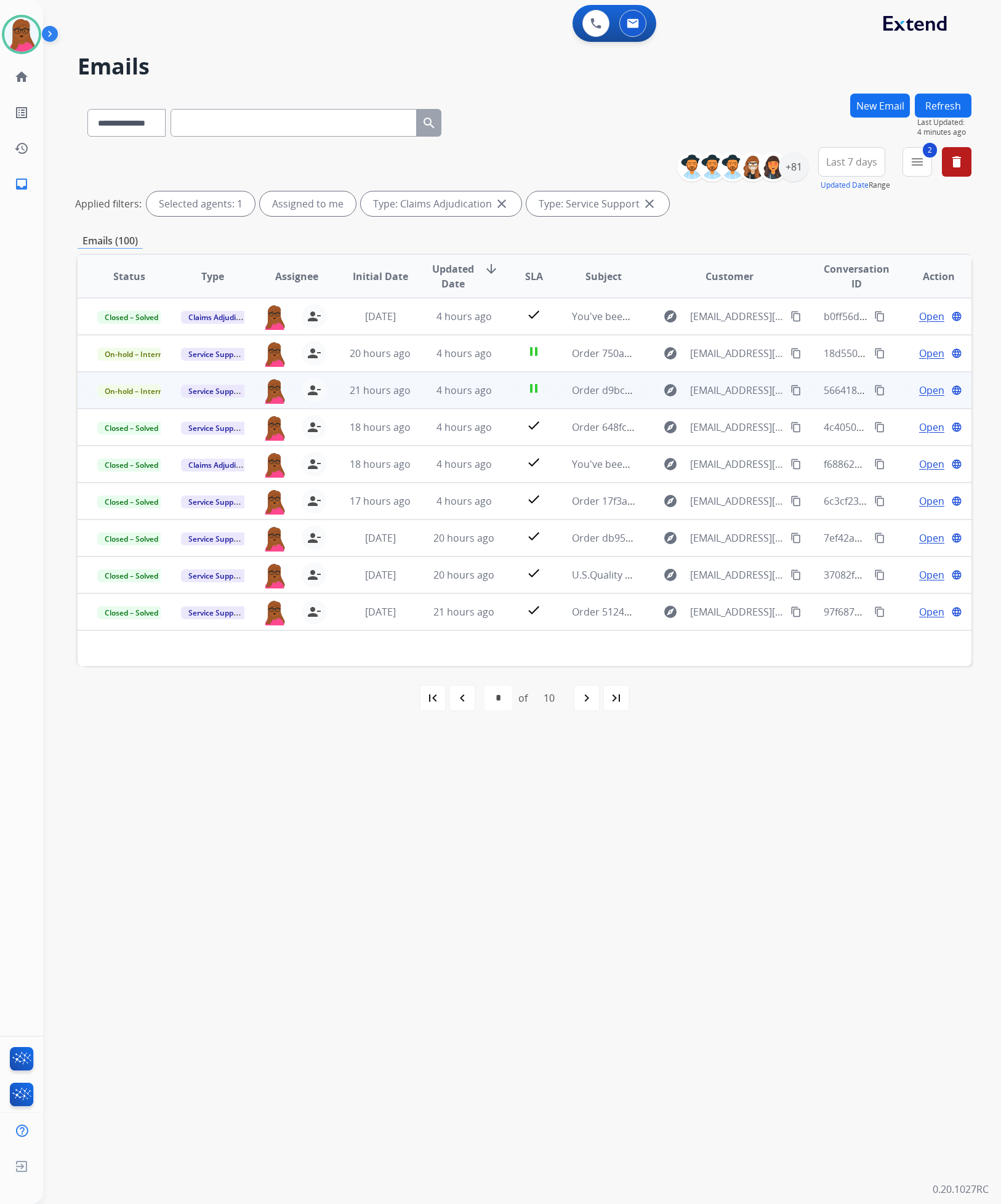
click at [919, 390] on span "Open" at bounding box center [932, 390] width 25 height 14
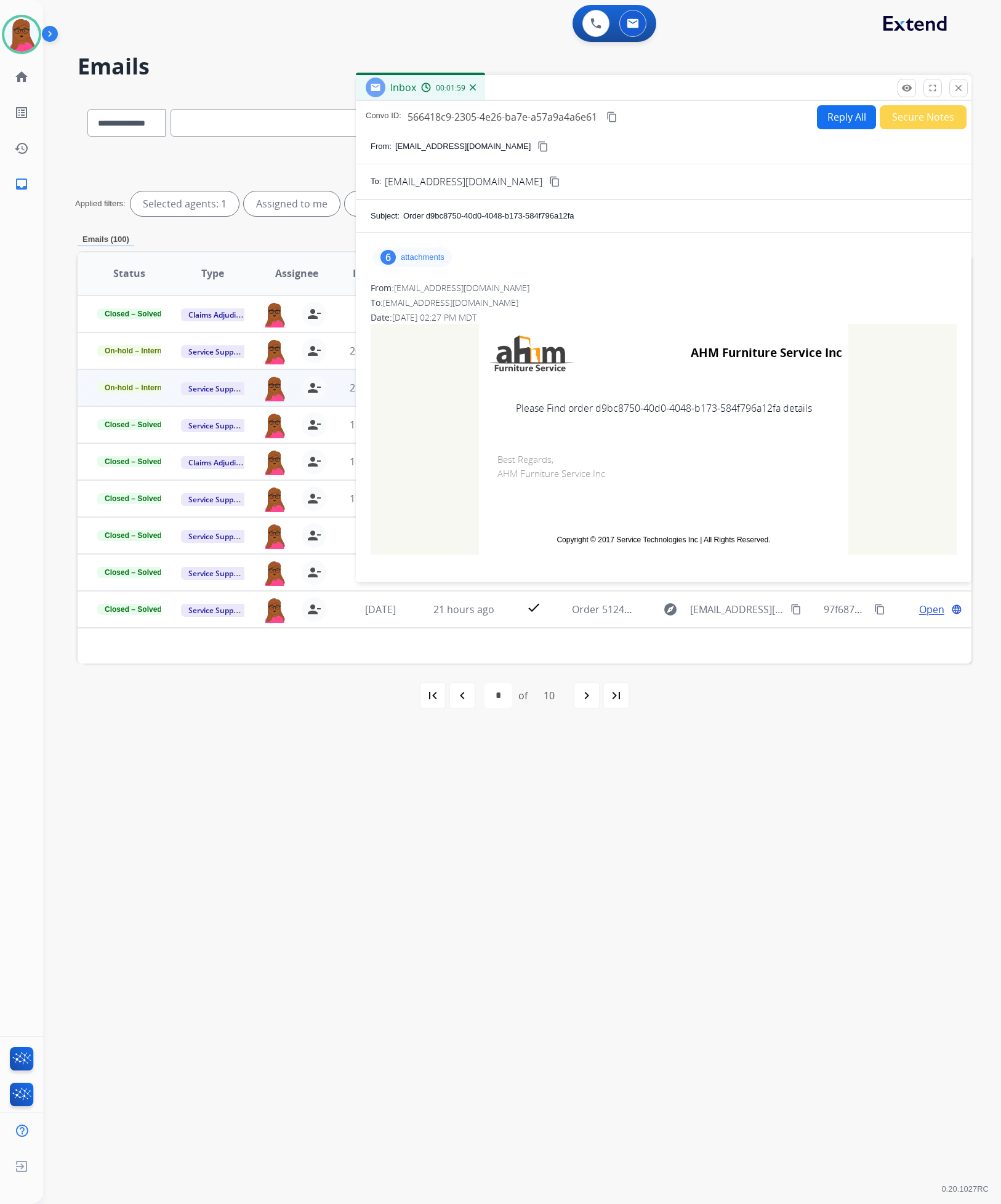
click at [407, 259] on p "attachments" at bounding box center [423, 257] width 44 height 10
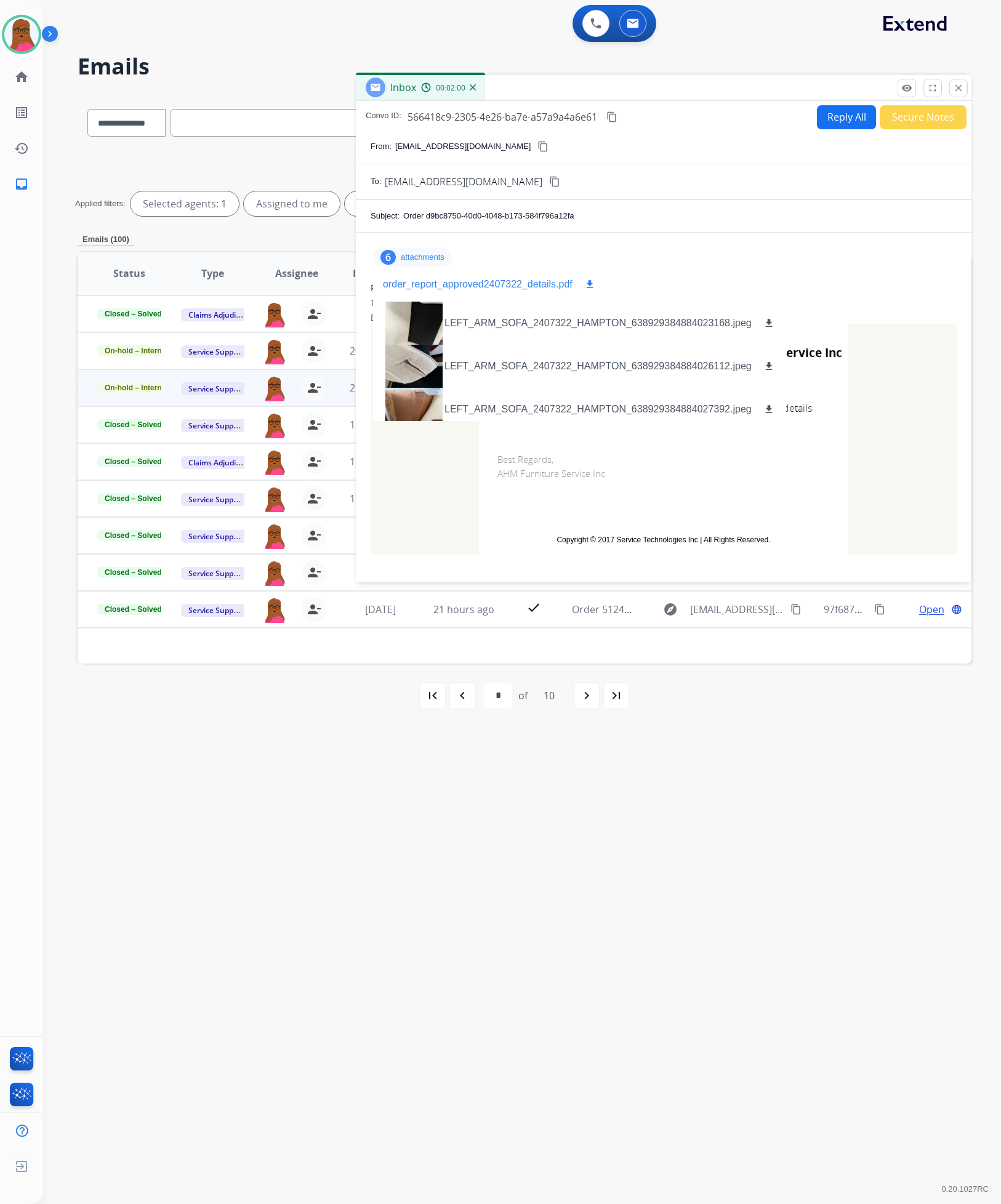
click at [524, 284] on p "order_report_approved2407322_details.pdf" at bounding box center [478, 284] width 190 height 14
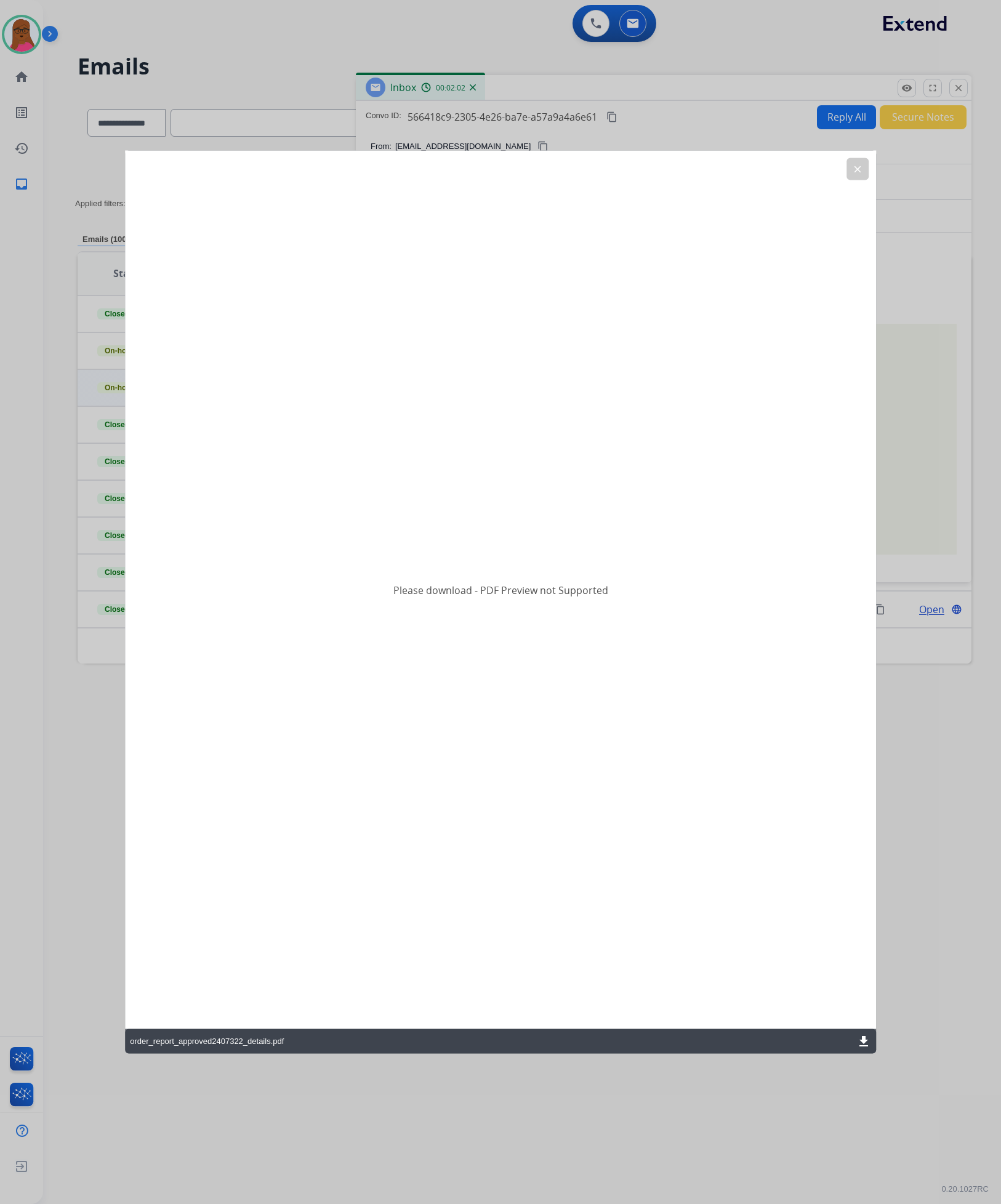
click at [863, 1045] on mat-icon "download" at bounding box center [863, 1041] width 14 height 14
click at [857, 156] on div "Please download - PDF Preview not Supported" at bounding box center [501, 590] width 751 height 878
click at [866, 168] on button "clear" at bounding box center [857, 169] width 22 height 22
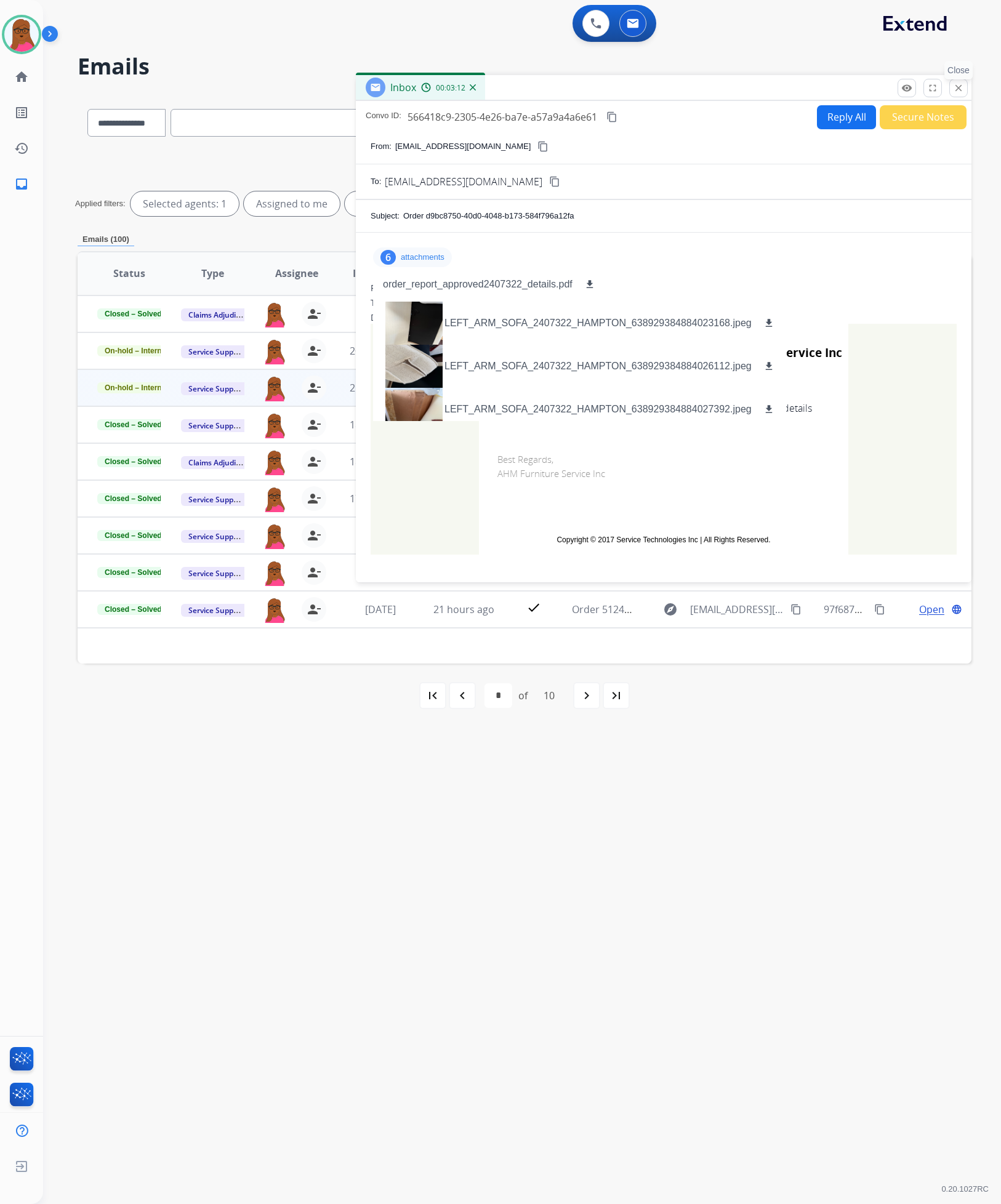
click at [961, 82] on button "close Close" at bounding box center [958, 87] width 18 height 18
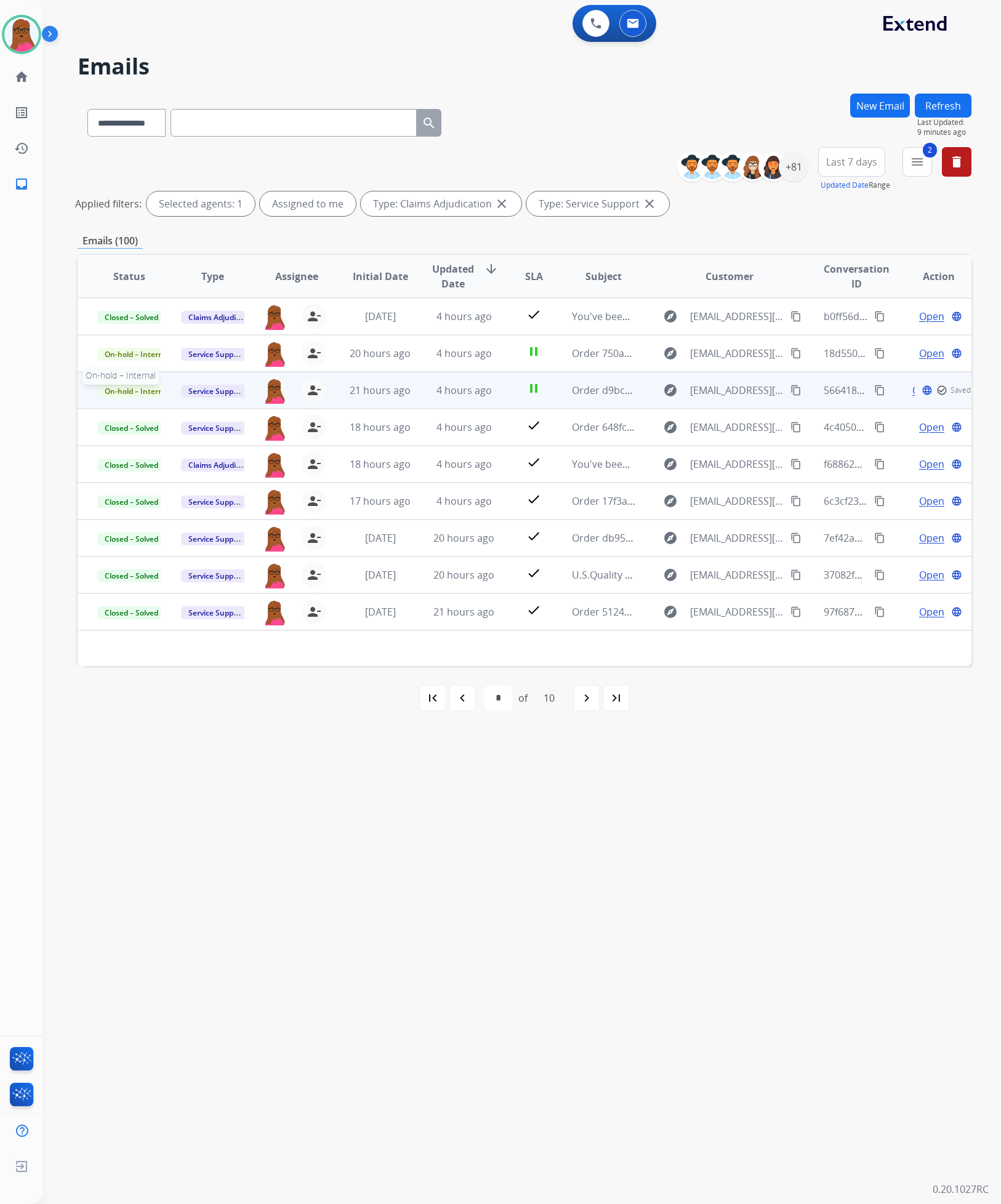
click at [156, 392] on span "On-hold – Internal" at bounding box center [137, 391] width 79 height 13
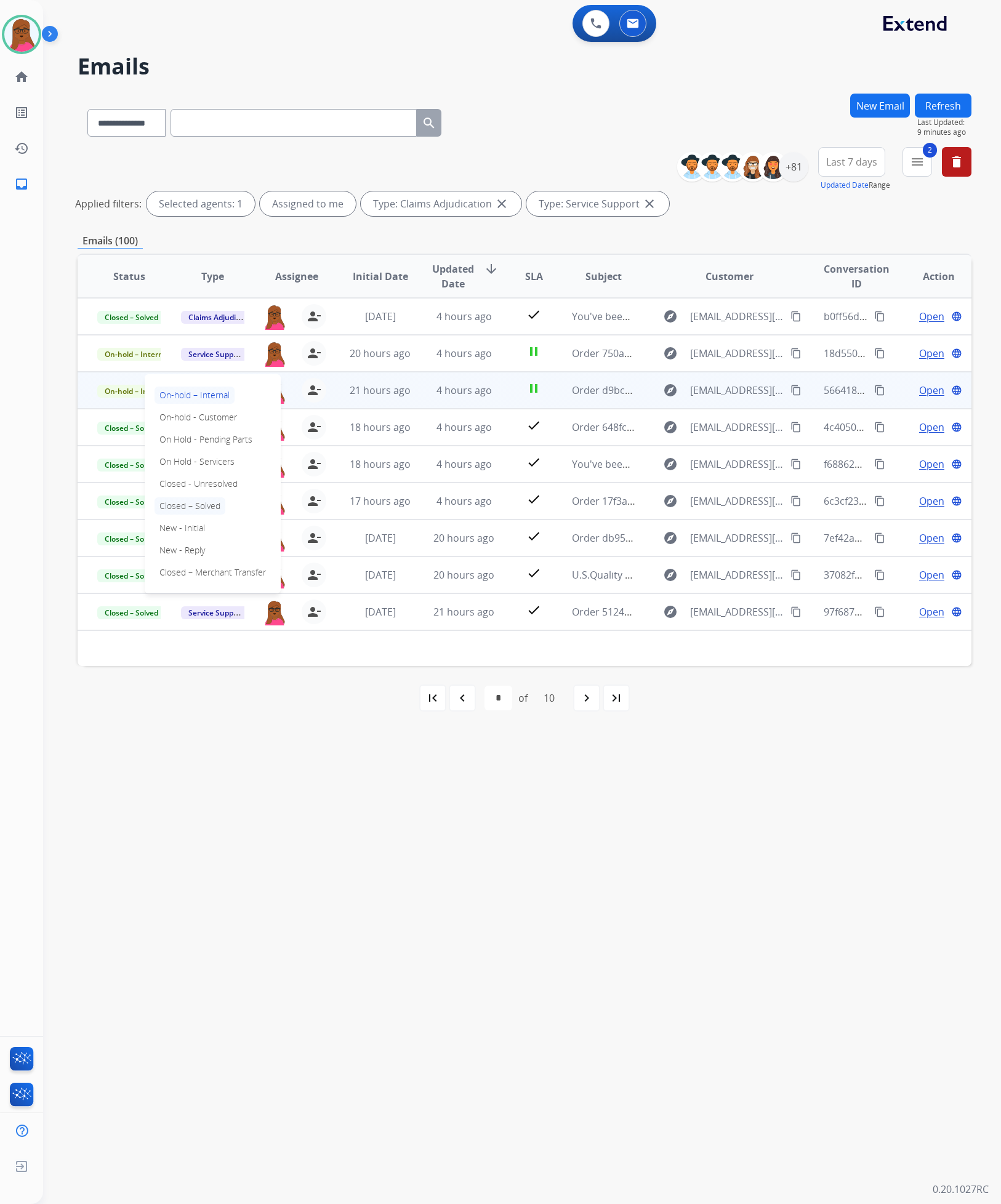
click at [211, 513] on p "Closed – Solved" at bounding box center [190, 505] width 71 height 17
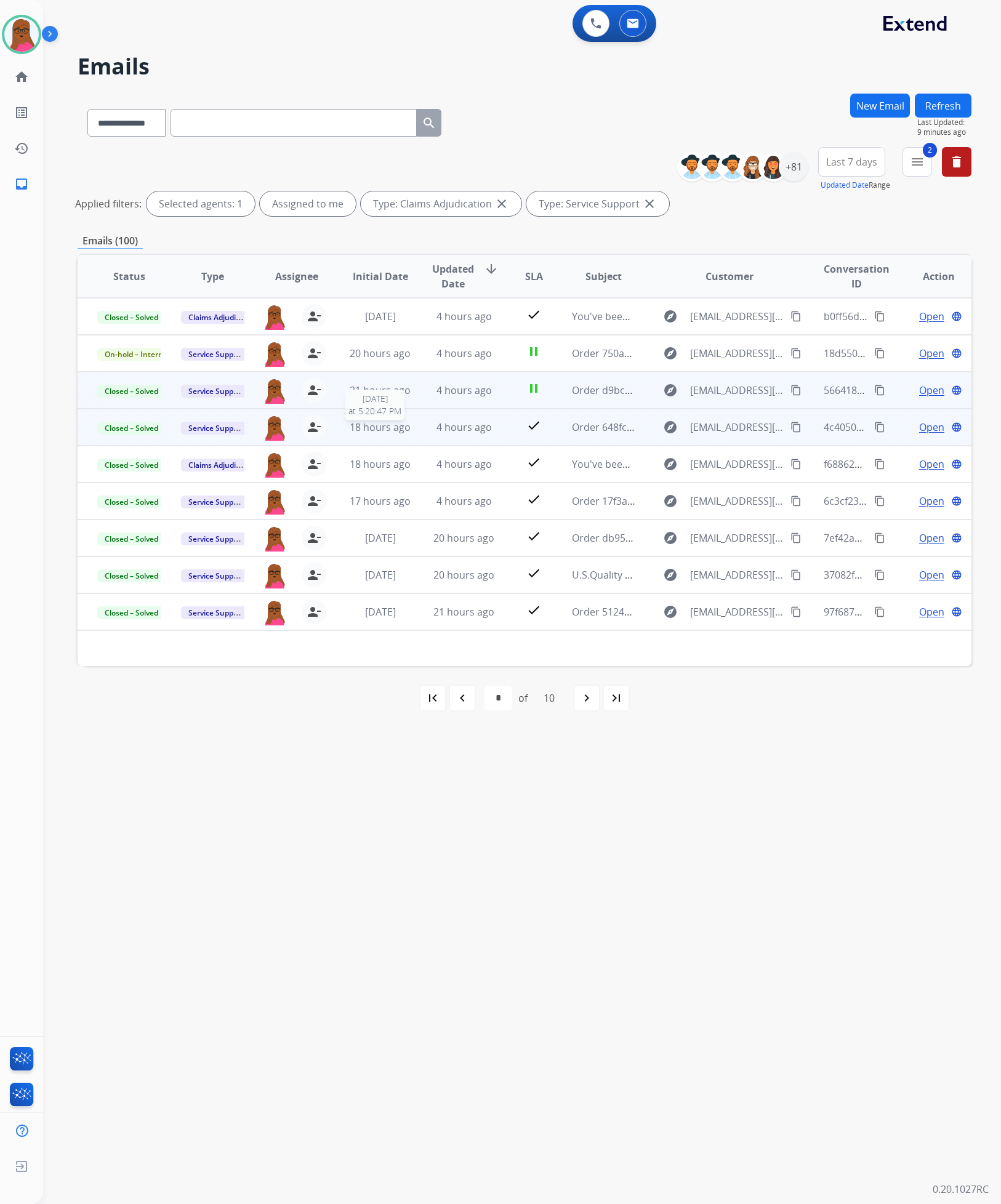
scroll to position [41, 0]
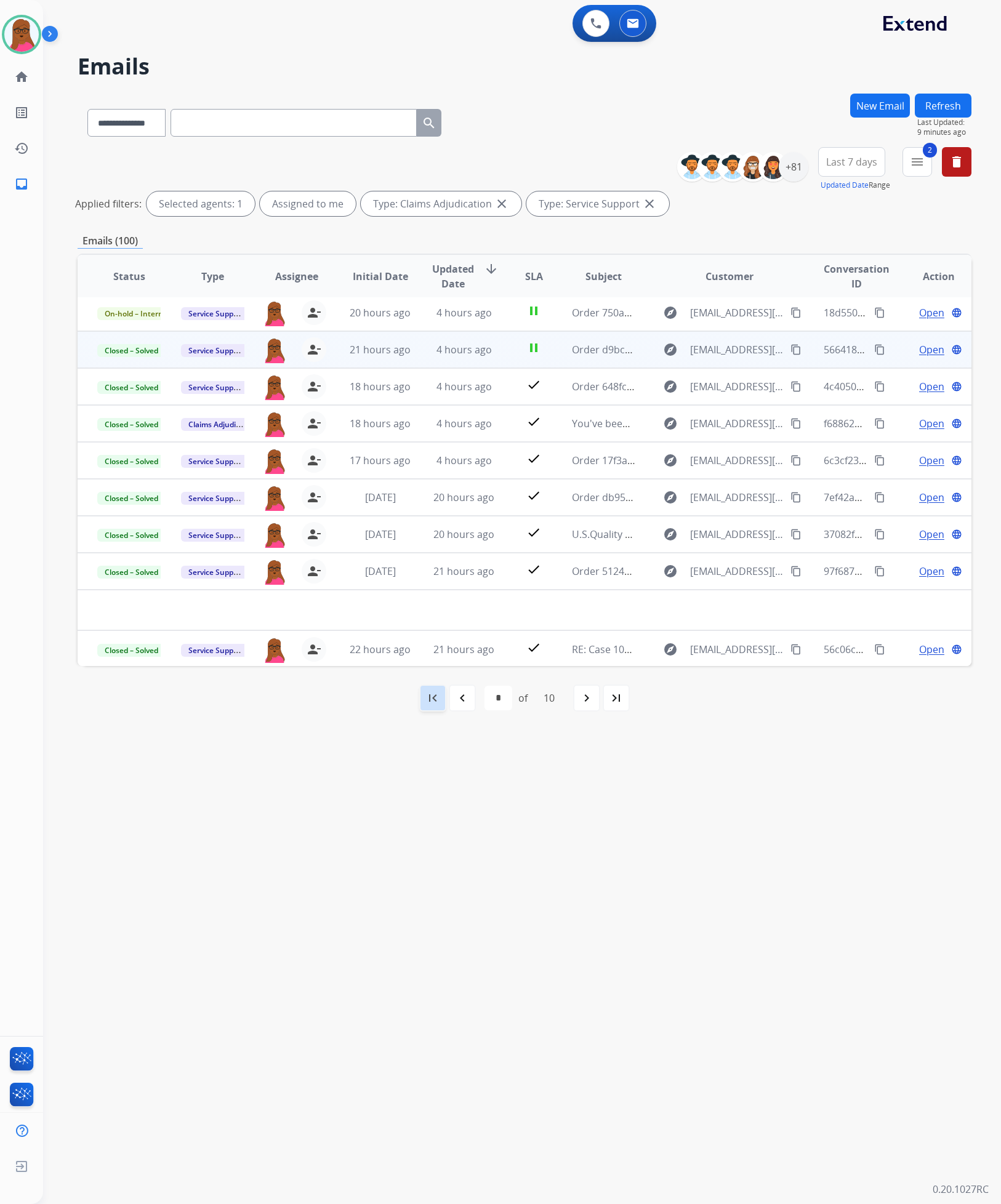
click at [441, 702] on div "first_page" at bounding box center [433, 698] width 27 height 27
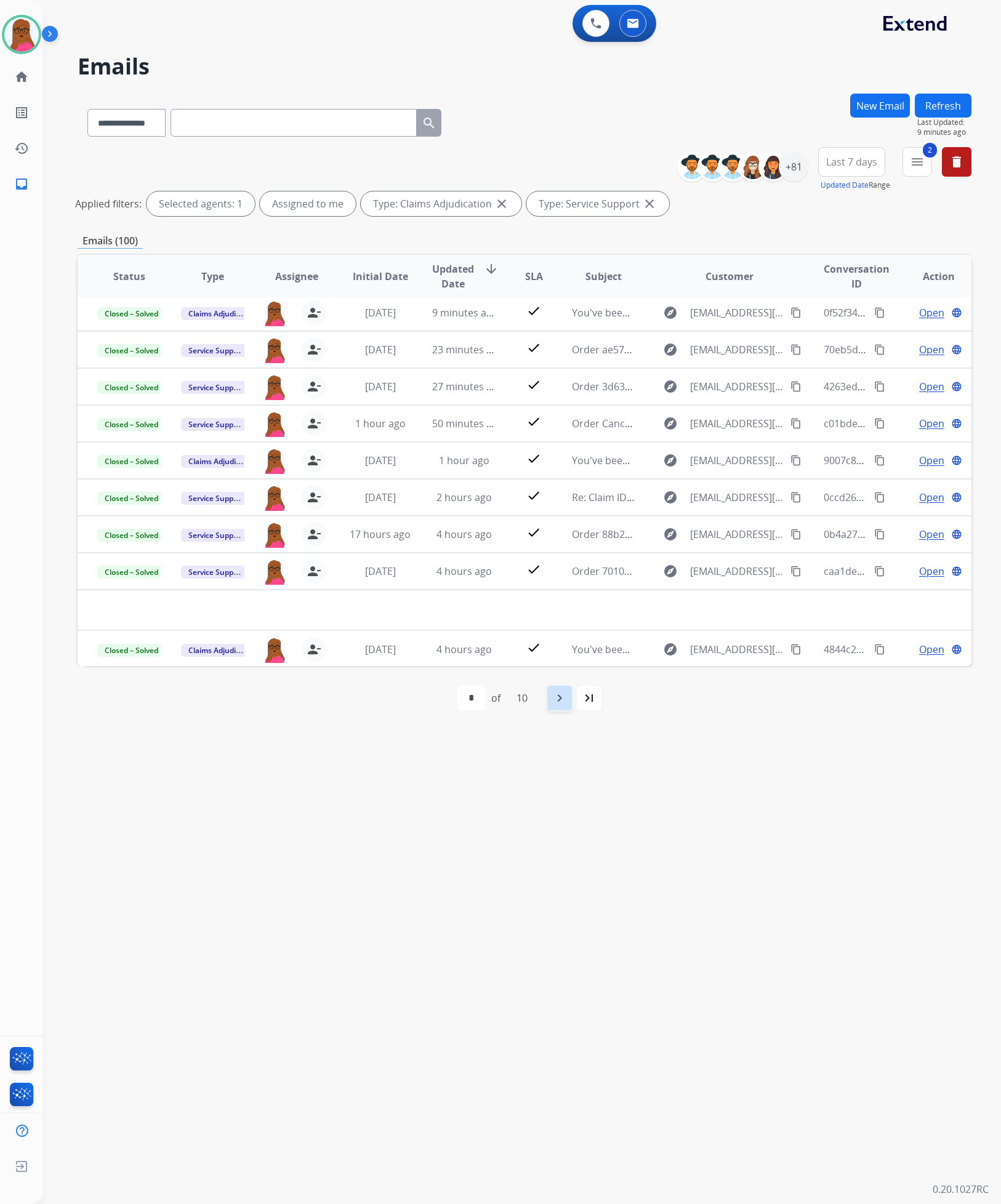
click at [554, 702] on mat-icon "navigate_next" at bounding box center [559, 697] width 14 height 14
click at [574, 706] on div "navigate_next" at bounding box center [586, 698] width 27 height 27
click at [587, 697] on mat-icon "navigate_next" at bounding box center [586, 697] width 14 height 14
select select "*"
click at [22, 30] on img at bounding box center [21, 34] width 35 height 35
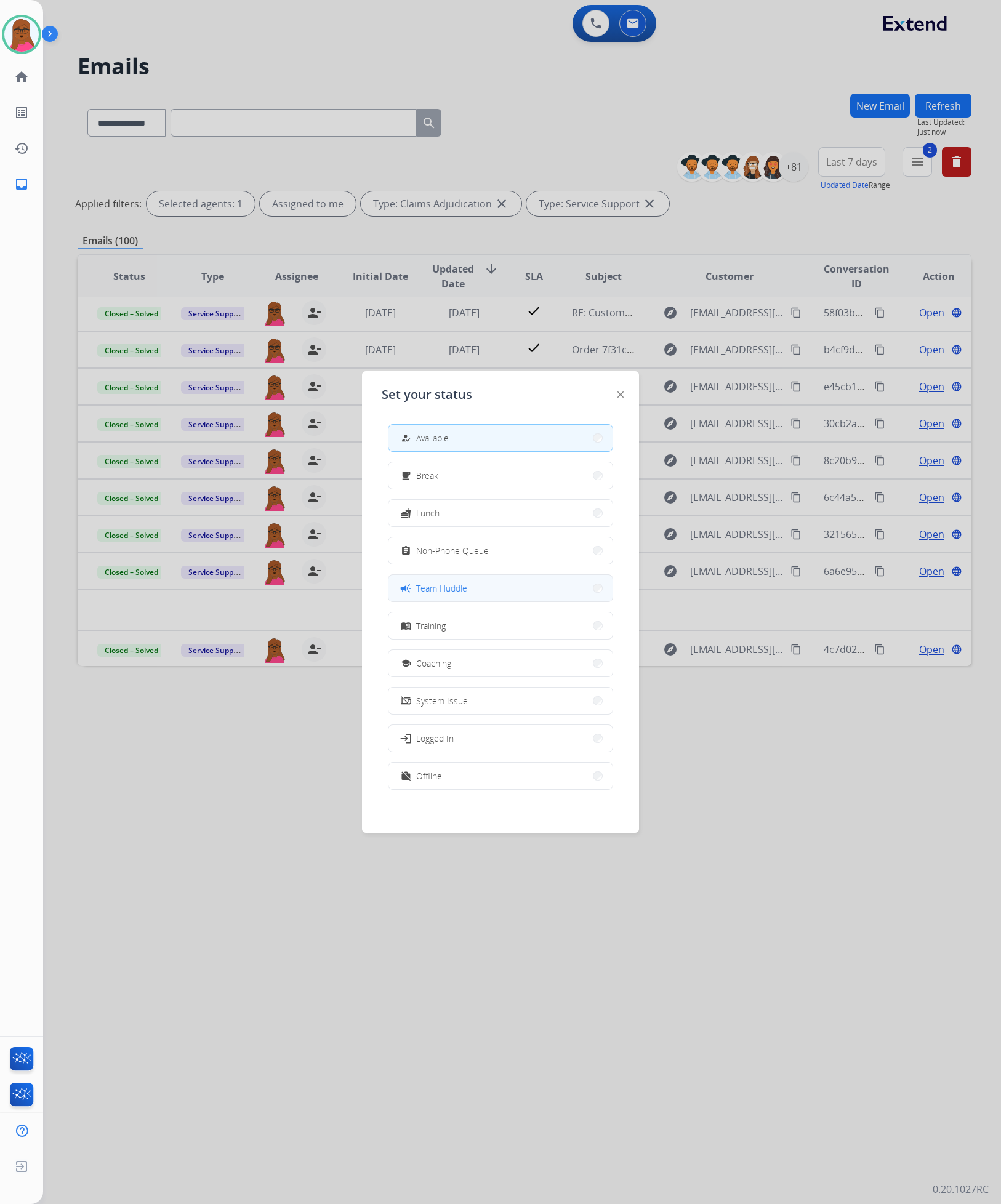
click at [482, 586] on button "campaign Team Huddle" at bounding box center [501, 588] width 224 height 26
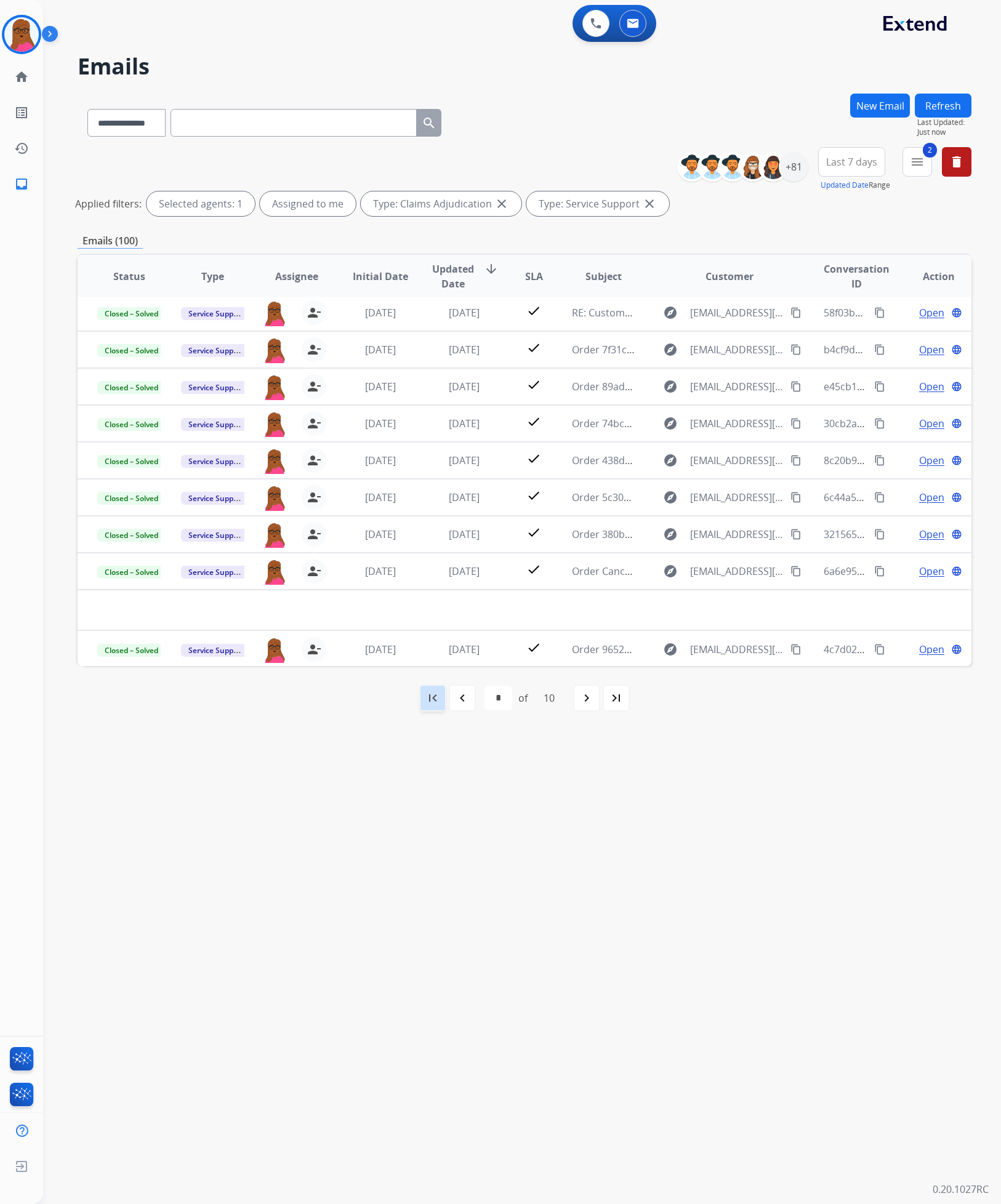
click at [436, 708] on div "first_page" at bounding box center [433, 698] width 27 height 27
click at [948, 99] on button "Refresh" at bounding box center [943, 106] width 57 height 24
